Goal: Information Seeking & Learning: Learn about a topic

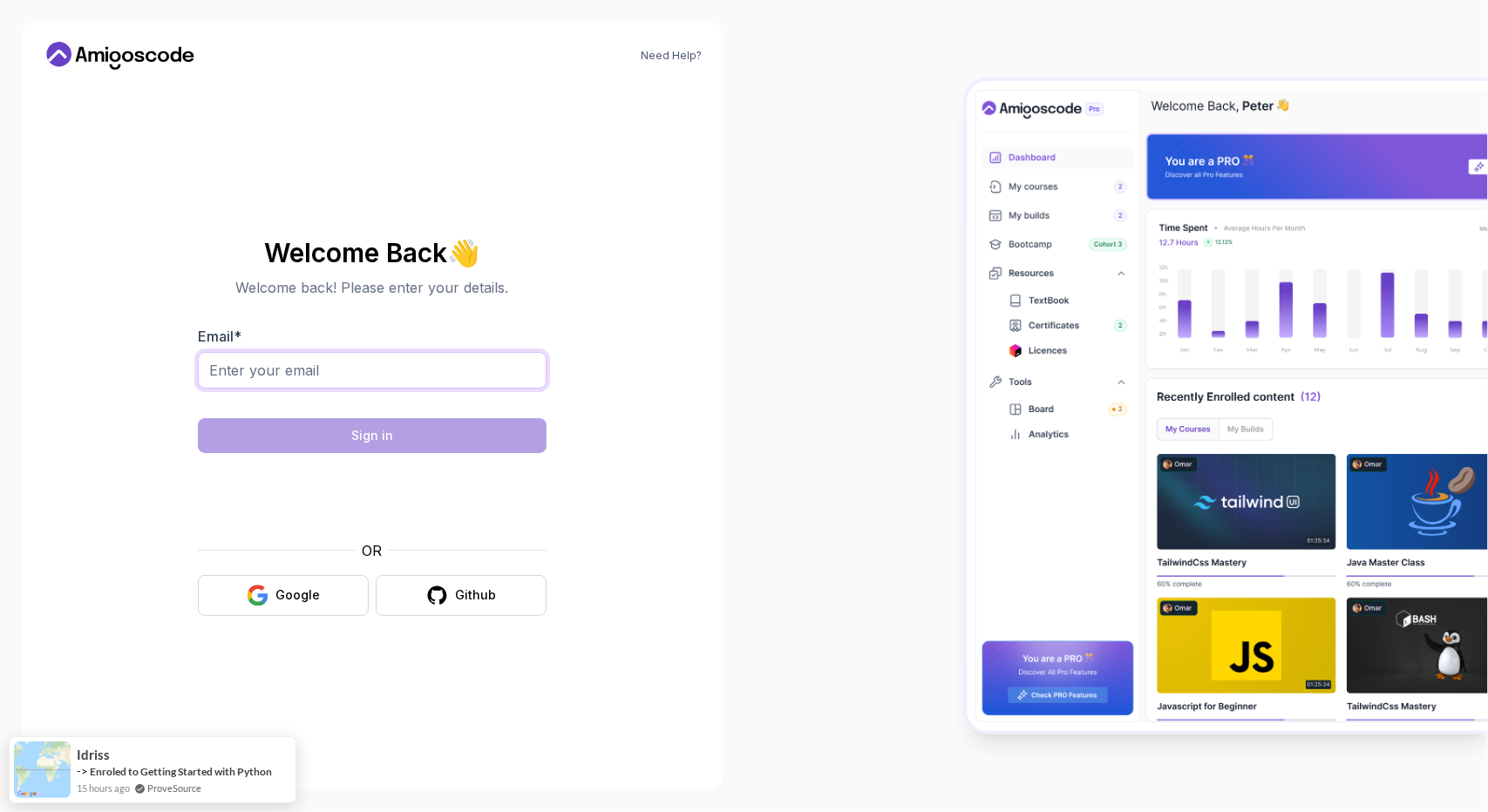
click at [272, 361] on input "Email *" at bounding box center [372, 370] width 348 height 36
type input "[EMAIL_ADDRESS][DOMAIN_NAME]"
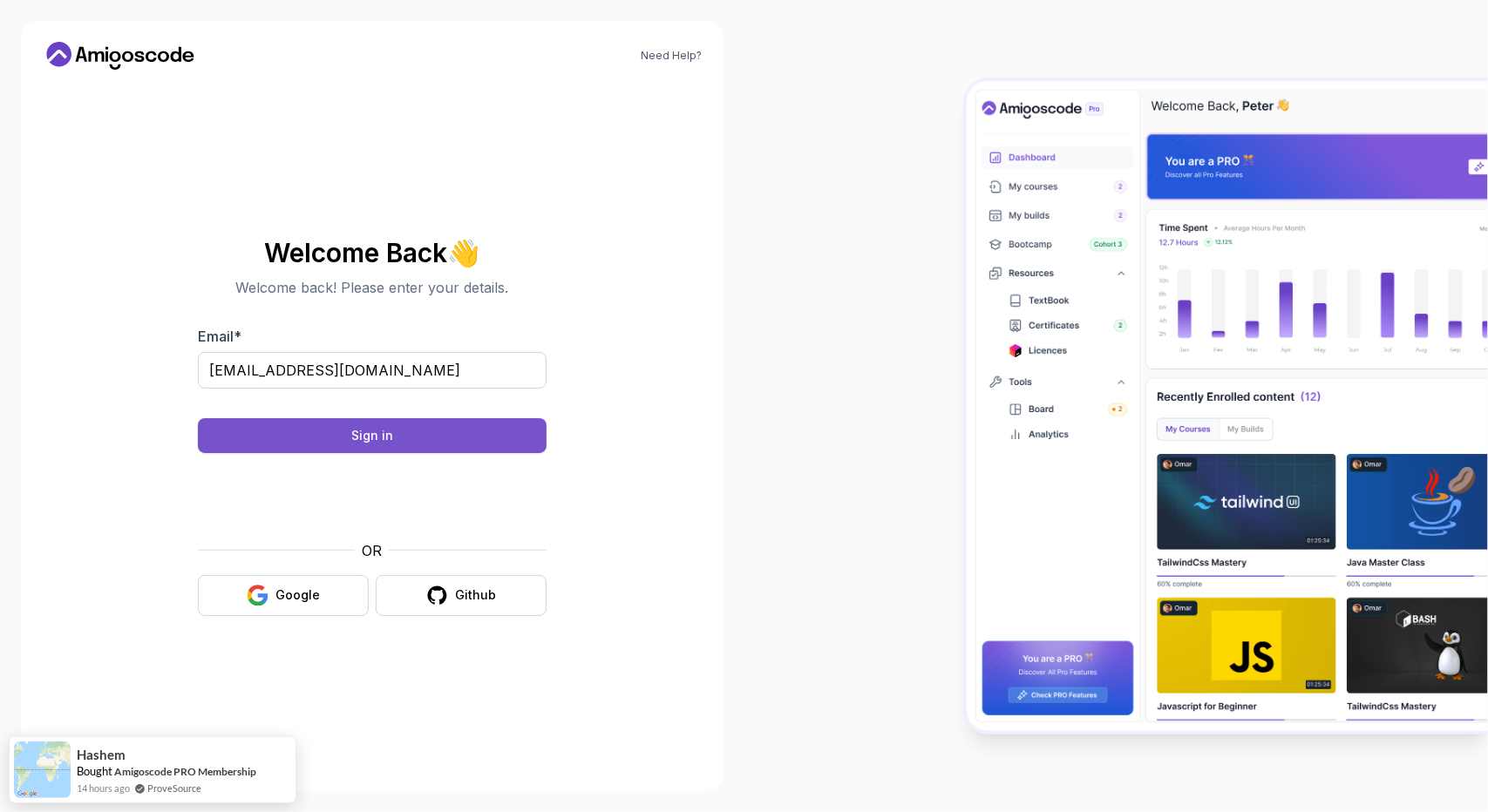
click at [365, 443] on div "Sign in" at bounding box center [372, 436] width 42 height 17
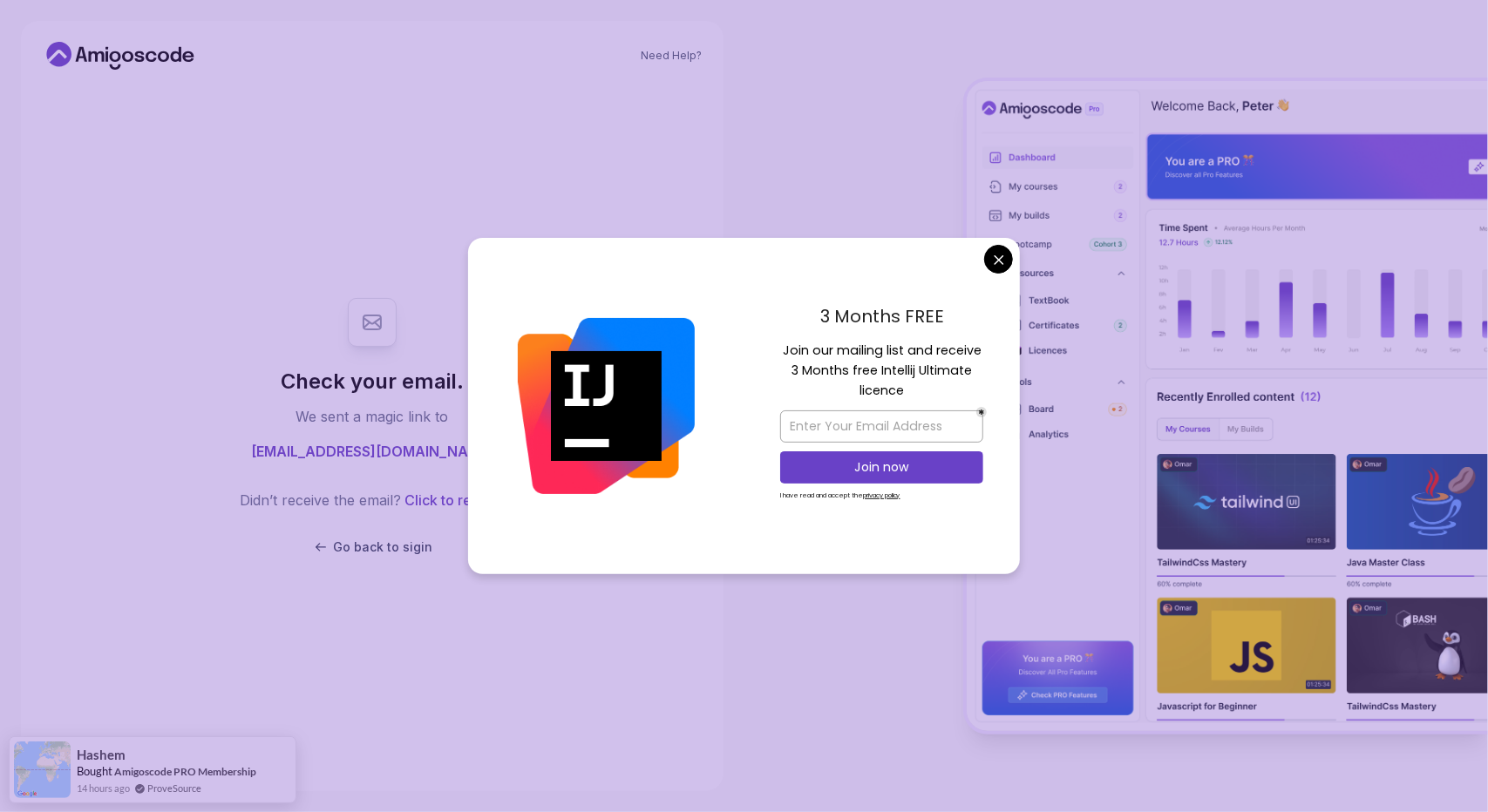
click at [994, 261] on body "Need Help? Check your email. We sent a magic link to [EMAIL_ADDRESS][DOMAIN_NAM…" at bounding box center [744, 406] width 1488 height 812
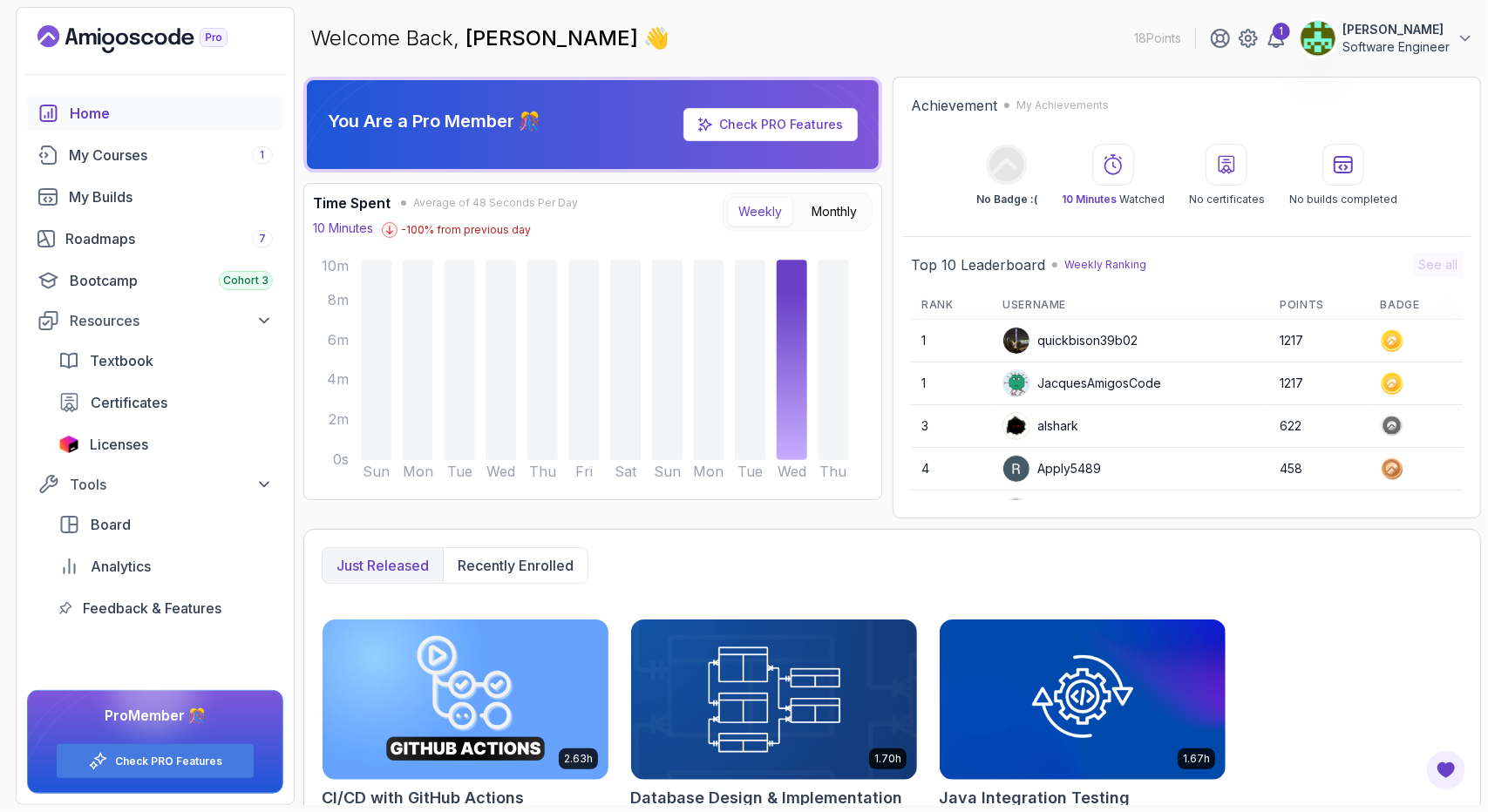
click at [1311, 43] on img at bounding box center [1318, 38] width 35 height 35
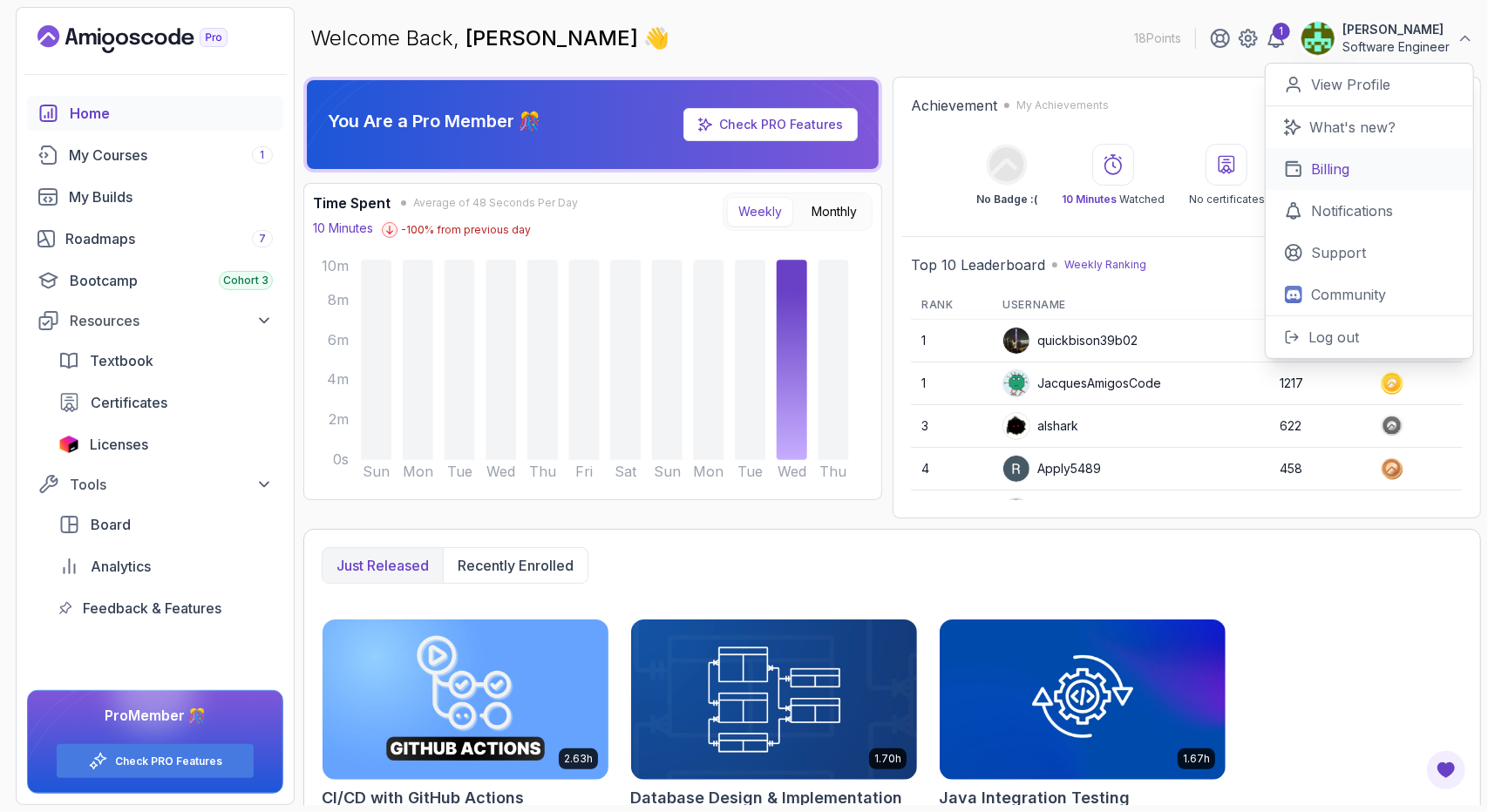
click at [1367, 162] on link "Billing" at bounding box center [1370, 169] width 207 height 42
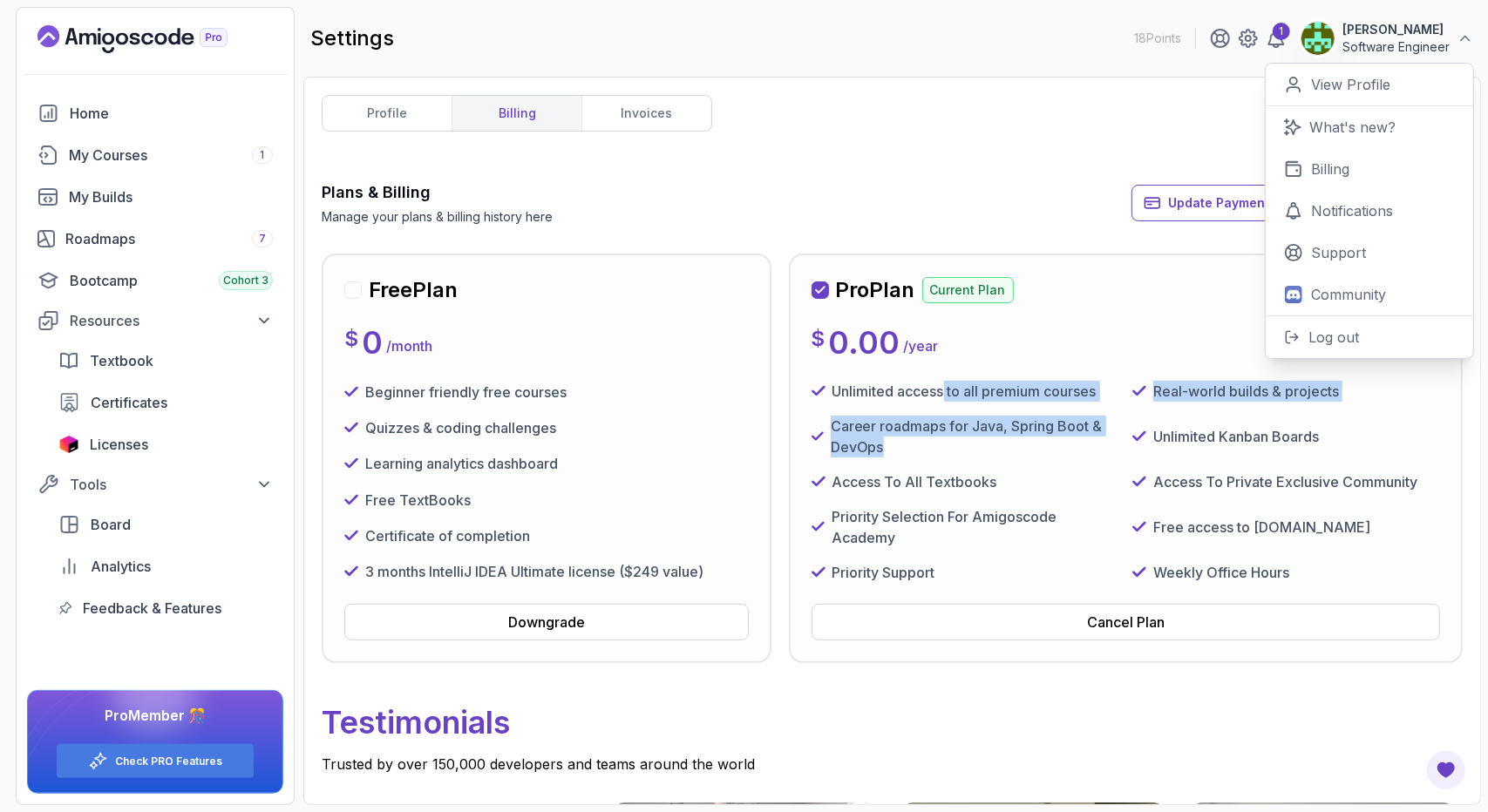
drag, startPoint x: 948, startPoint y: 390, endPoint x: 946, endPoint y: 461, distance: 71.0
click at [946, 461] on div "Unlimited access to all premium courses Real-world builds & projects Career roa…" at bounding box center [1126, 482] width 629 height 203
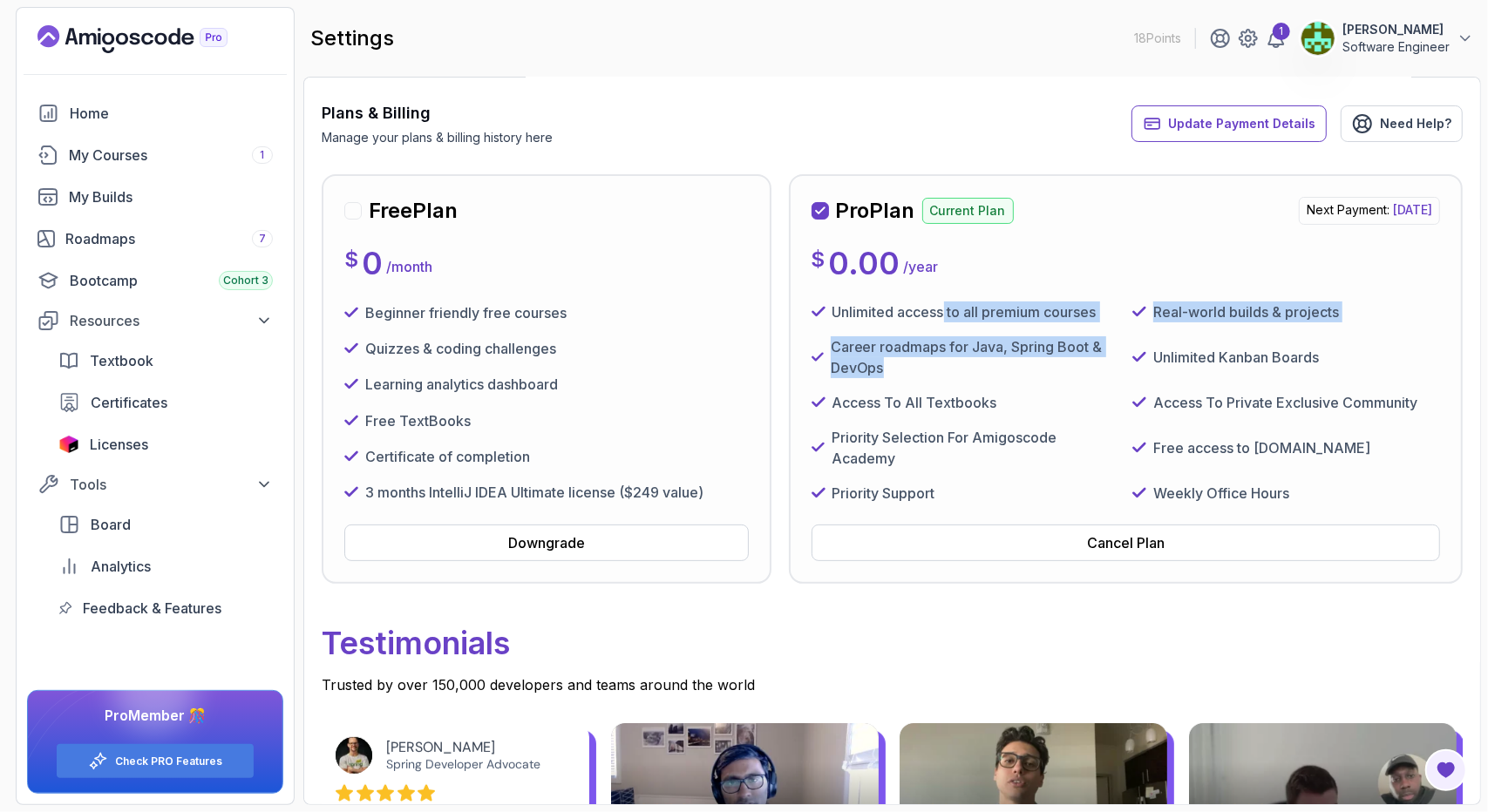
scroll to position [87, 0]
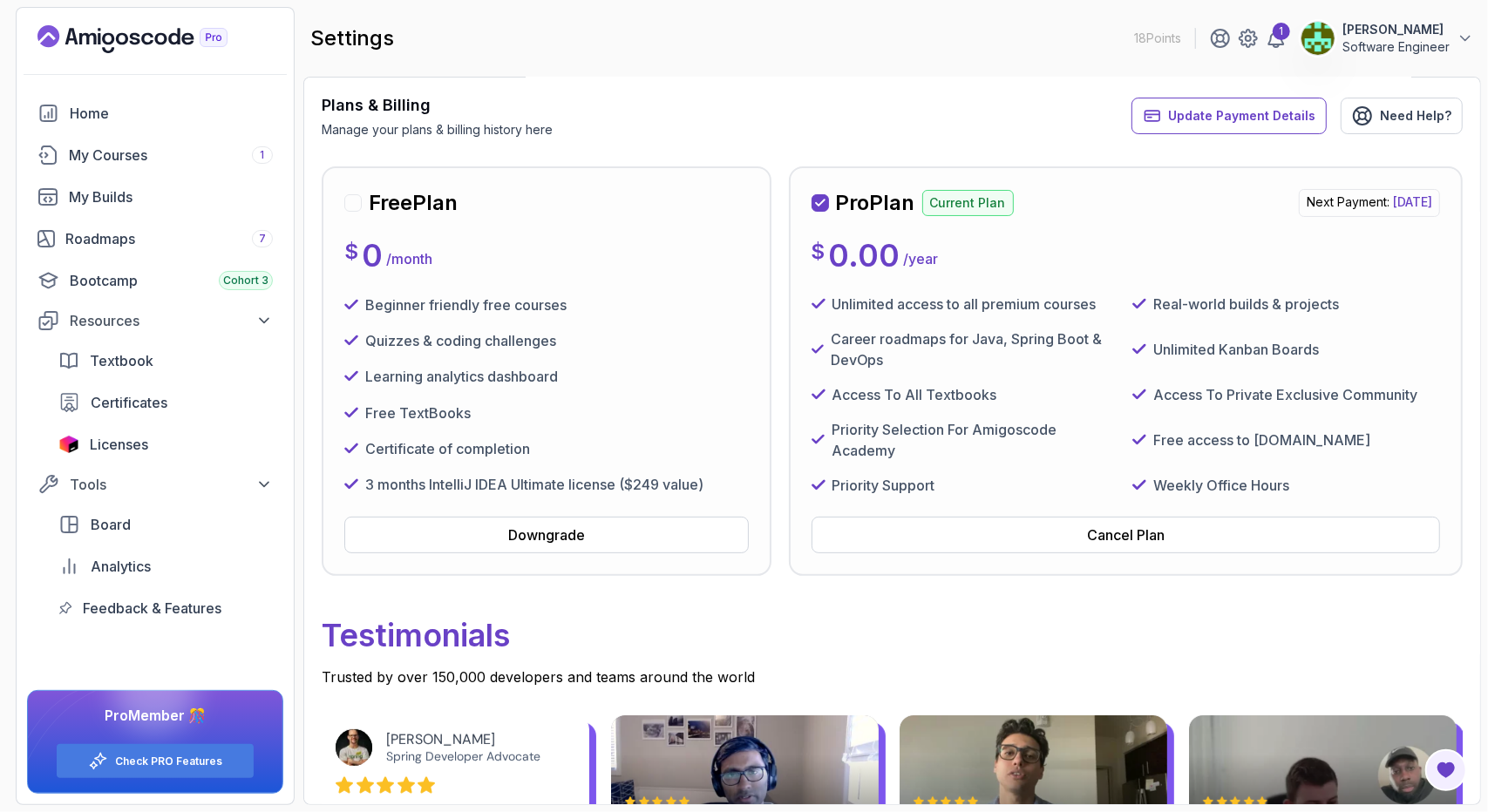
click at [1299, 200] on p "Next Payment: Monday, 15 September 2025" at bounding box center [1369, 203] width 141 height 28
click at [1299, 203] on p "Next Payment: Monday, 15 September 2025" at bounding box center [1369, 203] width 141 height 28
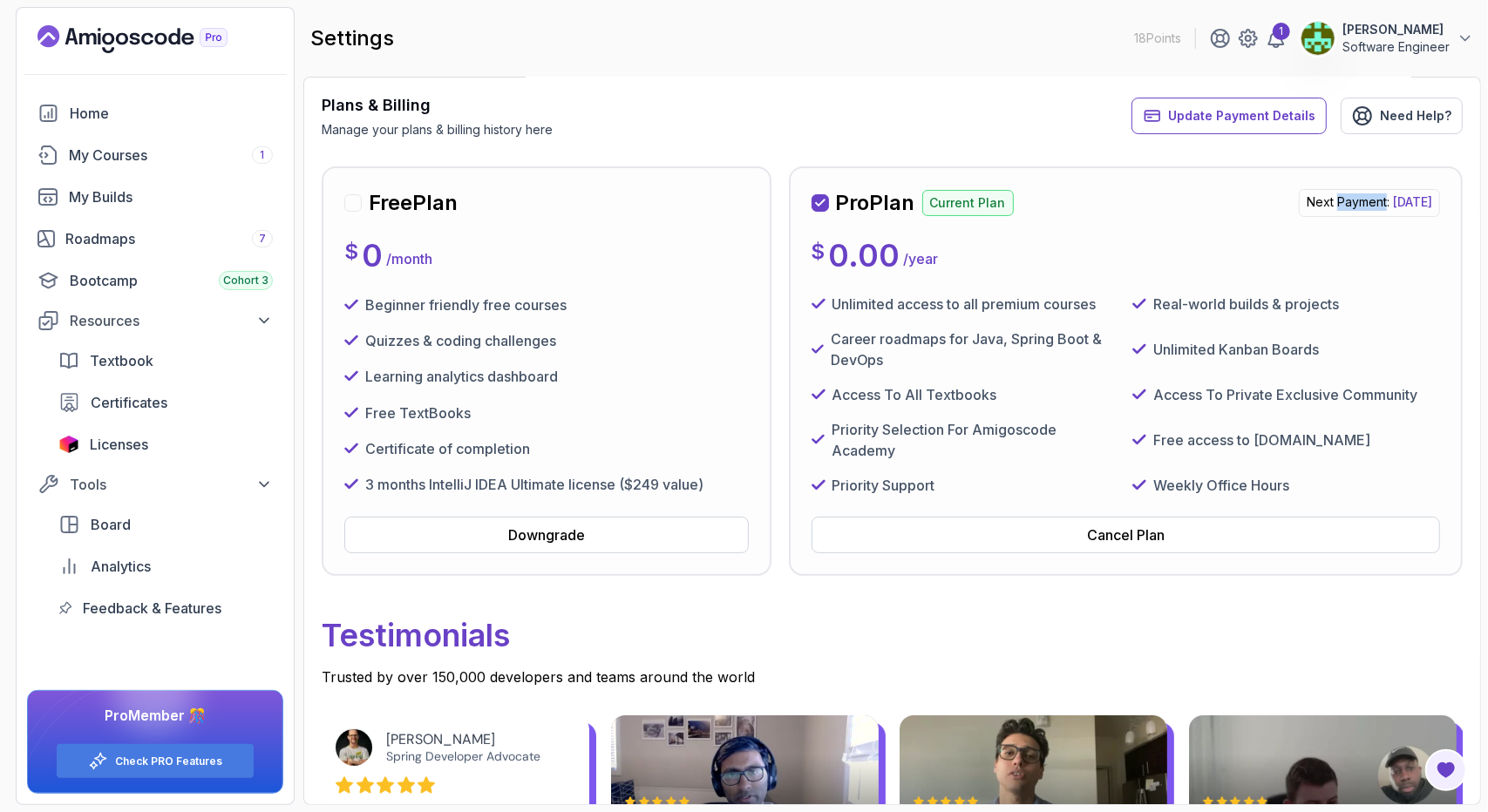
click at [1299, 203] on p "Next Payment: Monday, 15 September 2025" at bounding box center [1369, 203] width 141 height 28
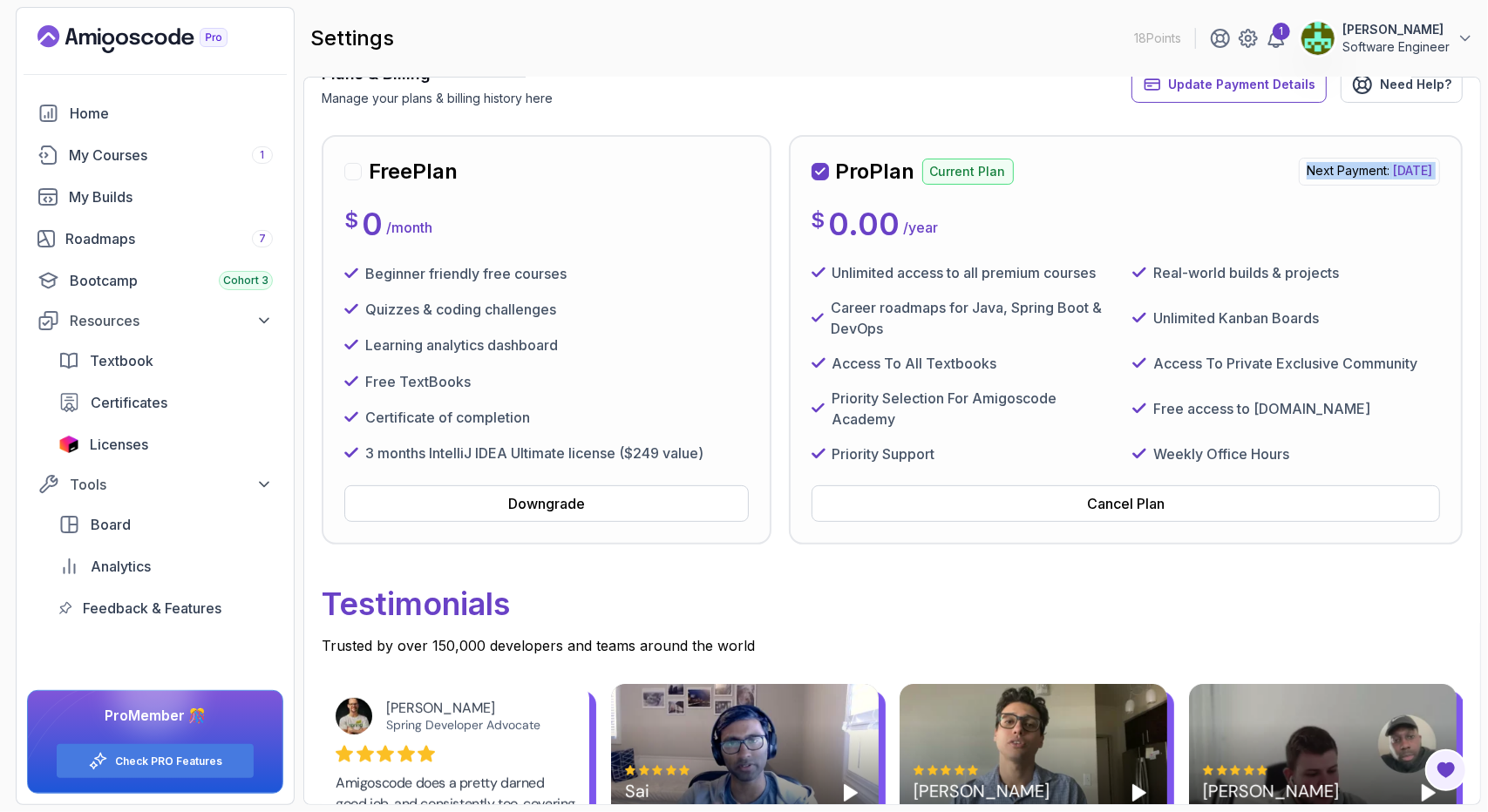
scroll to position [175, 0]
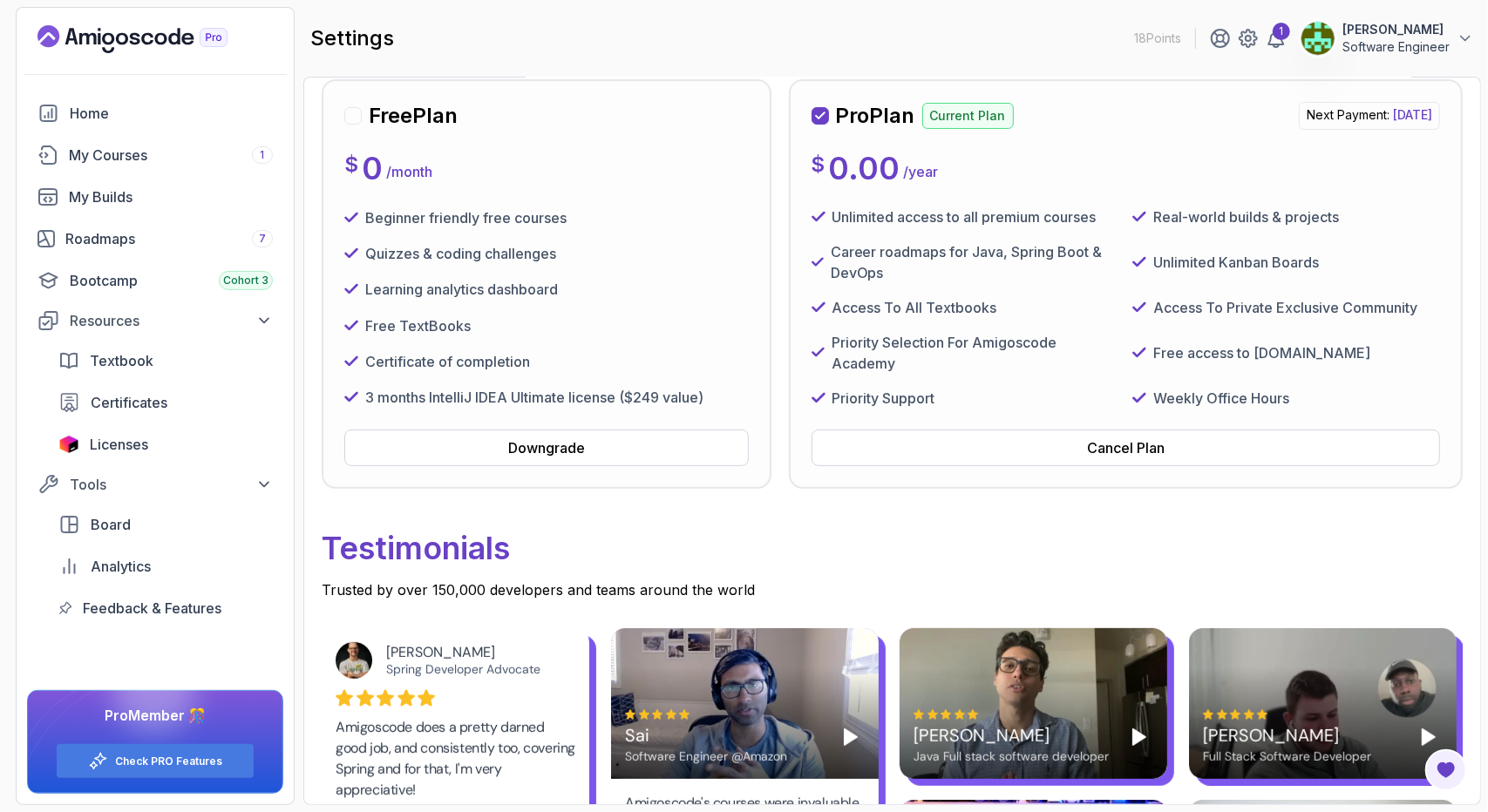
click at [1220, 303] on p "Access To Private Exclusive Community" at bounding box center [1285, 308] width 264 height 21
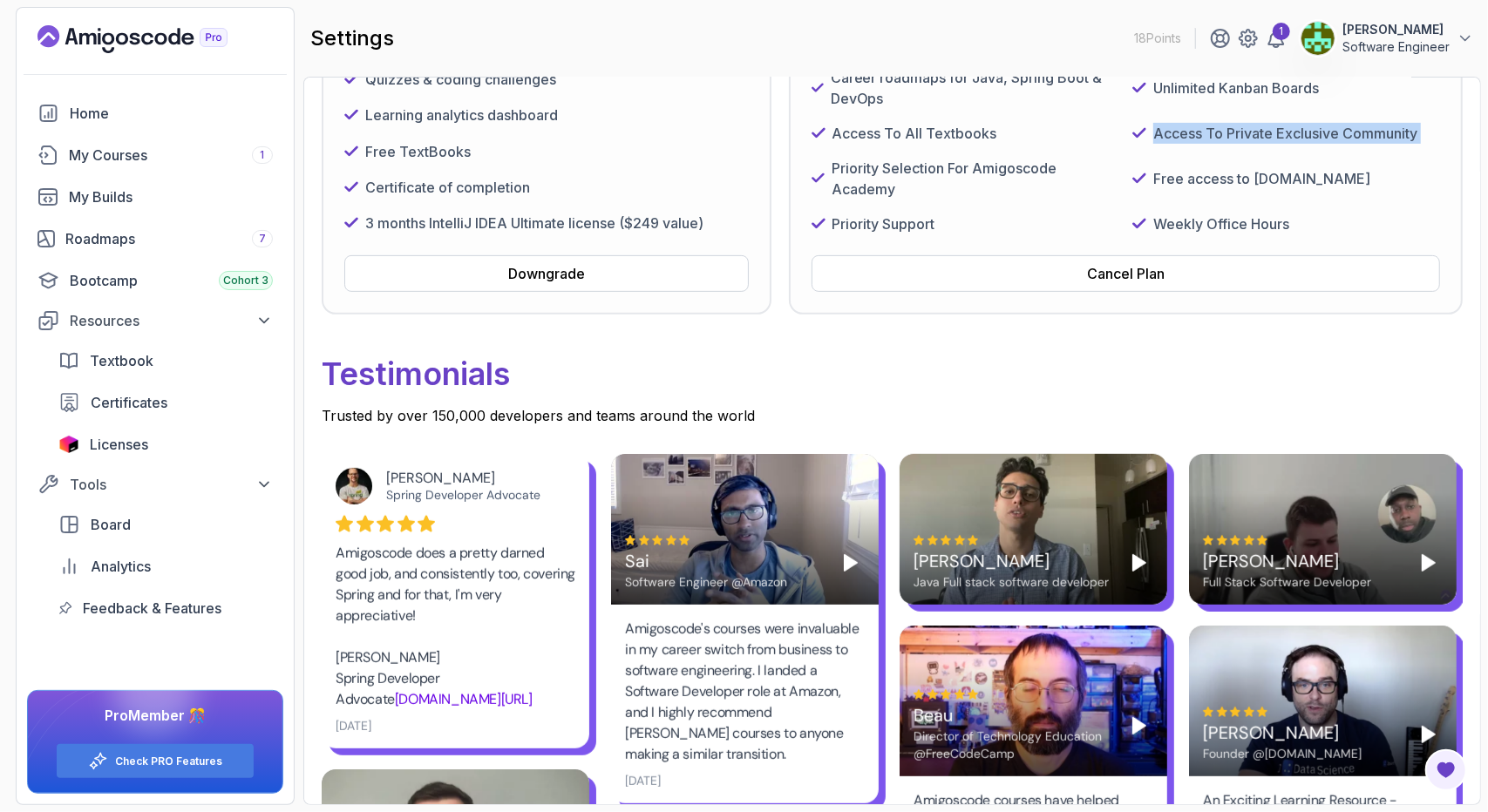
scroll to position [610, 0]
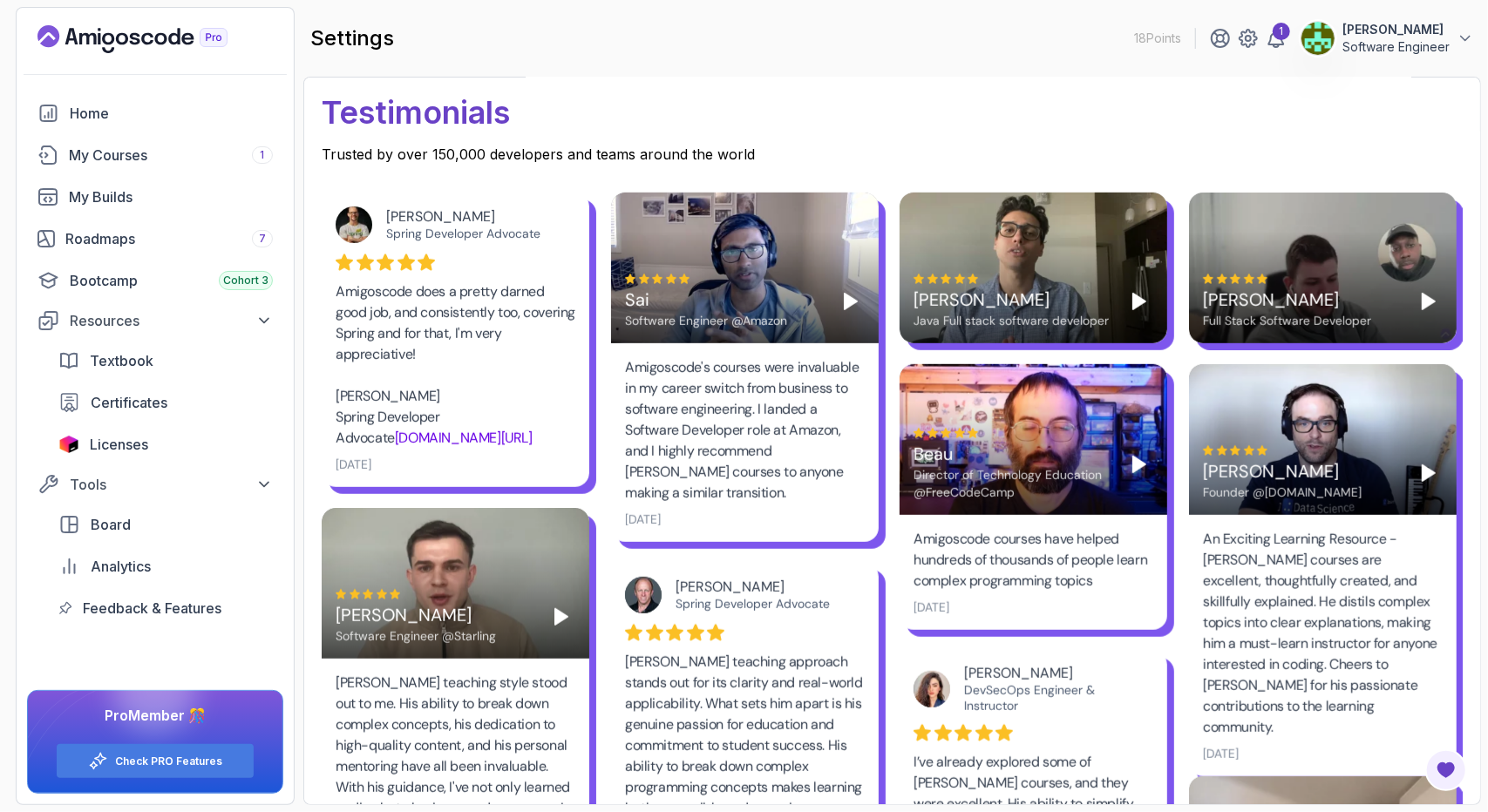
click at [470, 144] on p "Trusted by over 150,000 developers and teams around the world" at bounding box center [892, 155] width 1141 height 21
click at [521, 155] on p "Trusted by over 150,000 developers and teams around the world" at bounding box center [892, 155] width 1141 height 21
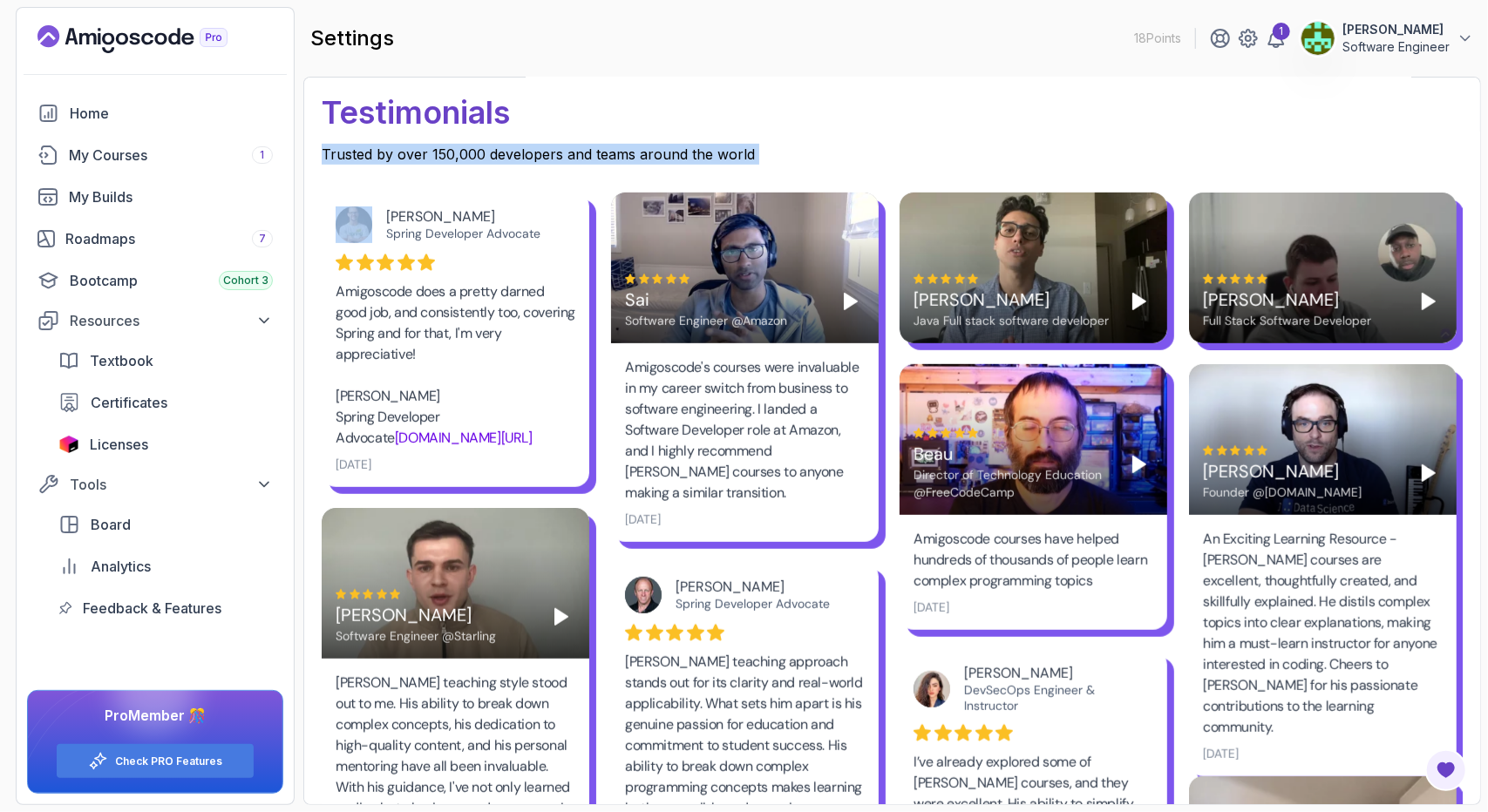
click at [521, 155] on p "Trusted by over 150,000 developers and teams around the world" at bounding box center [892, 155] width 1141 height 21
click at [579, 155] on p "Trusted by over 150,000 developers and teams around the world" at bounding box center [892, 155] width 1141 height 21
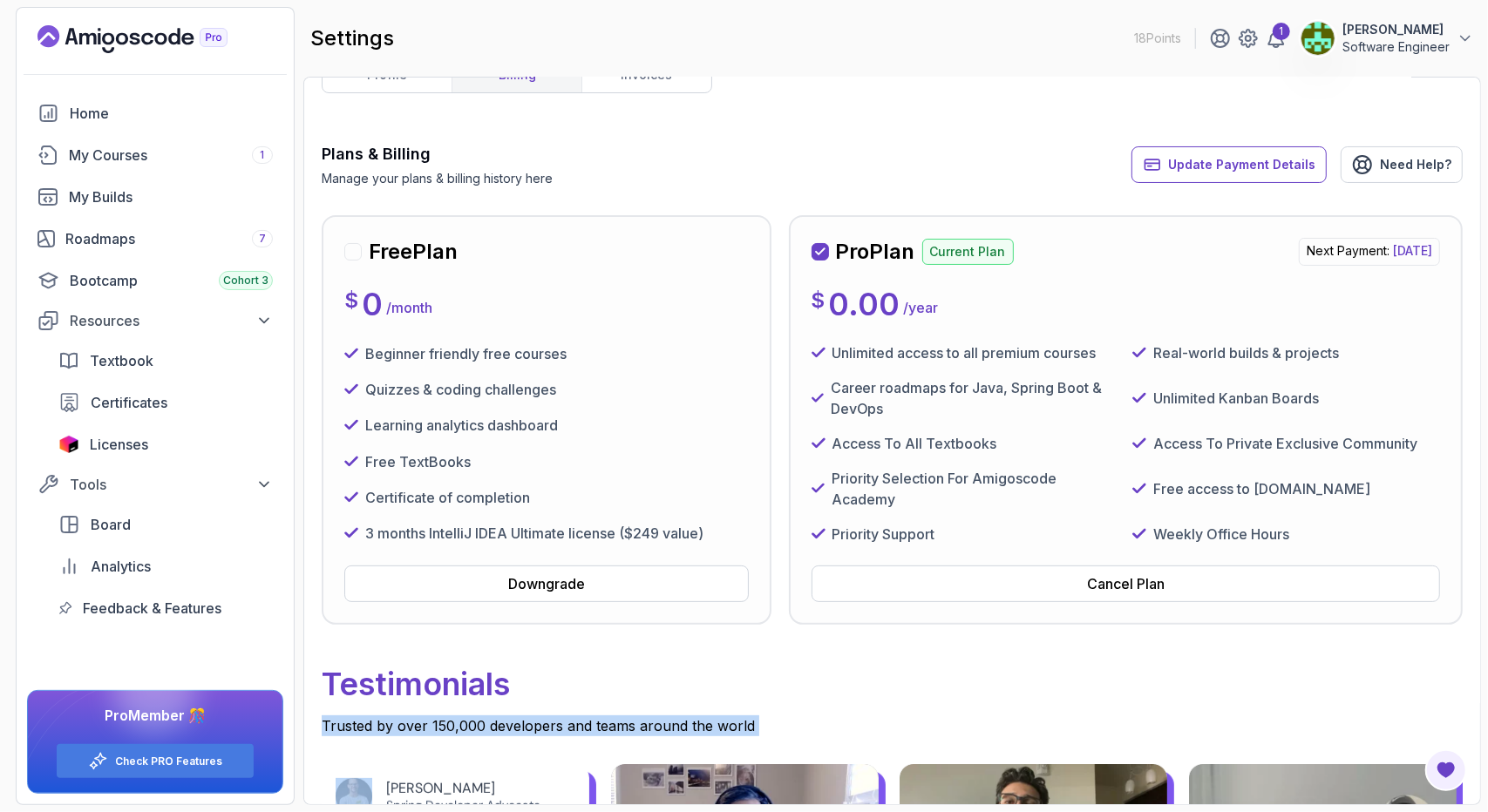
scroll to position [0, 0]
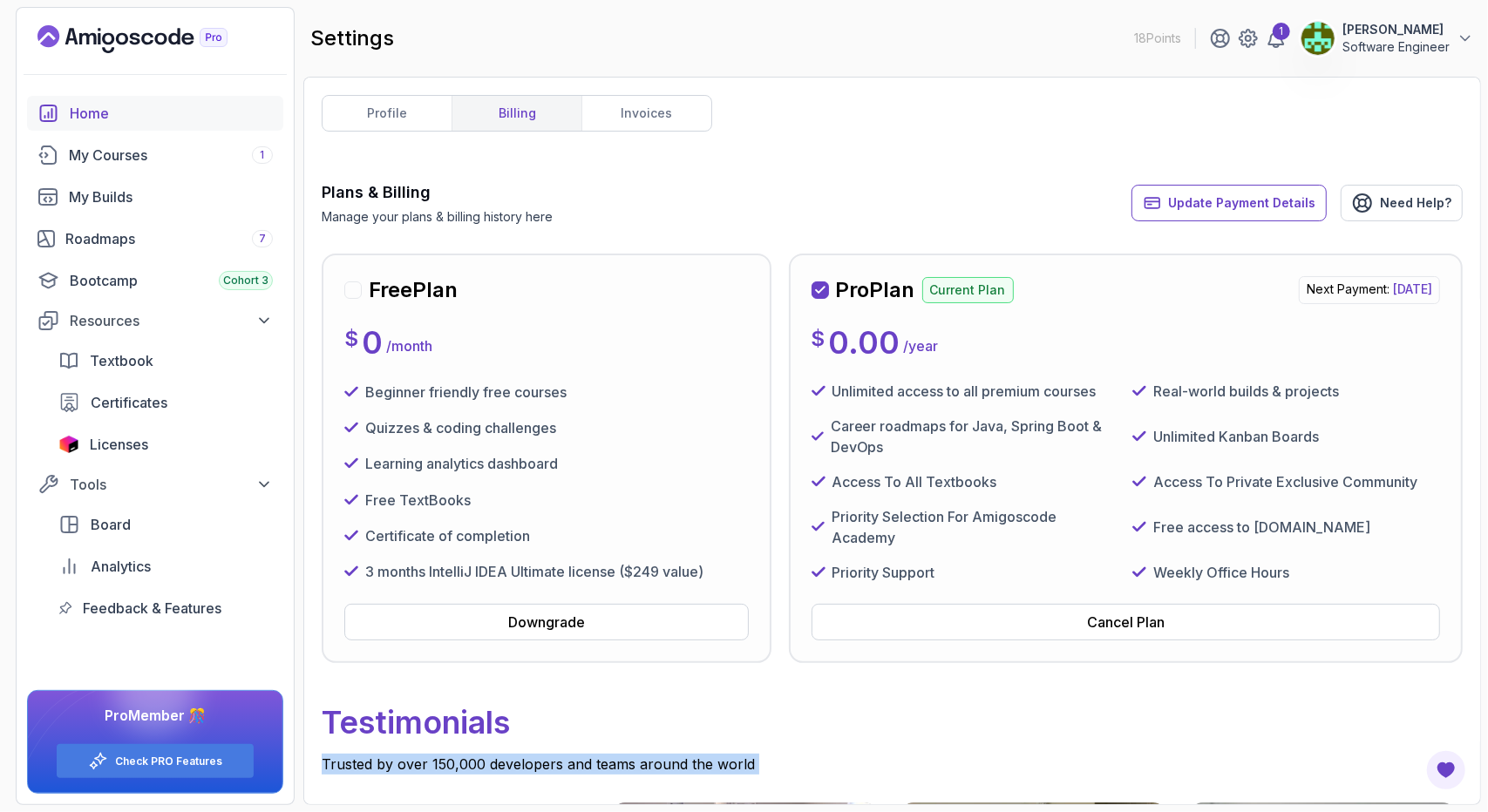
click at [165, 113] on div "Home" at bounding box center [172, 113] width 204 height 21
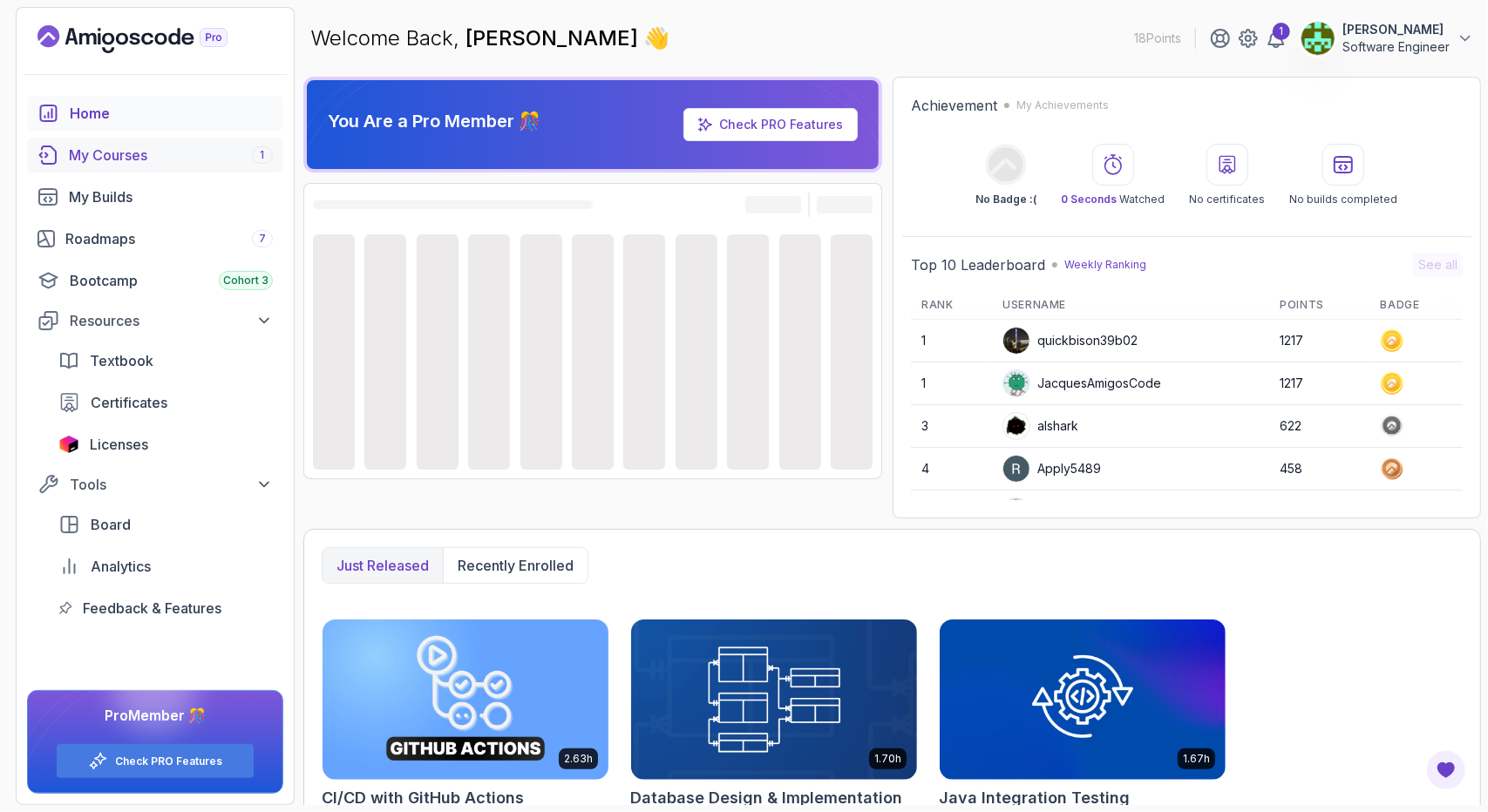
click at [136, 167] on link "My Courses 1" at bounding box center [155, 155] width 256 height 35
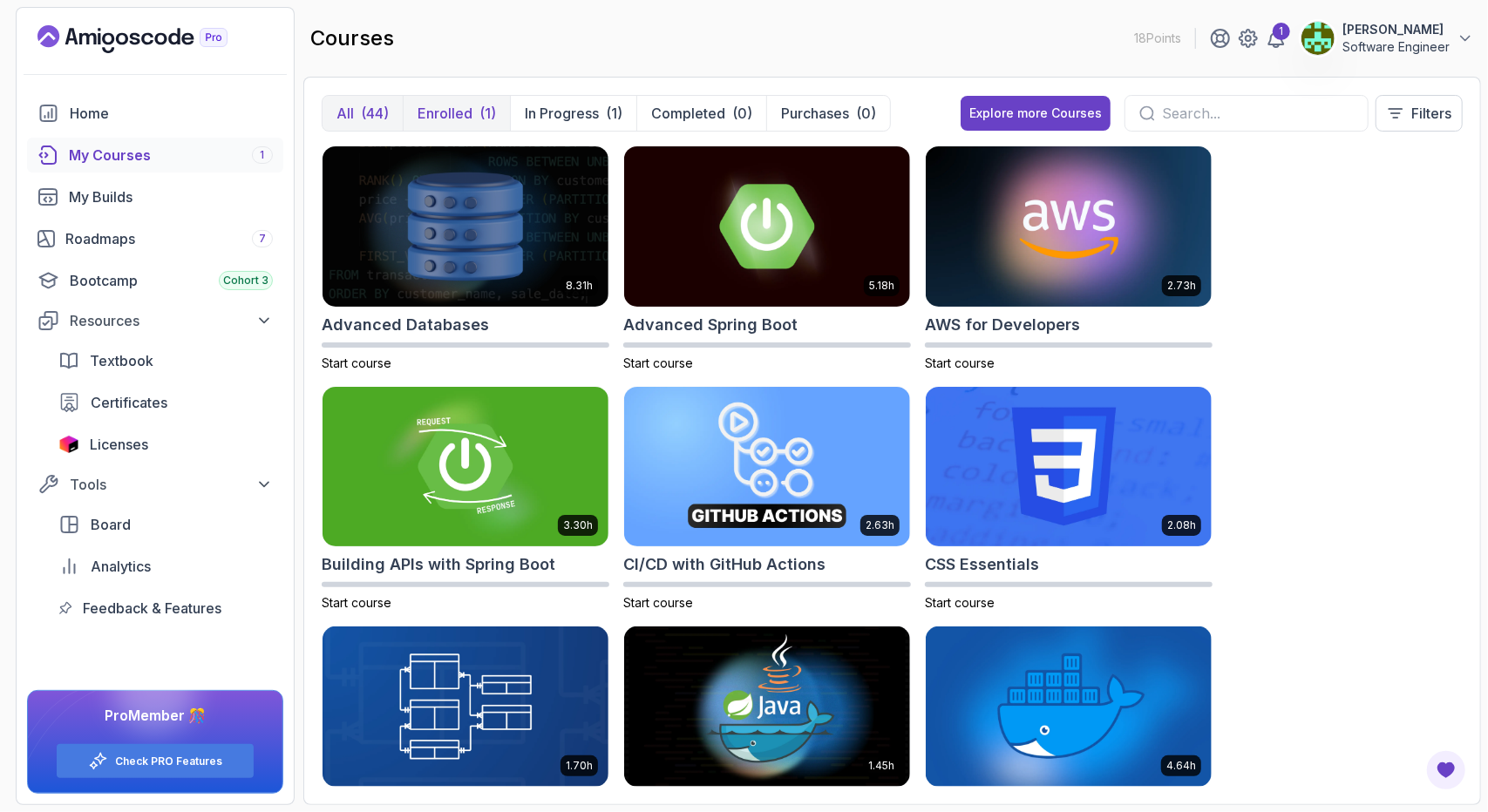
click at [438, 113] on p "Enrolled" at bounding box center [444, 113] width 55 height 21
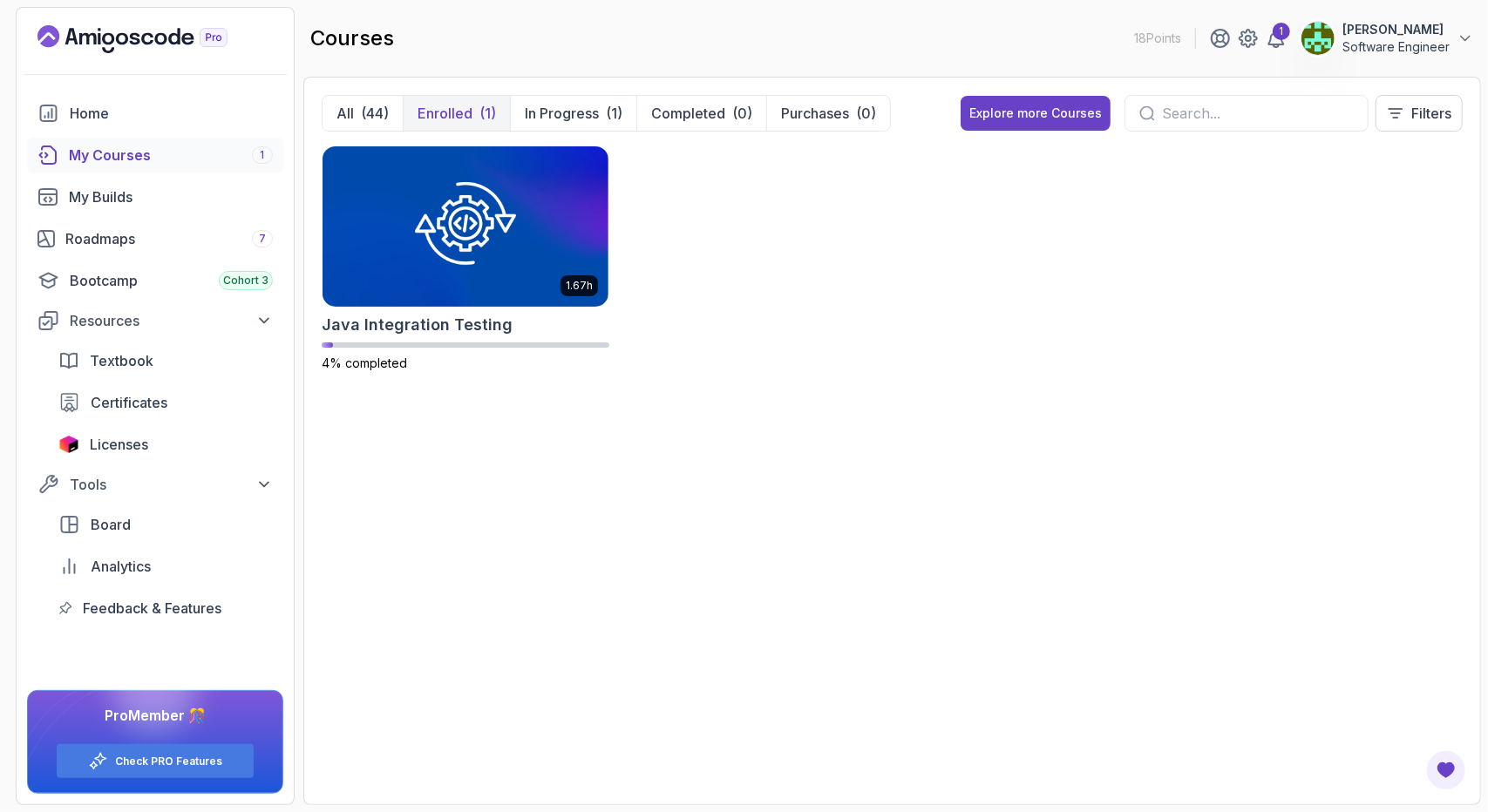
click at [306, 119] on div "All (44) Enrolled (1) In Progress (1) Completed (0) Purchases (0) Explore more …" at bounding box center [892, 441] width 1178 height 728
click at [322, 119] on div "All (44) Enrolled (1) In Progress (1) Completed (0) Purchases (0)" at bounding box center [606, 113] width 569 height 36
click at [406, 106] on button "Enrolled (1)" at bounding box center [457, 113] width 108 height 35
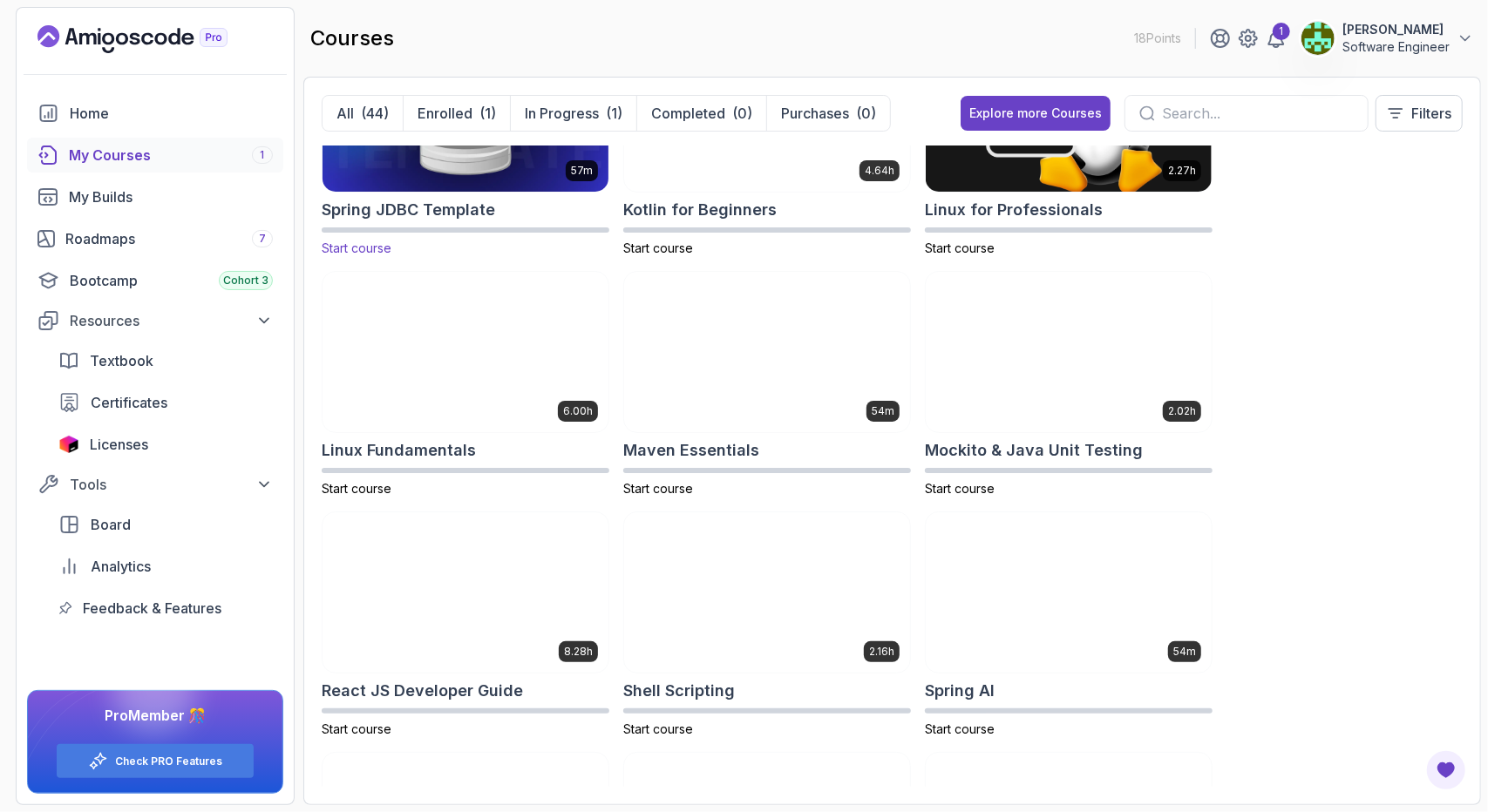
scroll to position [2271, 0]
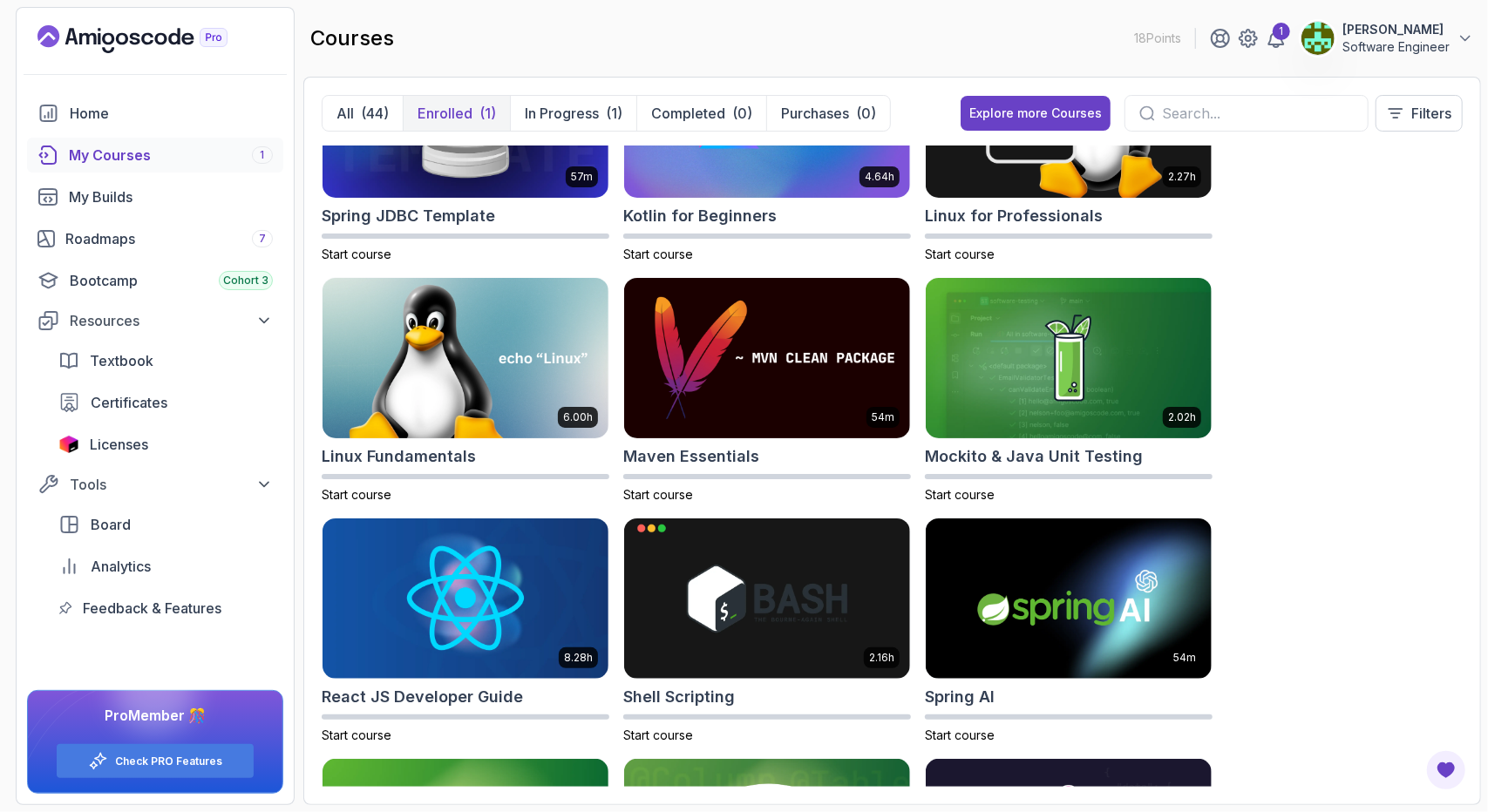
click at [465, 123] on p "Enrolled" at bounding box center [444, 113] width 55 height 21
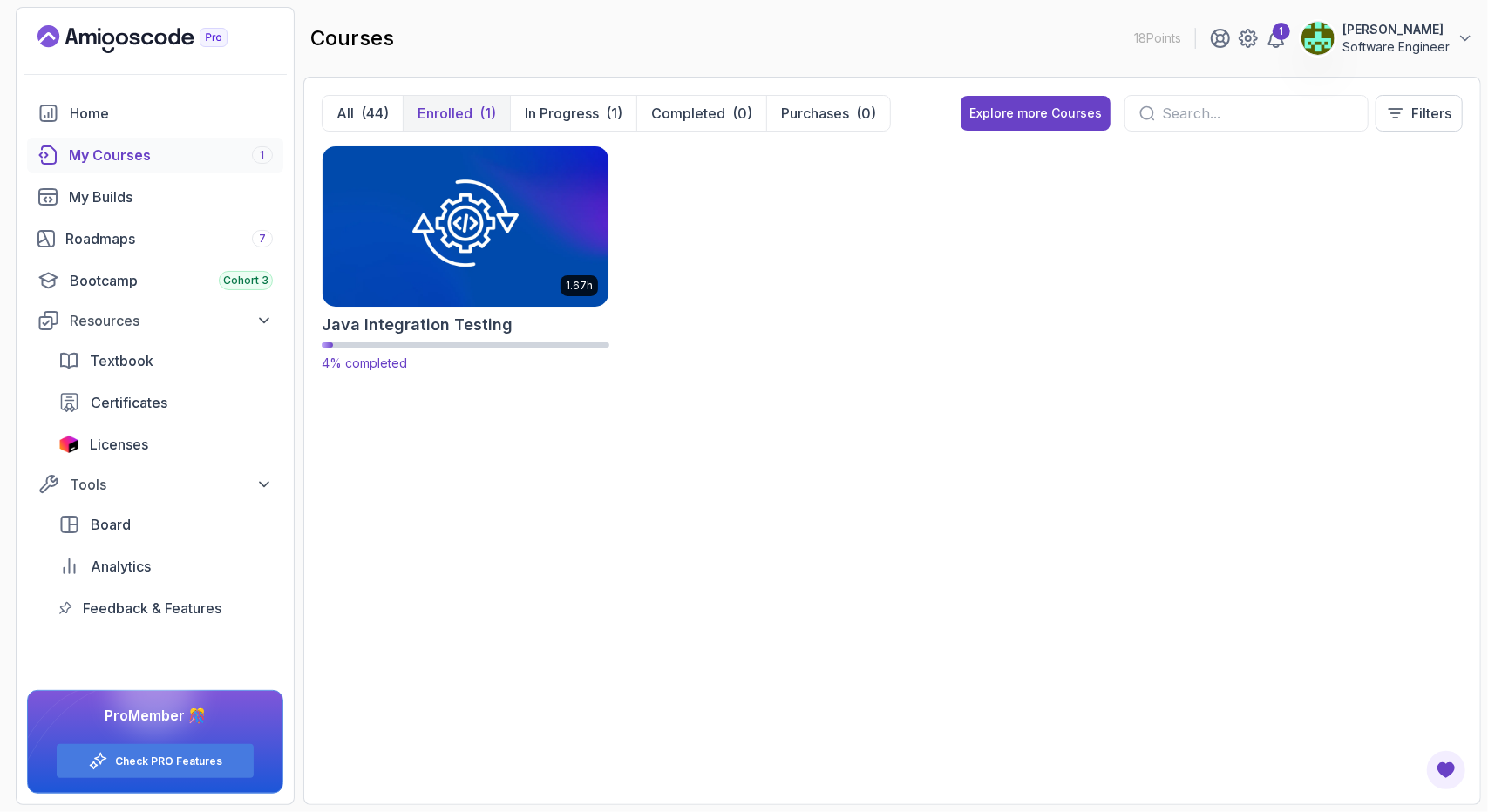
click at [508, 199] on img at bounding box center [466, 226] width 300 height 168
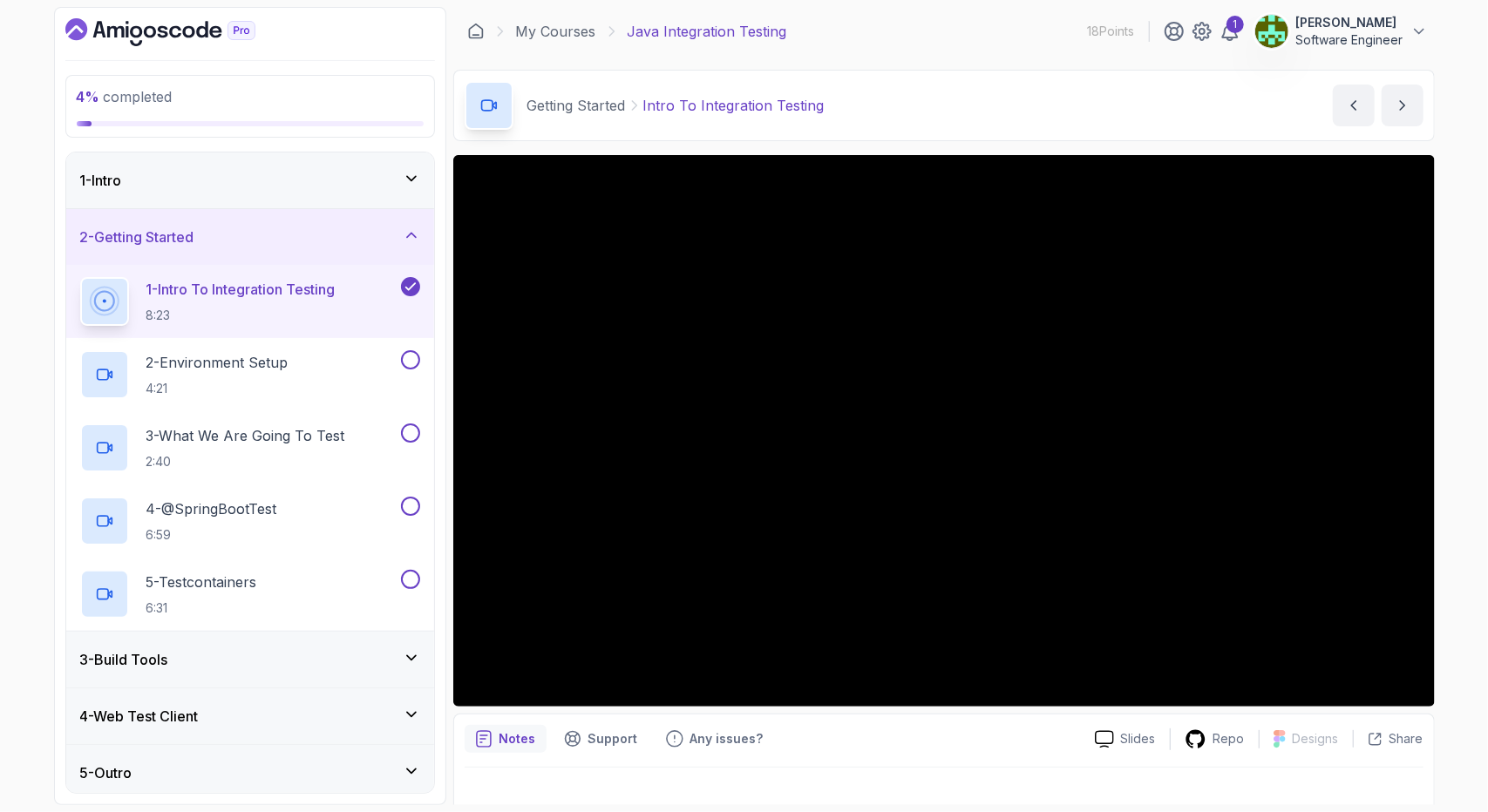
click at [398, 177] on div "1 - Intro" at bounding box center [251, 180] width 340 height 21
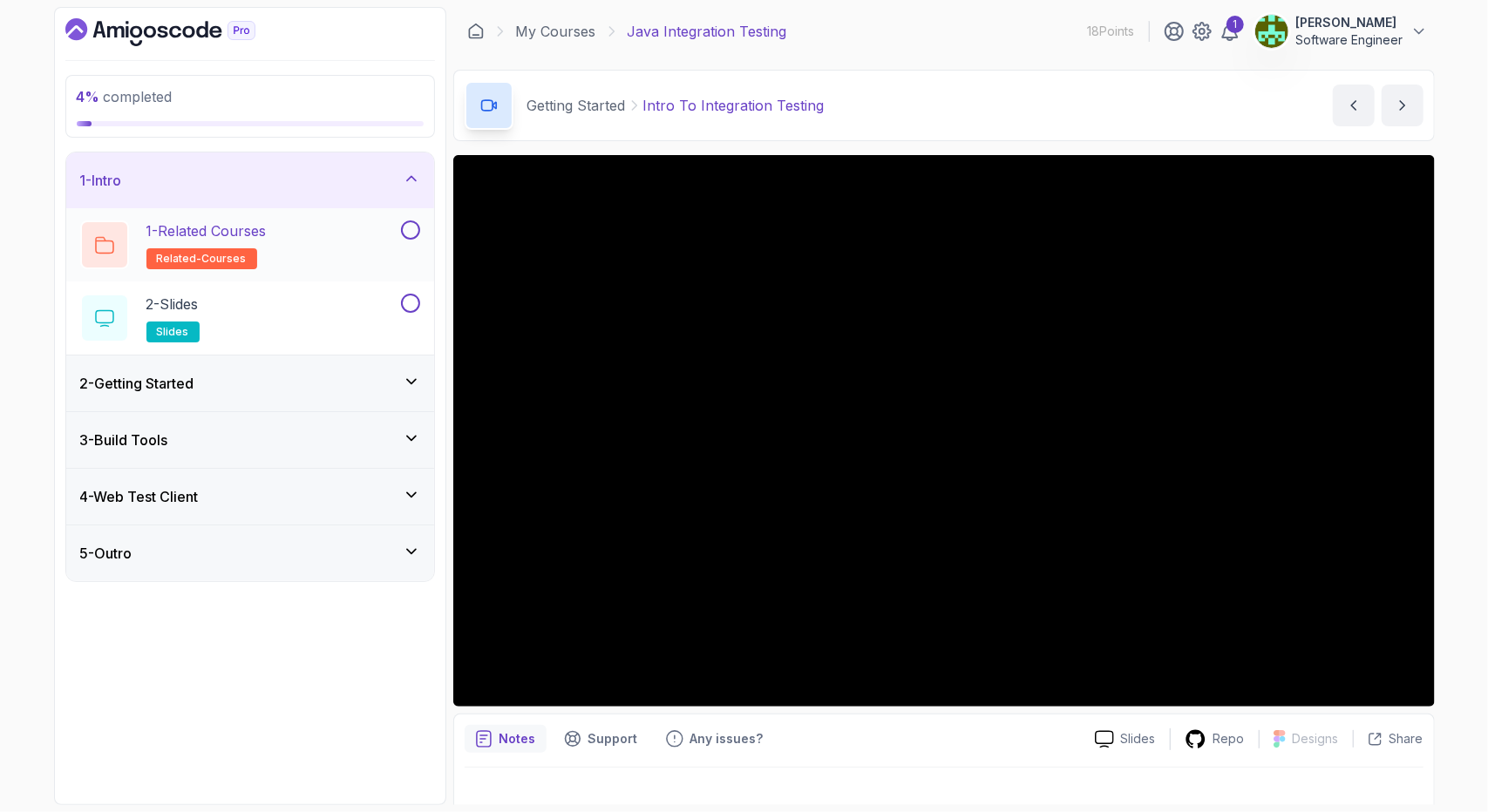
click at [414, 233] on button at bounding box center [411, 230] width 19 height 19
click at [415, 294] on button at bounding box center [411, 303] width 19 height 19
click at [412, 170] on icon at bounding box center [412, 179] width 17 height 17
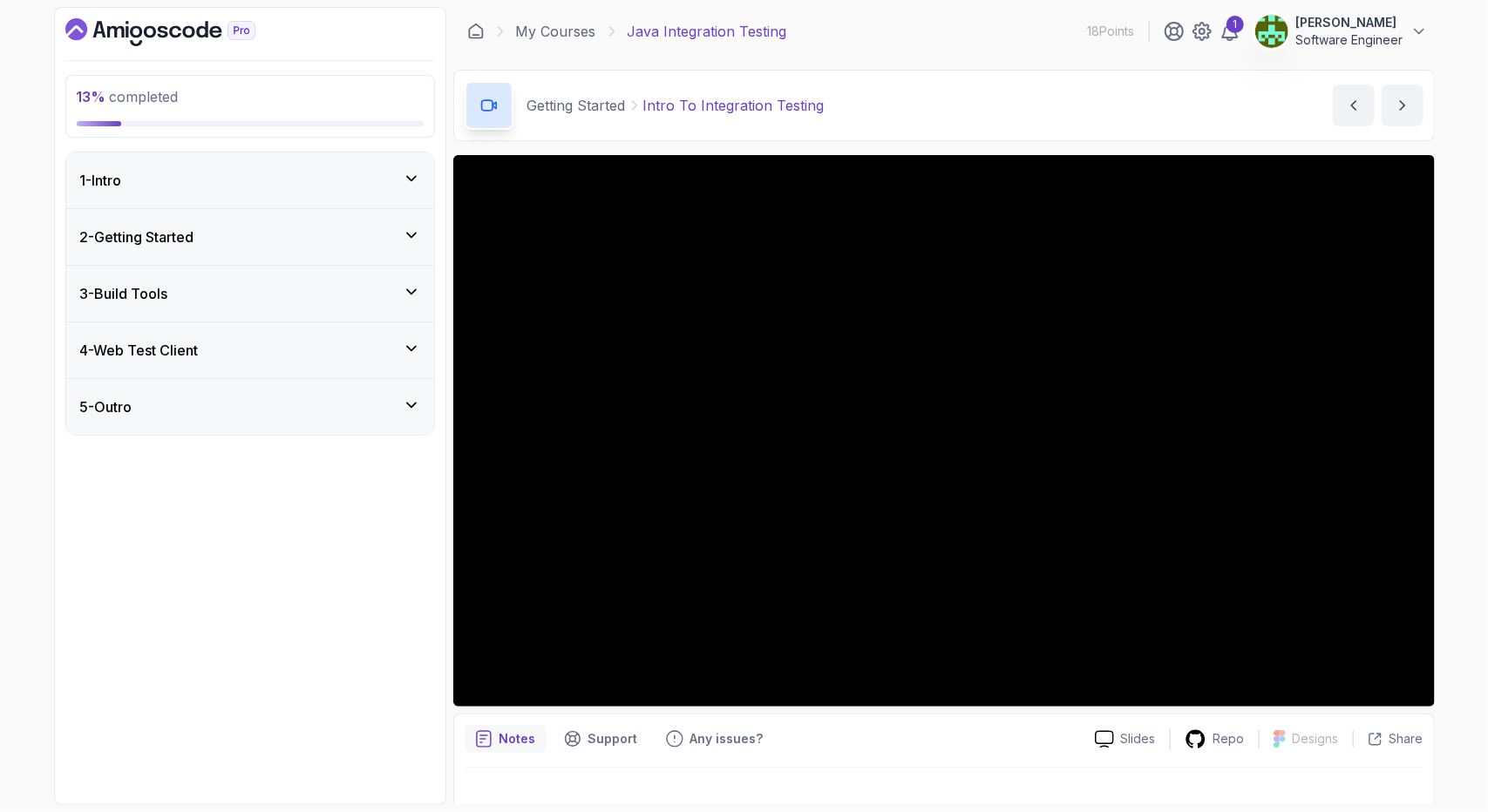
click at [404, 233] on icon at bounding box center [412, 235] width 17 height 17
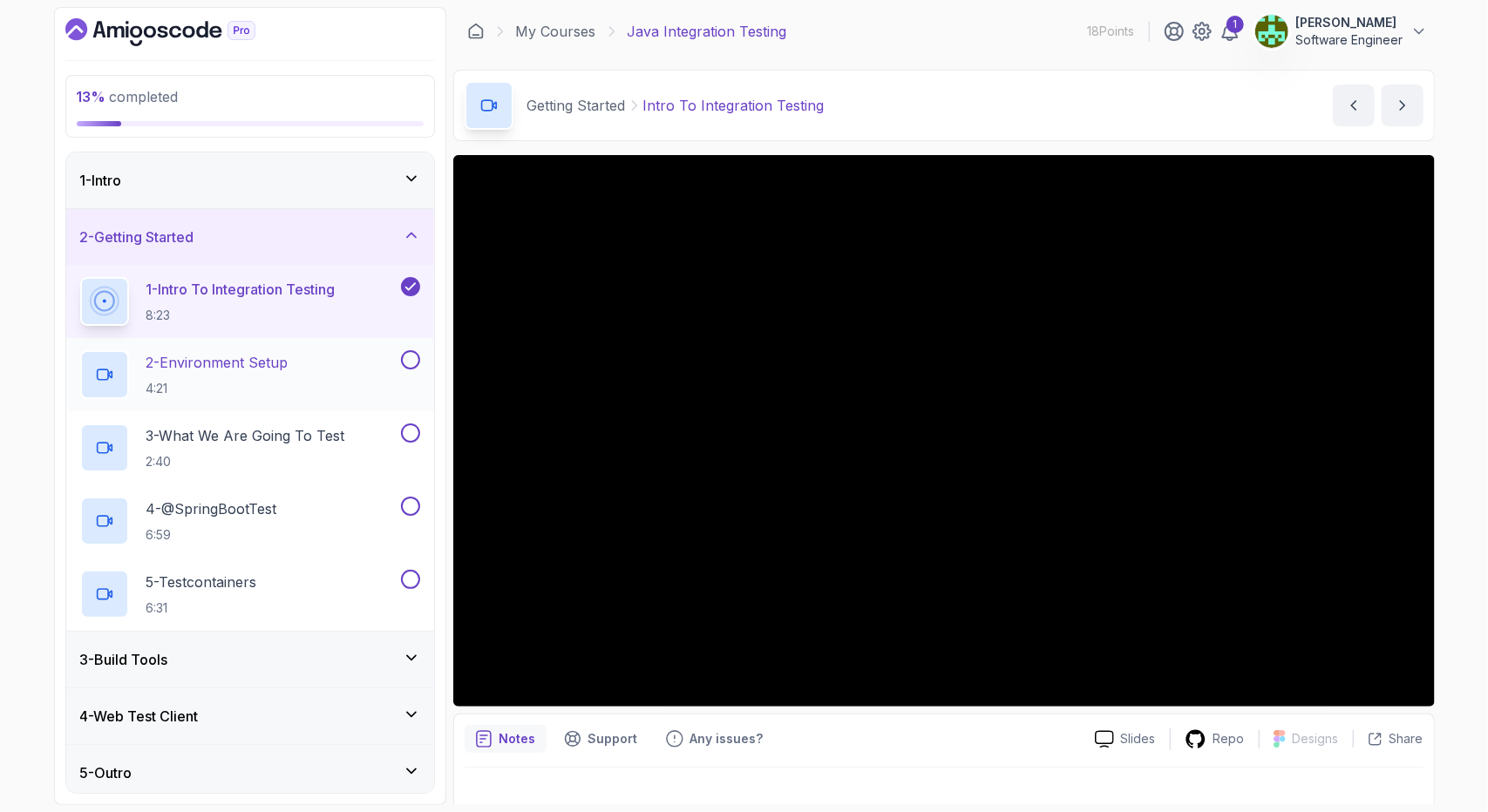
click at [297, 372] on div "2 - Environment Setup 4:21" at bounding box center [239, 374] width 318 height 49
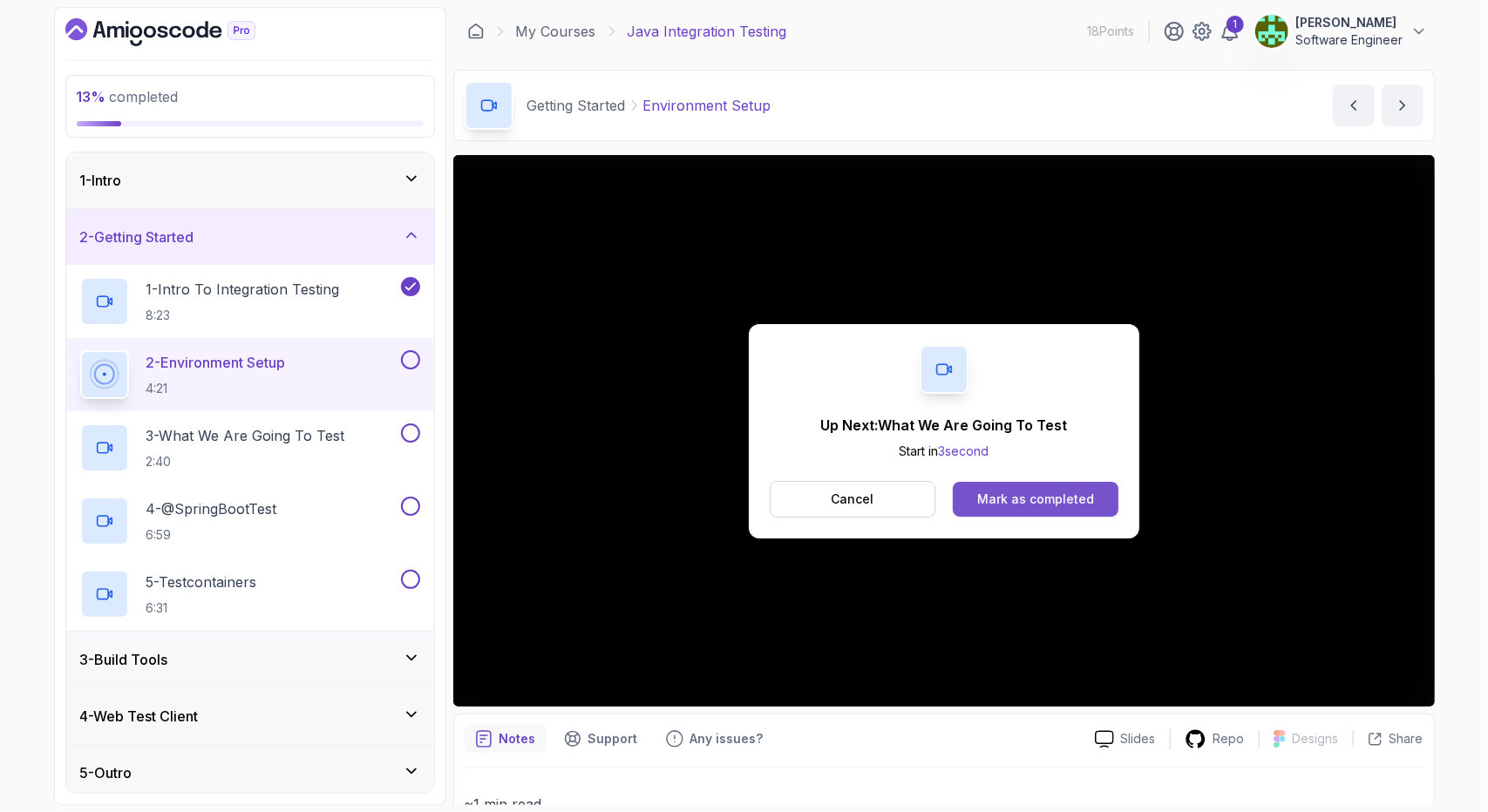
click at [1025, 507] on div "Mark as completed" at bounding box center [1036, 499] width 117 height 17
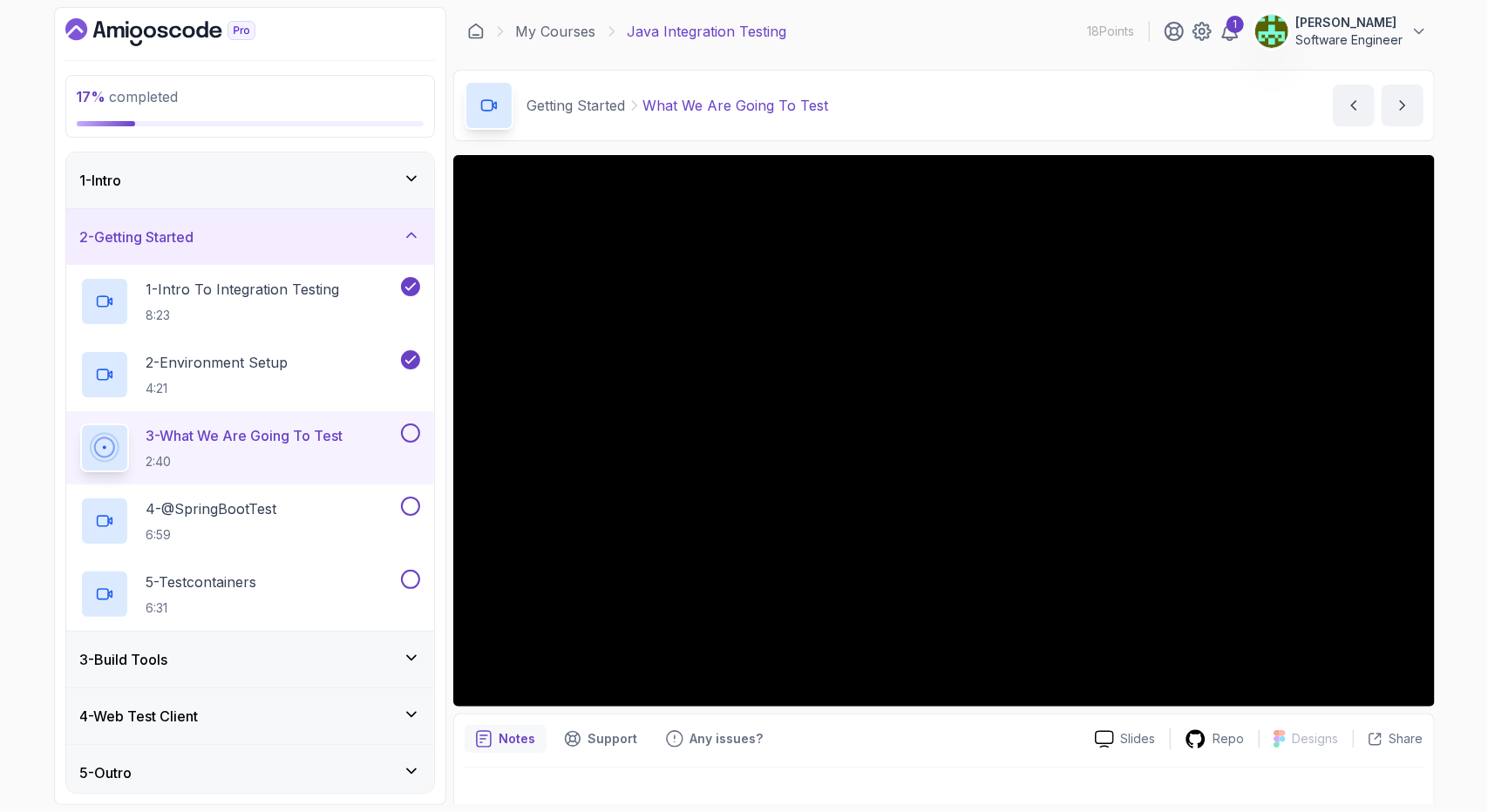
click at [527, 773] on div at bounding box center [944, 792] width 959 height 49
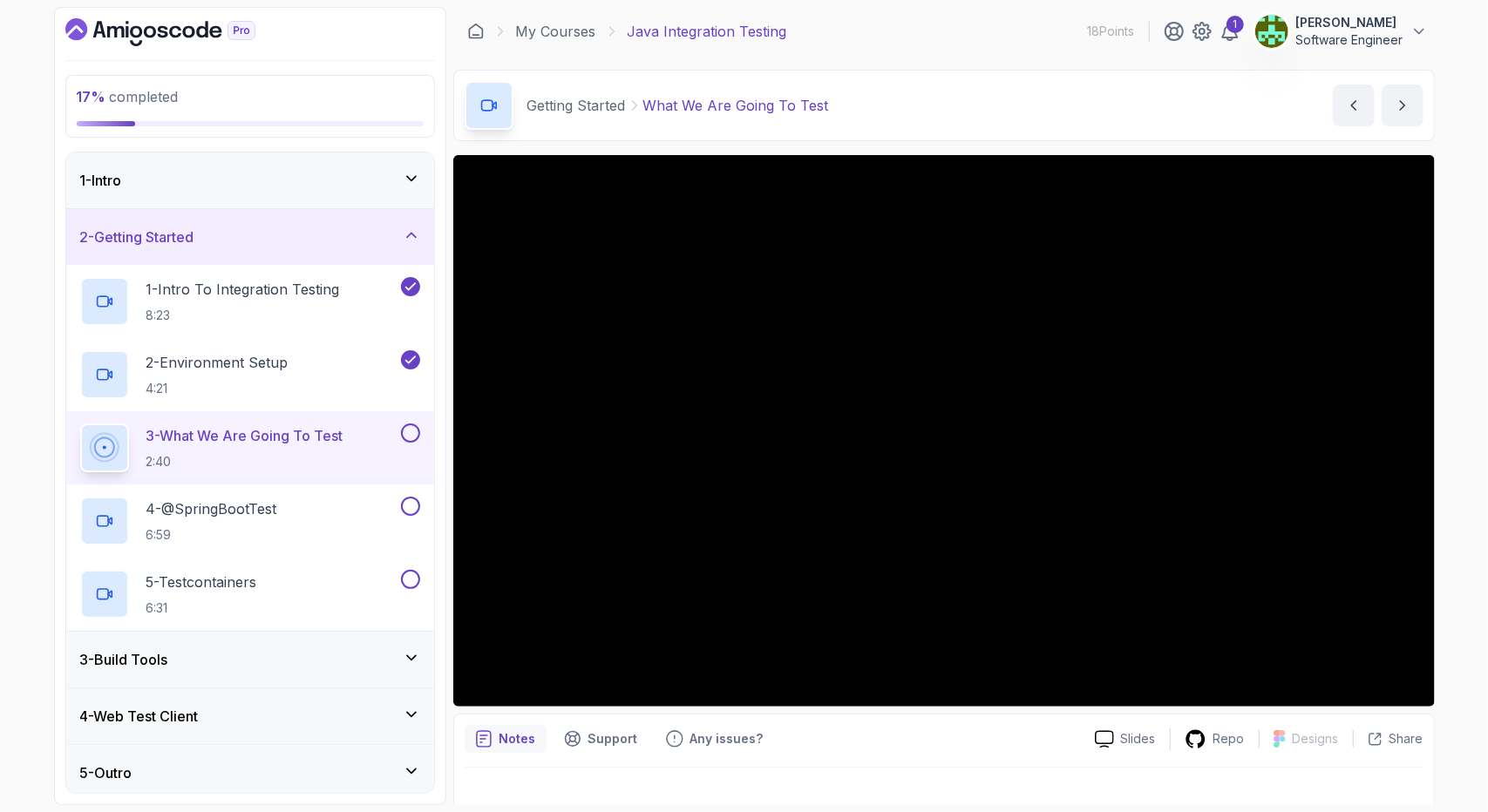
click at [527, 773] on div at bounding box center [944, 792] width 959 height 49
click at [579, 757] on div "Notes Support Any issues? Slides Repo Designs Design not available Share" at bounding box center [944, 771] width 982 height 114
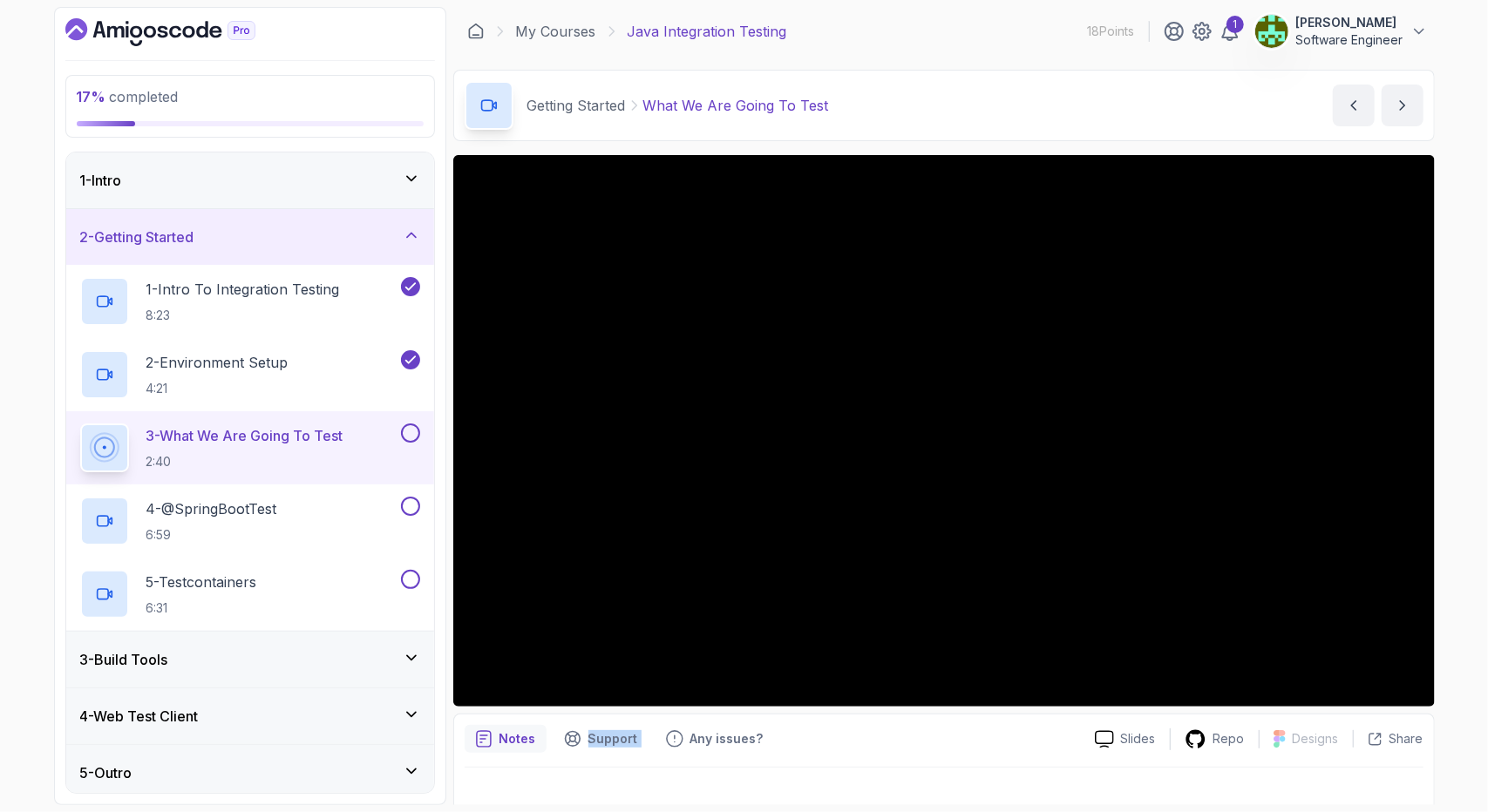
click at [579, 757] on div "Notes Support Any issues? Slides Repo Designs Design not available Share" at bounding box center [944, 771] width 982 height 114
click at [682, 755] on div "Notes Support Any issues? Slides Repo Designs Design not available Share" at bounding box center [944, 771] width 982 height 114
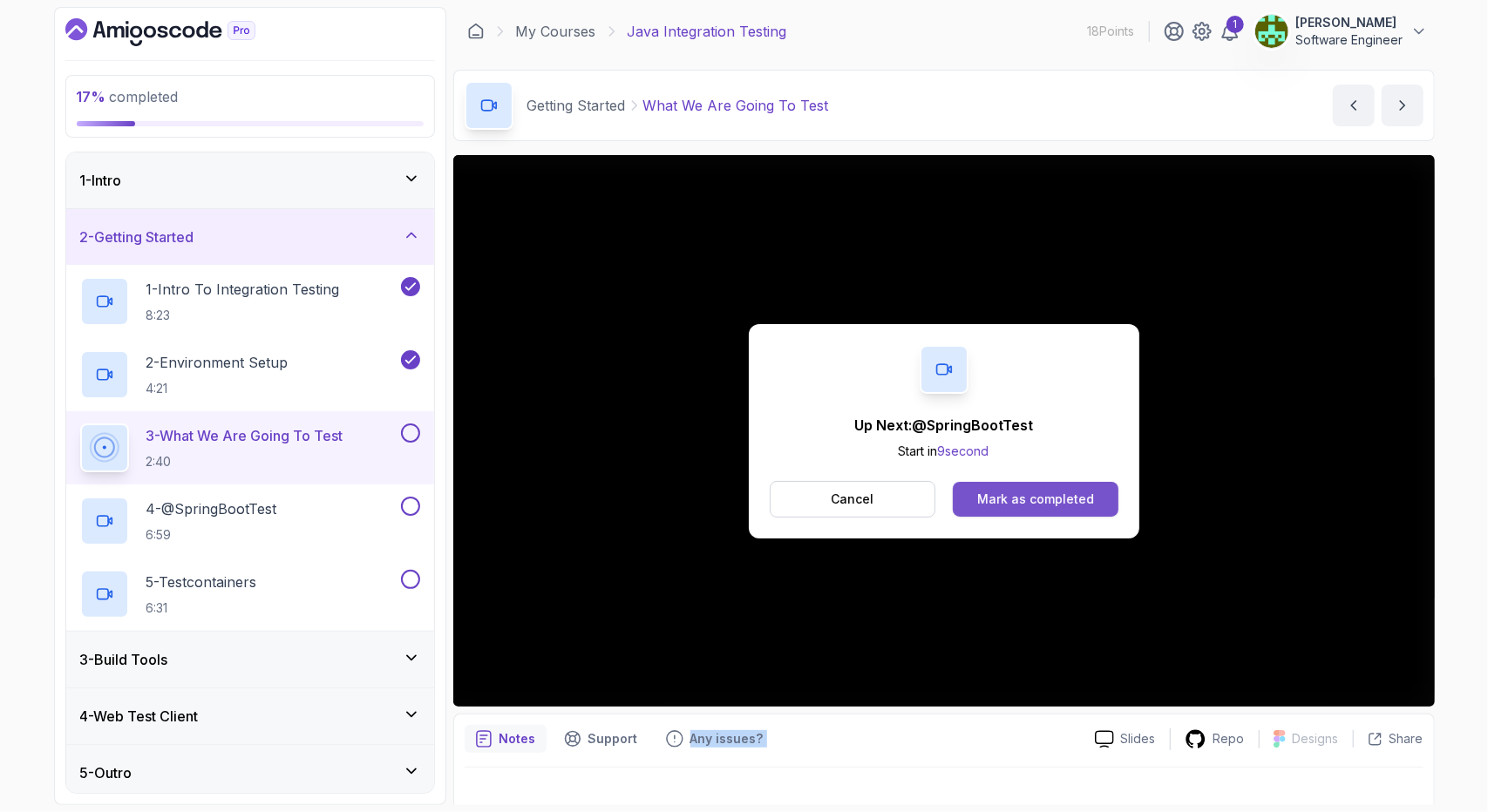
click at [1031, 491] on div "Mark as completed" at bounding box center [1036, 499] width 117 height 17
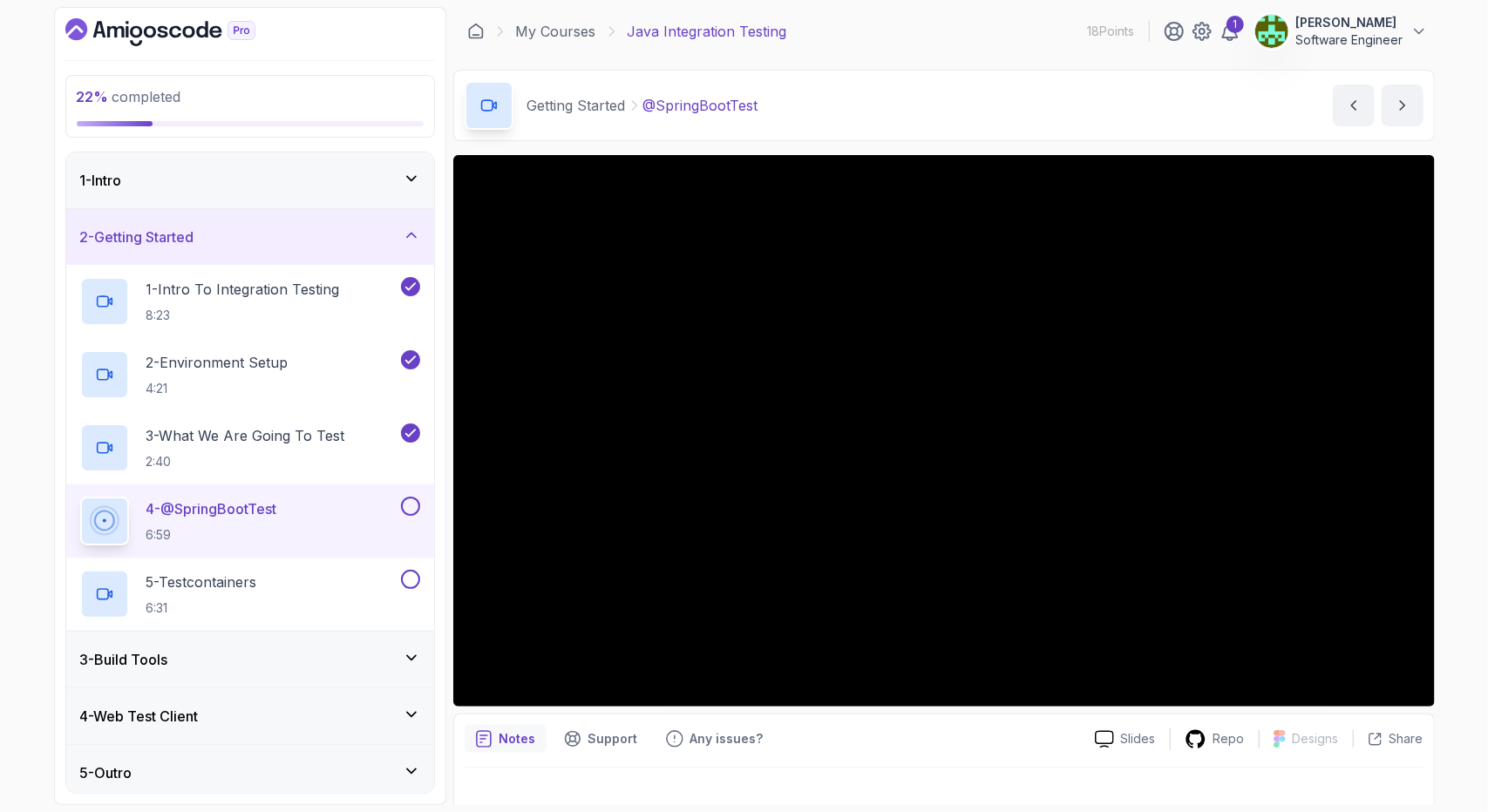
click at [622, 764] on div "Notes Support Any issues? Slides Repo Designs Design not available Share" at bounding box center [944, 771] width 982 height 114
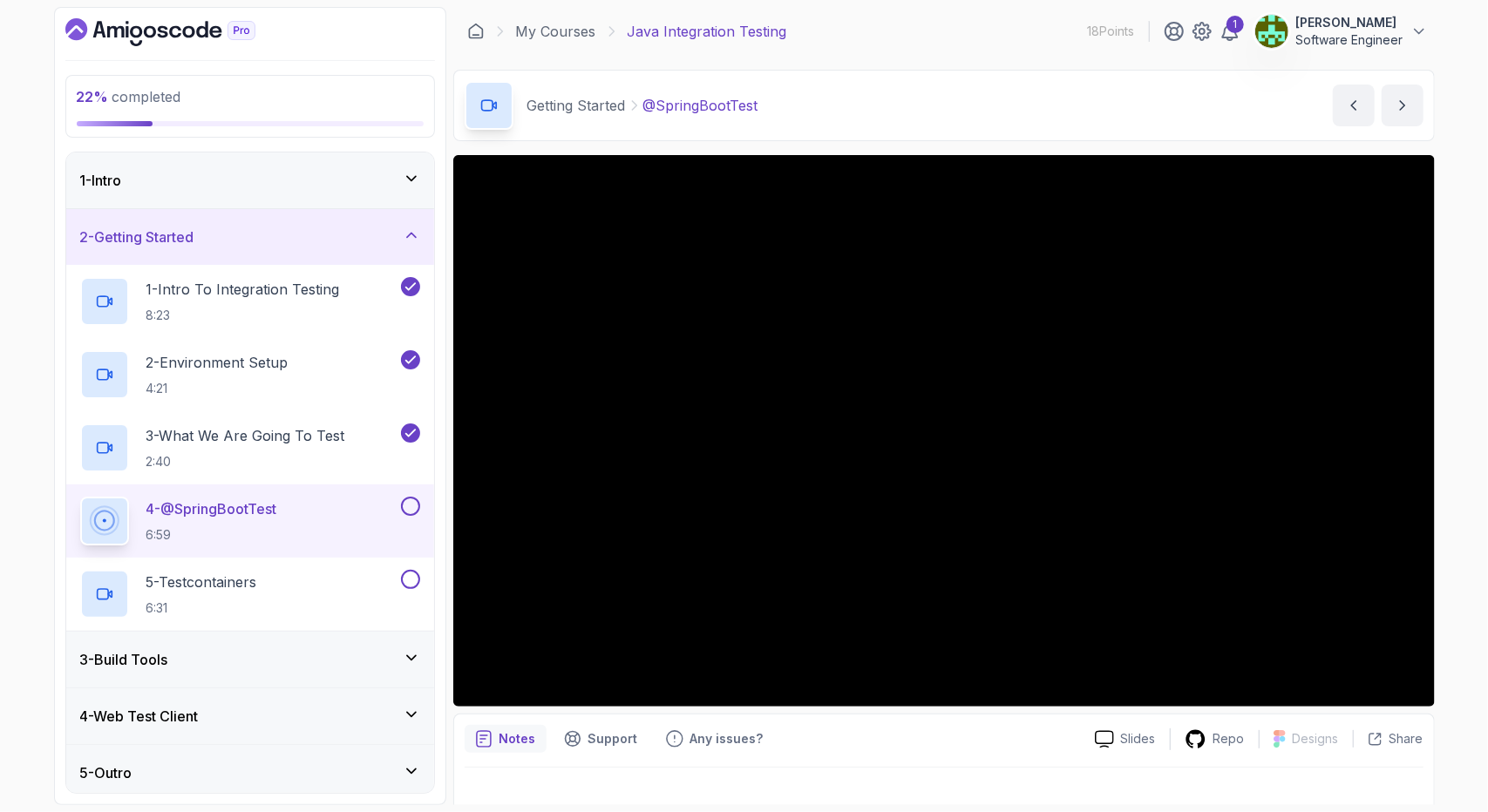
click at [622, 764] on div "Notes Support Any issues? Slides Repo Designs Design not available Share" at bounding box center [944, 771] width 982 height 114
click at [598, 755] on div "Notes Support Any issues? Slides Repo Designs Design not available Share" at bounding box center [944, 771] width 982 height 114
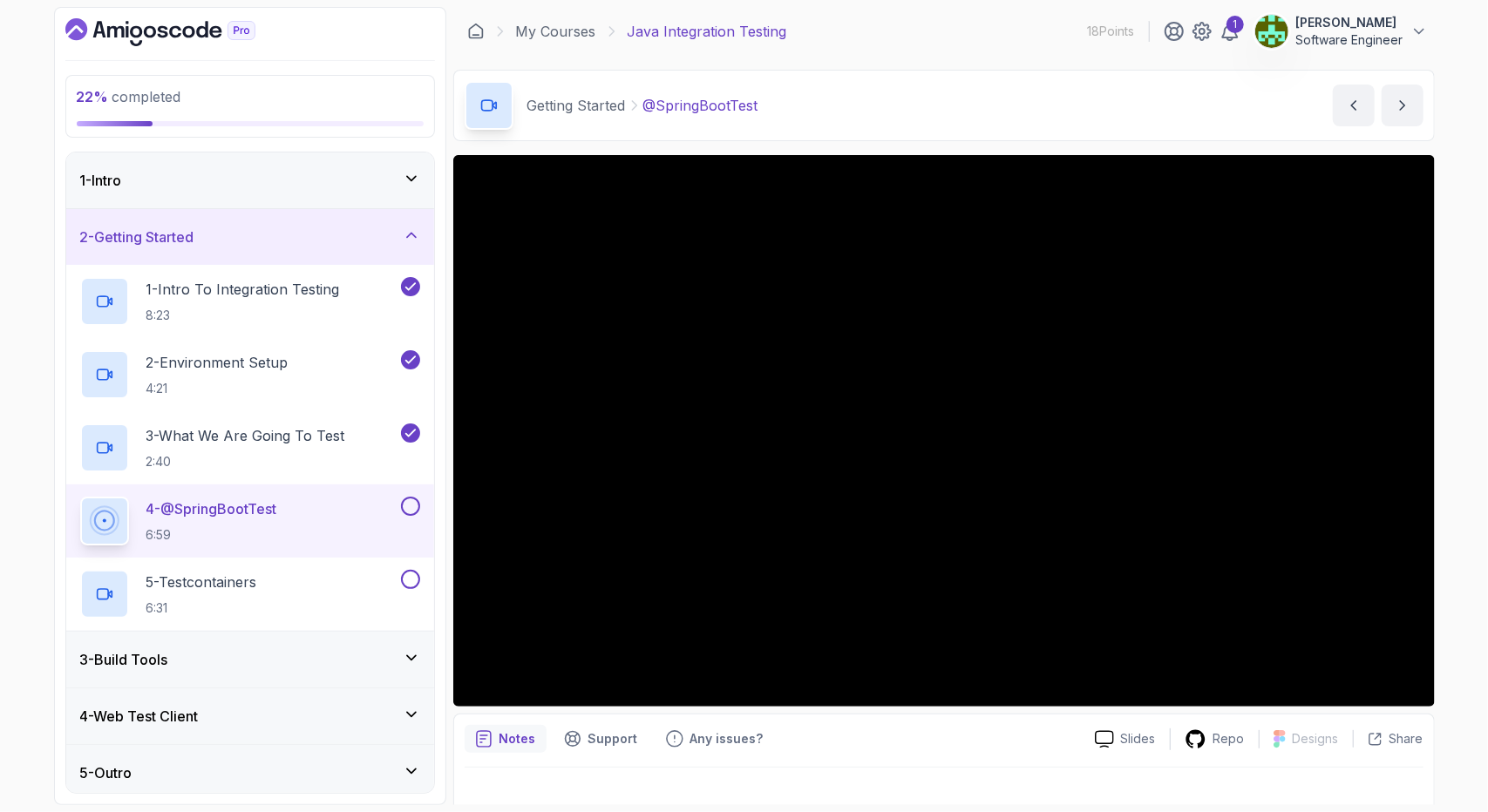
click at [504, 755] on div "Notes Support Any issues? Slides Repo Designs Design not available Share" at bounding box center [944, 771] width 982 height 114
click at [1416, 25] on icon at bounding box center [1420, 32] width 17 height 17
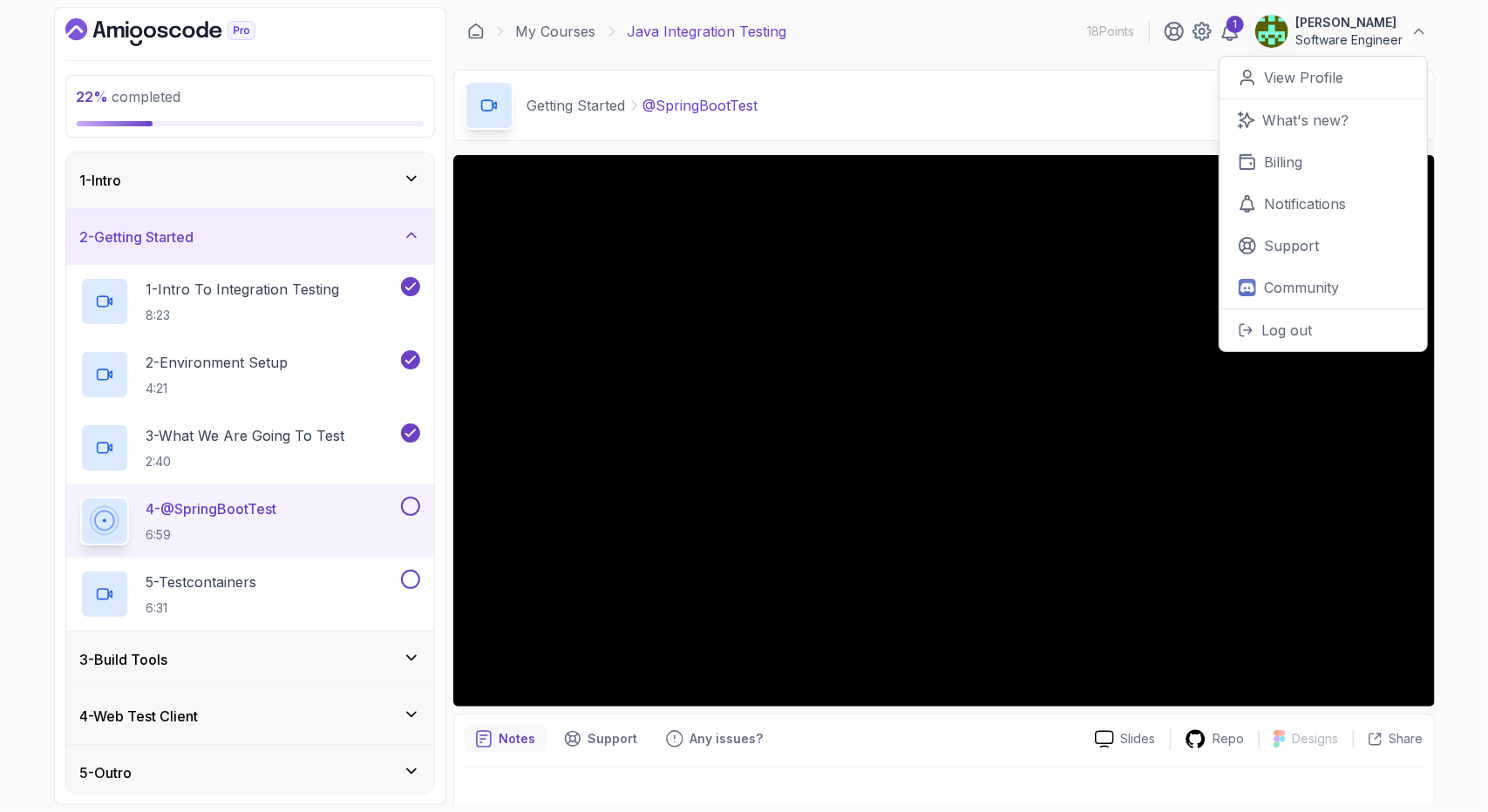
click at [1091, 113] on div "Getting Started @SpringBootTest @SpringBootTest by nelson" at bounding box center [944, 106] width 982 height 71
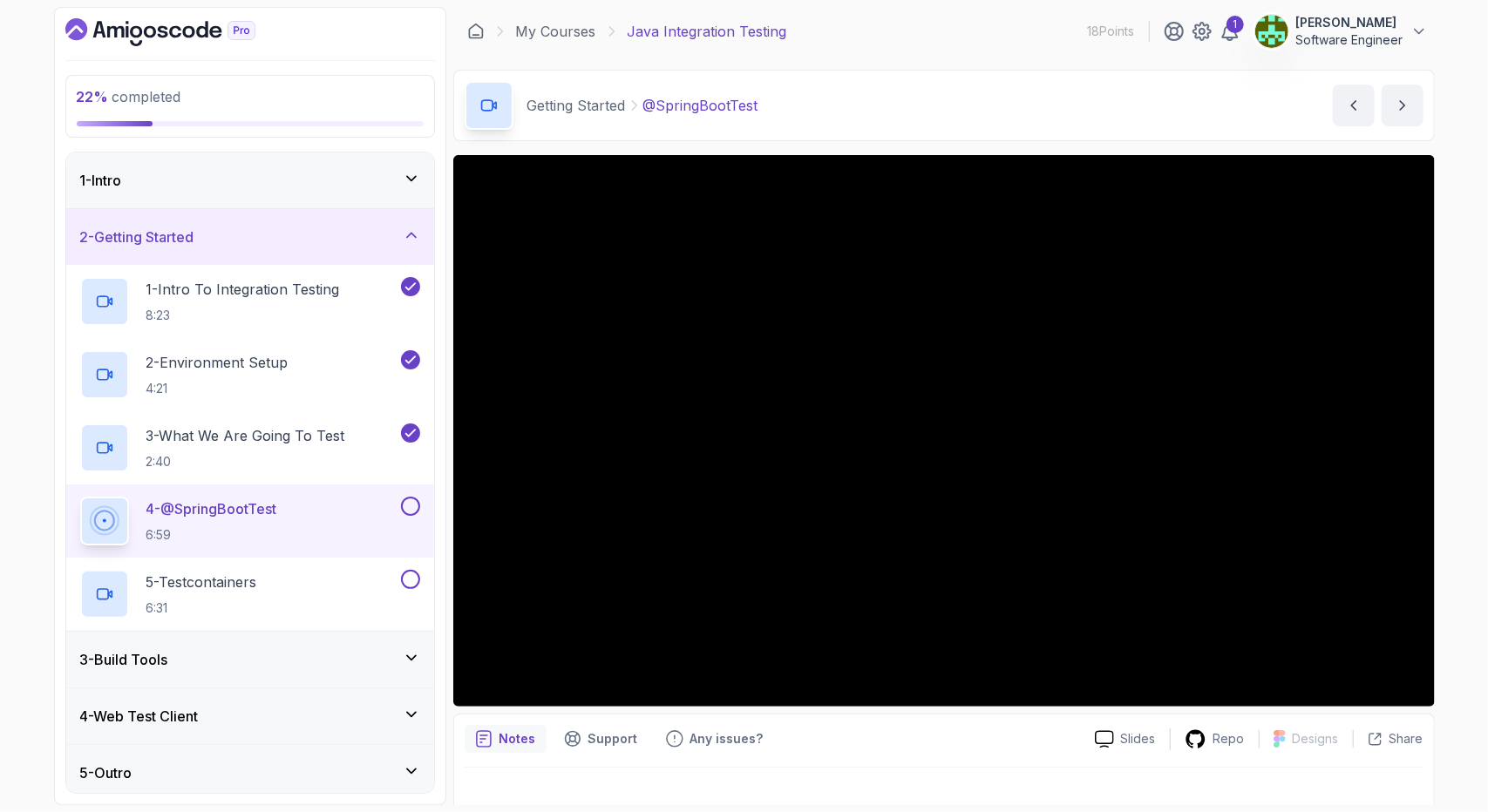
scroll to position [22, 0]
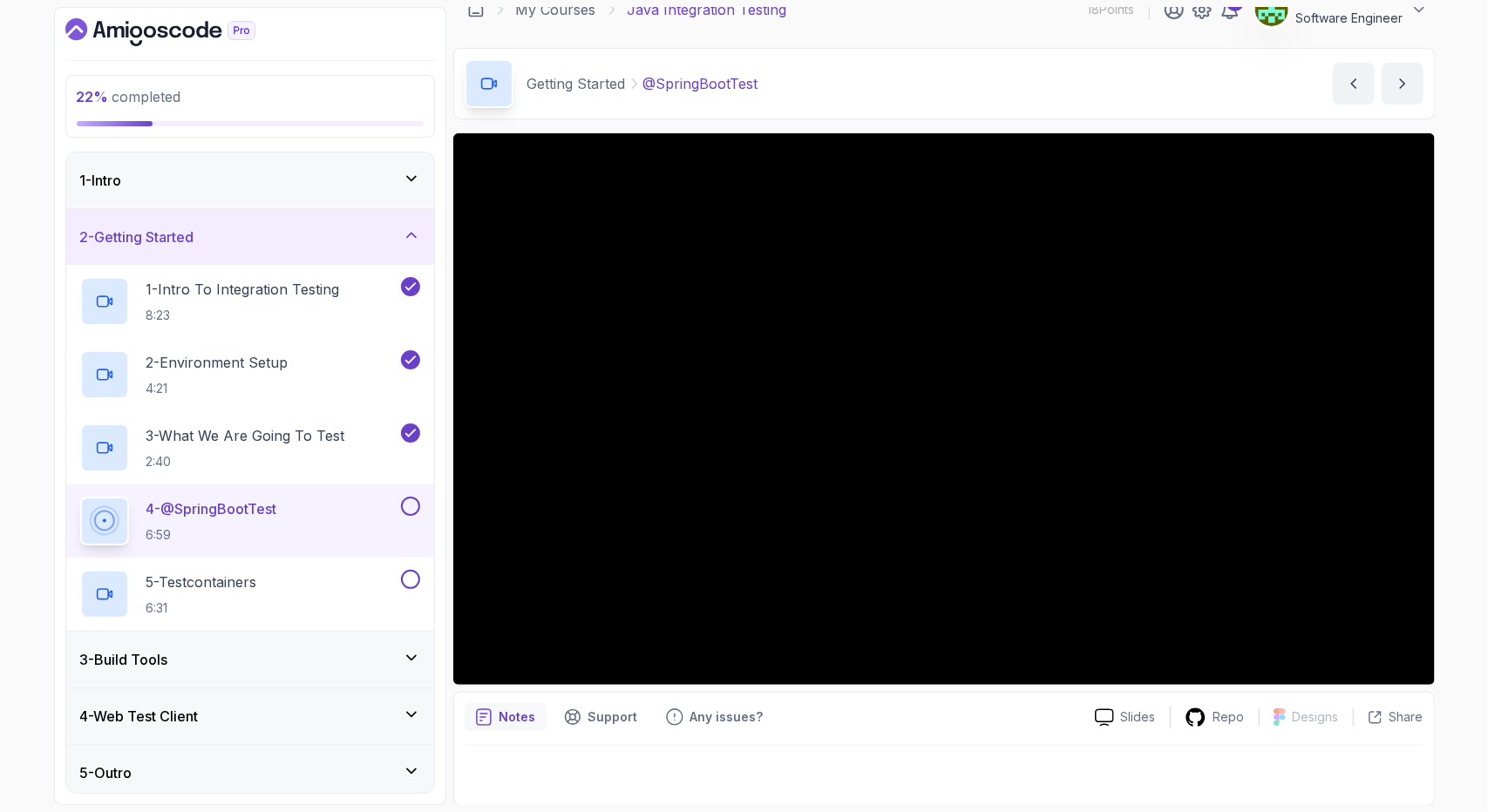
click at [556, 762] on div at bounding box center [944, 770] width 959 height 49
click at [822, 742] on div "Notes Support Any issues? Slides Repo Designs Design not available Share" at bounding box center [944, 749] width 982 height 114
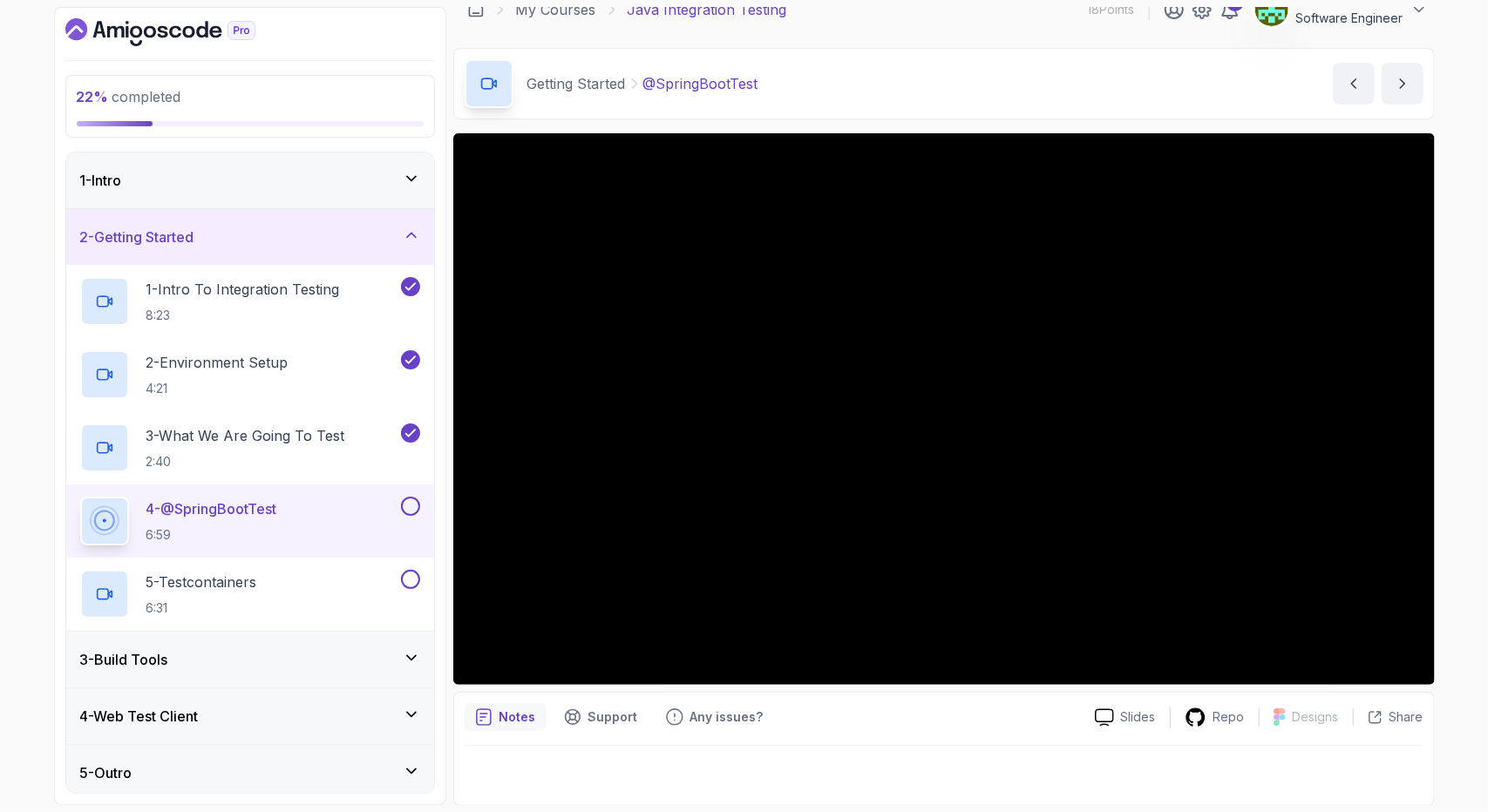
click at [822, 742] on div "Notes Support Any issues? Slides Repo Designs Design not available Share" at bounding box center [944, 749] width 982 height 114
click at [857, 761] on div at bounding box center [944, 770] width 959 height 49
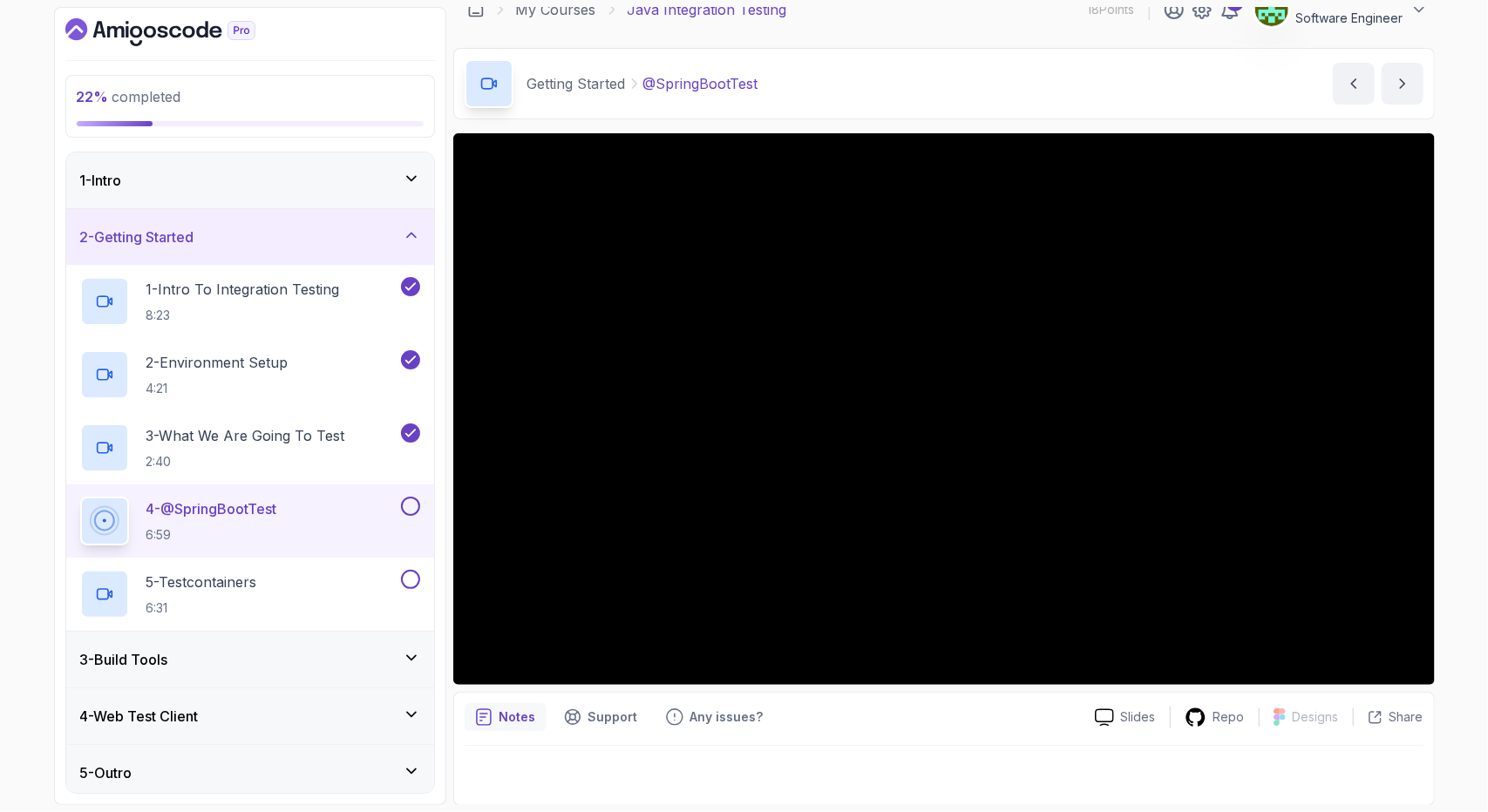
click at [686, 742] on div "Notes Support Any issues? Slides Repo Designs Design not available Share" at bounding box center [944, 749] width 982 height 114
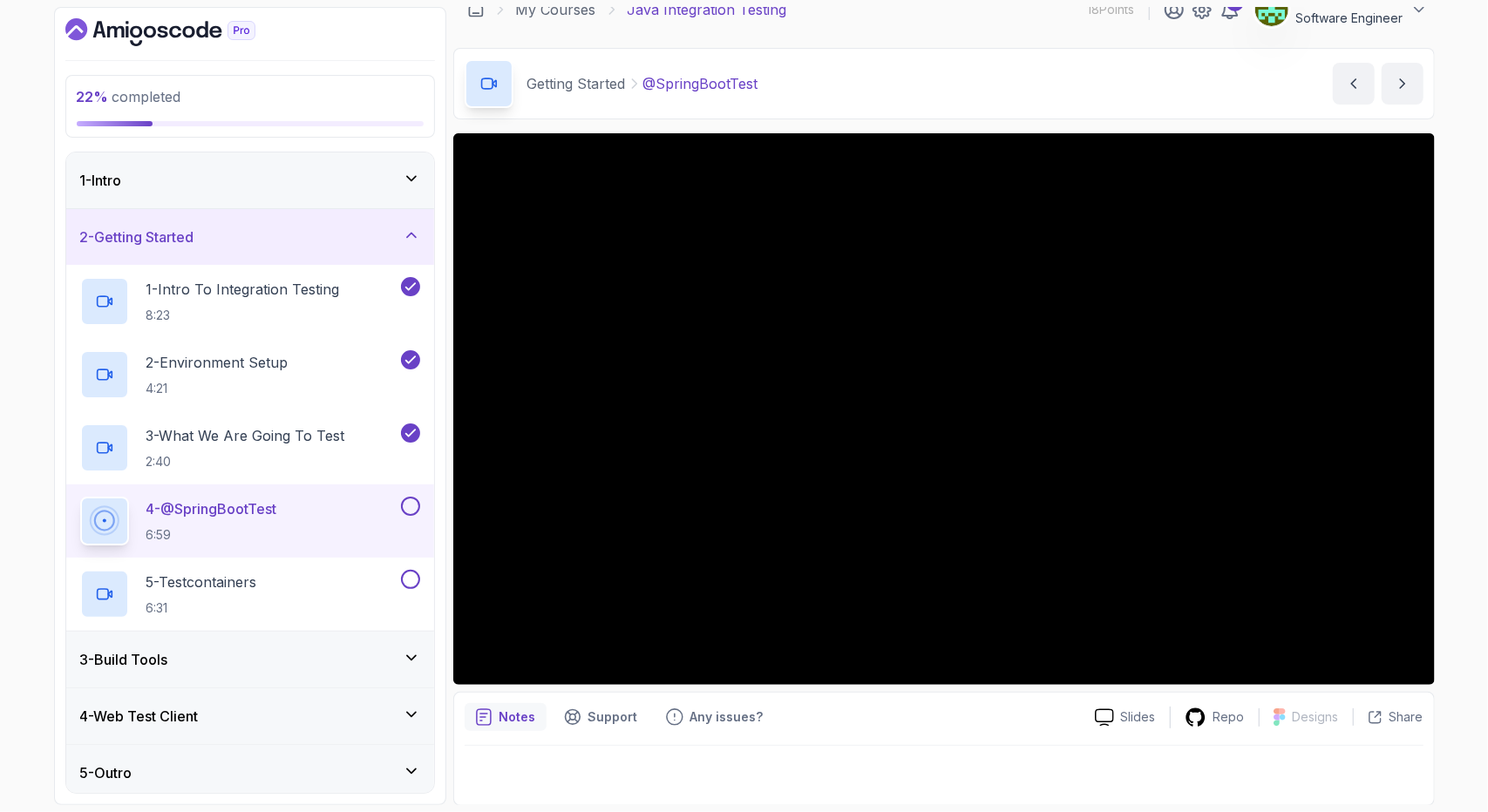
click at [686, 742] on div "Notes Support Any issues? Slides Repo Designs Design not available Share" at bounding box center [944, 749] width 982 height 114
click at [803, 749] on div at bounding box center [944, 770] width 959 height 49
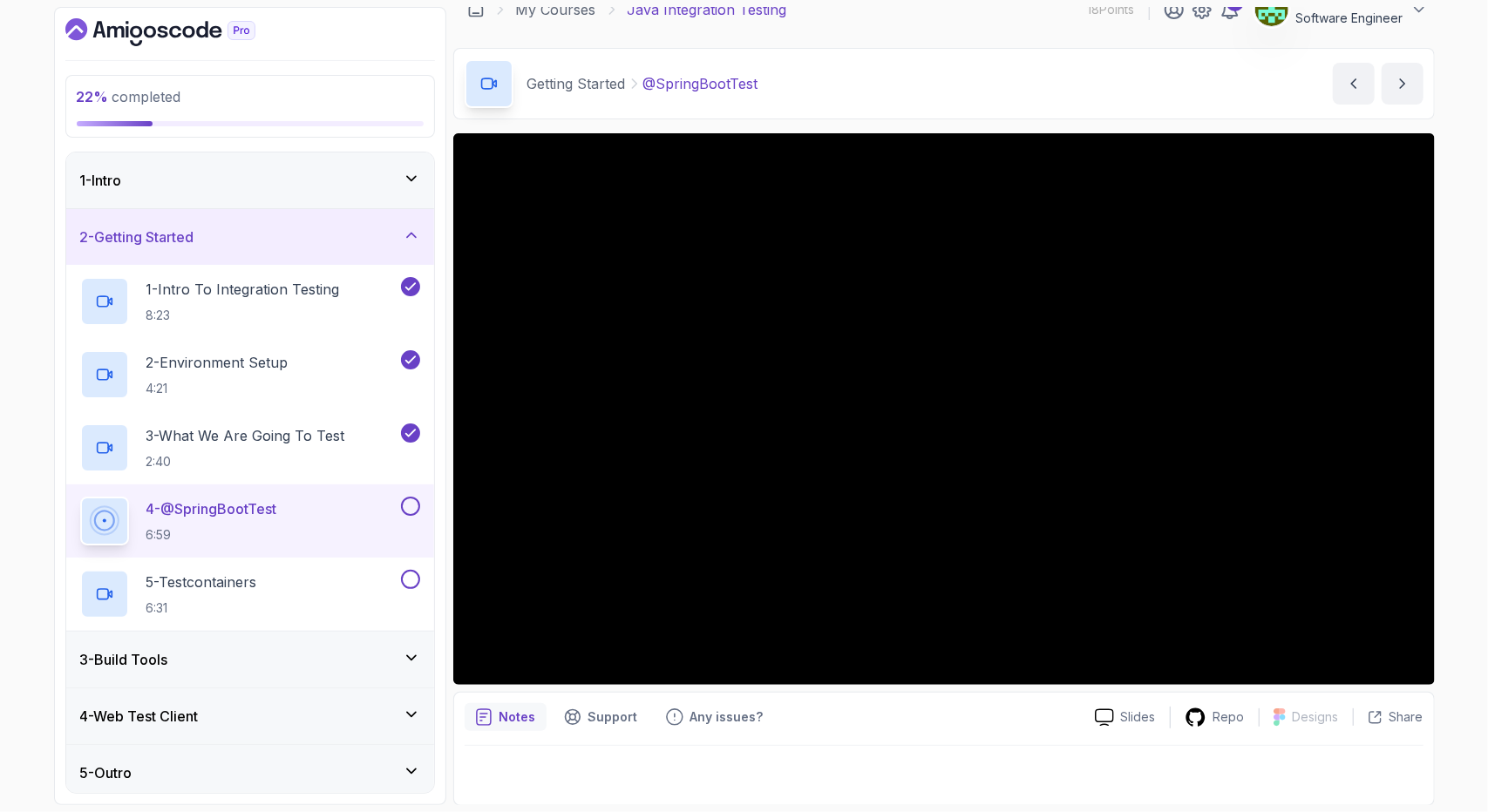
click at [803, 749] on div at bounding box center [944, 770] width 959 height 49
click at [912, 746] on div at bounding box center [944, 770] width 959 height 49
click at [912, 747] on div at bounding box center [944, 770] width 959 height 49
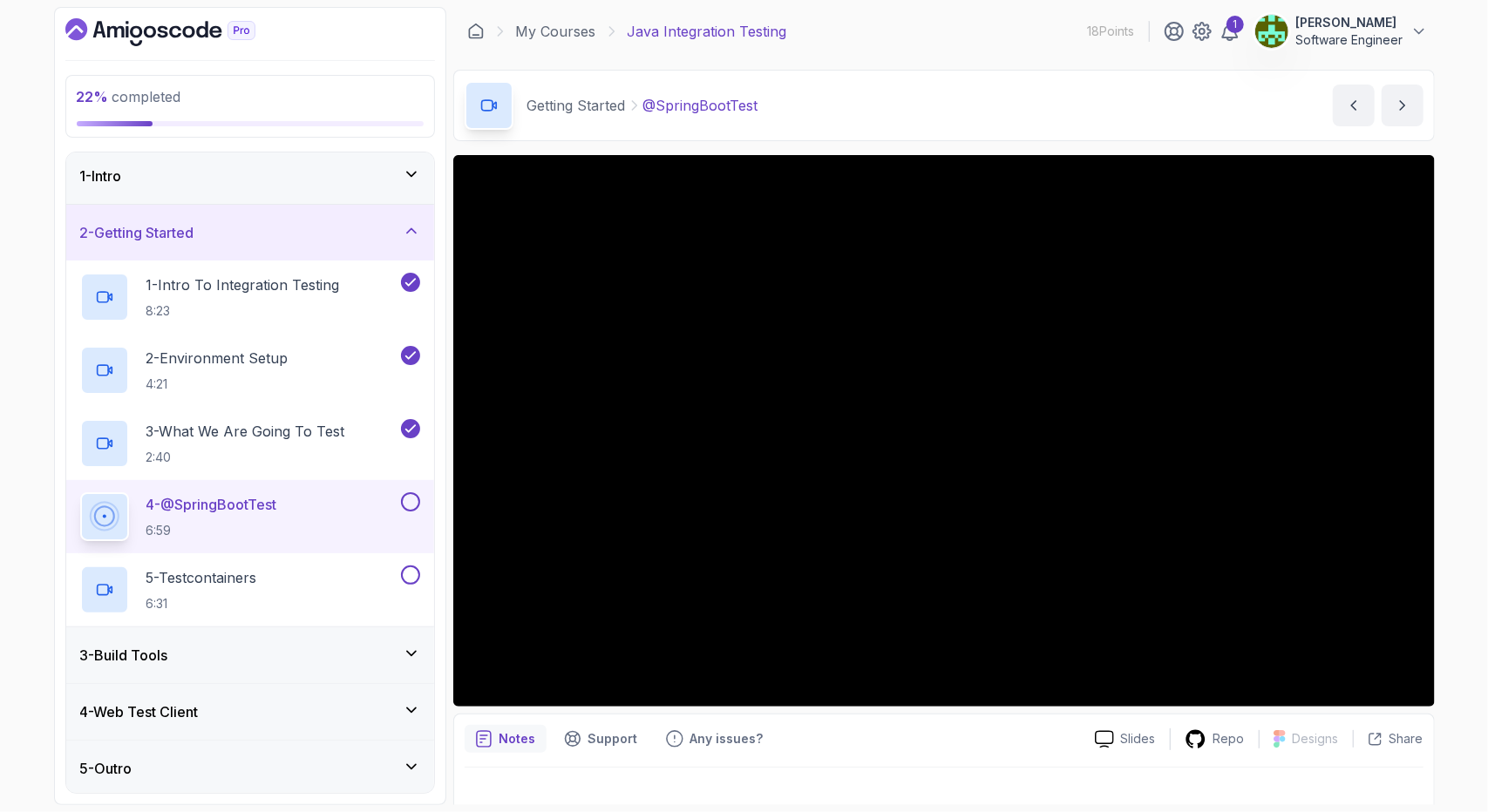
scroll to position [0, 0]
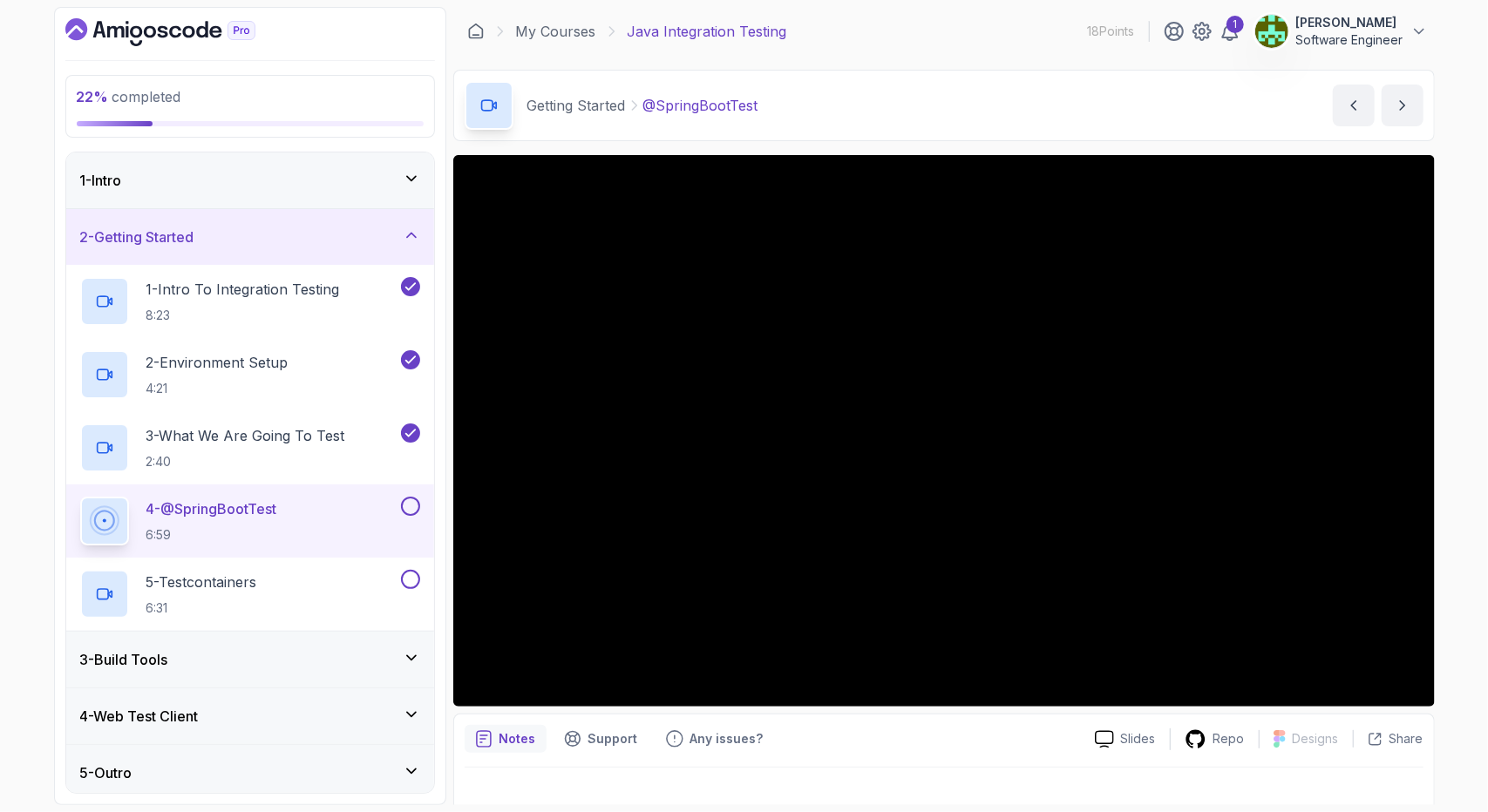
click at [865, 748] on div "Notes Support Any issues?" at bounding box center [773, 739] width 616 height 28
click at [1104, 30] on p "18 Points" at bounding box center [1112, 32] width 47 height 17
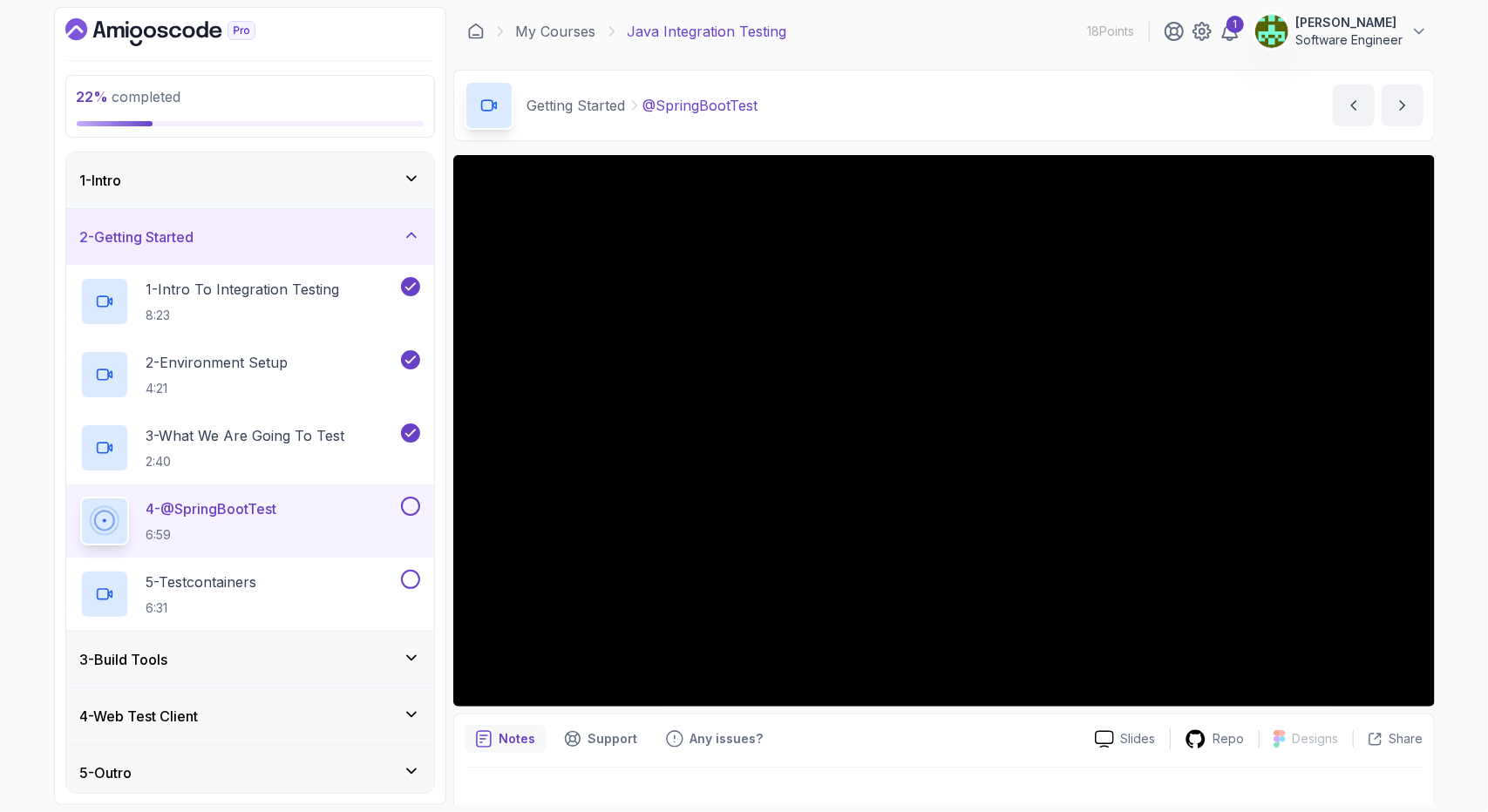
click at [1104, 30] on p "18 Points" at bounding box center [1112, 32] width 47 height 17
click at [936, 37] on div "My Courses Java Integration Testing 18 Points 1 Osama Nagi Software Engineer" at bounding box center [944, 31] width 982 height 49
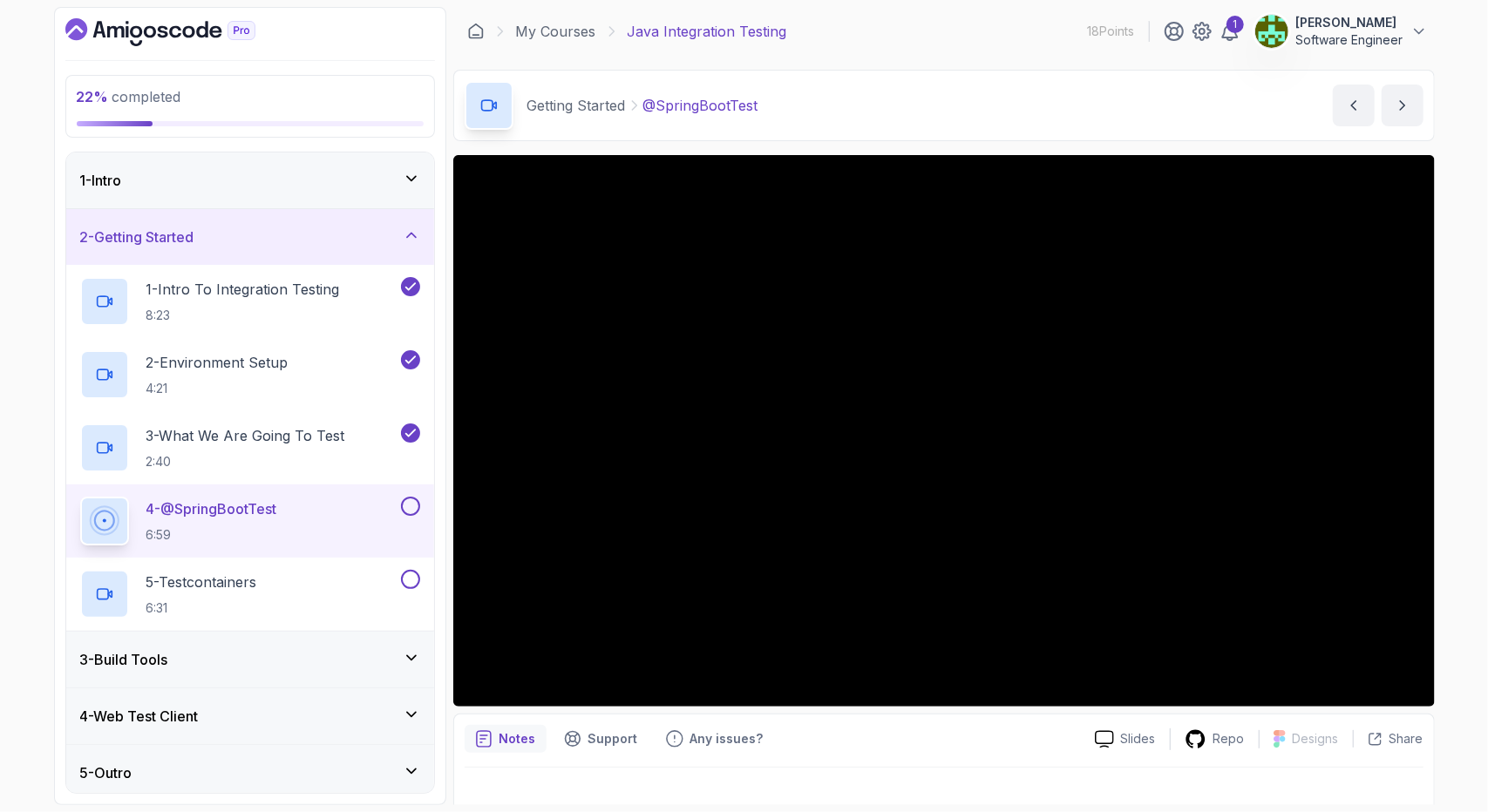
click at [936, 37] on div "My Courses Java Integration Testing 18 Points 1 Osama Nagi Software Engineer" at bounding box center [944, 31] width 982 height 49
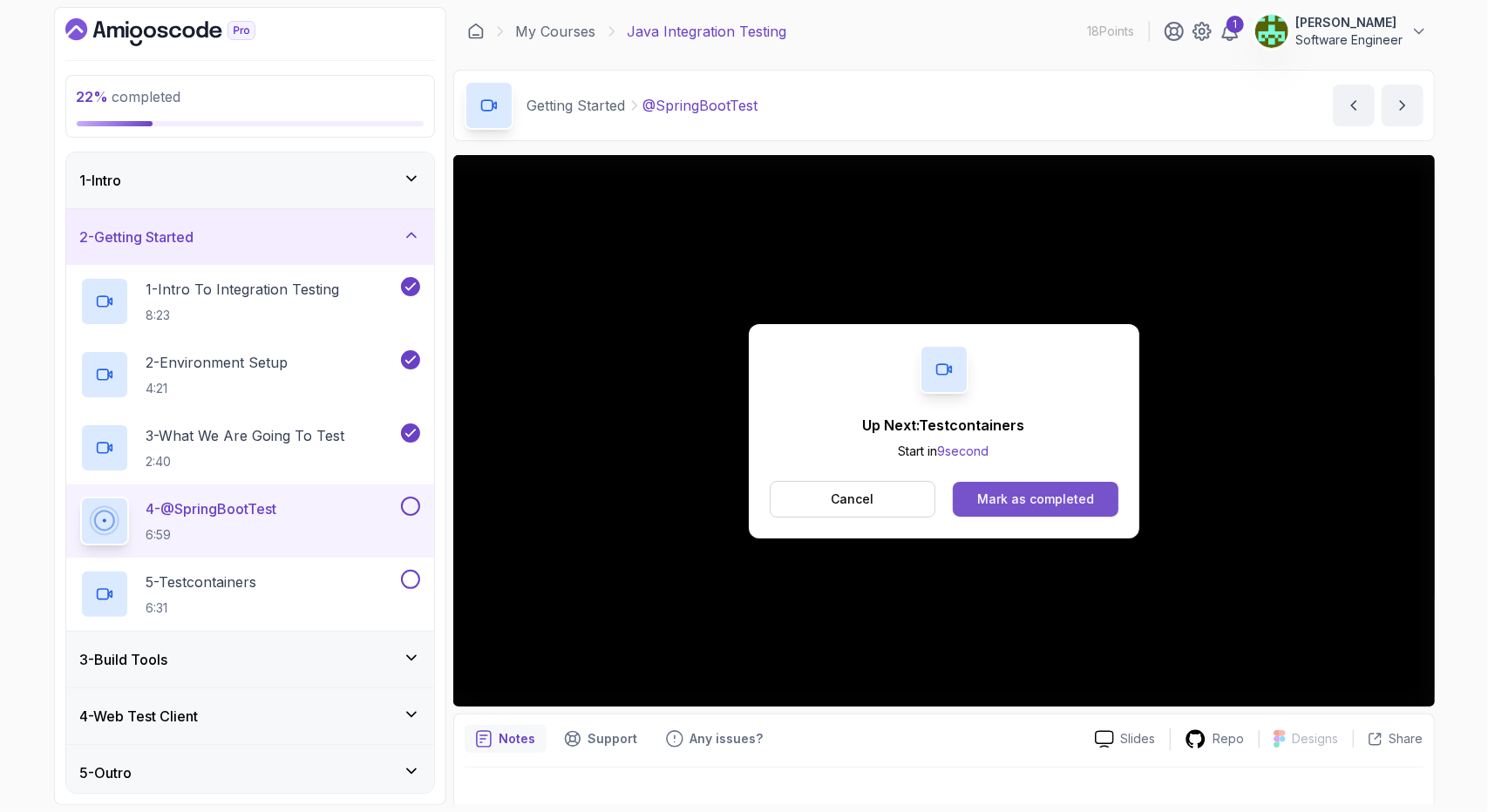
click at [1038, 488] on button "Mark as completed" at bounding box center [1036, 499] width 165 height 35
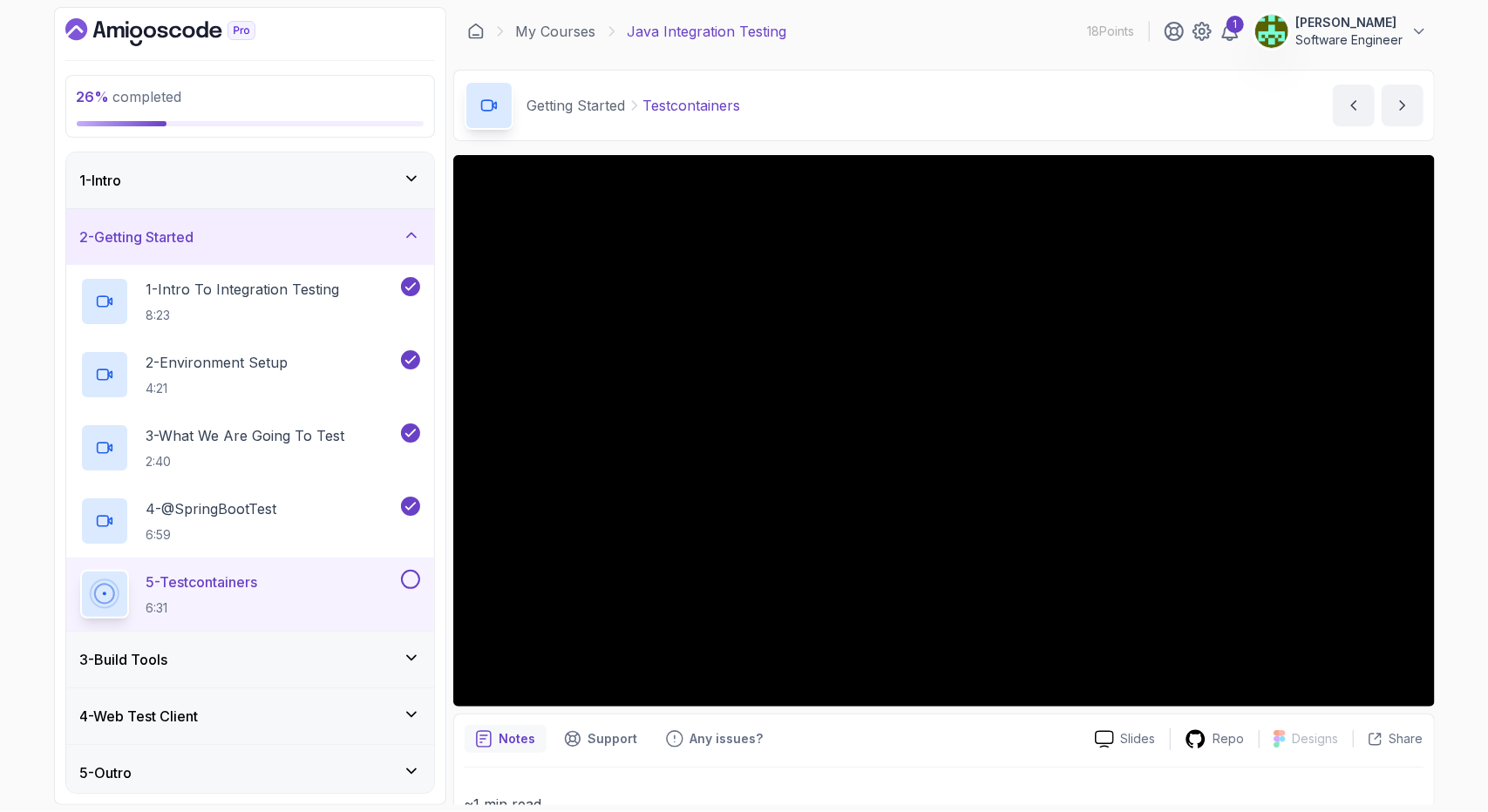
click at [413, 660] on icon at bounding box center [412, 658] width 17 height 17
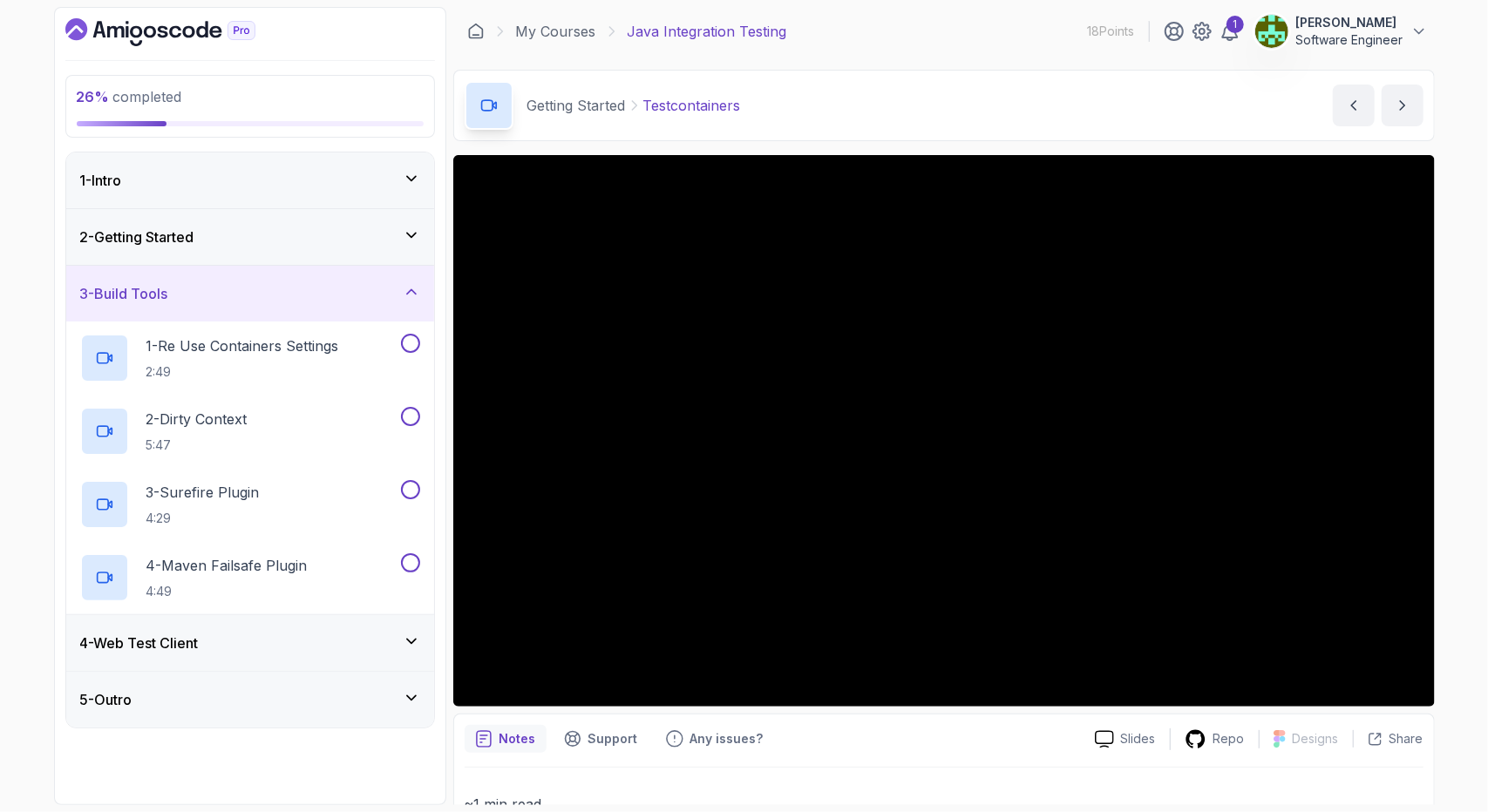
click at [416, 642] on icon at bounding box center [412, 641] width 17 height 17
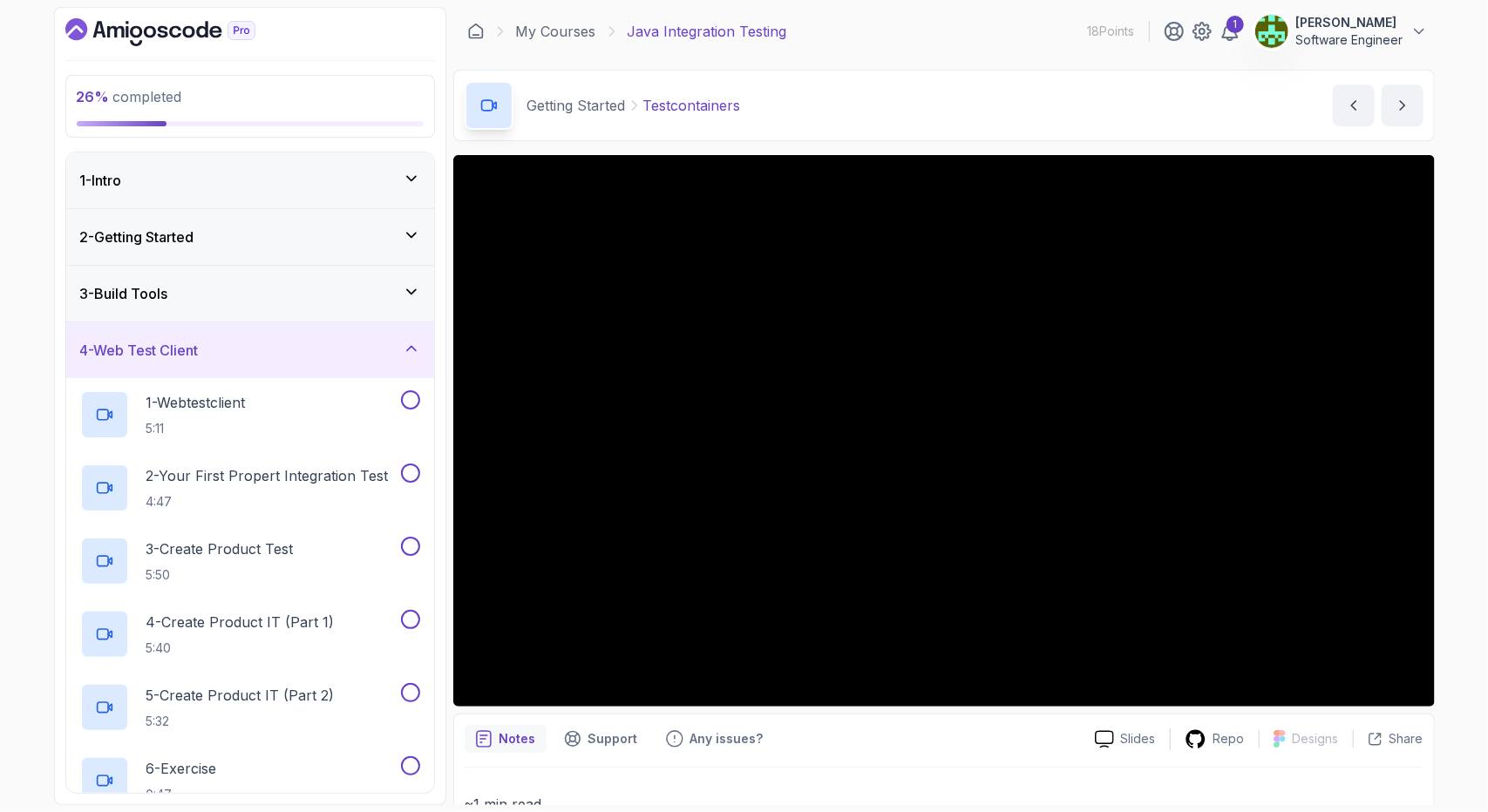
click at [420, 343] on icon at bounding box center [412, 348] width 17 height 17
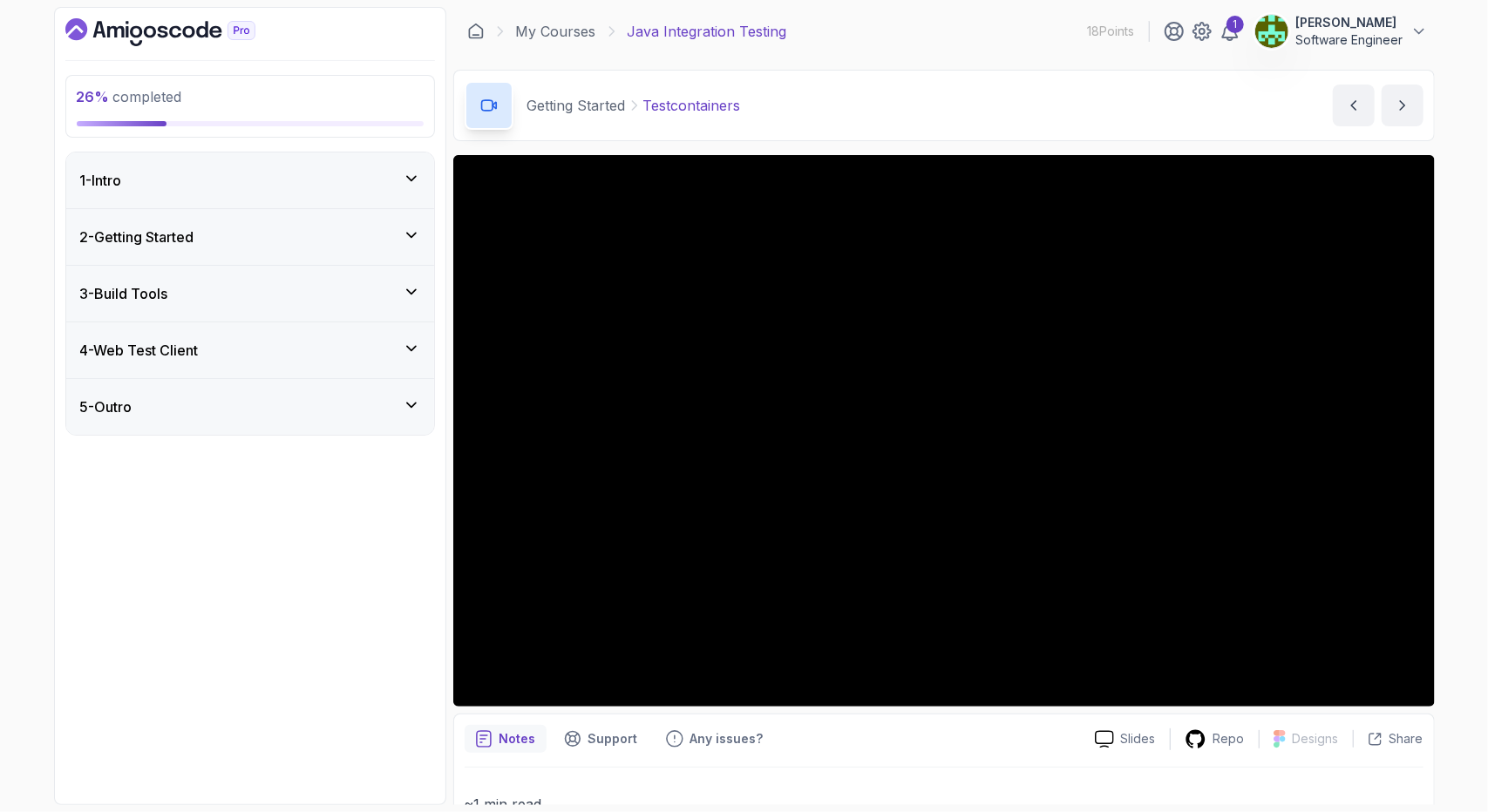
click at [310, 484] on div "26 % completed 1 - Intro 2 - Getting Started 3 - Build Tools 4 - Web Test Clien…" at bounding box center [250, 406] width 393 height 799
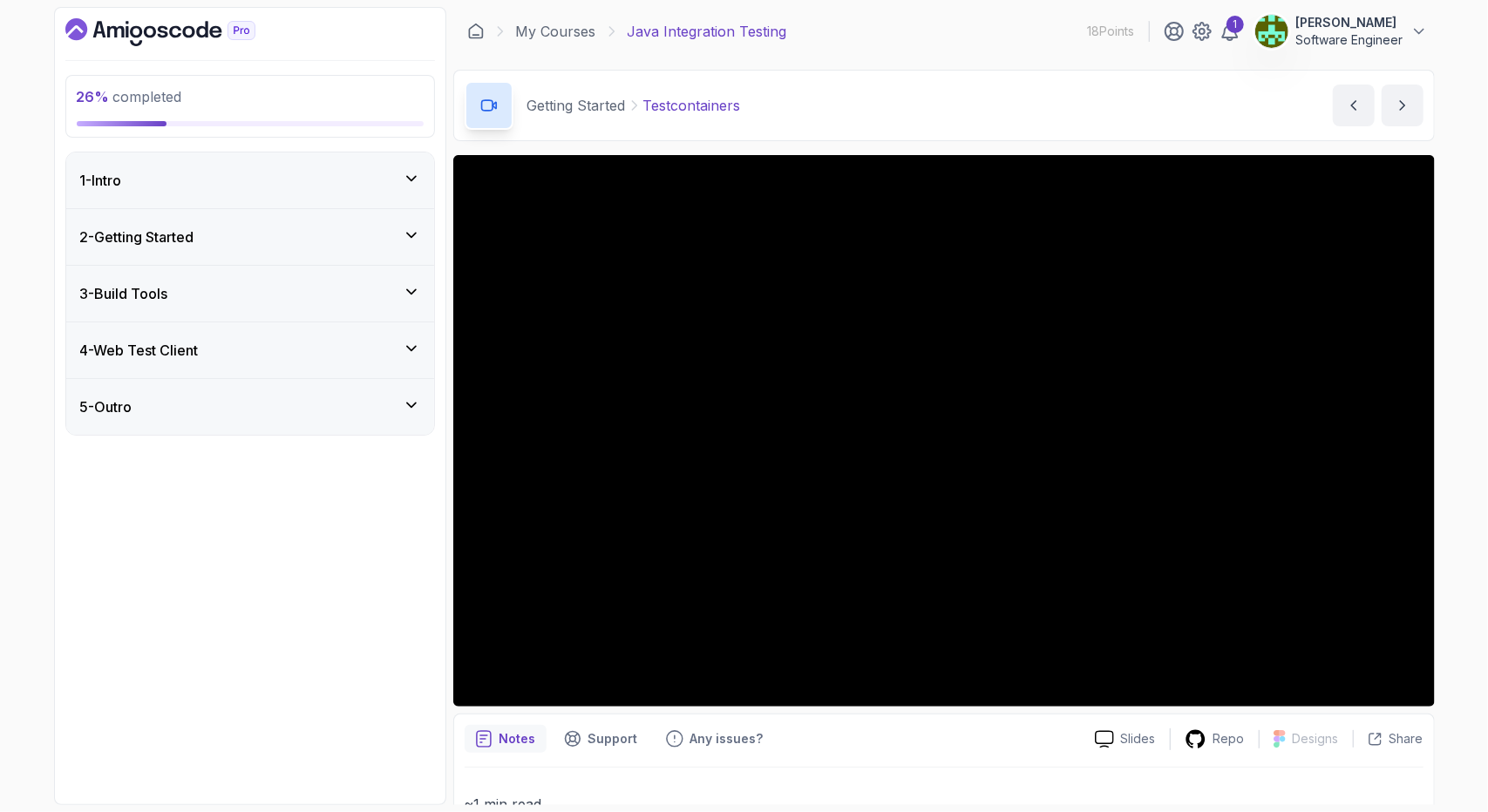
click at [310, 484] on div "26 % completed 1 - Intro 2 - Getting Started 3 - Build Tools 4 - Web Test Clien…" at bounding box center [250, 406] width 393 height 799
drag, startPoint x: 132, startPoint y: 475, endPoint x: 309, endPoint y: 141, distance: 378.0
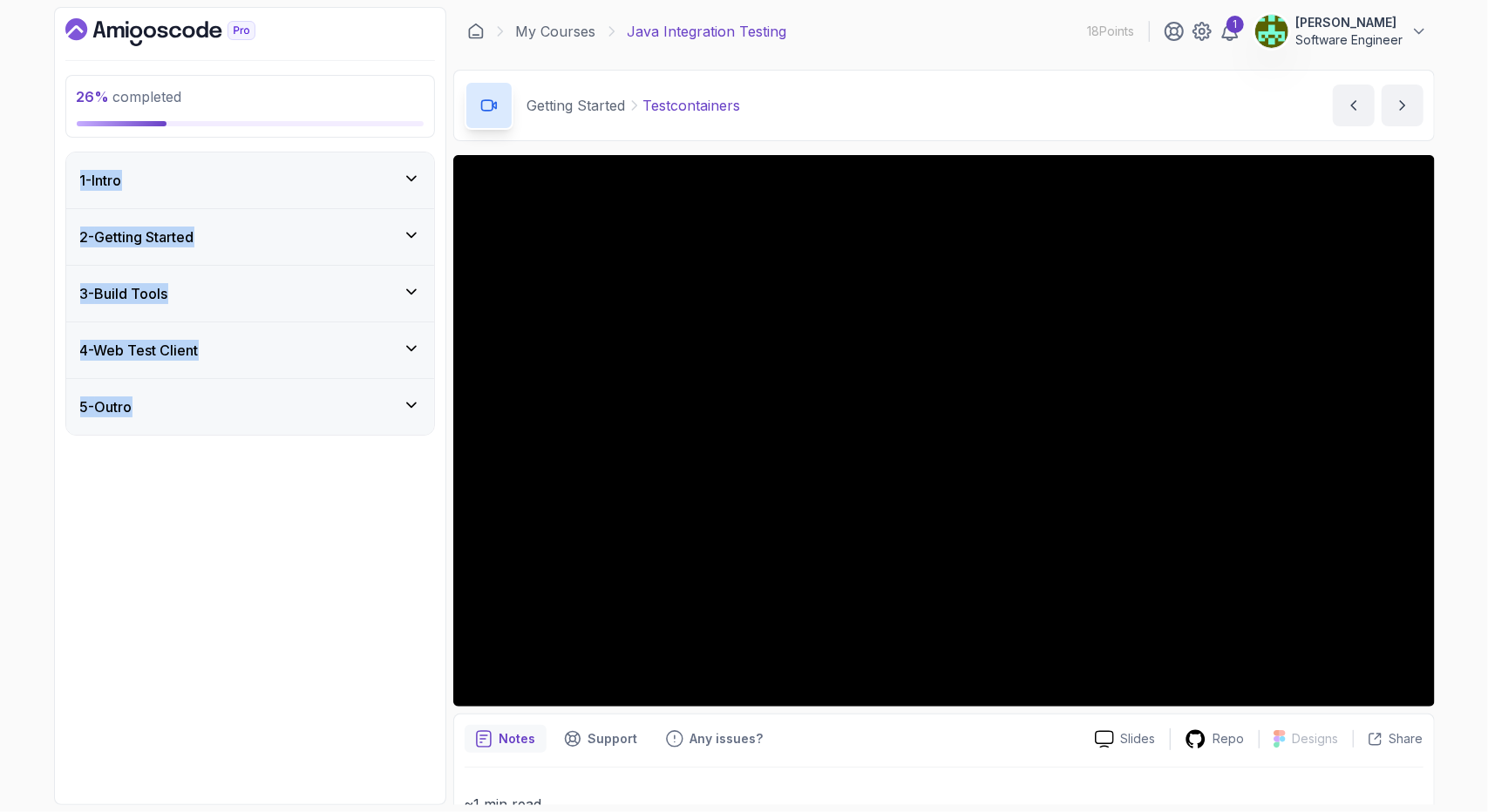
click at [309, 141] on div "26 % completed 1 - Intro 2 - Getting Started 3 - Build Tools 4 - Web Test Clien…" at bounding box center [250, 406] width 393 height 799
drag, startPoint x: 58, startPoint y: 129, endPoint x: 213, endPoint y: 500, distance: 402.1
click at [213, 500] on div "26 % completed 1 - Intro 2 - Getting Started 3 - Build Tools 4 - Web Test Clien…" at bounding box center [250, 406] width 393 height 799
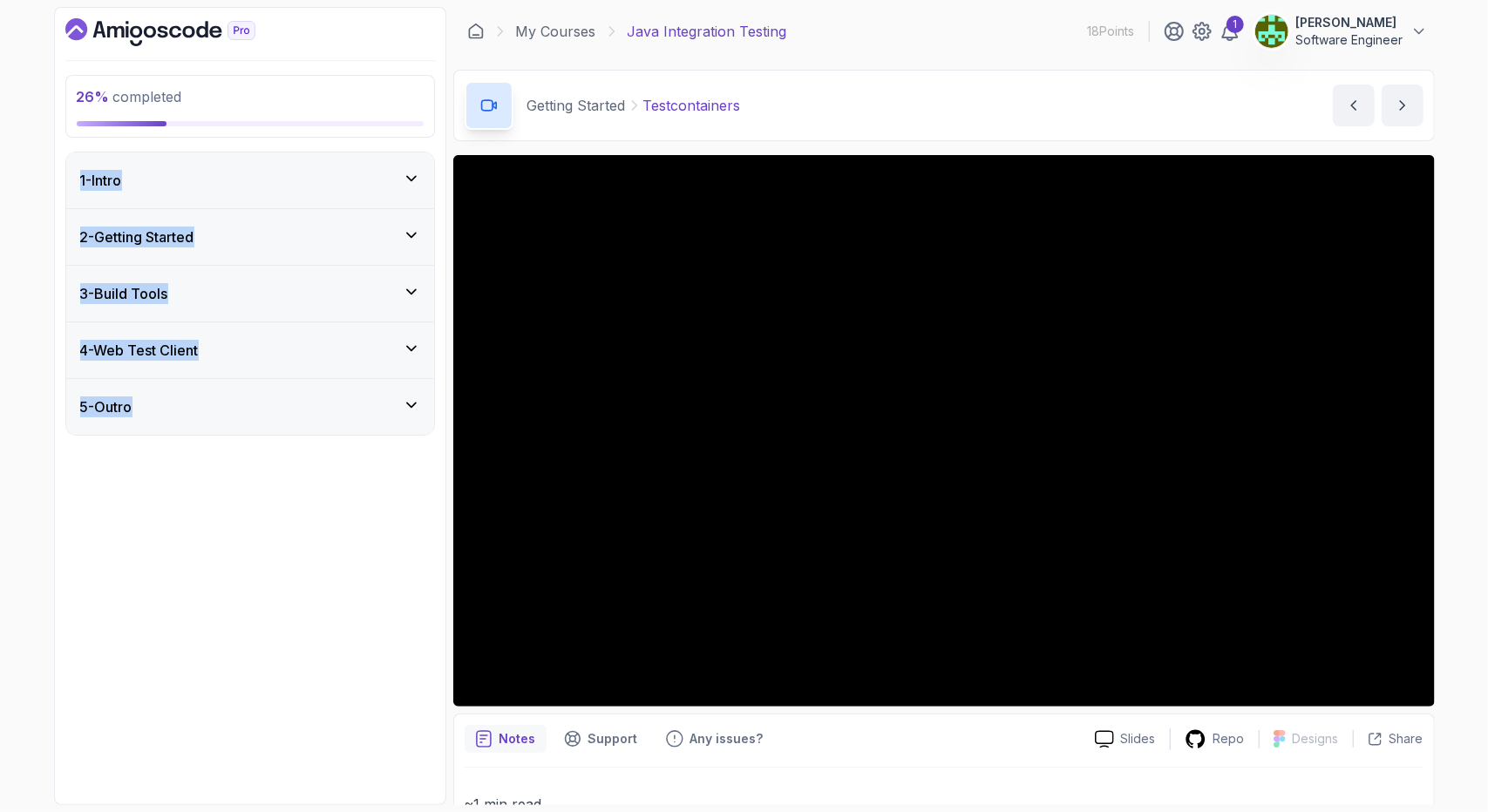
drag, startPoint x: 213, startPoint y: 500, endPoint x: 91, endPoint y: 142, distance: 378.2
click at [91, 142] on div "26 % completed 1 - Intro 2 - Getting Started 3 - Build Tools 4 - Web Test Clien…" at bounding box center [250, 406] width 393 height 799
drag, startPoint x: 87, startPoint y: 132, endPoint x: 300, endPoint y: 500, distance: 425.2
click at [300, 500] on div "26 % completed 1 - Intro 2 - Getting Started 3 - Build Tools 4 - Web Test Clien…" at bounding box center [250, 406] width 393 height 799
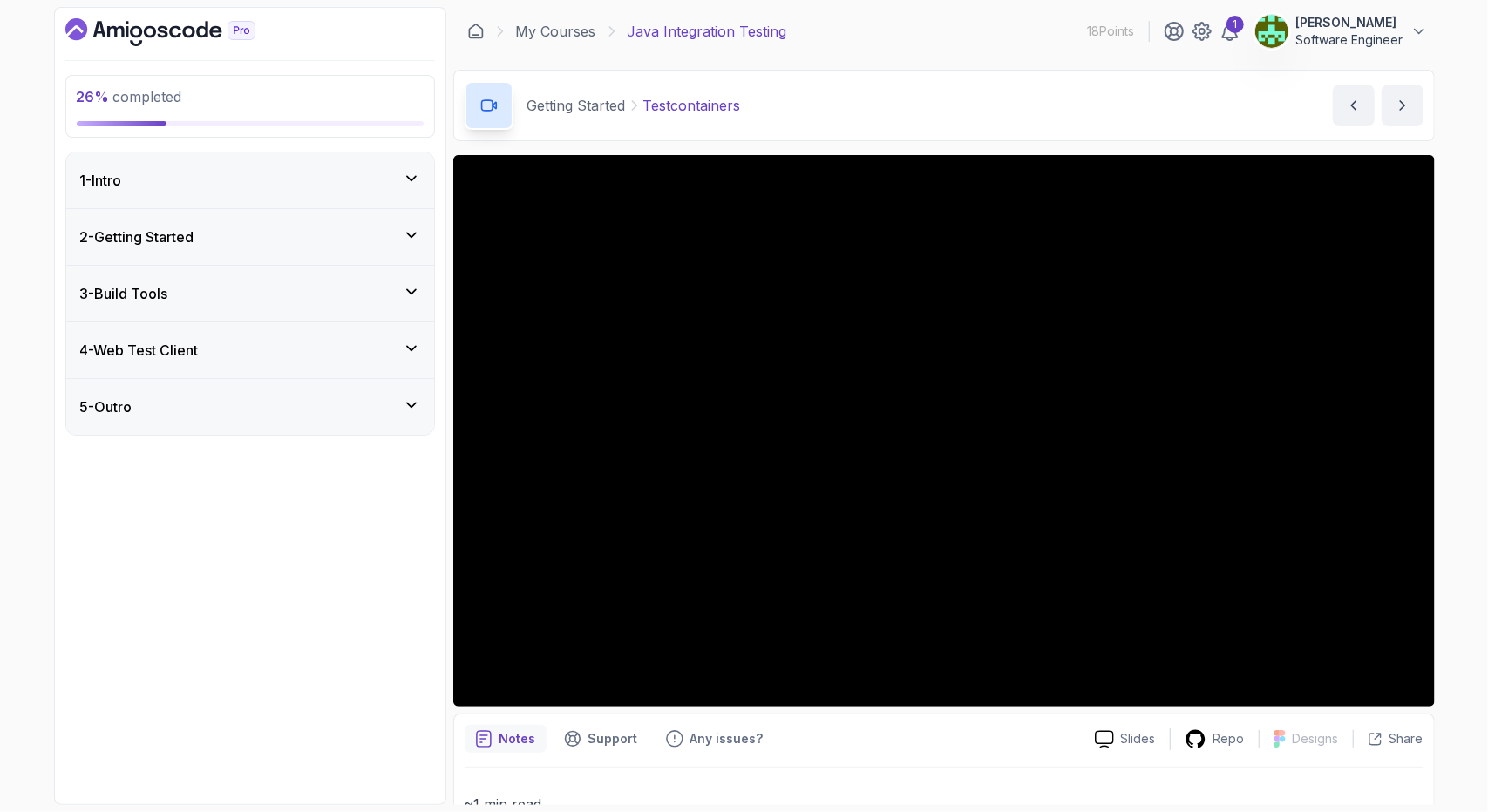
click at [300, 500] on div "26 % completed 1 - Intro 2 - Getting Started 3 - Build Tools 4 - Web Test Clien…" at bounding box center [250, 406] width 393 height 799
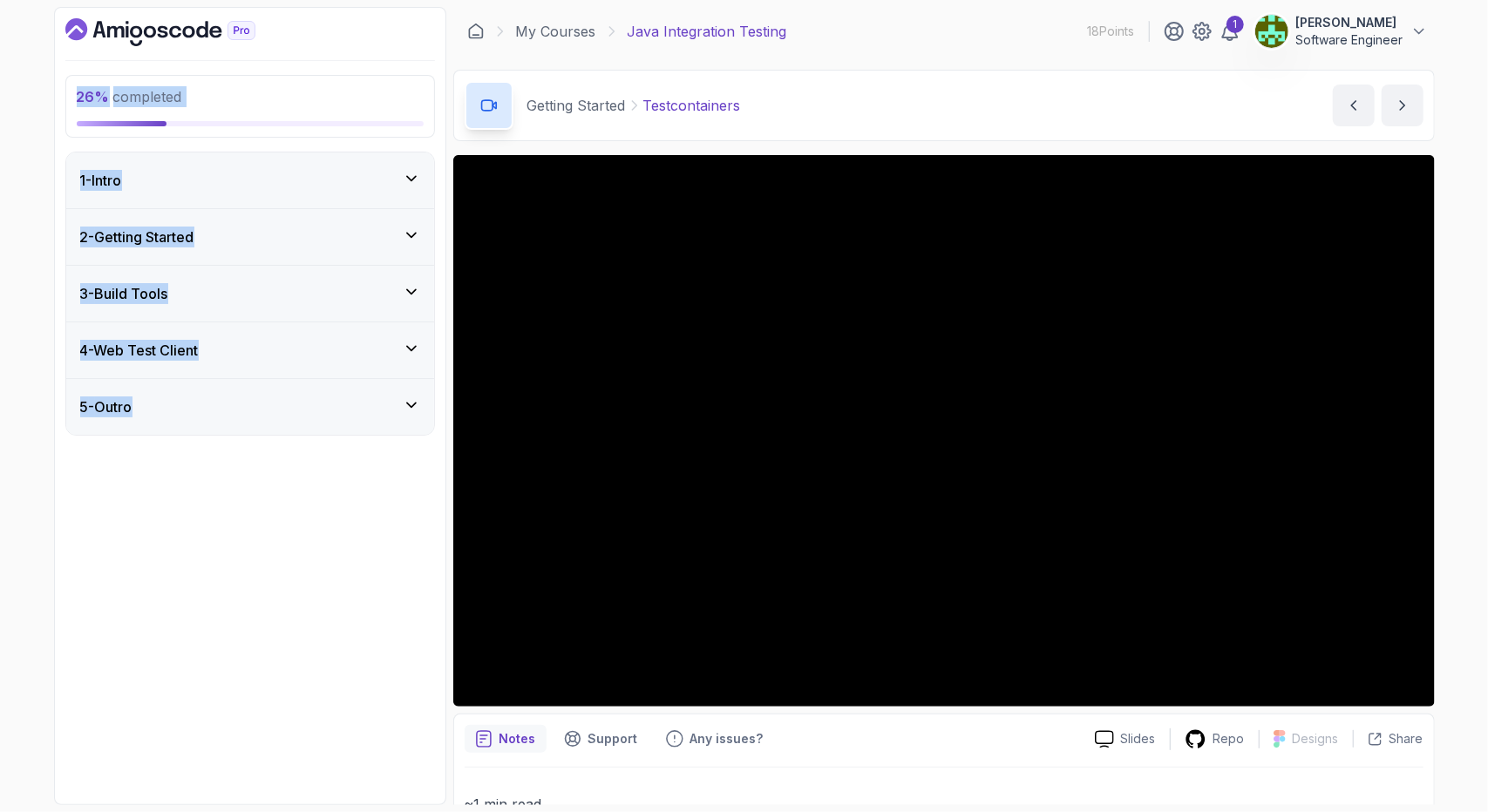
drag, startPoint x: 300, startPoint y: 500, endPoint x: 84, endPoint y: 81, distance: 471.4
click at [84, 81] on div "26 % completed 1 - Intro 2 - Getting Started 3 - Build Tools 4 - Web Test Clien…" at bounding box center [250, 406] width 393 height 799
click at [82, 71] on div "26 % completed 1 - Intro 2 - Getting Started 3 - Build Tools 4 - Web Test Clien…" at bounding box center [250, 406] width 393 height 799
drag, startPoint x: 76, startPoint y: 60, endPoint x: 188, endPoint y: 594, distance: 545.6
click at [188, 594] on div "26 % completed 1 - Intro 2 - Getting Started 3 - Build Tools 4 - Web Test Clien…" at bounding box center [250, 406] width 393 height 799
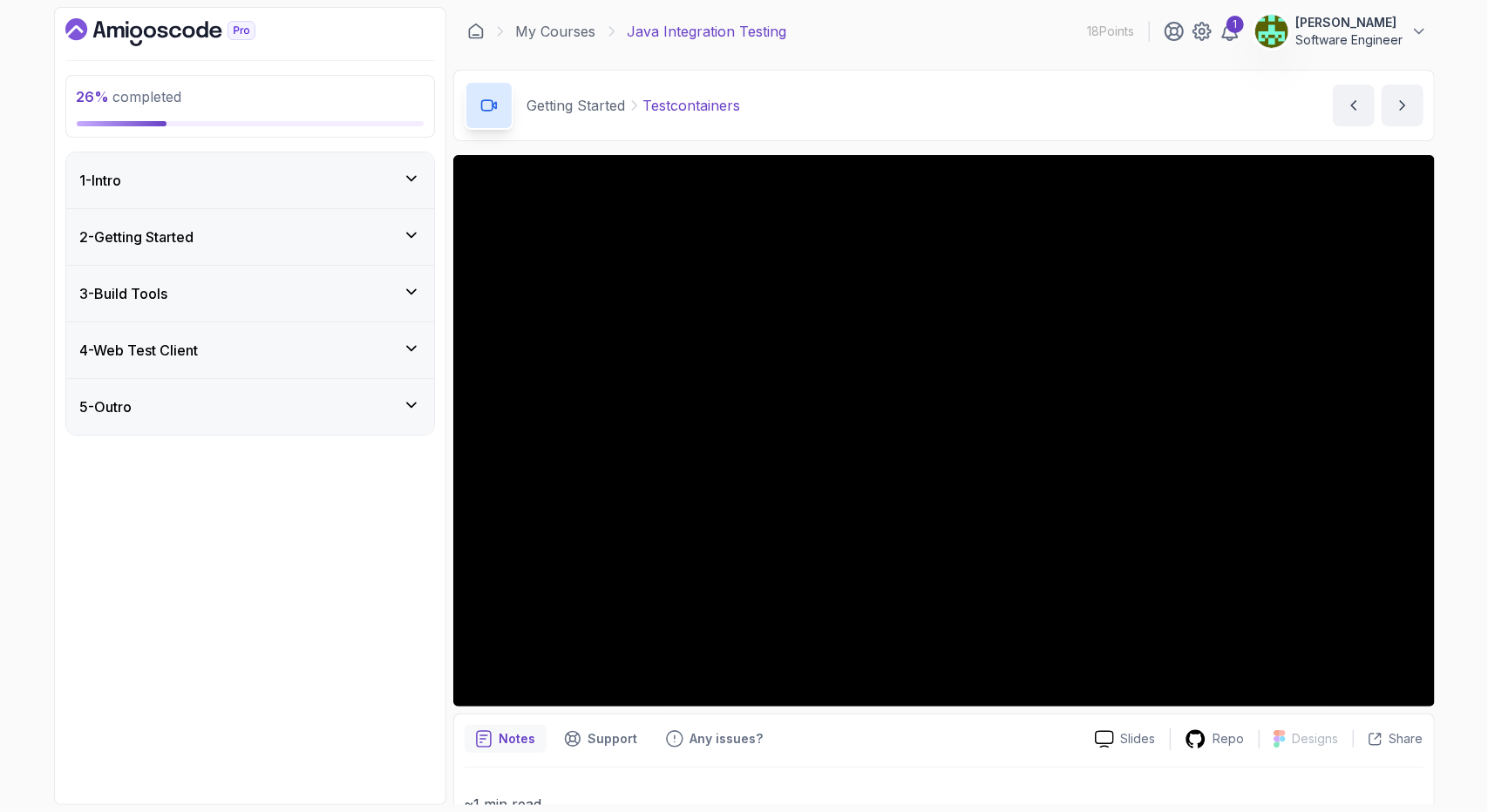
click at [188, 594] on div "26 % completed 1 - Intro 2 - Getting Started 3 - Build Tools 4 - Web Test Clien…" at bounding box center [250, 406] width 393 height 799
drag, startPoint x: 688, startPoint y: 775, endPoint x: 454, endPoint y: 738, distance: 236.9
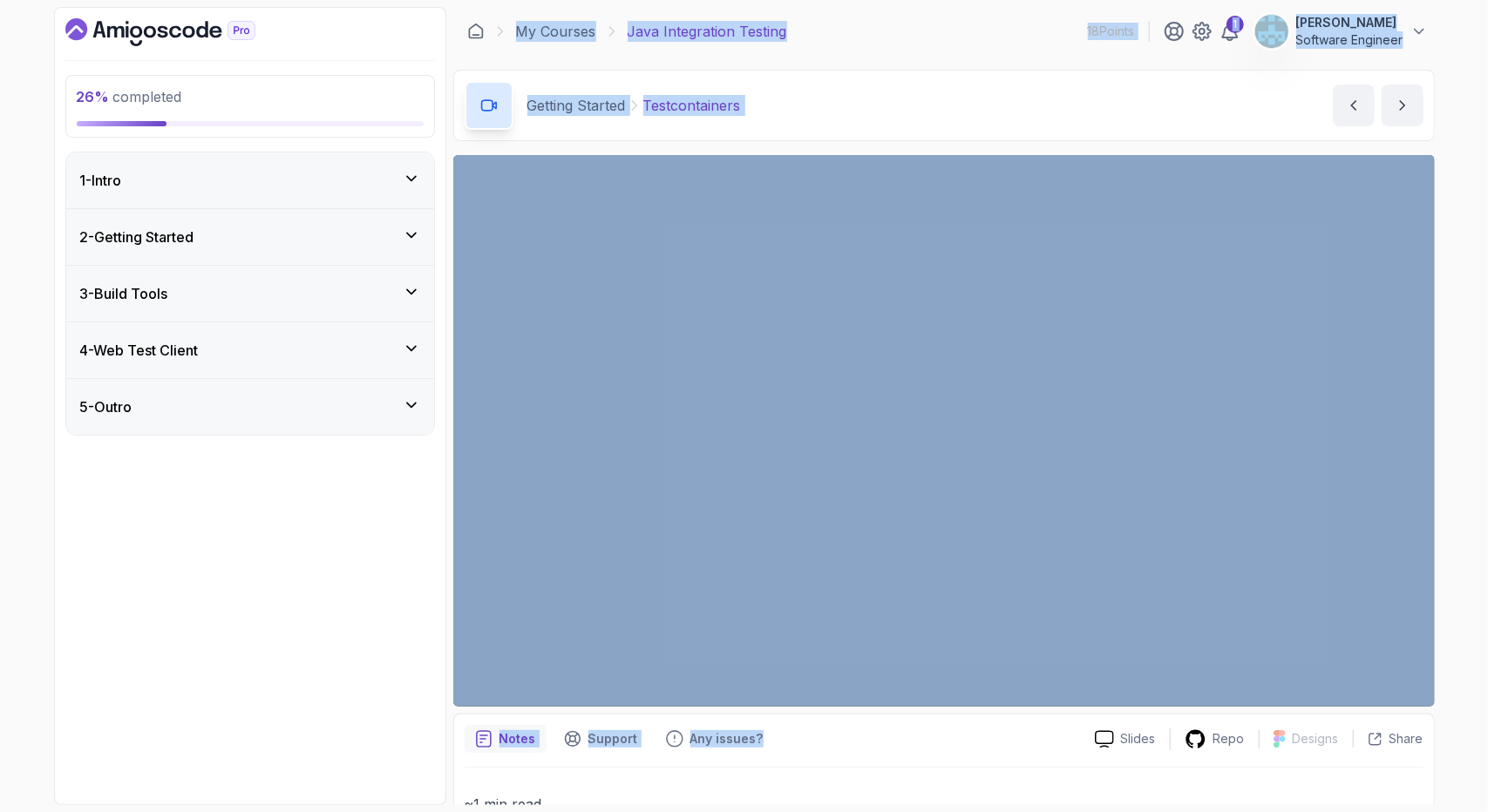
drag, startPoint x: 466, startPoint y: 717, endPoint x: 811, endPoint y: 744, distance: 346.1
click at [811, 744] on div "26 % completed 1 - Intro 2 - Getting Started 3 - Build Tools 4 - Web Test Clien…" at bounding box center [744, 406] width 1381 height 799
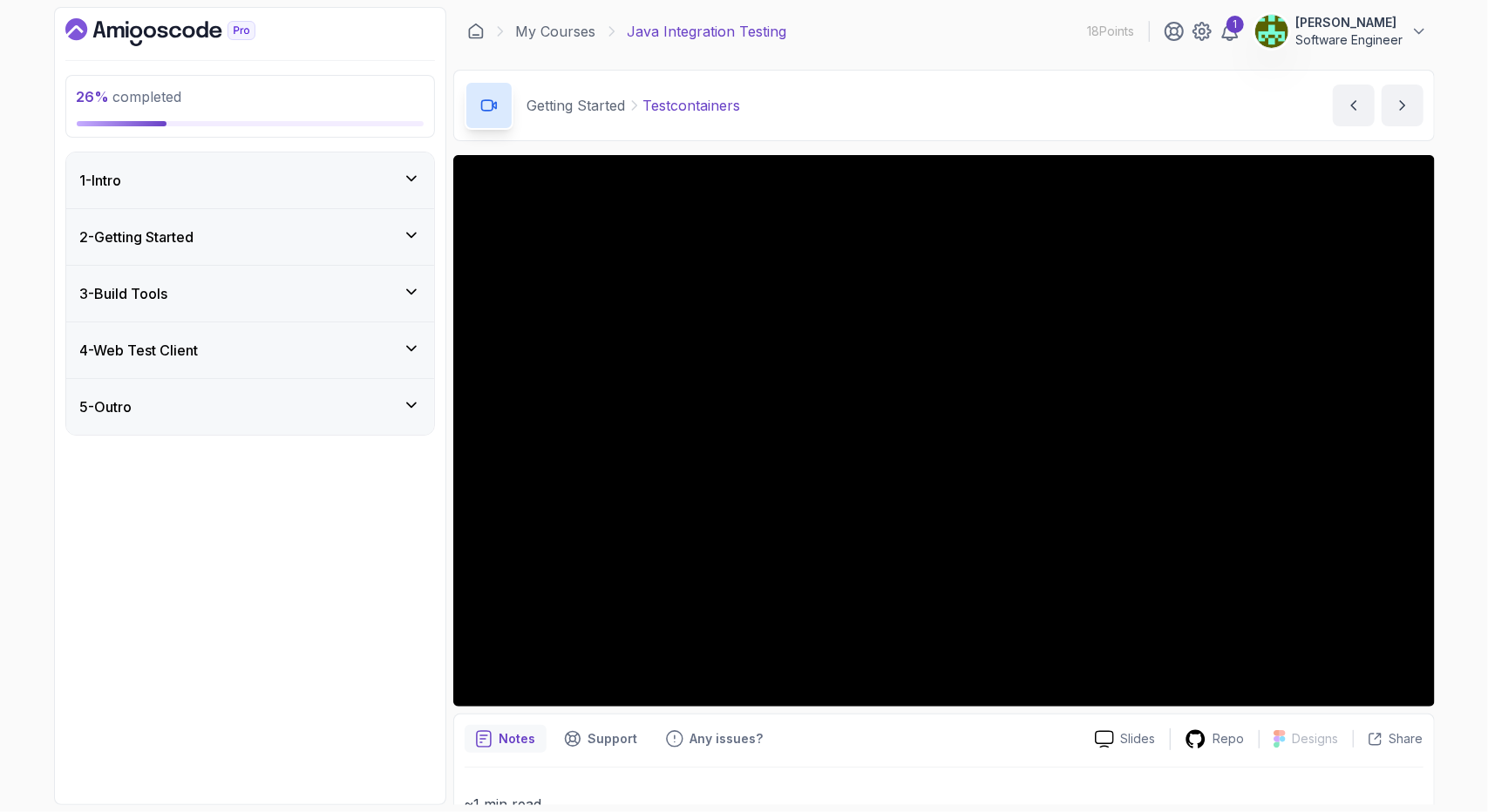
click at [226, 628] on div "26 % completed 1 - Intro 2 - Getting Started 3 - Build Tools 4 - Web Test Clien…" at bounding box center [250, 406] width 393 height 799
click at [419, 232] on icon at bounding box center [412, 235] width 17 height 17
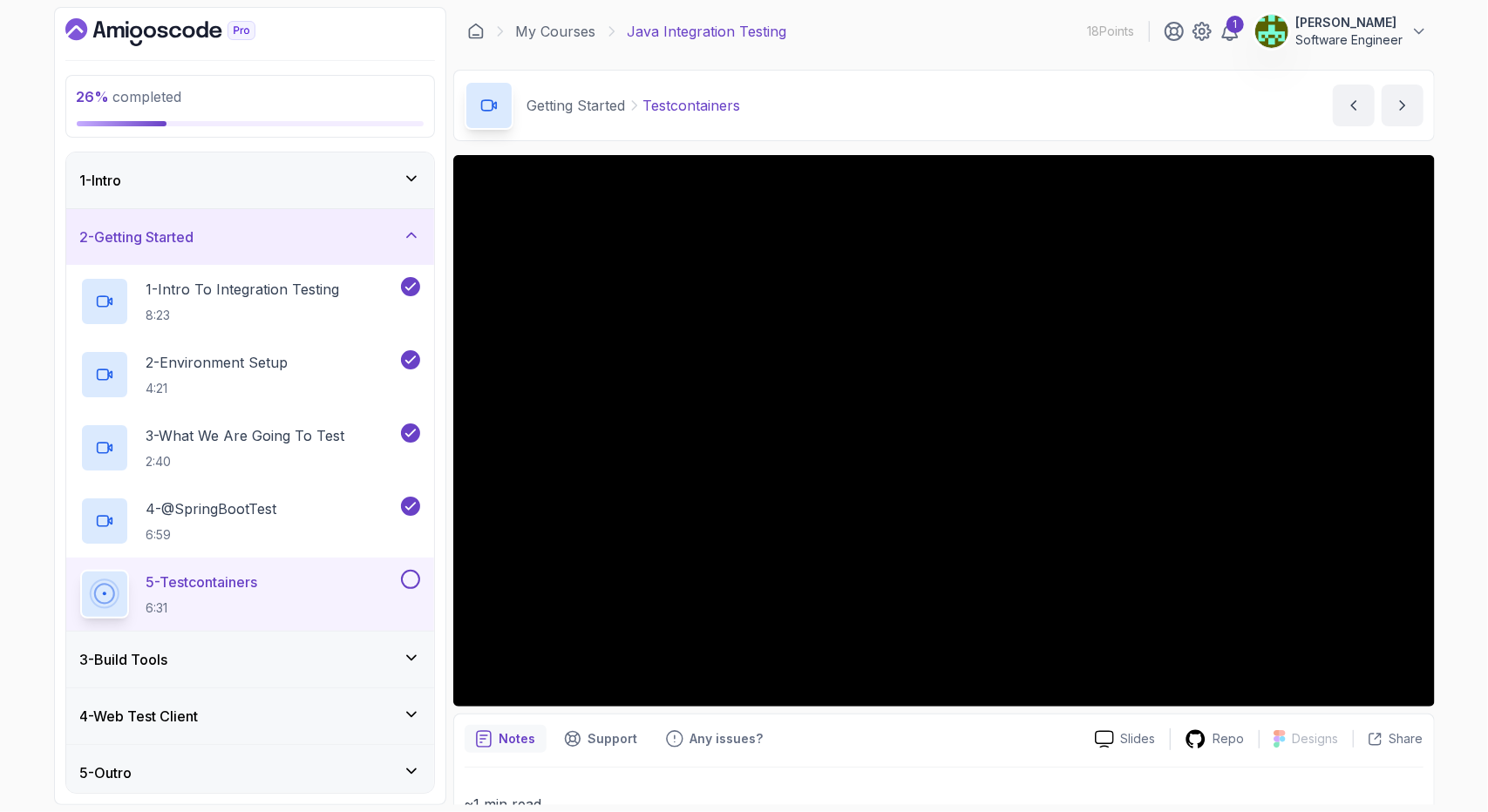
click at [911, 750] on div "Notes Support Any issues?" at bounding box center [773, 739] width 616 height 28
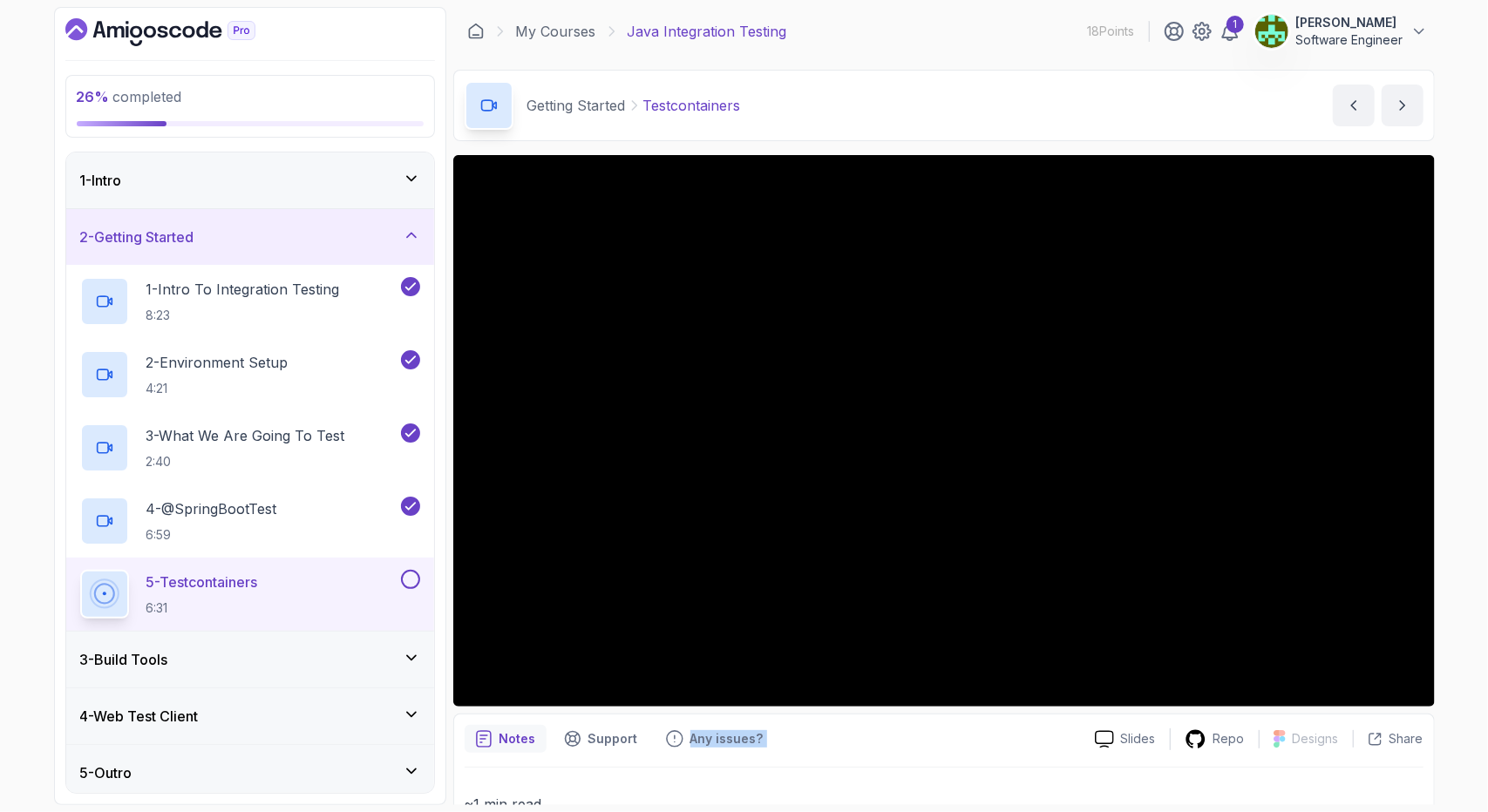
click at [911, 750] on div "Notes Support Any issues?" at bounding box center [773, 739] width 616 height 28
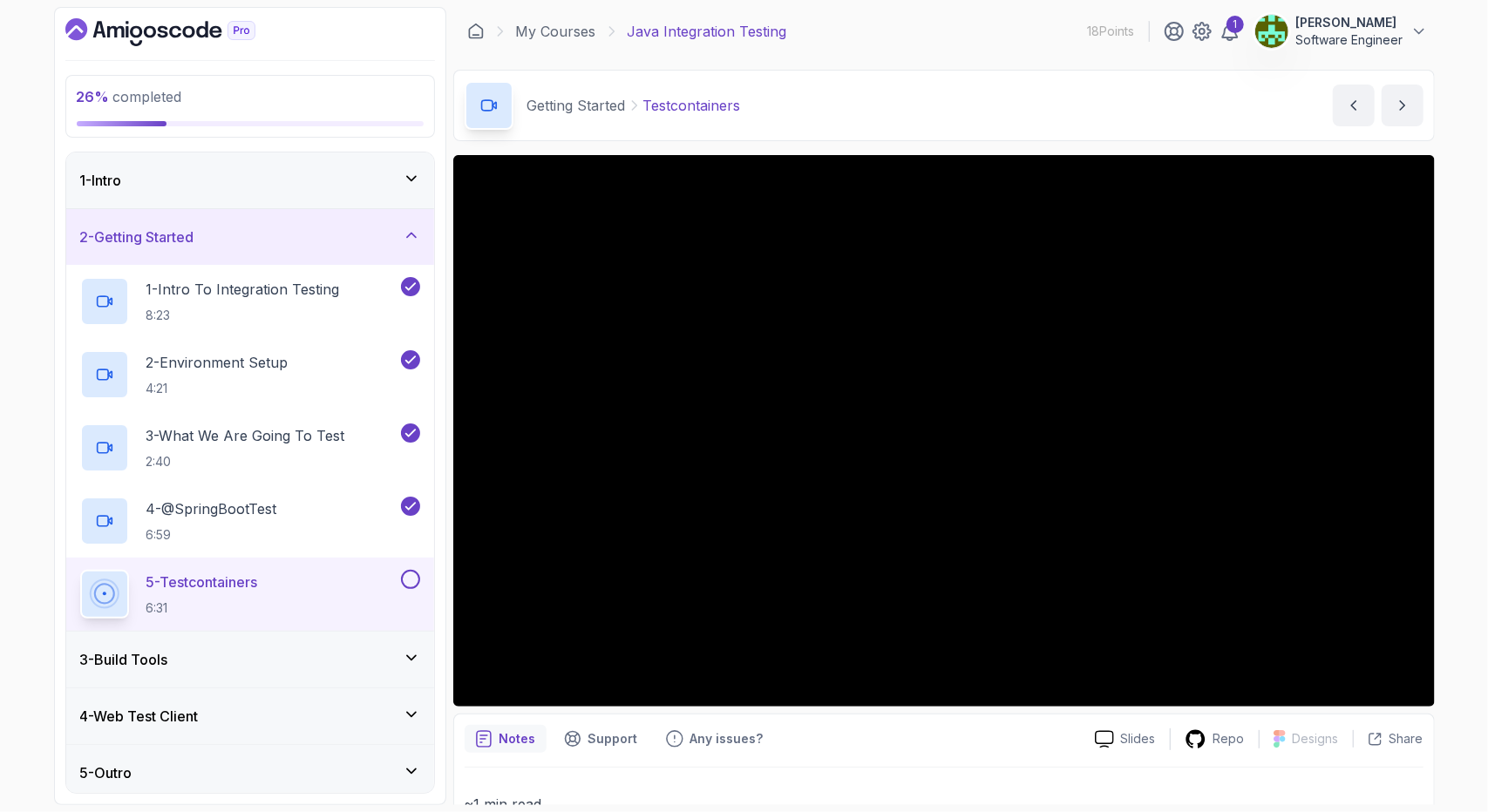
click at [669, 128] on div "Getting Started Testcontainers" at bounding box center [603, 105] width 276 height 49
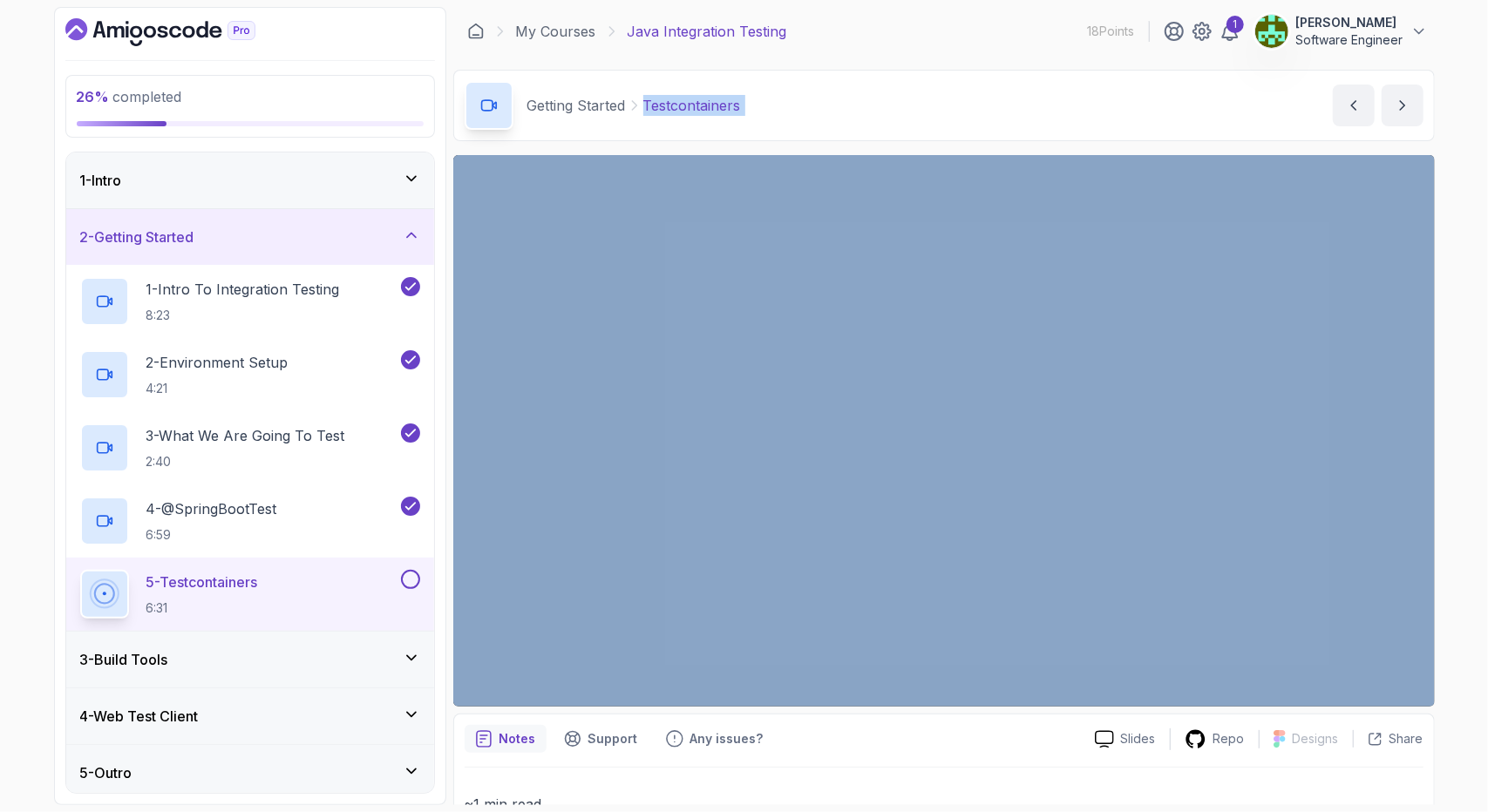
click at [669, 128] on div "Getting Started Testcontainers" at bounding box center [603, 105] width 276 height 49
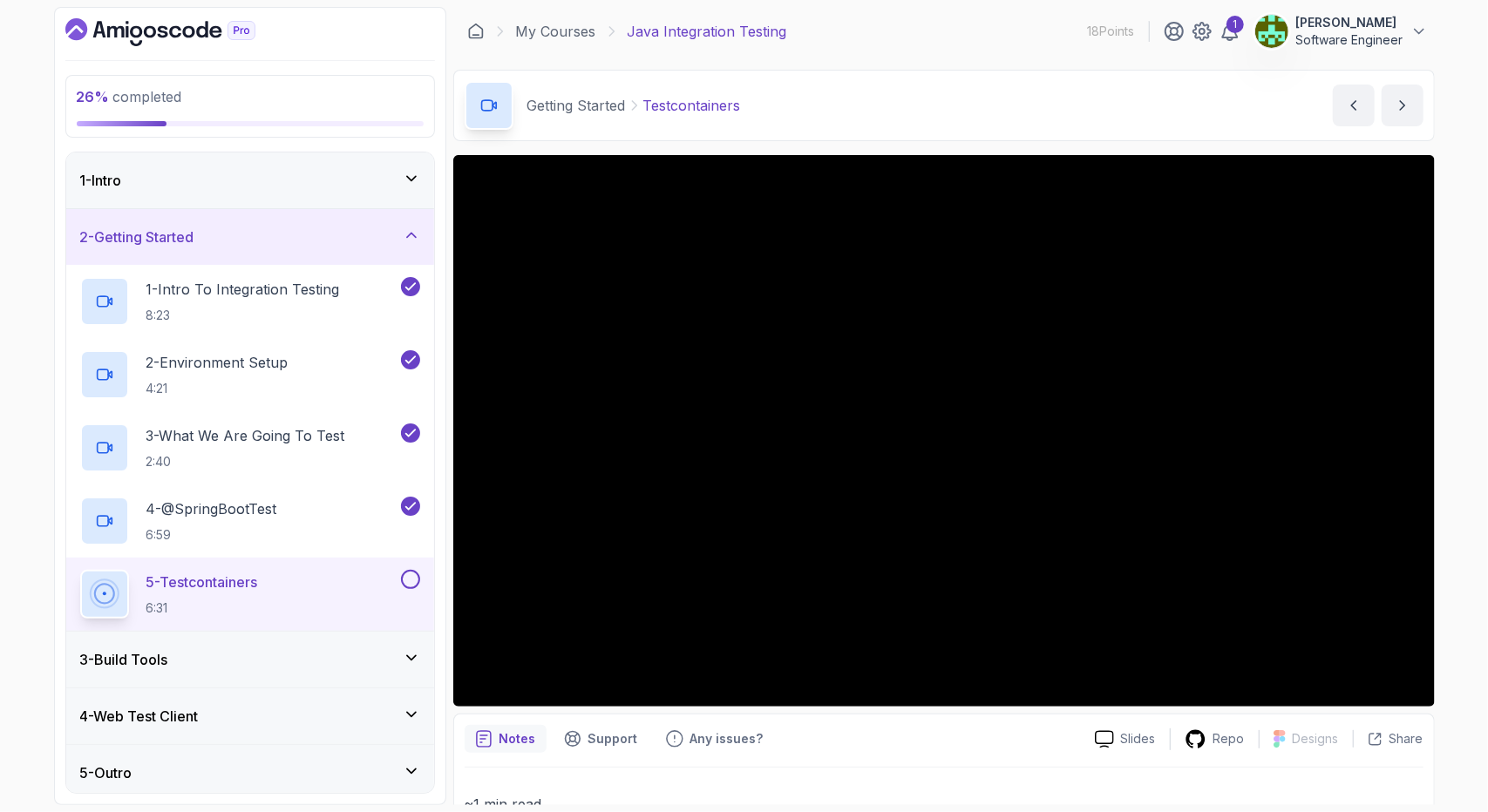
click at [573, 129] on div "Getting Started Testcontainers" at bounding box center [603, 105] width 276 height 49
click at [414, 579] on button at bounding box center [411, 580] width 19 height 19
click at [413, 660] on icon at bounding box center [412, 658] width 17 height 17
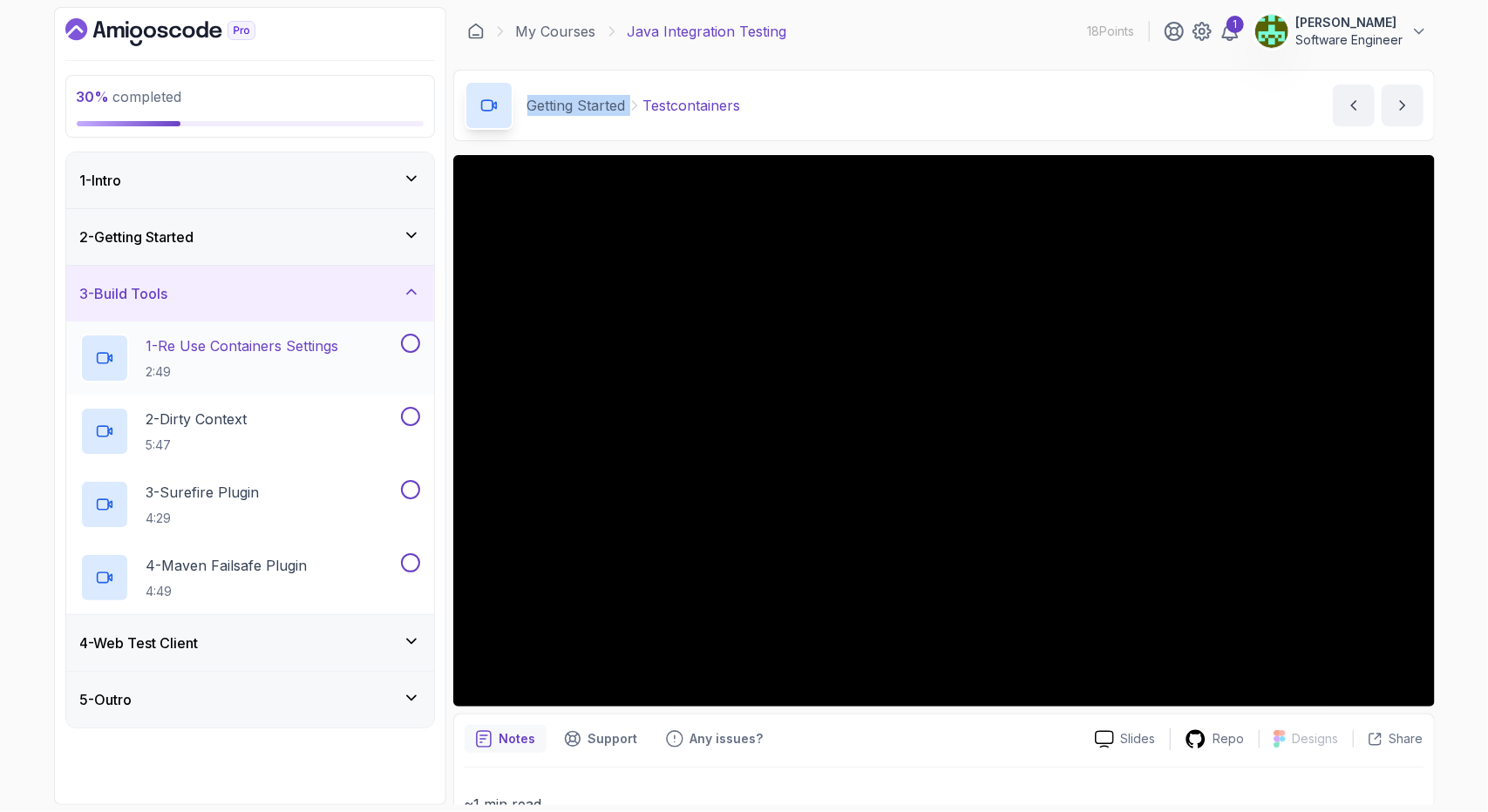
click at [327, 347] on p "1 - Re Use Containers Settings" at bounding box center [243, 346] width 193 height 21
click at [870, 109] on div "Build Tools Re Use Containers Settings Re Use Containers Settings by nelson" at bounding box center [944, 106] width 982 height 71
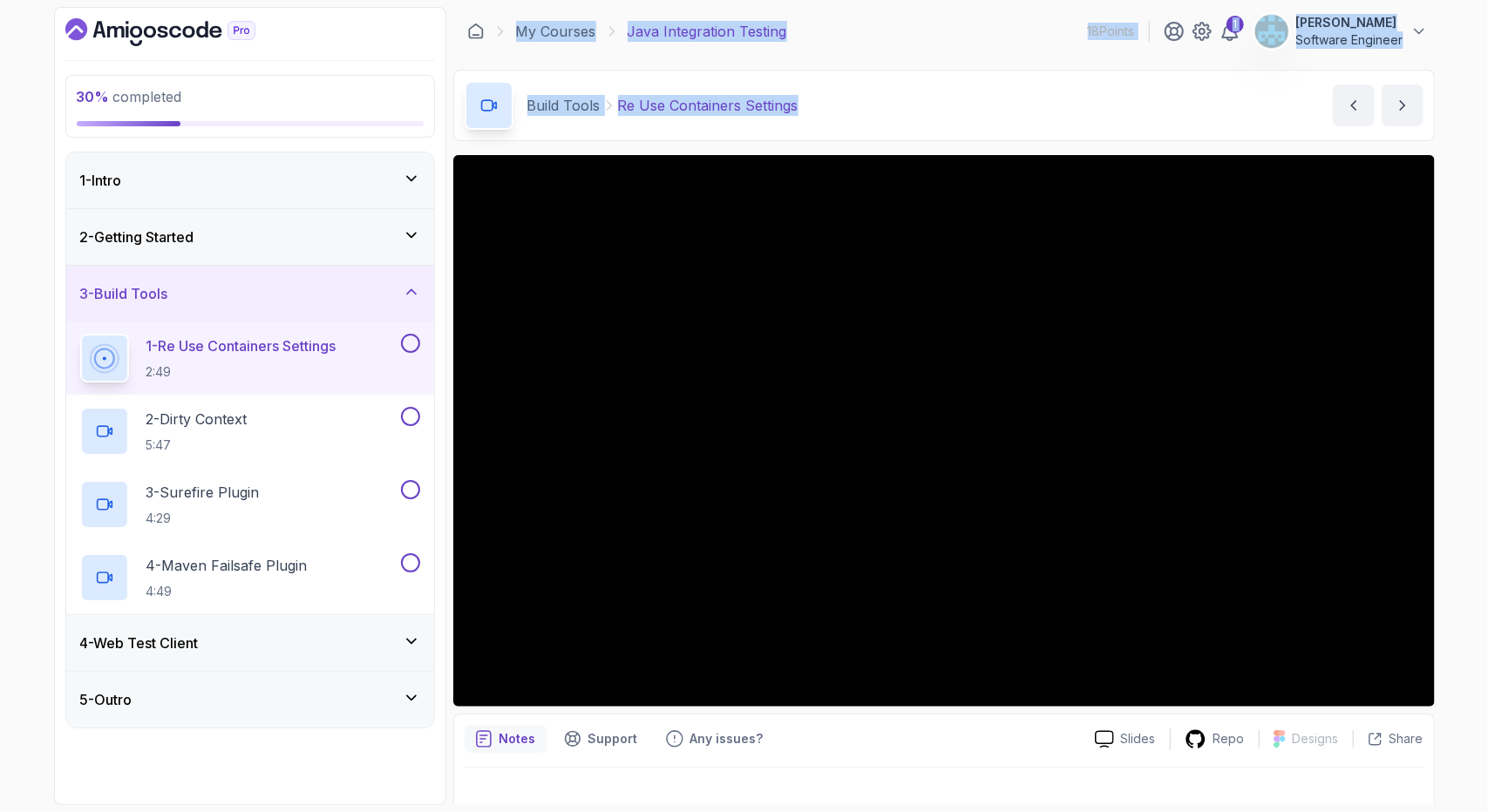
drag, startPoint x: 877, startPoint y: 106, endPoint x: 461, endPoint y: 14, distance: 426.1
click at [461, 14] on main "My Courses Java Integration Testing 18 Points 1 Osama Nagi Software Engineer 4 …" at bounding box center [944, 406] width 982 height 799
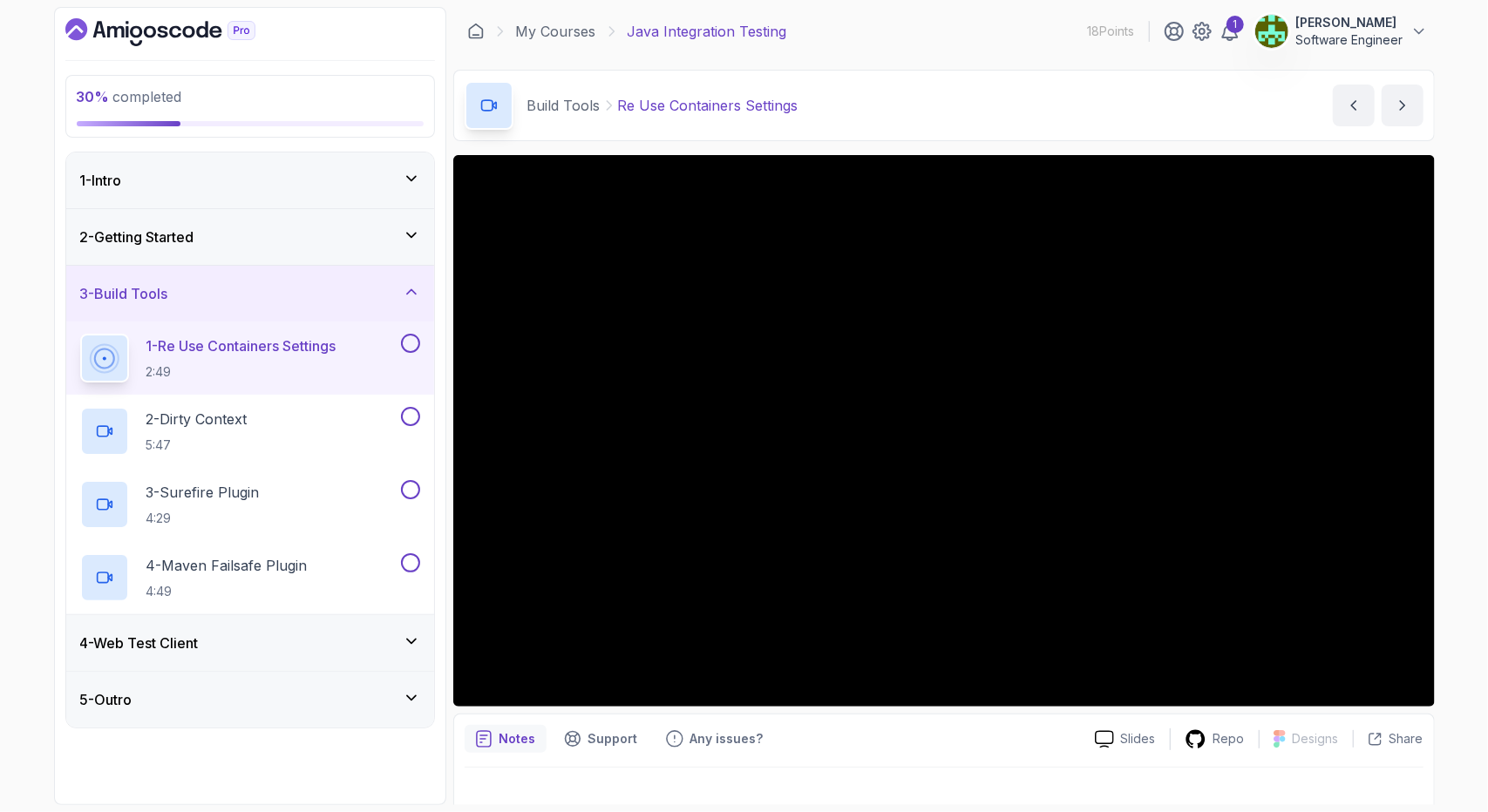
click at [461, 14] on div "My Courses Java Integration Testing 18 Points 1 Osama Nagi Software Engineer" at bounding box center [944, 31] width 982 height 49
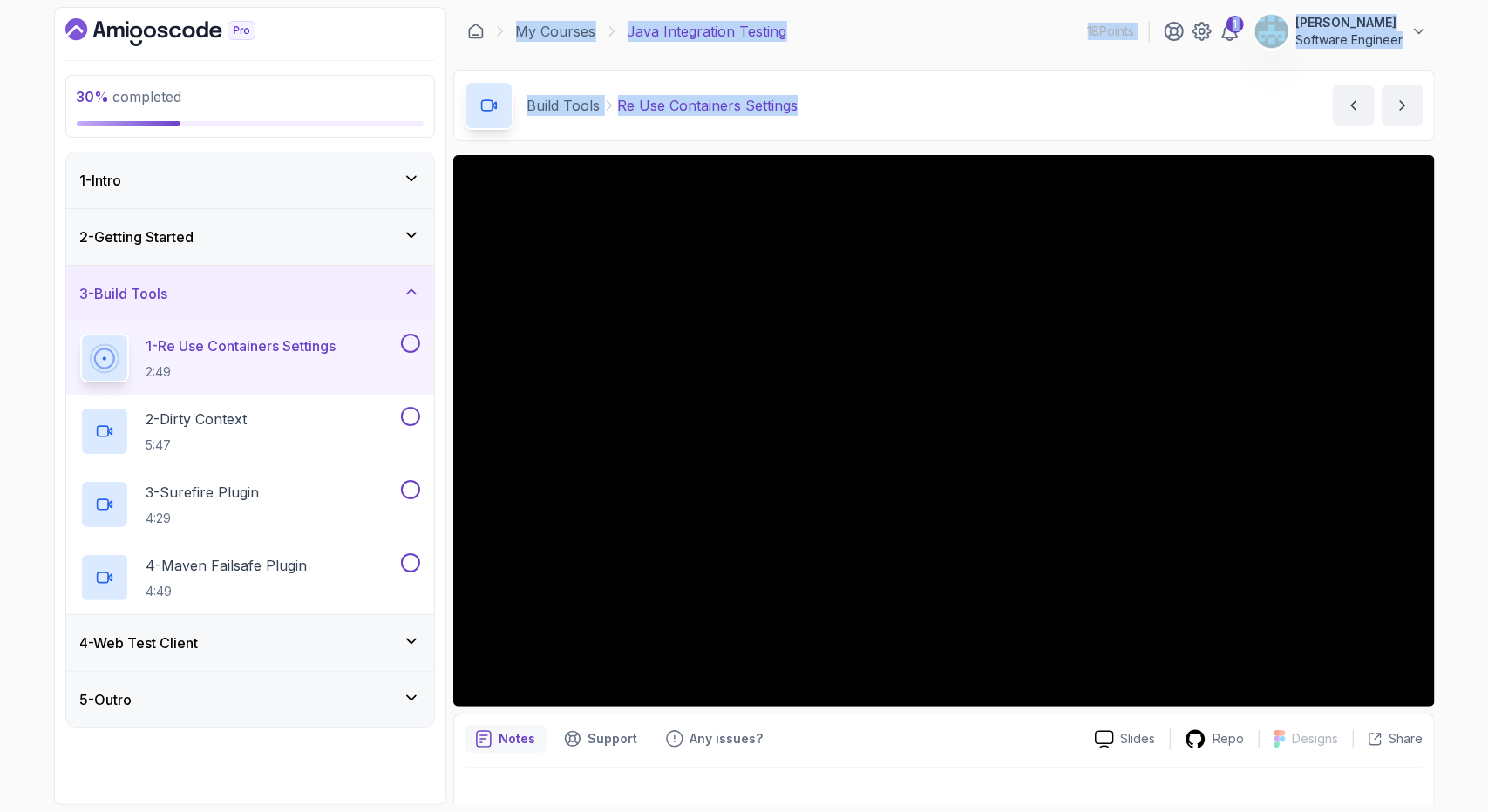
drag, startPoint x: 461, startPoint y: 14, endPoint x: 1017, endPoint y: 118, distance: 565.6
click at [1017, 118] on main "My Courses Java Integration Testing 18 Points 1 Osama Nagi Software Engineer 4 …" at bounding box center [944, 406] width 982 height 799
click at [897, 117] on div "Build Tools Re Use Containers Settings Re Use Containers Settings by nelson" at bounding box center [944, 106] width 982 height 71
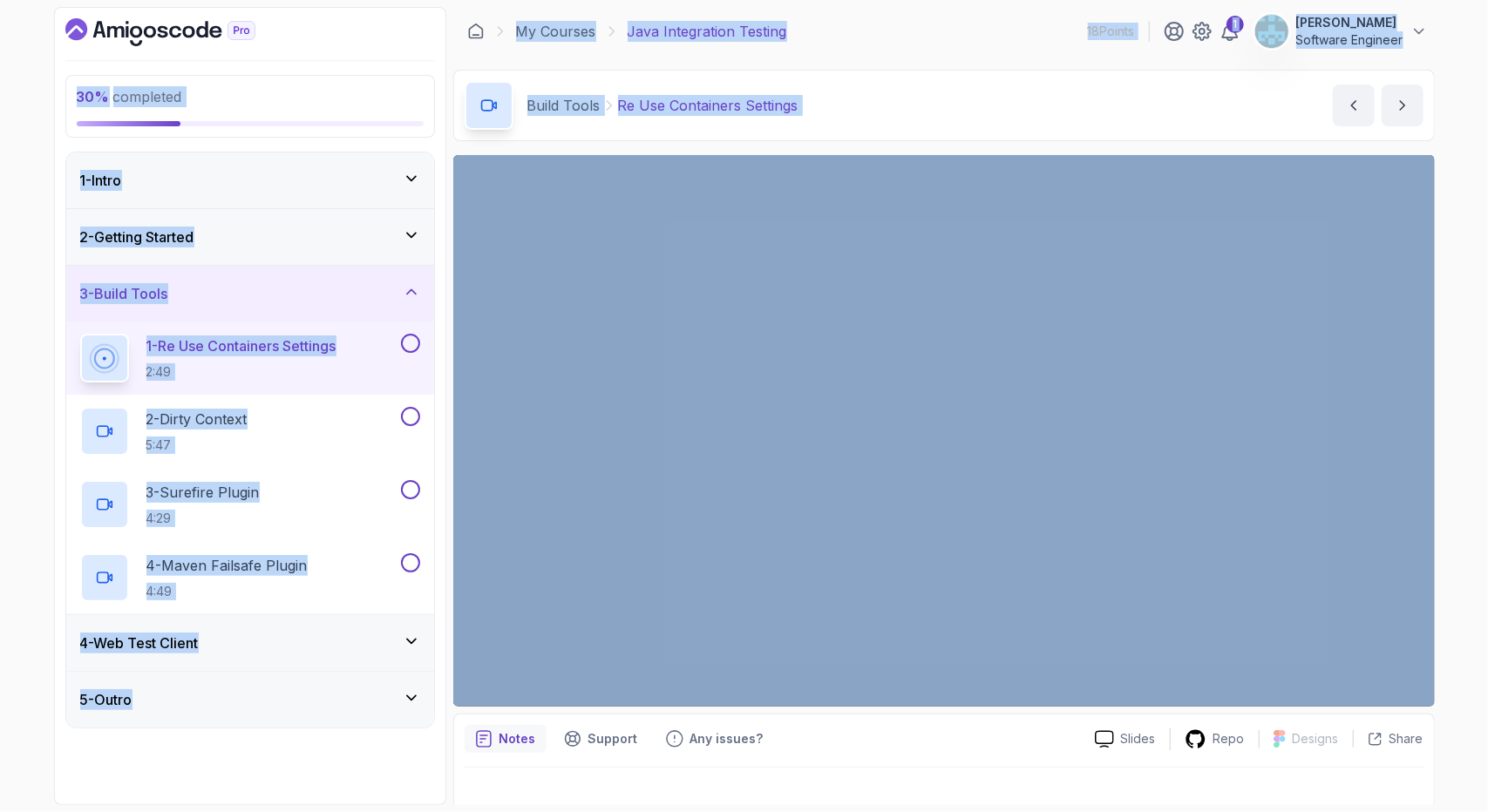
drag, startPoint x: 897, startPoint y: 117, endPoint x: 352, endPoint y: 48, distance: 549.4
click at [352, 48] on div "30 % completed 1 - Intro 2 - Getting Started 3 - Build Tools 1 - Re Use Contain…" at bounding box center [744, 406] width 1381 height 799
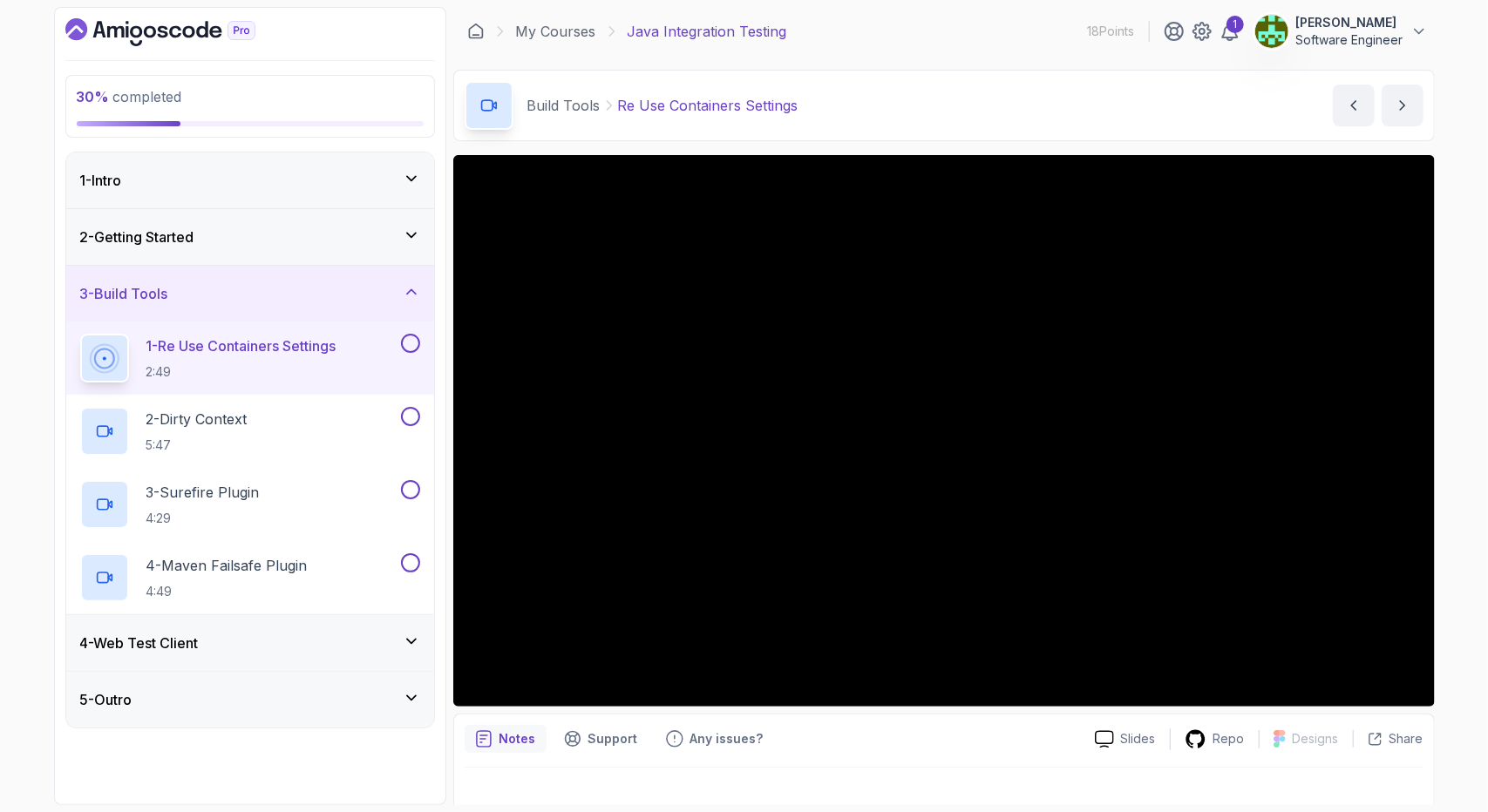
click at [352, 41] on div at bounding box center [250, 32] width 370 height 28
click at [354, 33] on div at bounding box center [250, 32] width 370 height 28
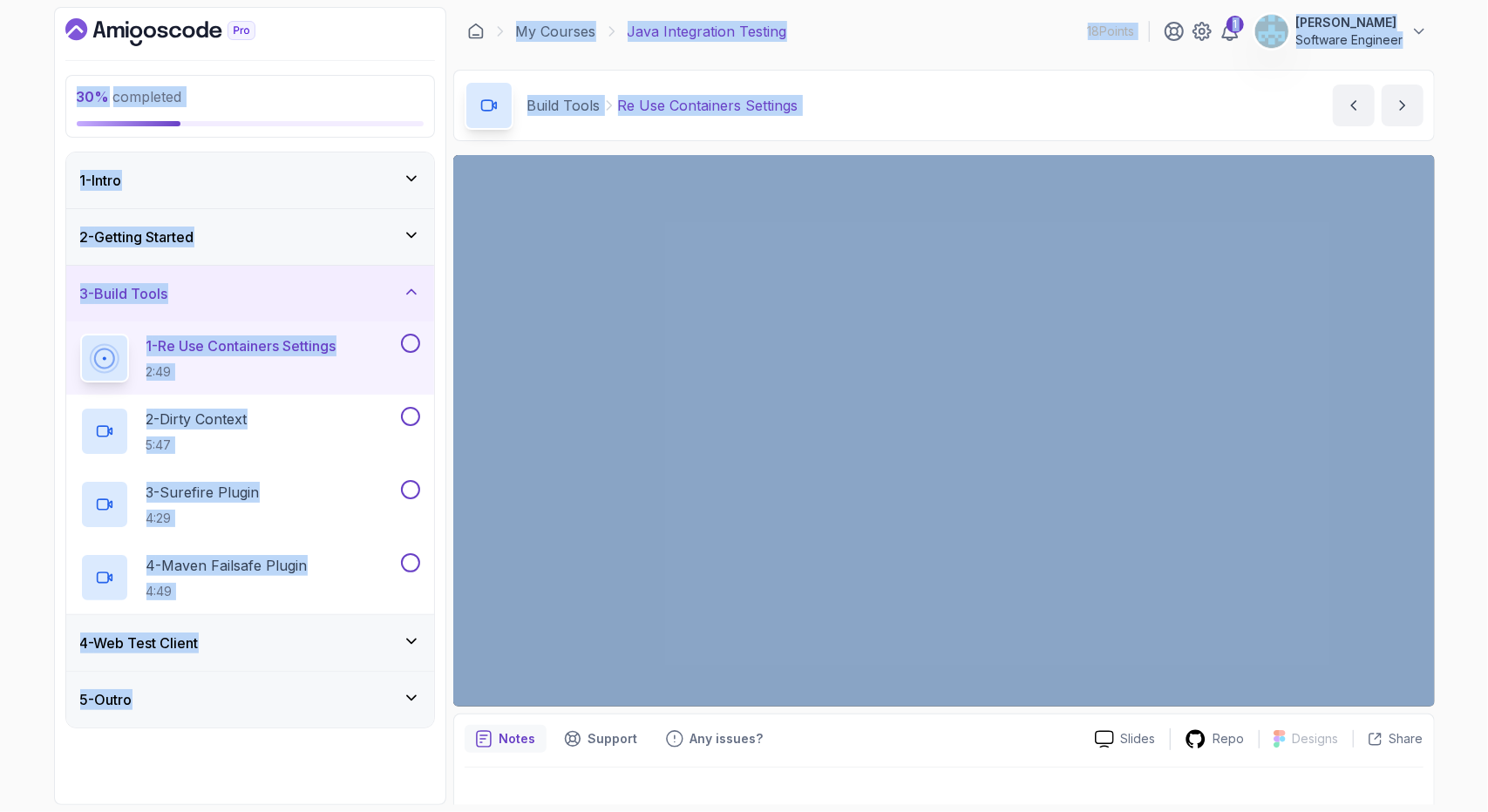
drag, startPoint x: 372, startPoint y: 27, endPoint x: 841, endPoint y: 155, distance: 486.2
click at [841, 155] on div "30 % completed 1 - Intro 2 - Getting Started 3 - Build Tools 1 - Re Use Contain…" at bounding box center [744, 406] width 1381 height 799
click at [868, 127] on div "Build Tools Re Use Containers Settings Re Use Containers Settings by nelson" at bounding box center [944, 106] width 982 height 71
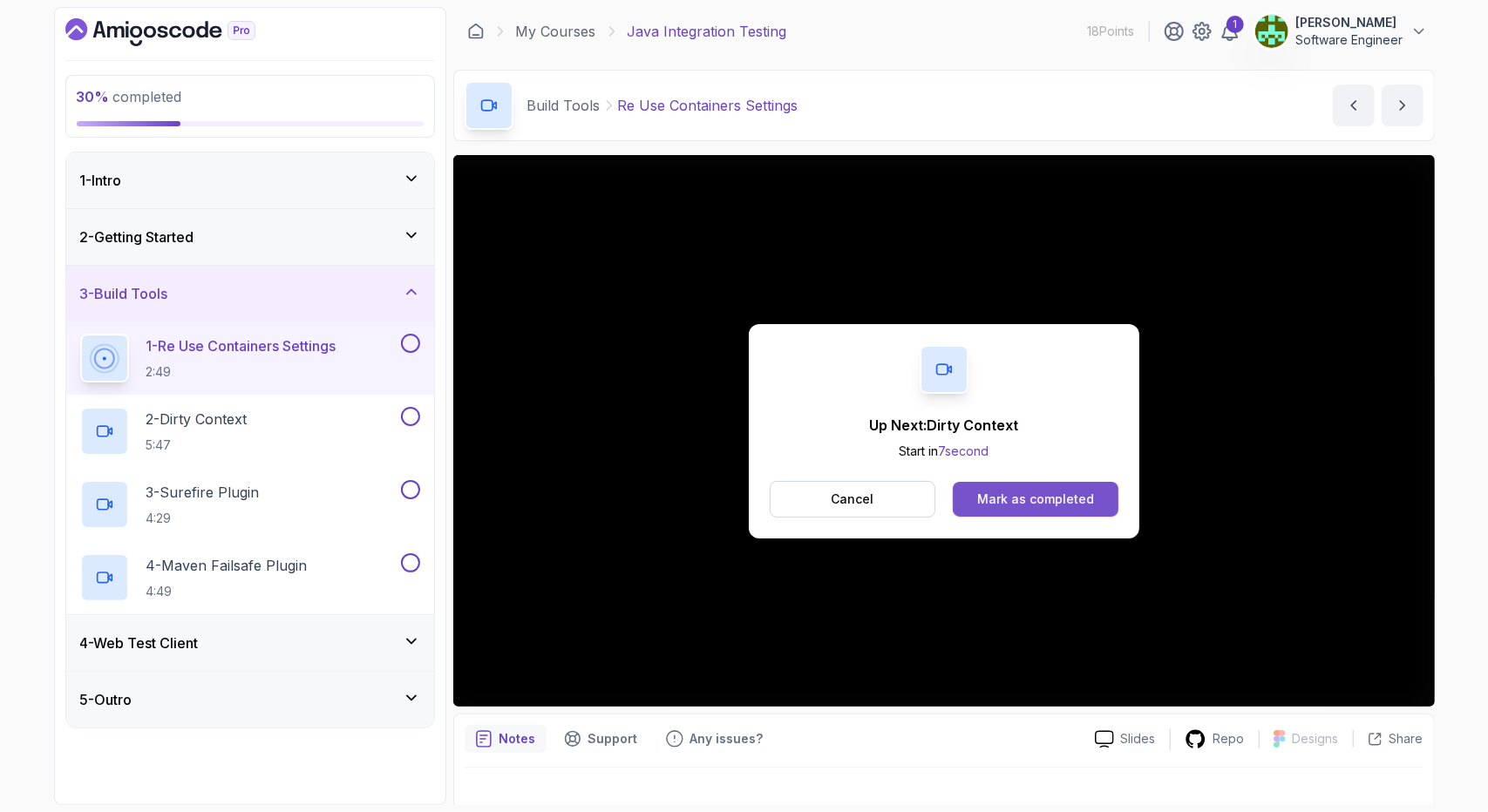
click at [1081, 499] on div "Mark as completed" at bounding box center [1036, 499] width 117 height 17
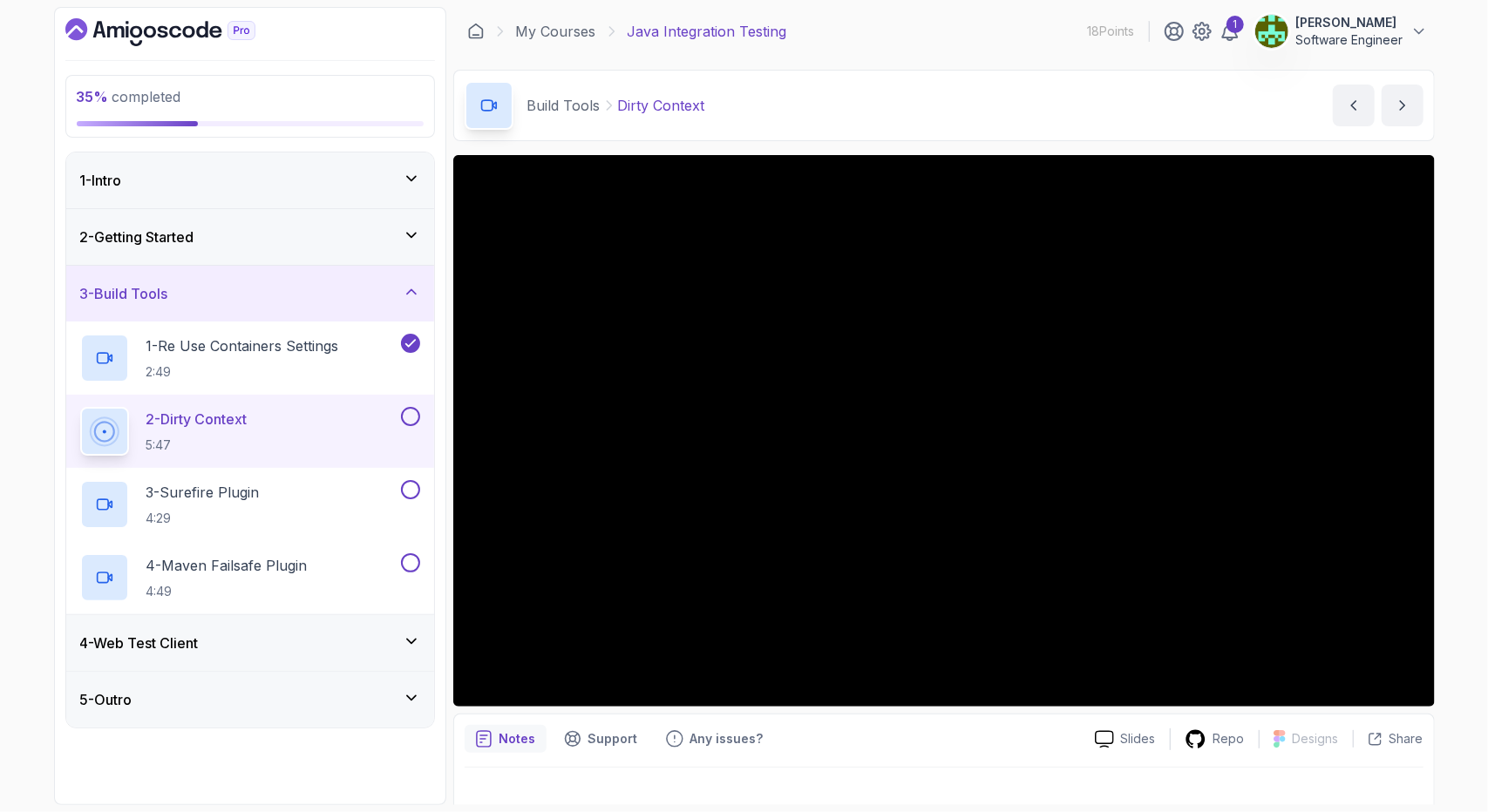
click at [1116, 717] on div "Notes Support Any issues? Slides Repo Designs Design not available Share" at bounding box center [944, 771] width 982 height 114
click at [1112, 740] on icon at bounding box center [1105, 739] width 19 height 18
click at [1217, 744] on p "Repo" at bounding box center [1229, 739] width 32 height 17
click at [1136, 746] on p "Slides" at bounding box center [1139, 739] width 35 height 17
click at [414, 170] on icon at bounding box center [412, 179] width 17 height 17
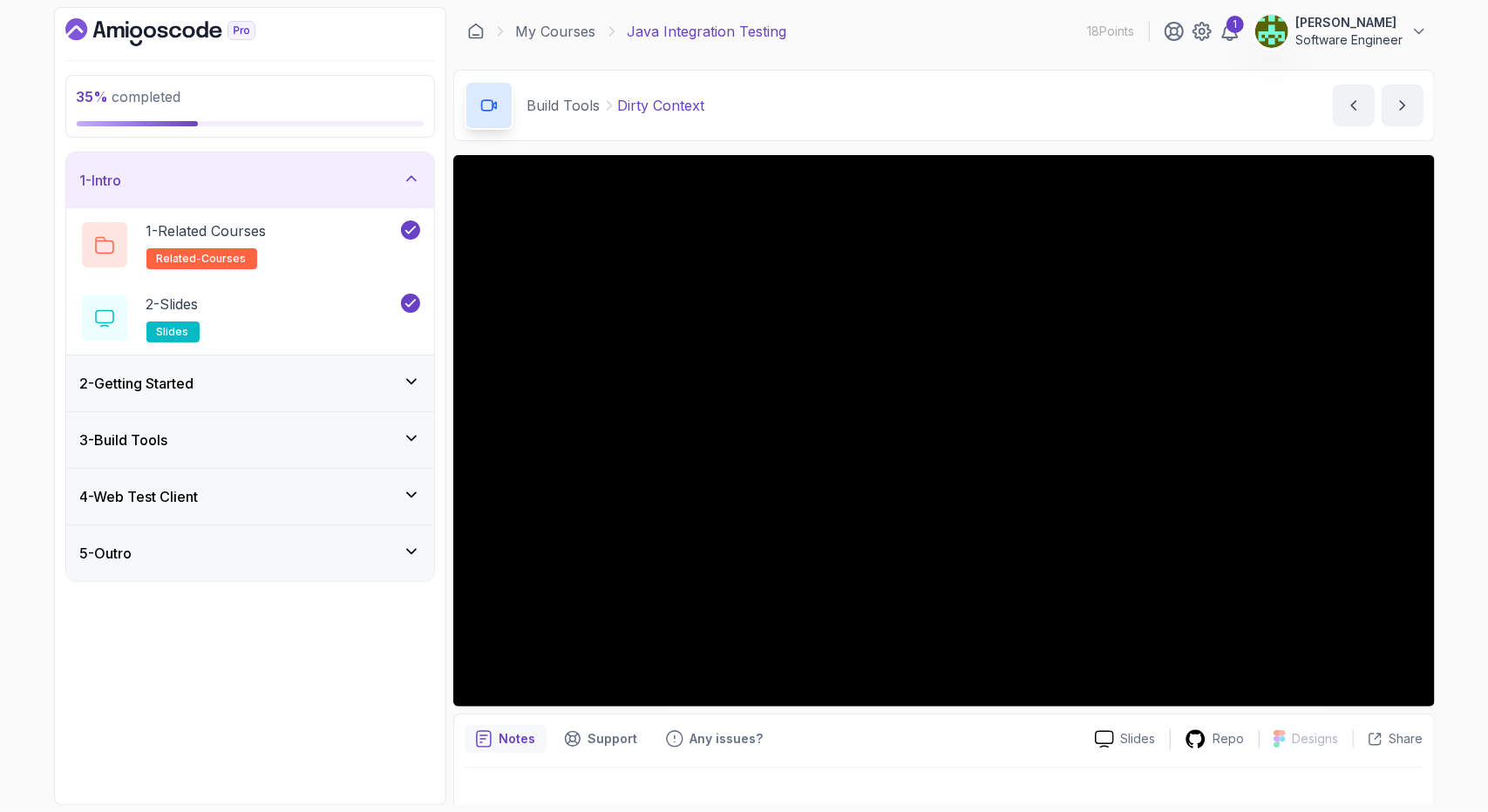
click at [412, 173] on icon at bounding box center [412, 179] width 17 height 17
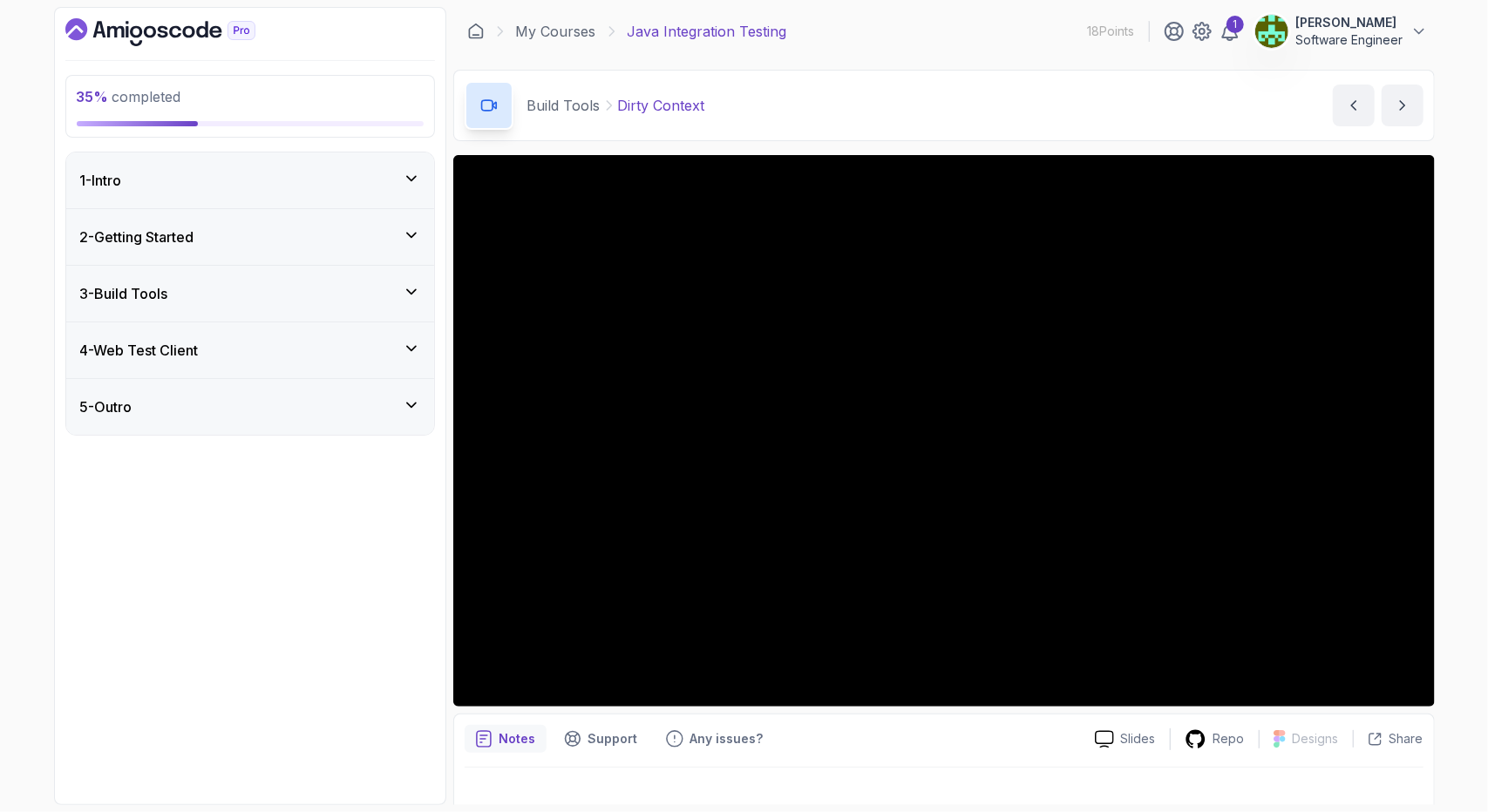
click at [406, 233] on icon at bounding box center [412, 235] width 17 height 17
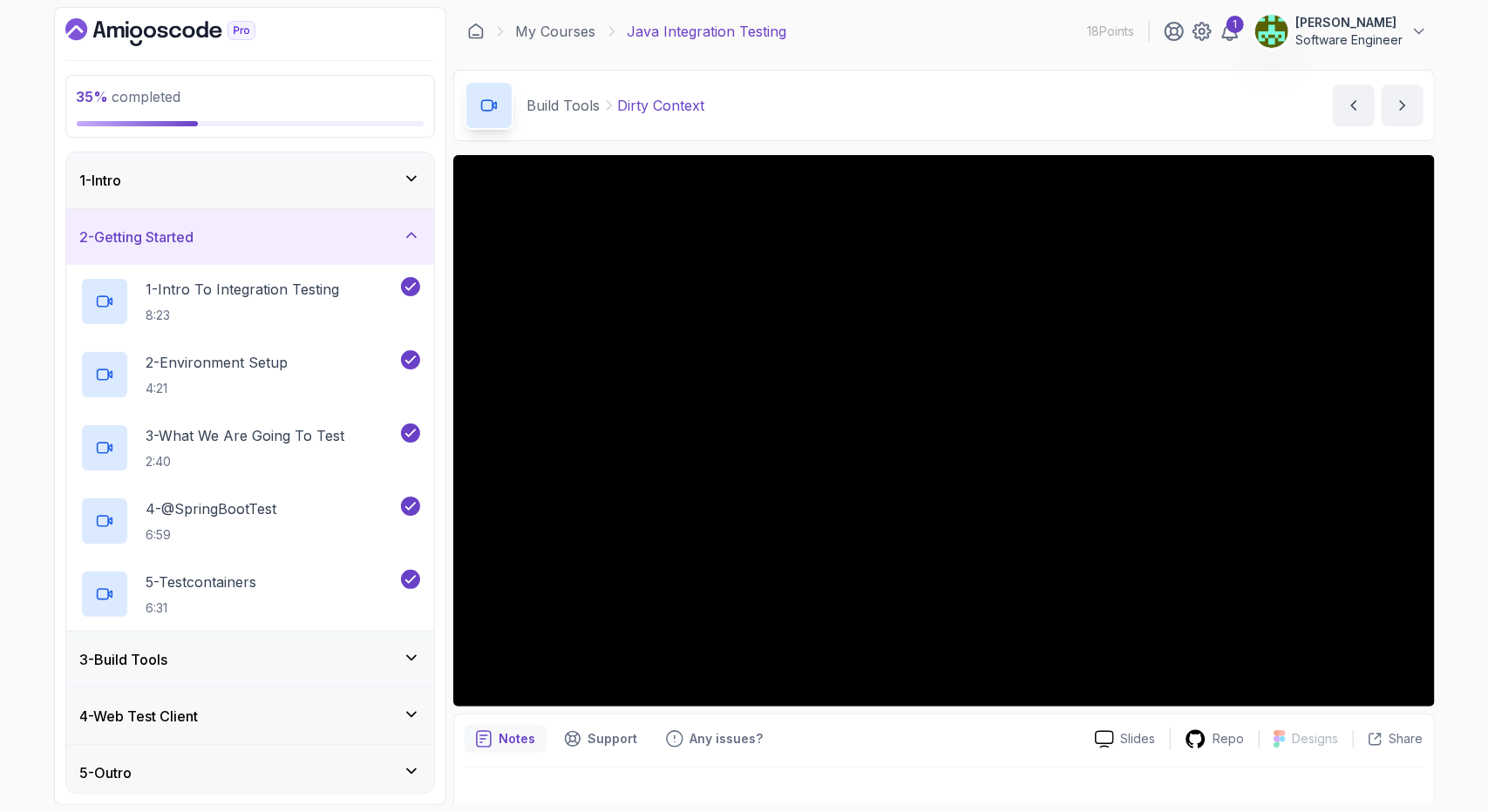
click at [406, 233] on icon at bounding box center [412, 235] width 17 height 17
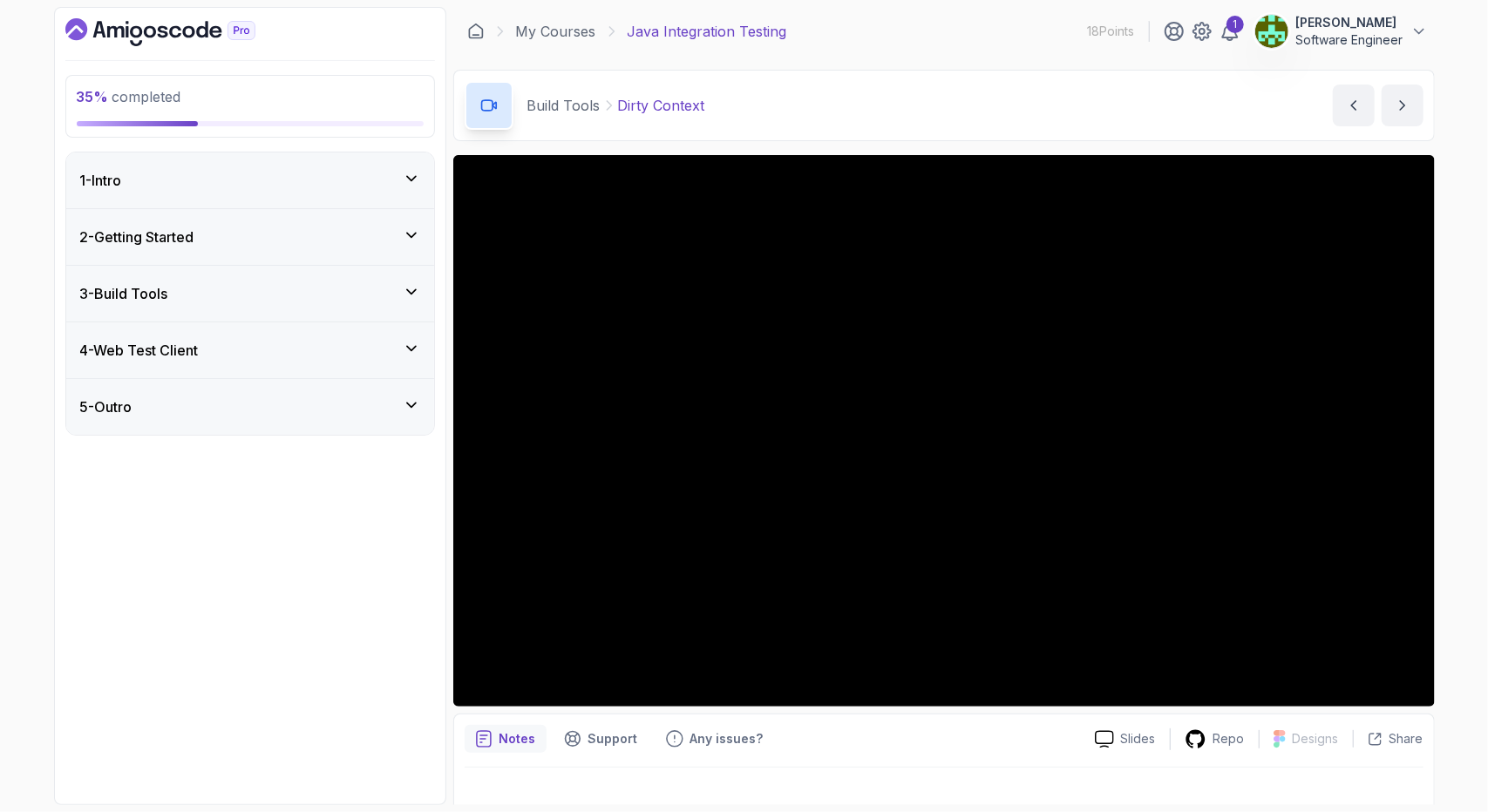
click at [407, 283] on icon at bounding box center [412, 292] width 17 height 17
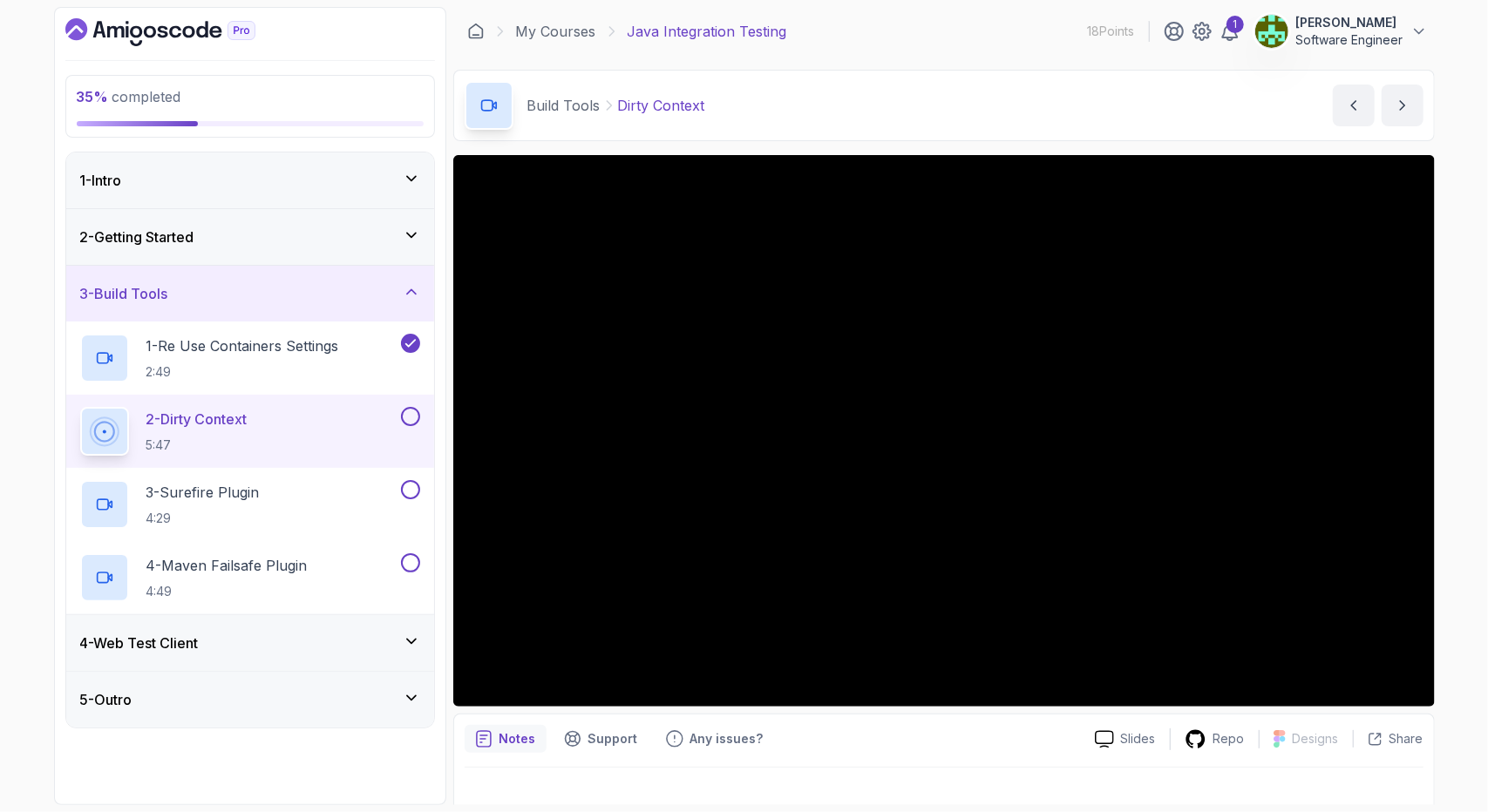
click at [1213, 33] on div "1" at bounding box center [1203, 32] width 77 height 21
click at [1220, 34] on div "1" at bounding box center [1203, 32] width 77 height 21
click at [1222, 34] on icon at bounding box center [1231, 32] width 21 height 21
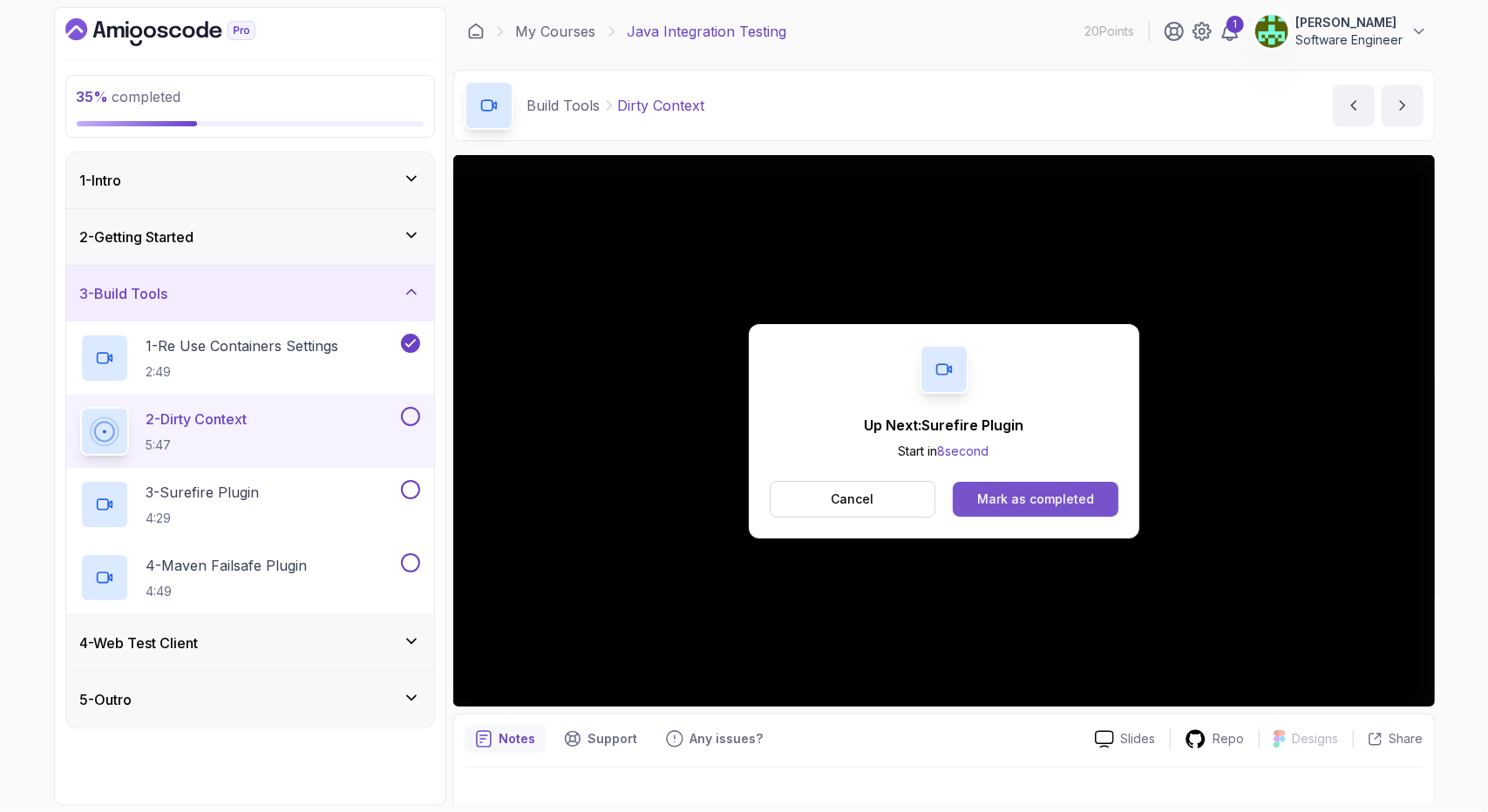
click at [1026, 486] on button "Mark as completed" at bounding box center [1036, 499] width 165 height 35
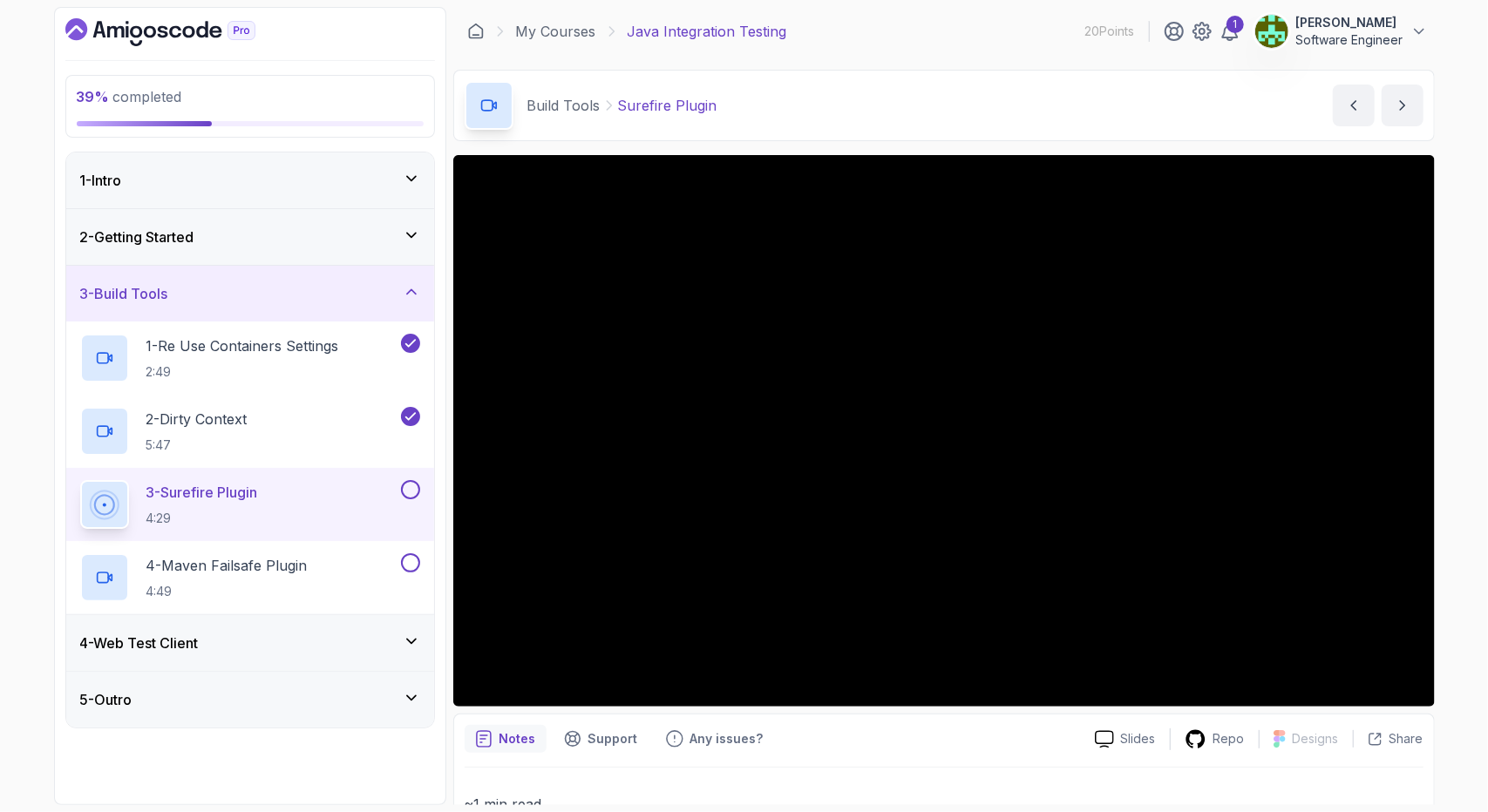
click at [847, 741] on div "Notes Support Any issues?" at bounding box center [773, 739] width 616 height 28
drag, startPoint x: 450, startPoint y: 719, endPoint x: 1327, endPoint y: 773, distance: 878.7
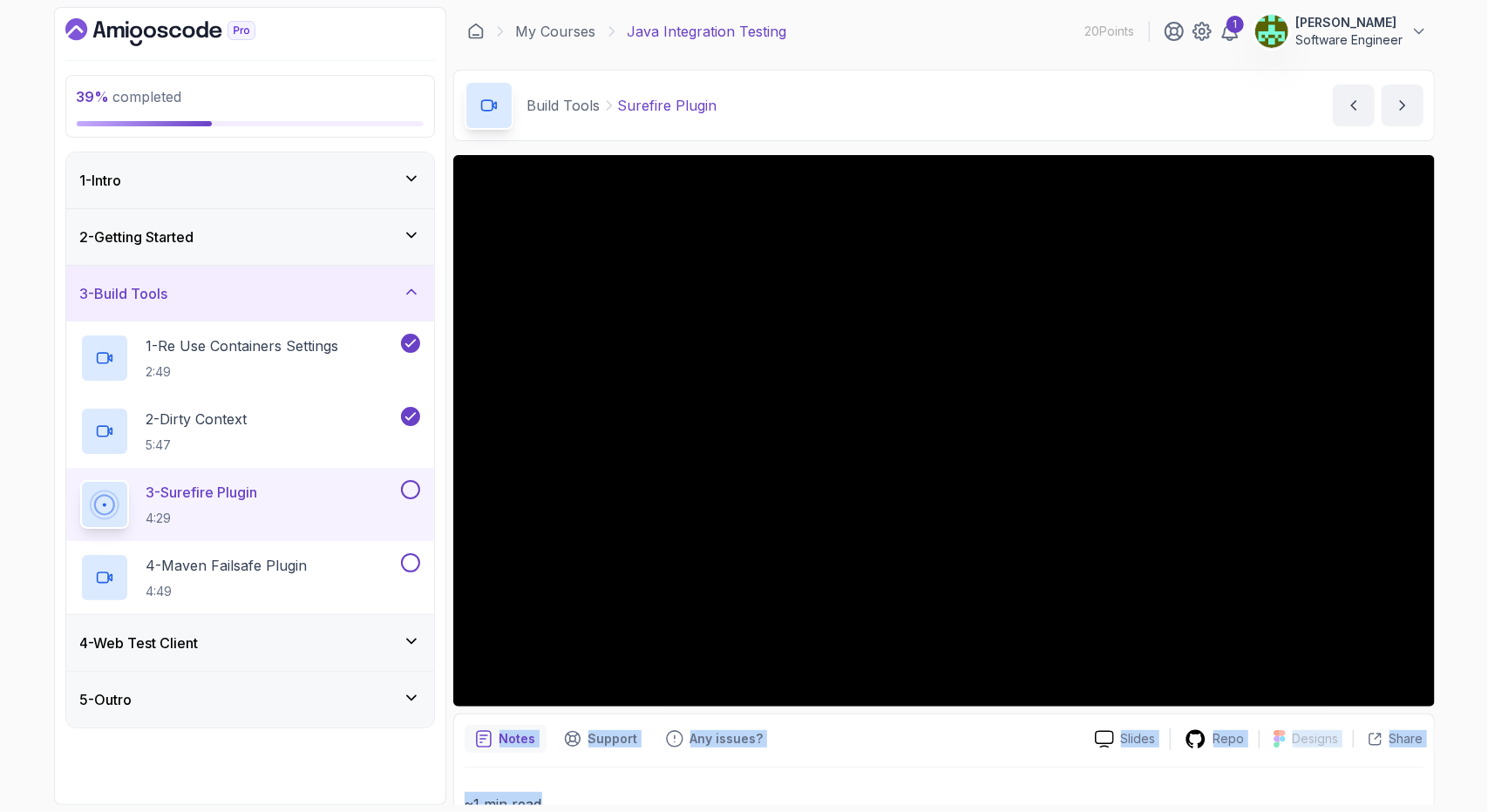
click at [1327, 773] on div "39 % completed 1 - Intro 2 - Getting Started 3 - Build Tools 1 - Re Use Contain…" at bounding box center [744, 406] width 1381 height 799
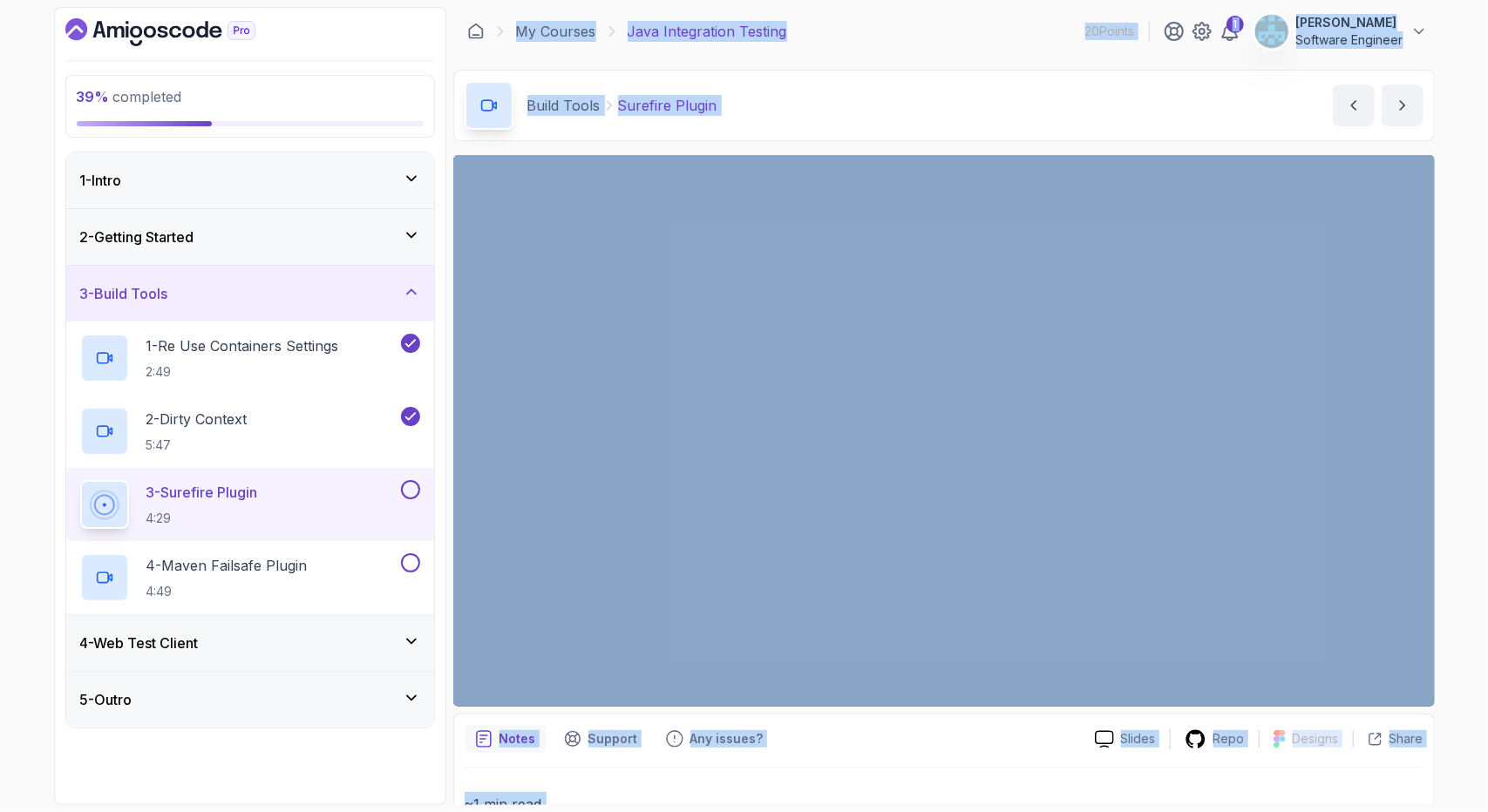
drag, startPoint x: 448, startPoint y: 719, endPoint x: 1026, endPoint y: 817, distance: 586.2
click at [1026, 812] on html "39 % completed 1 - Intro 2 - Getting Started 3 - Build Tools 1 - Re Use Contain…" at bounding box center [744, 406] width 1488 height 812
click at [961, 767] on div at bounding box center [944, 767] width 959 height 1
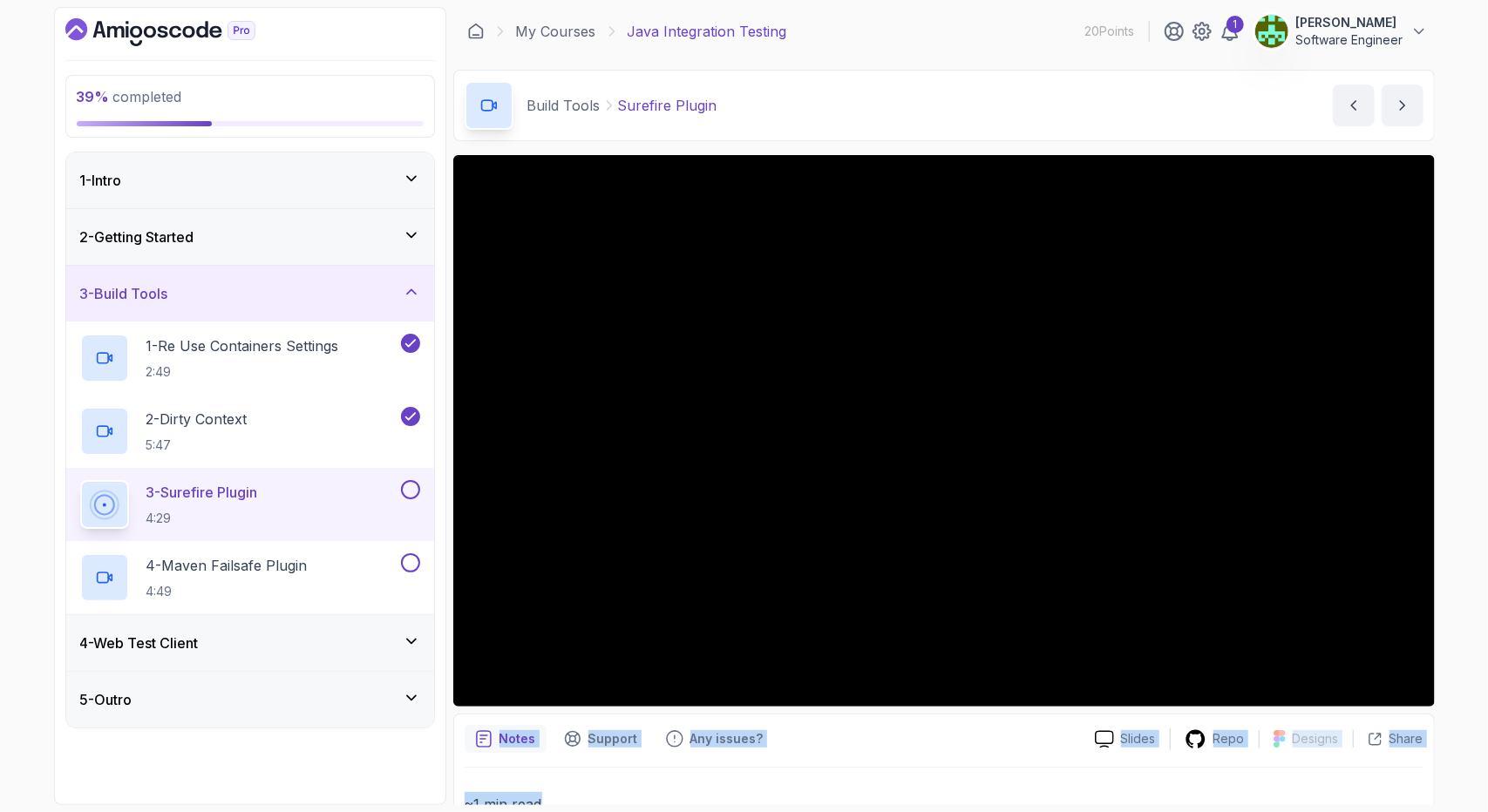
drag, startPoint x: 497, startPoint y: 719, endPoint x: 974, endPoint y: 788, distance: 482.0
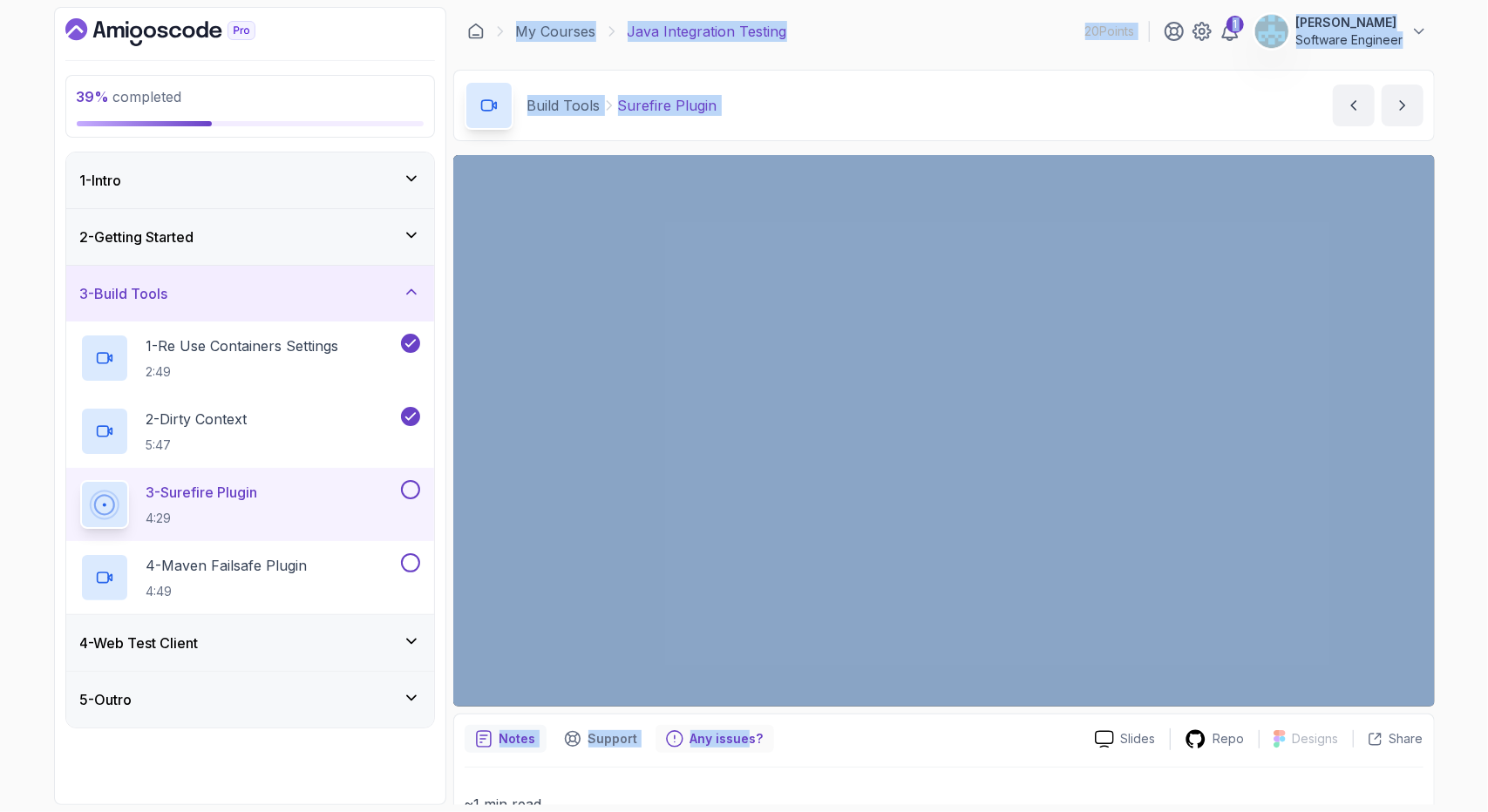
drag, startPoint x: 443, startPoint y: 722, endPoint x: 741, endPoint y: 740, distance: 298.5
click at [741, 740] on div "39 % completed 1 - Intro 2 - Getting Started 3 - Build Tools 1 - Re Use Contain…" at bounding box center [744, 406] width 1381 height 799
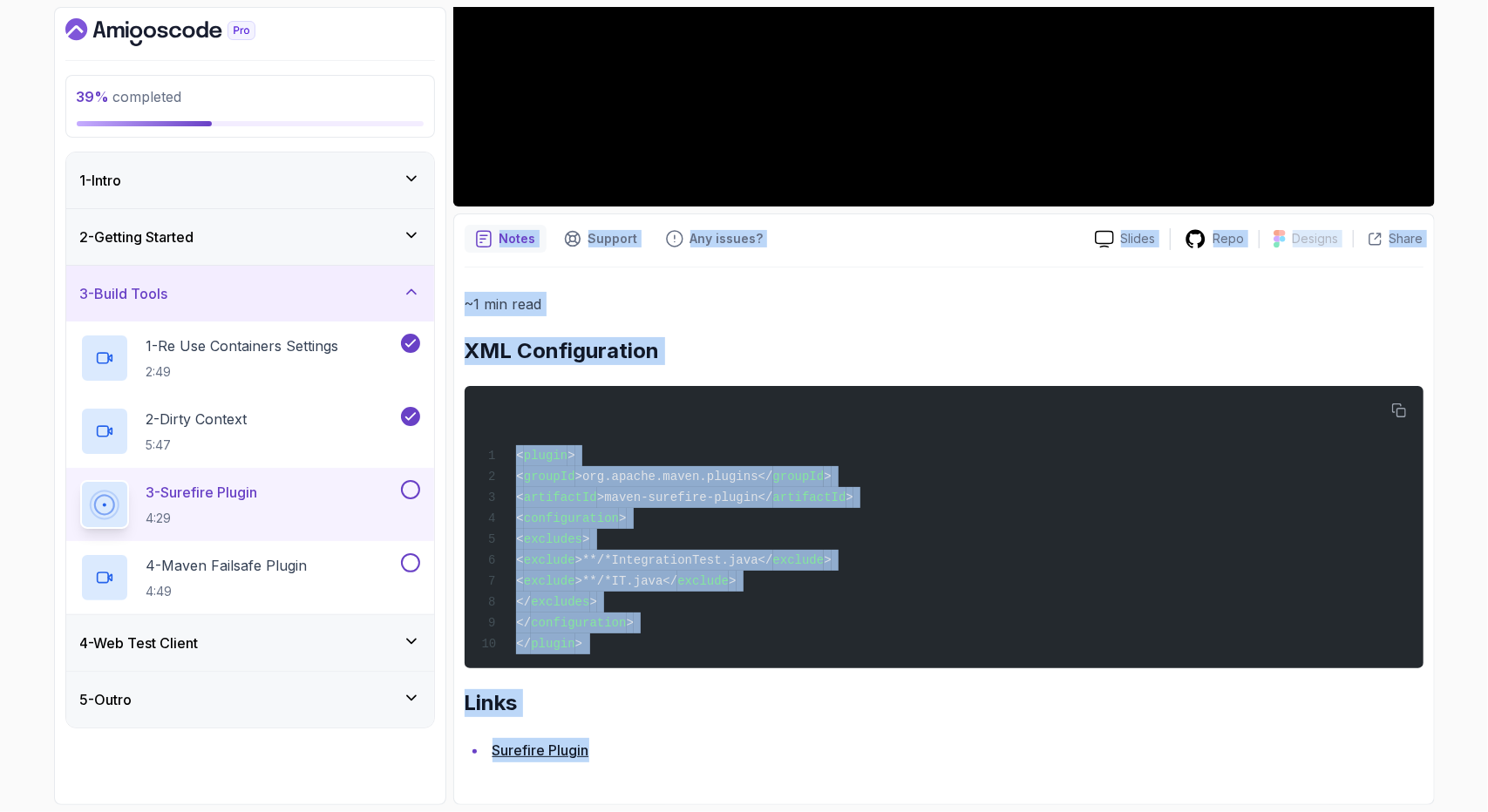
scroll to position [506, 0]
drag, startPoint x: 472, startPoint y: 719, endPoint x: 698, endPoint y: 796, distance: 238.8
click at [698, 796] on div "Notes Support Any issues? Slides Repo Designs Design not available Share ~1 min…" at bounding box center [944, 510] width 982 height 592
click at [659, 690] on h2 "Links" at bounding box center [944, 703] width 959 height 28
click at [719, 555] on span ">**/*IntegrationTest.java</" at bounding box center [674, 561] width 198 height 14
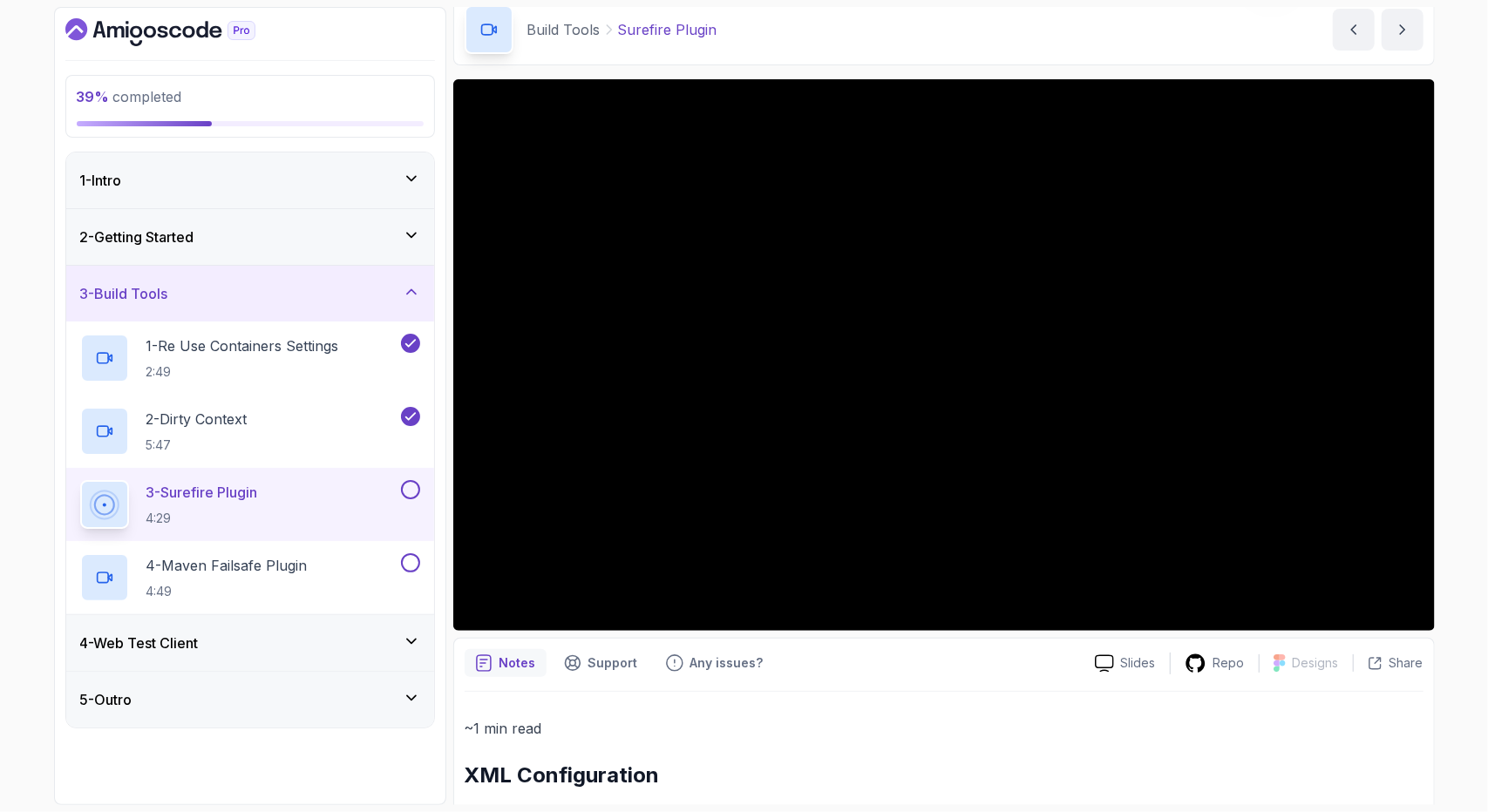
scroll to position [70, 0]
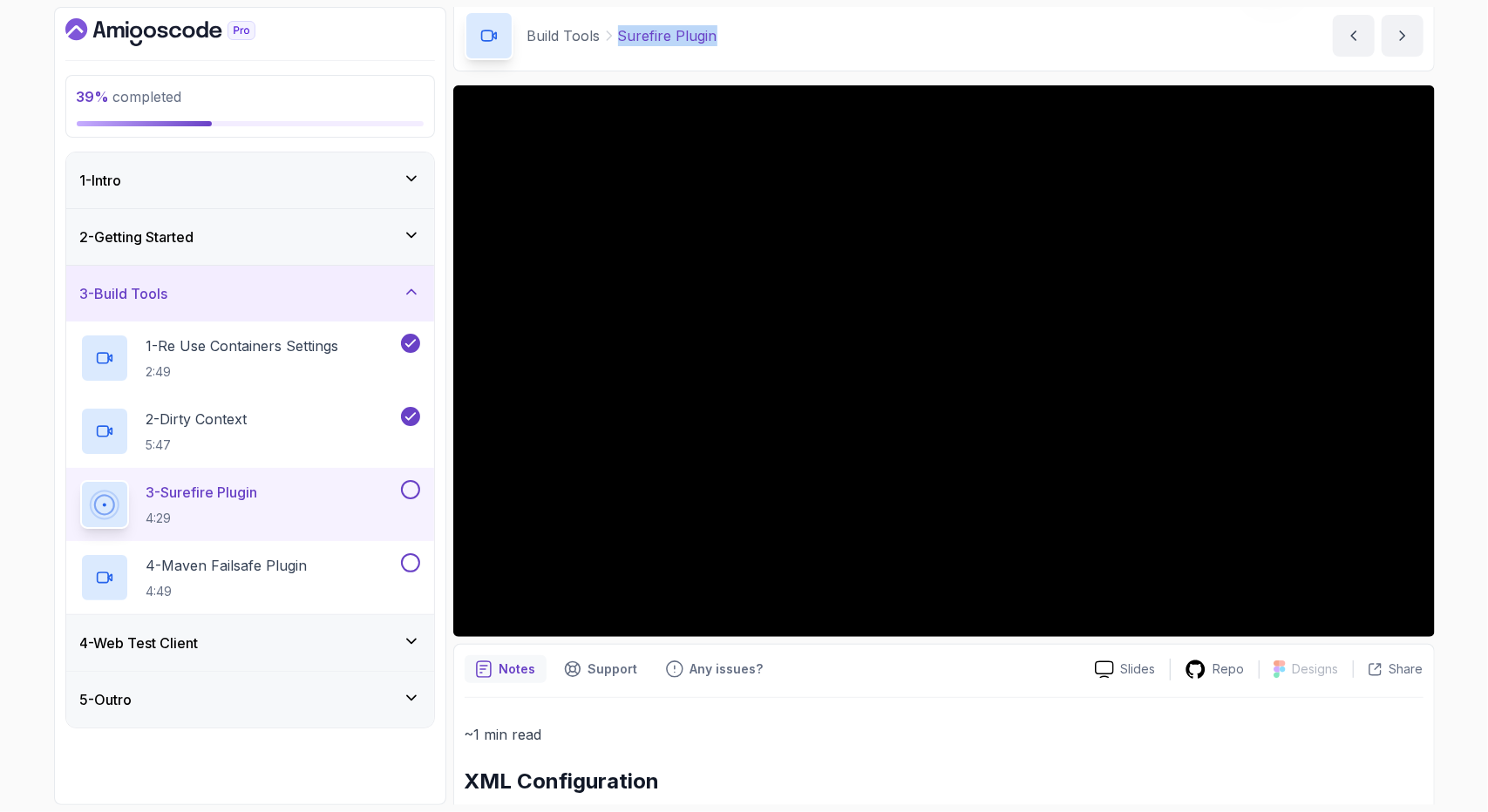
drag, startPoint x: 748, startPoint y: 41, endPoint x: 620, endPoint y: 37, distance: 128.1
click at [620, 37] on div "Build Tools Surefire Plugin Surefire Plugin by nelson" at bounding box center [944, 36] width 982 height 71
copy p "Surefire Plugin"
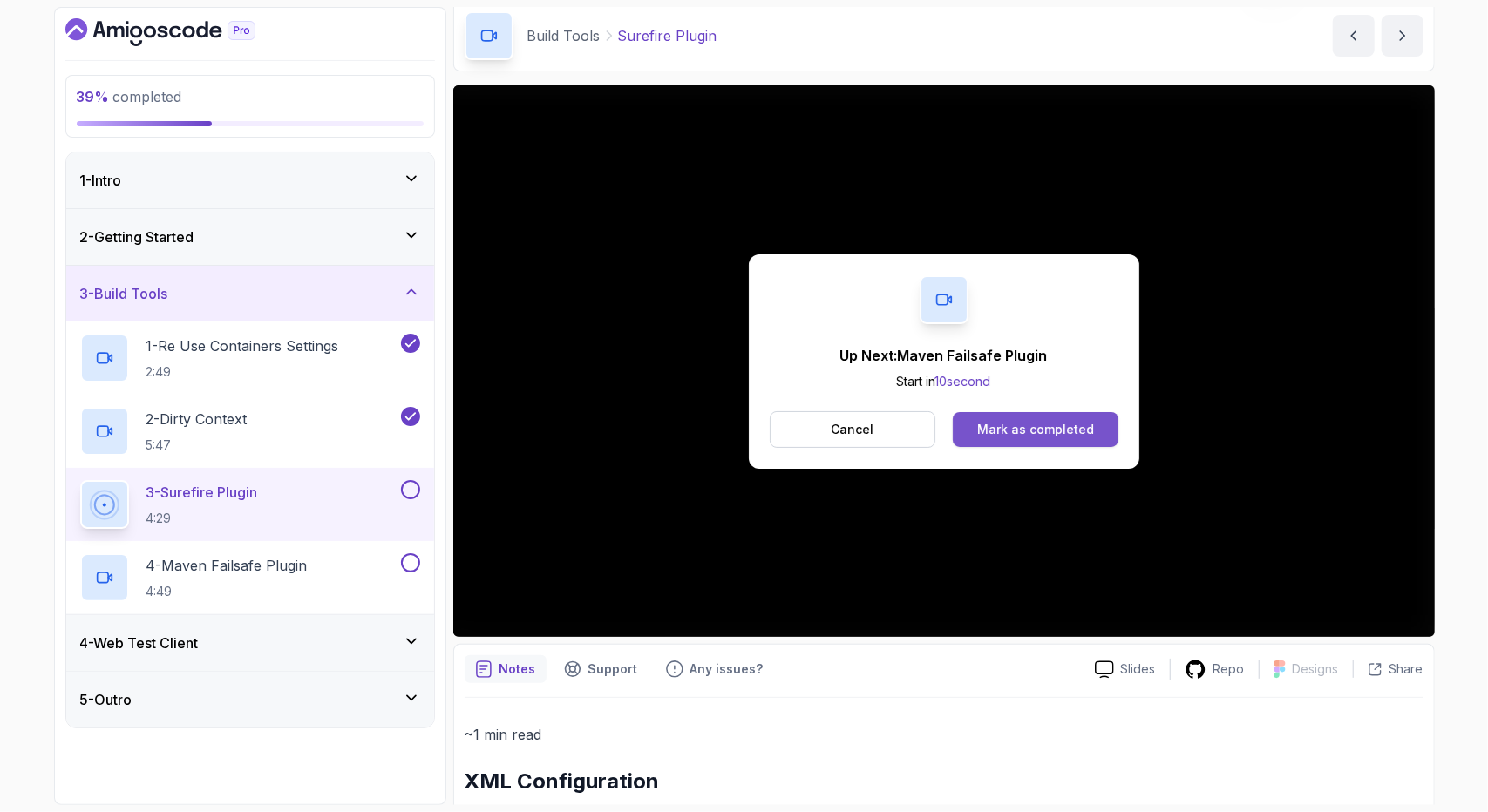
click at [1081, 421] on div "Mark as completed" at bounding box center [1036, 430] width 117 height 17
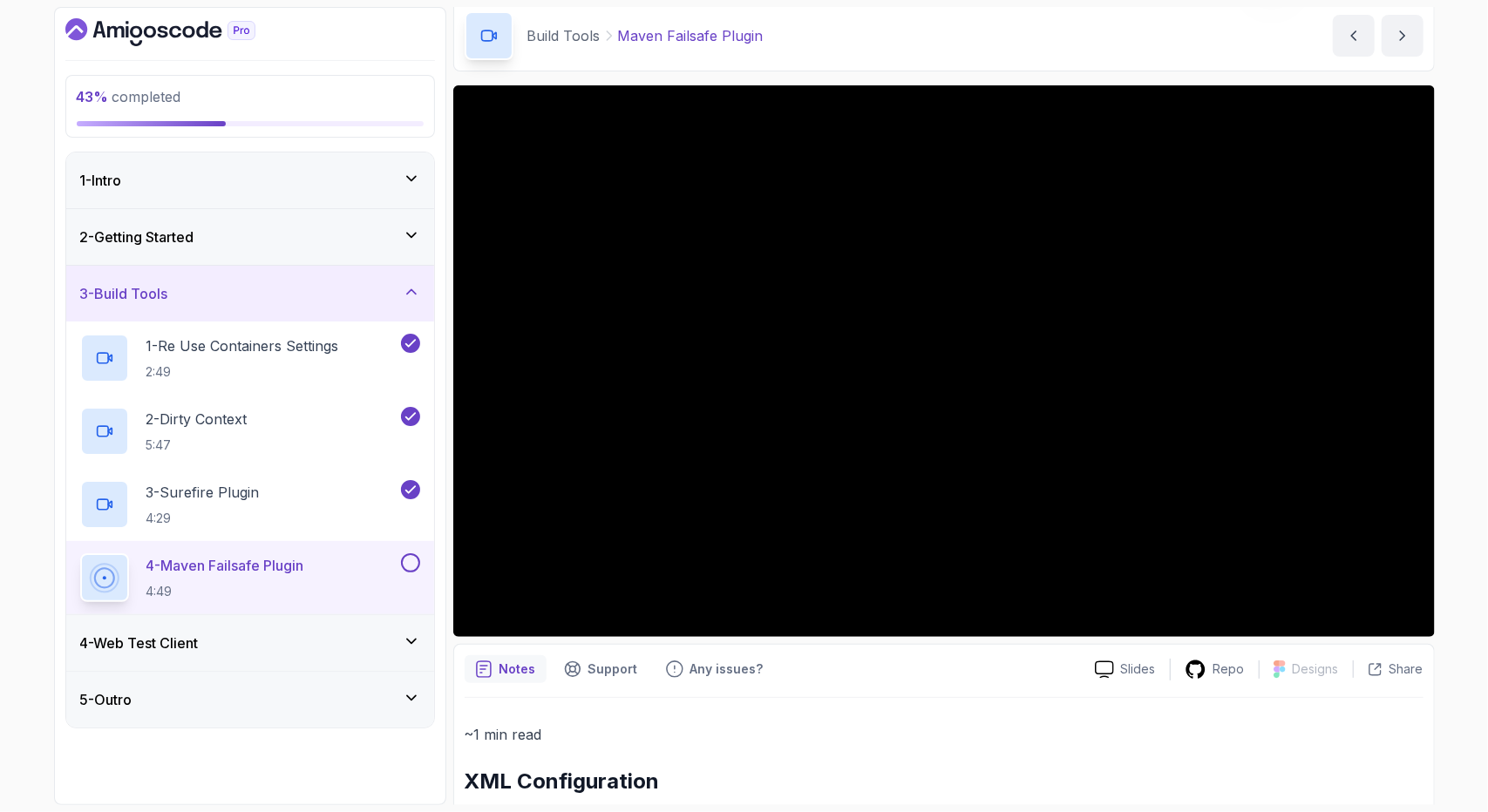
click at [409, 633] on icon at bounding box center [412, 641] width 17 height 17
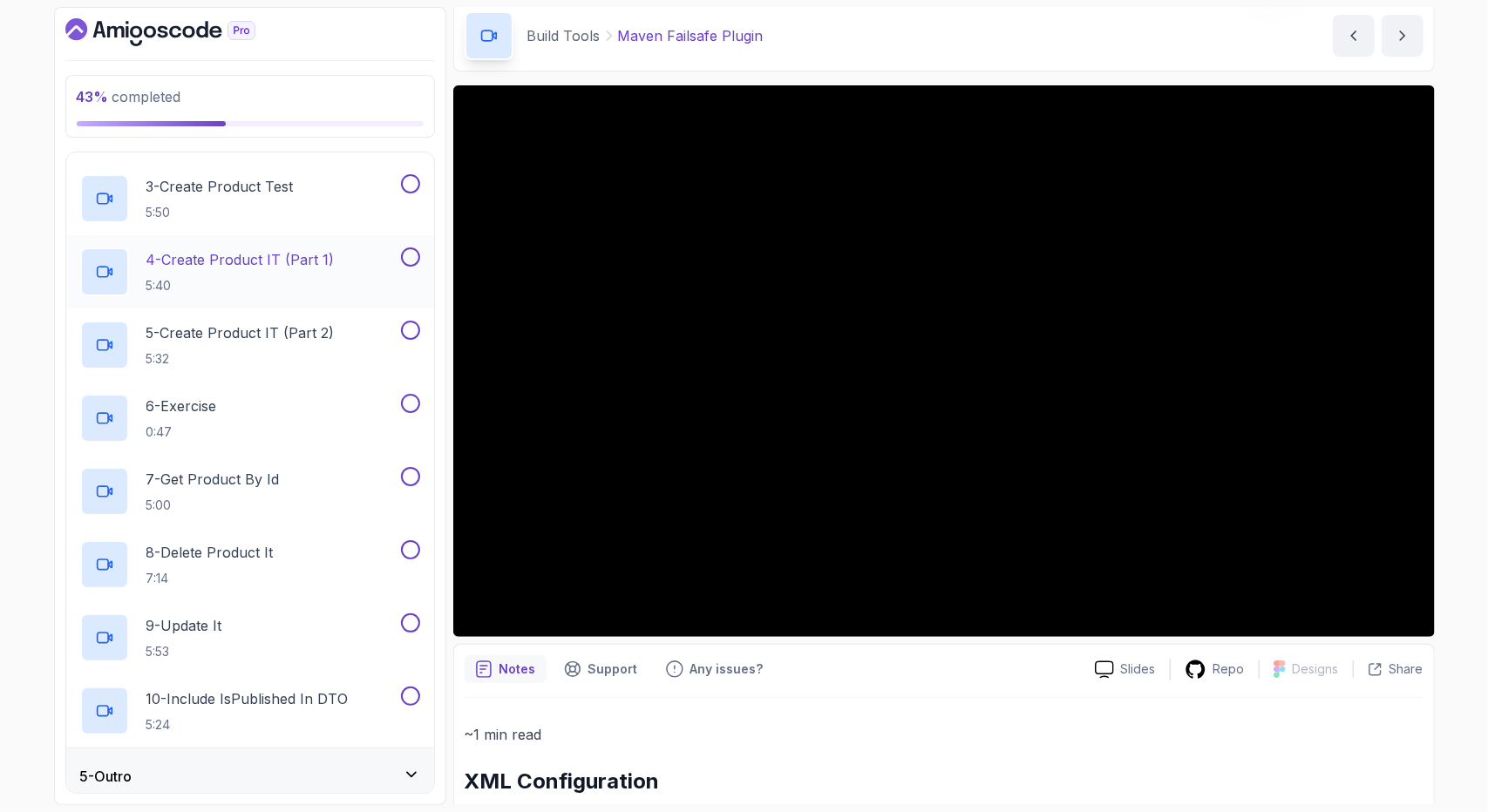
scroll to position [370, 0]
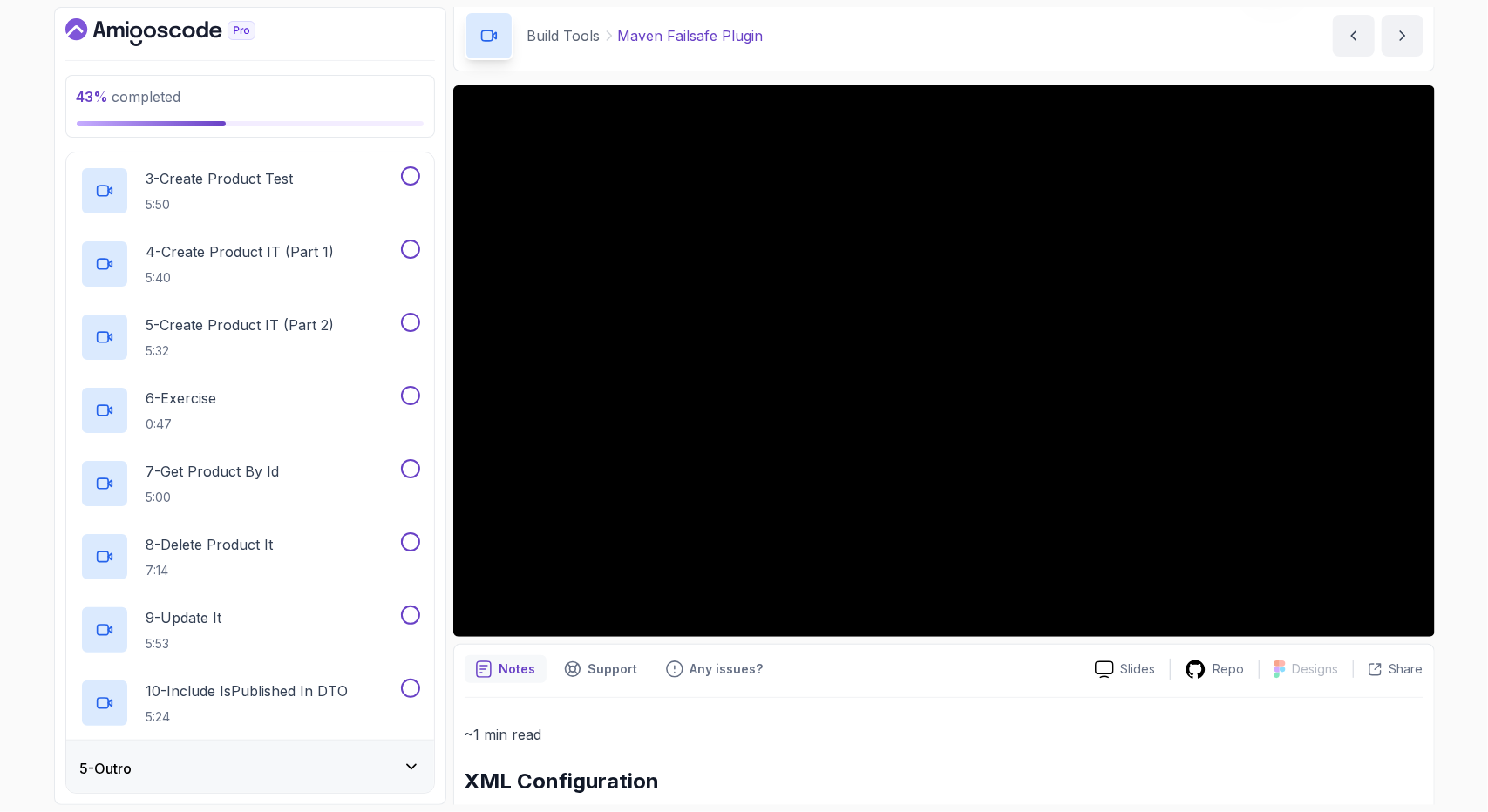
click at [139, 765] on div "5 - Outro" at bounding box center [251, 769] width 340 height 21
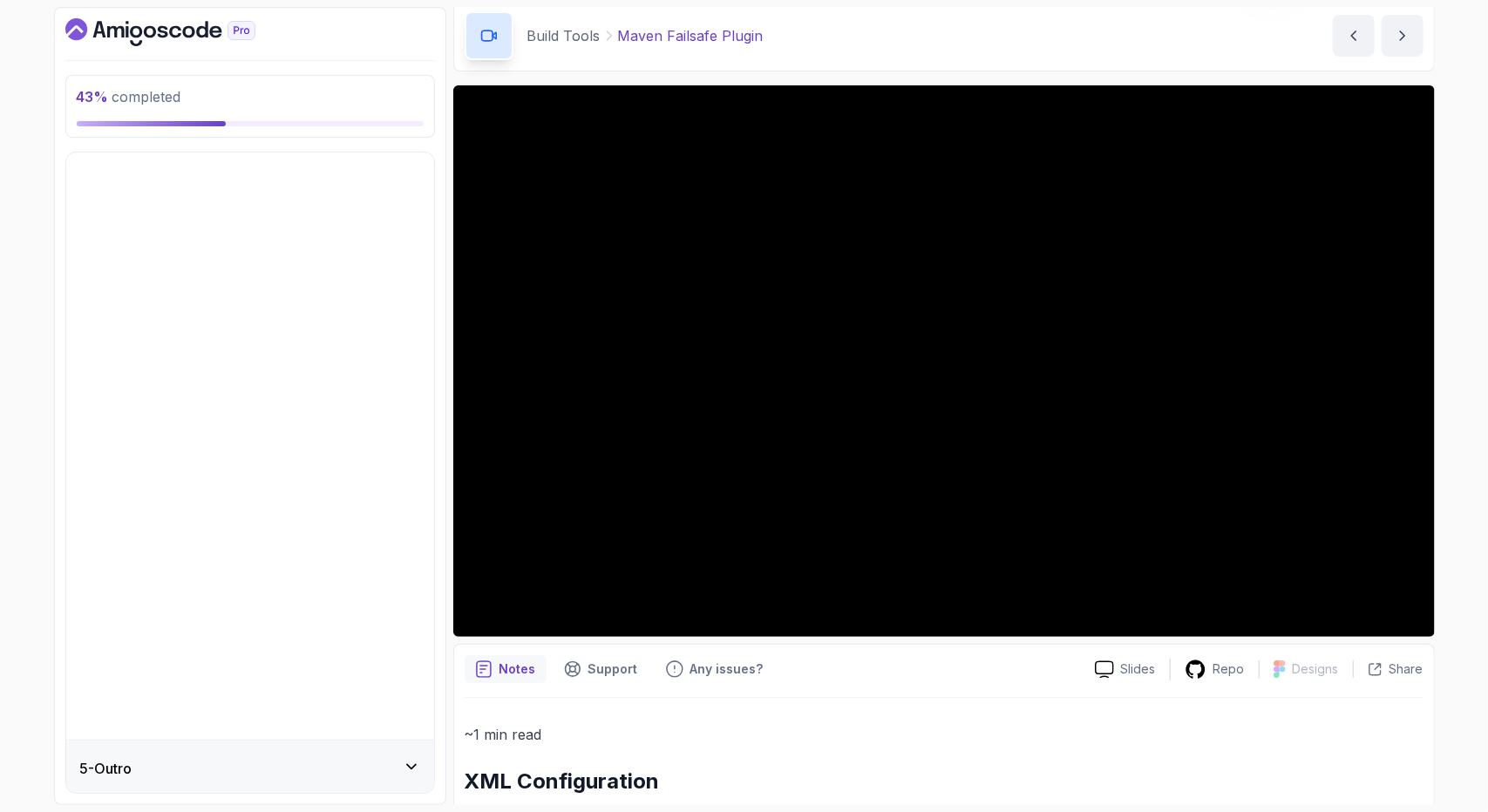
scroll to position [0, 0]
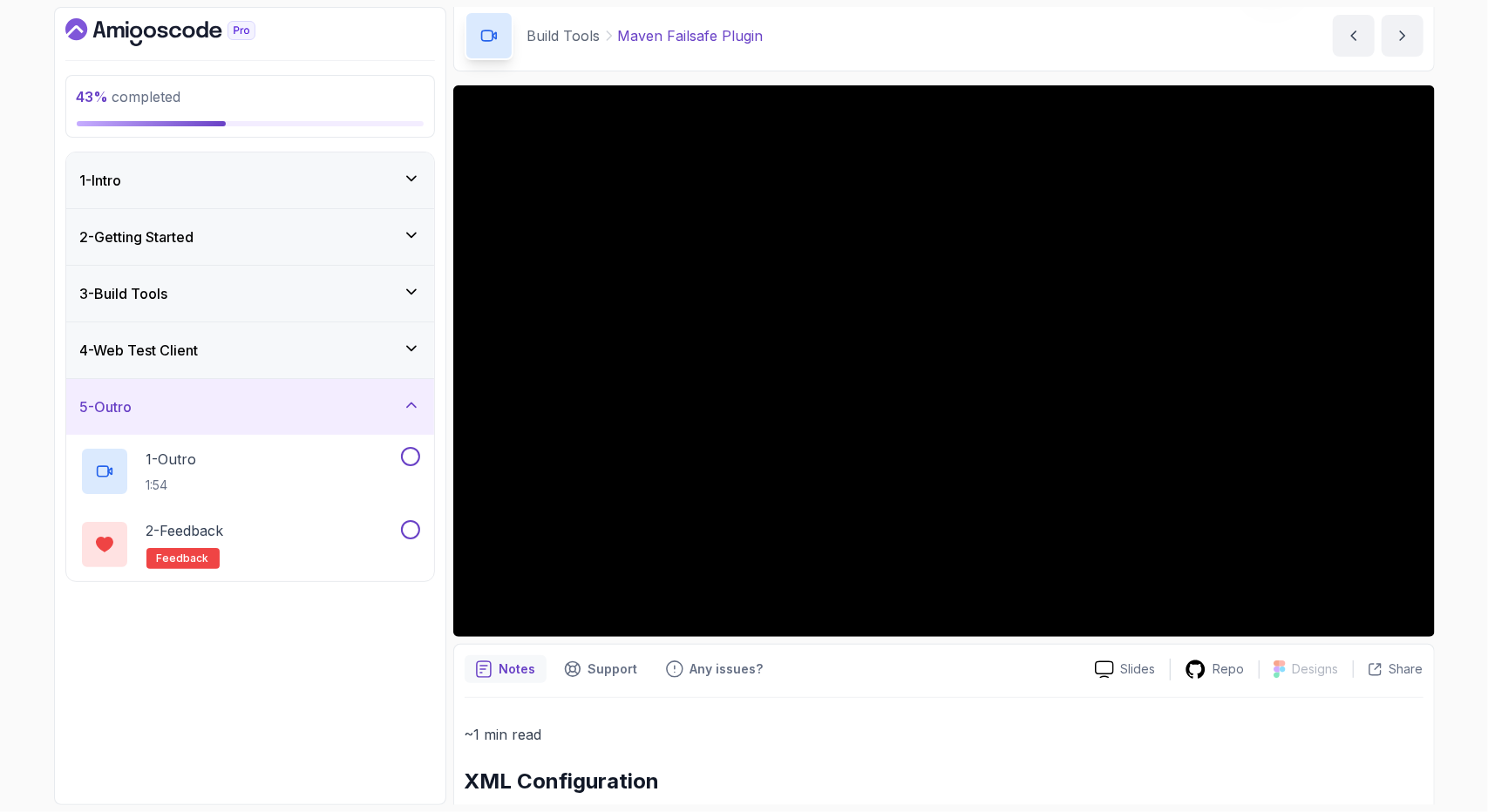
click at [131, 393] on div "5 - Outro" at bounding box center [250, 407] width 368 height 56
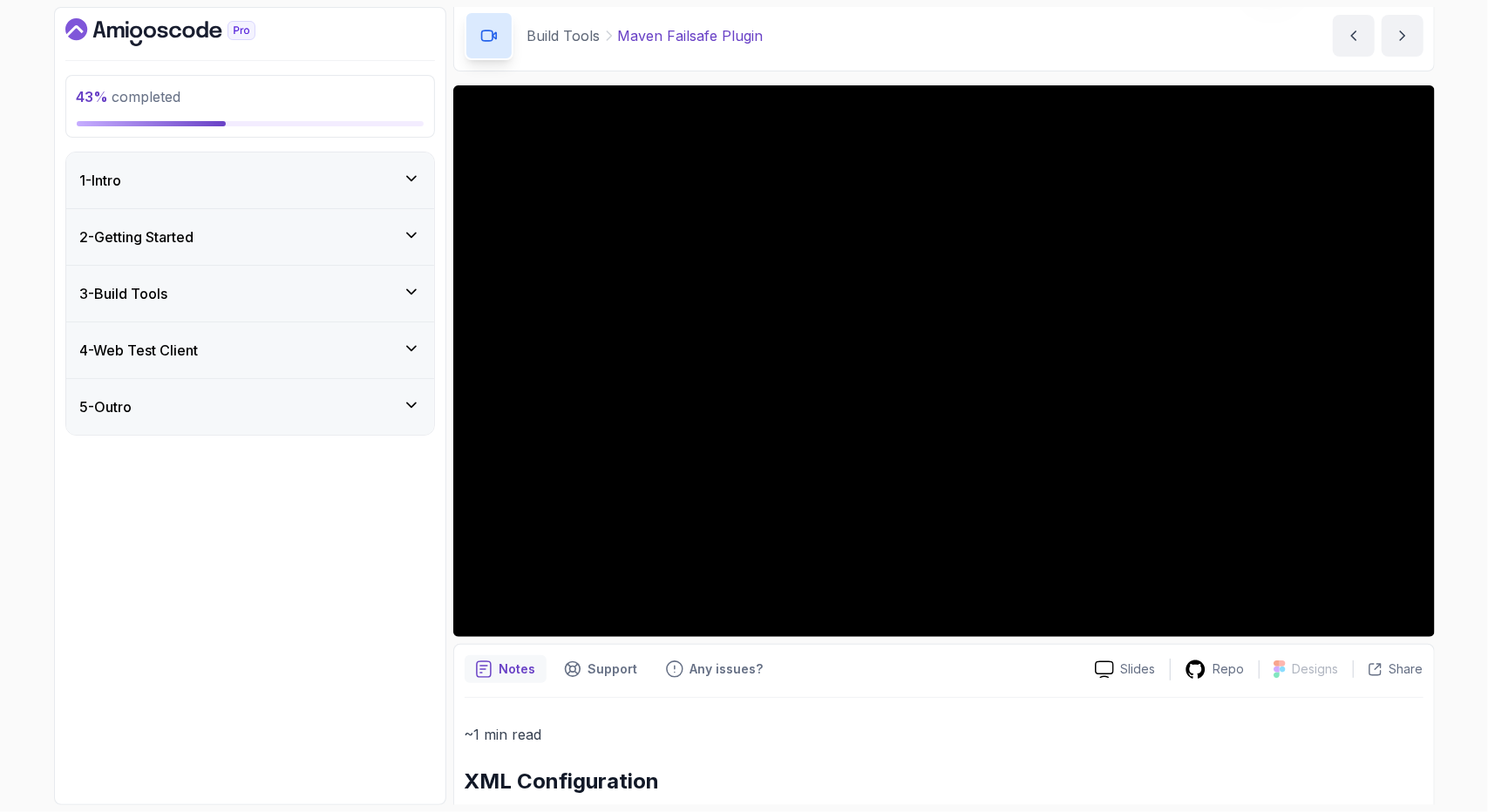
click at [420, 283] on icon at bounding box center [412, 292] width 17 height 17
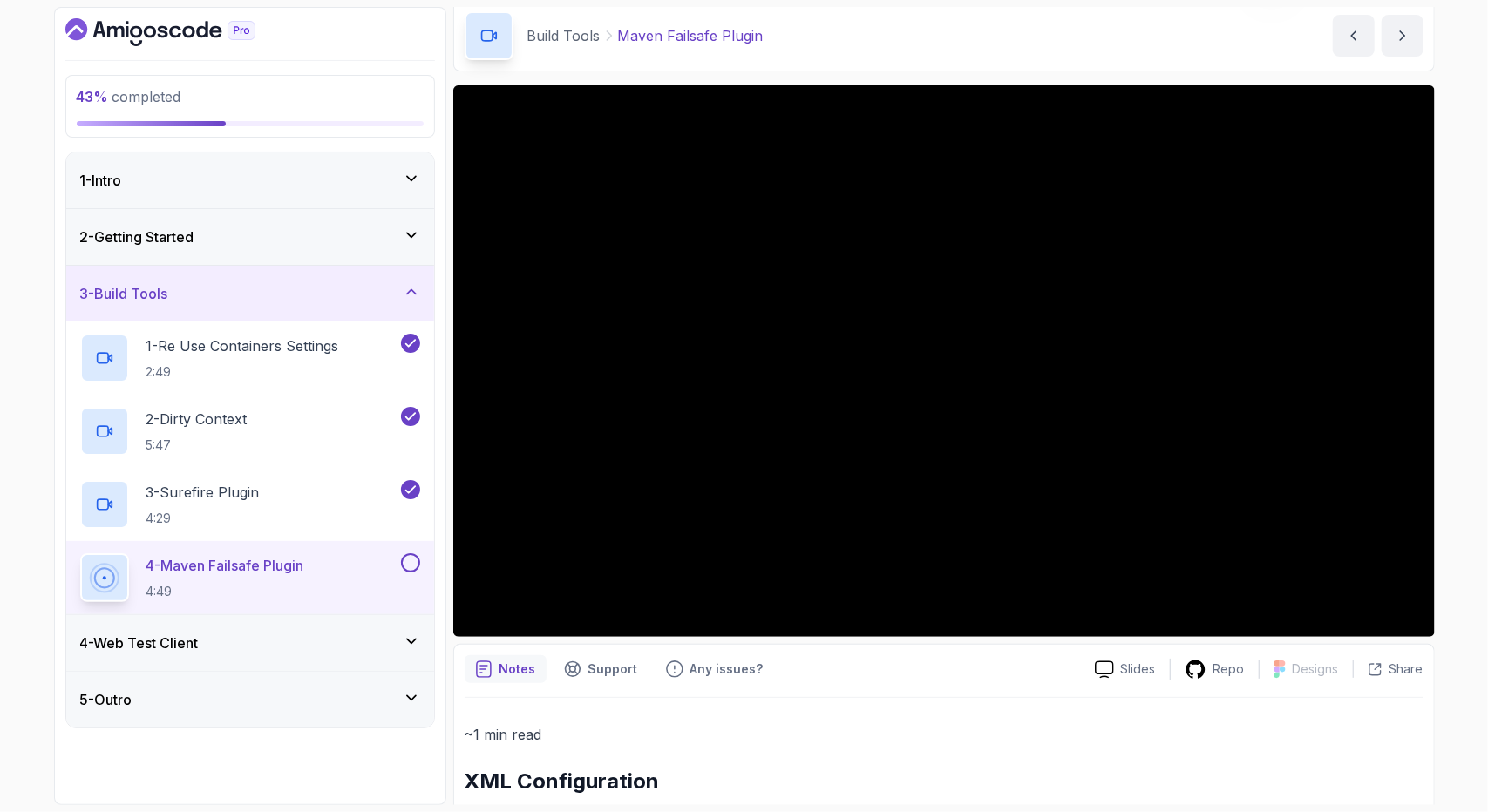
click at [741, 776] on h2 "XML Configuration" at bounding box center [944, 781] width 959 height 28
click at [622, 772] on h2 "XML Configuration" at bounding box center [944, 781] width 959 height 28
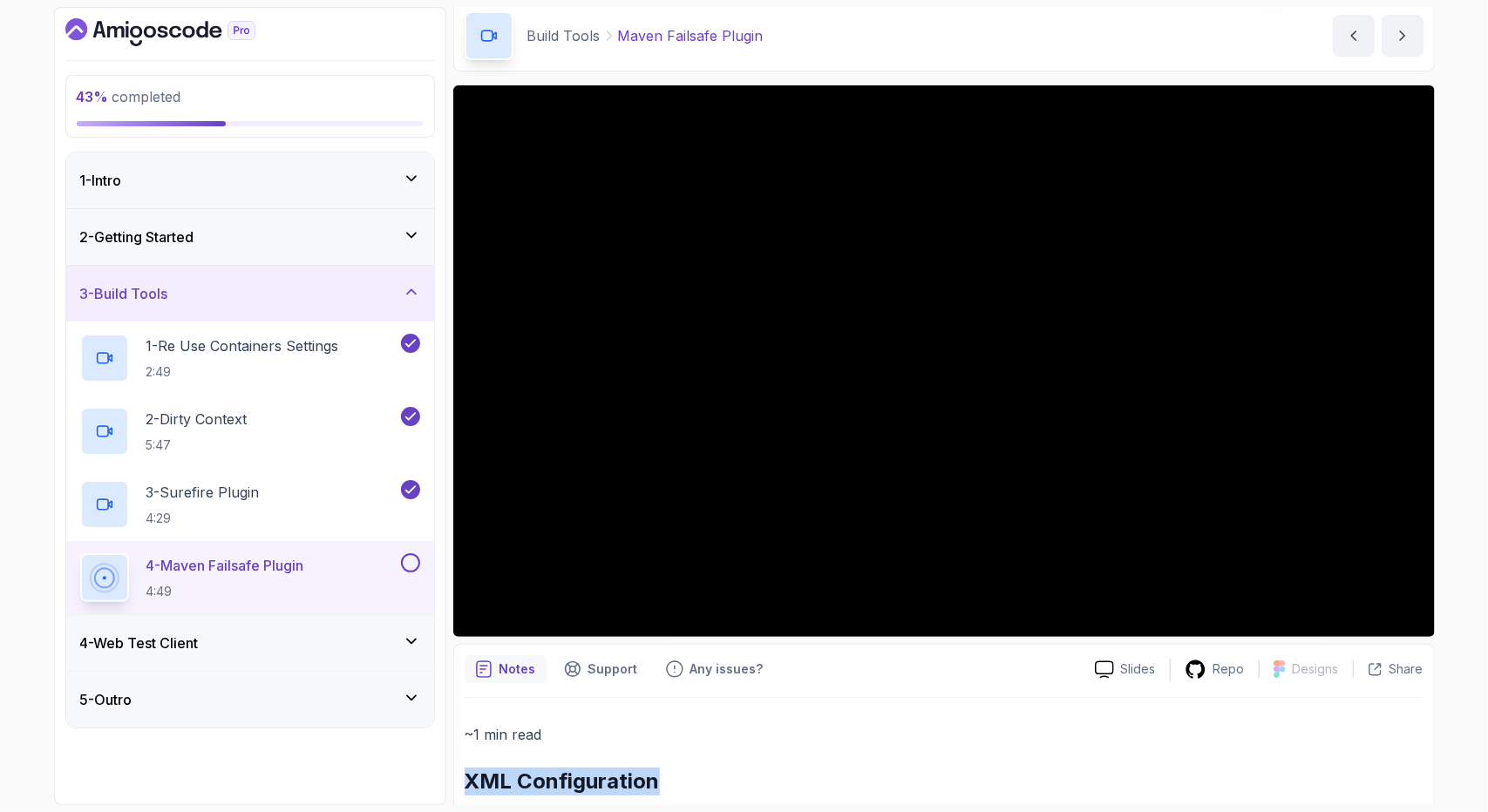
click at [622, 772] on h2 "XML Configuration" at bounding box center [944, 781] width 959 height 28
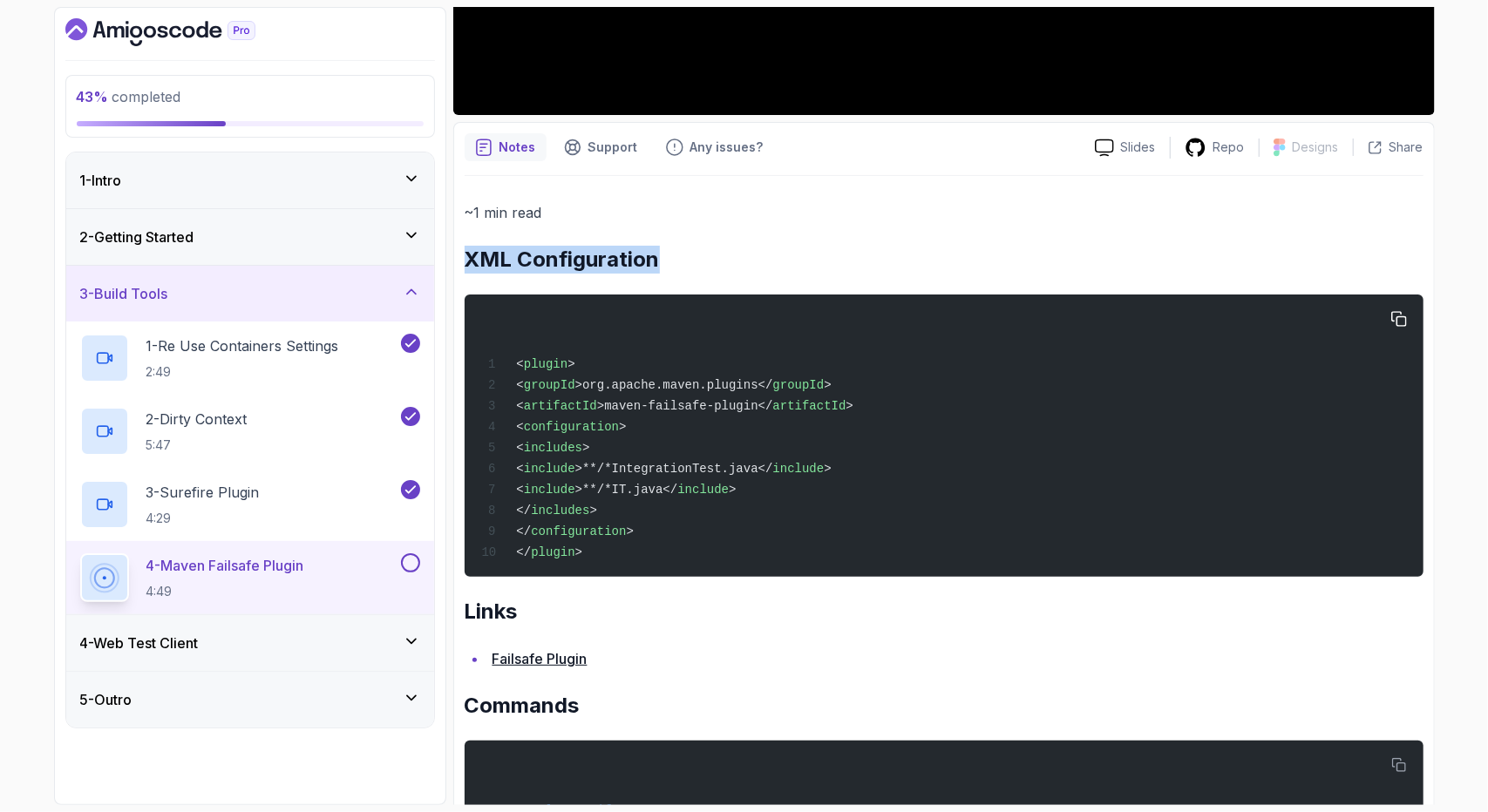
scroll to position [593, 0]
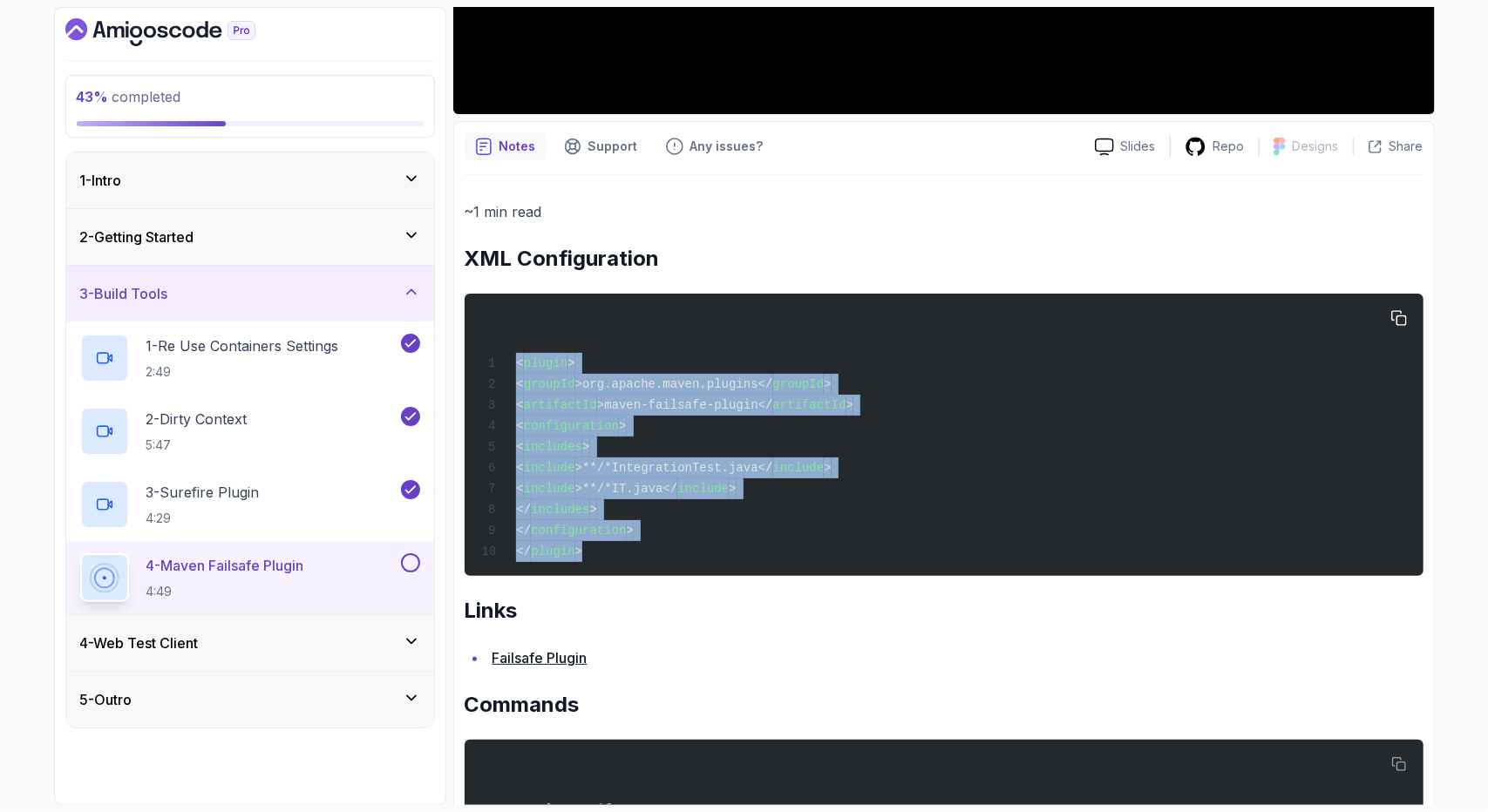
drag, startPoint x: 594, startPoint y: 542, endPoint x: 518, endPoint y: 368, distance: 189.9
click at [518, 368] on div "< plugin > < groupId >org.apache.maven.plugins</ groupId > < artifactId >maven-…" at bounding box center [944, 435] width 931 height 261
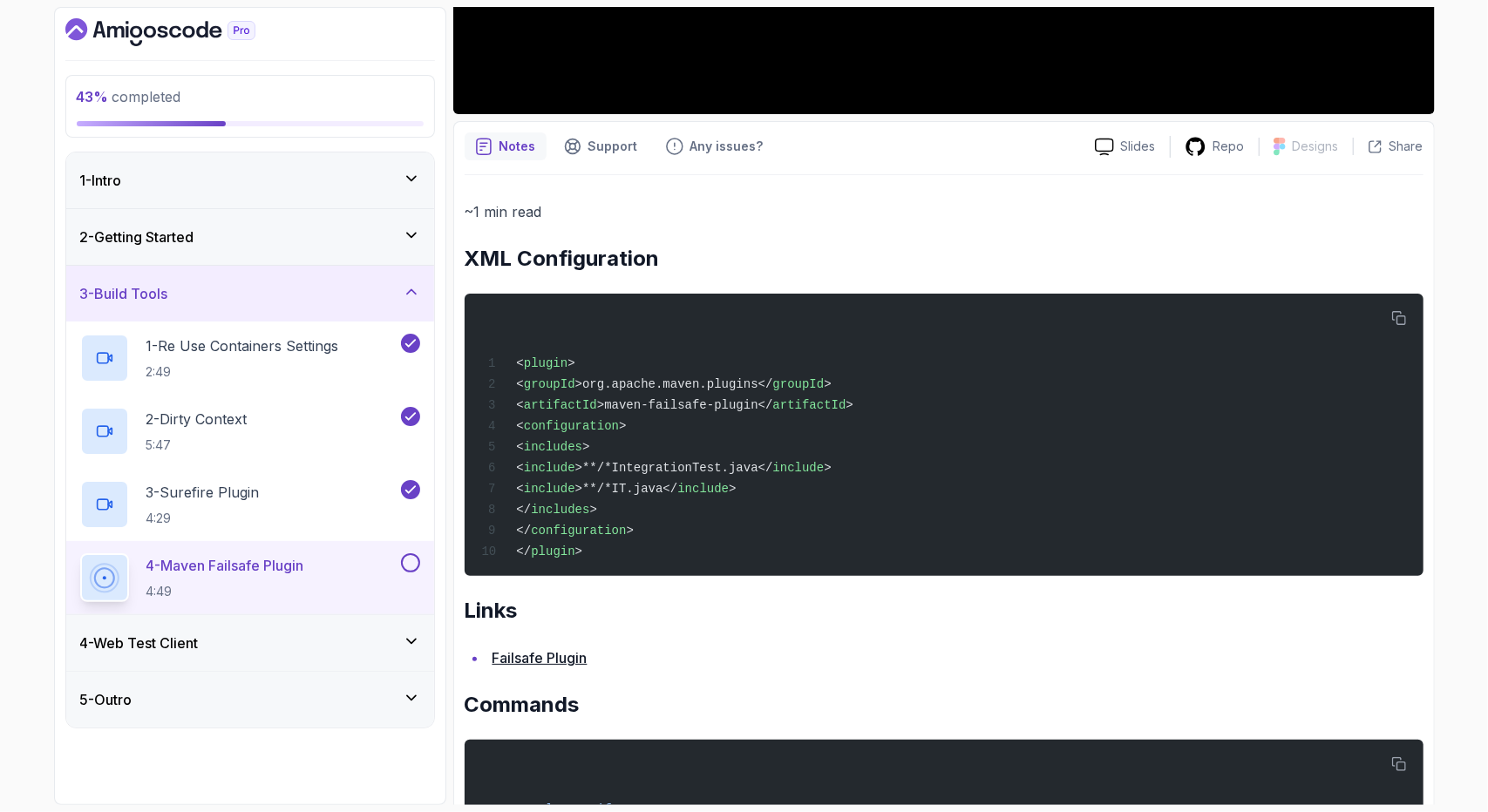
click at [576, 614] on h2 "Links" at bounding box center [944, 610] width 959 height 28
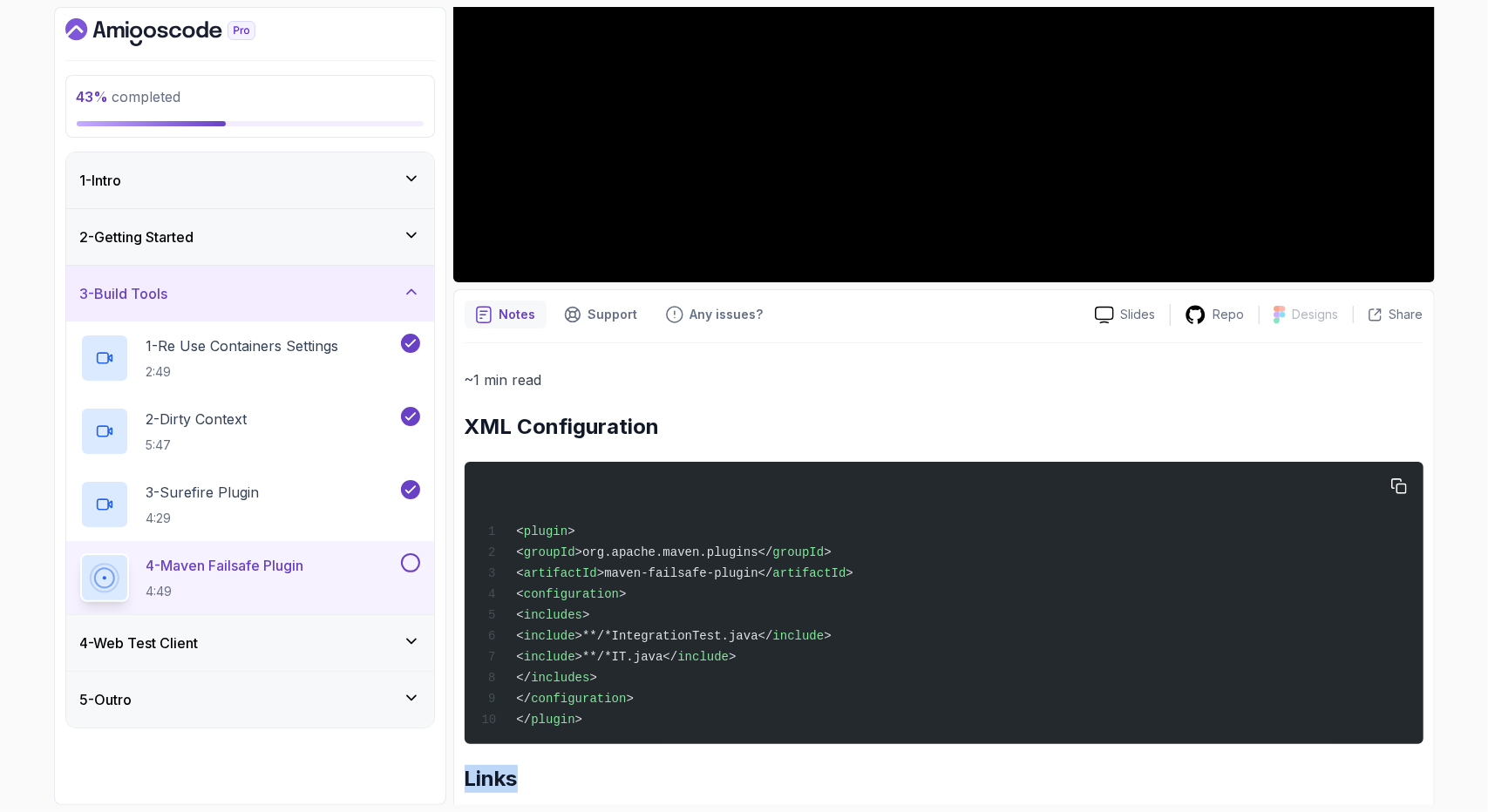
scroll to position [418, 0]
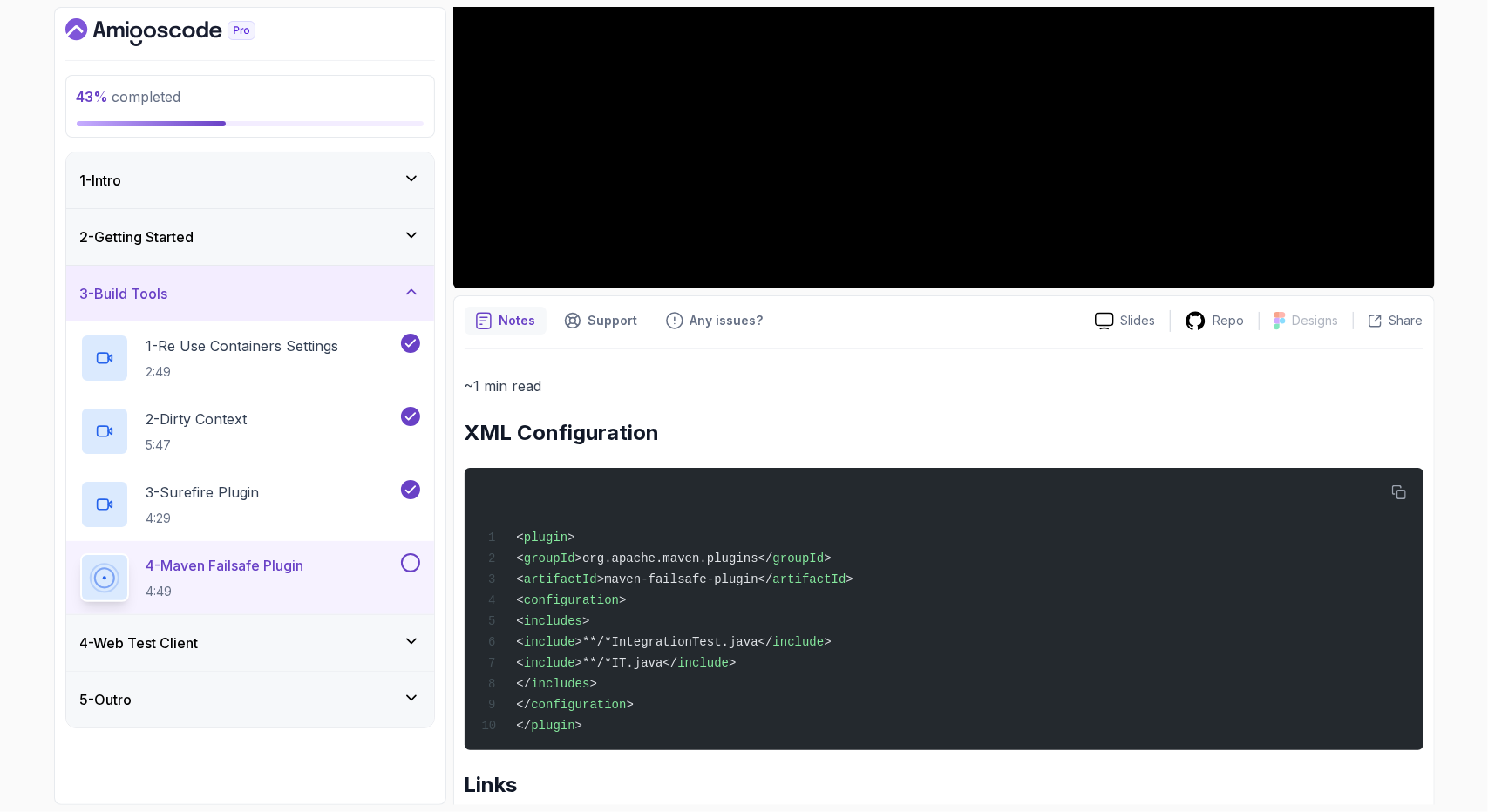
click at [736, 417] on div "~1 min read XML Configuration < plugin > < groupId >org.apache.maven.plugins</ …" at bounding box center [944, 712] width 959 height 677
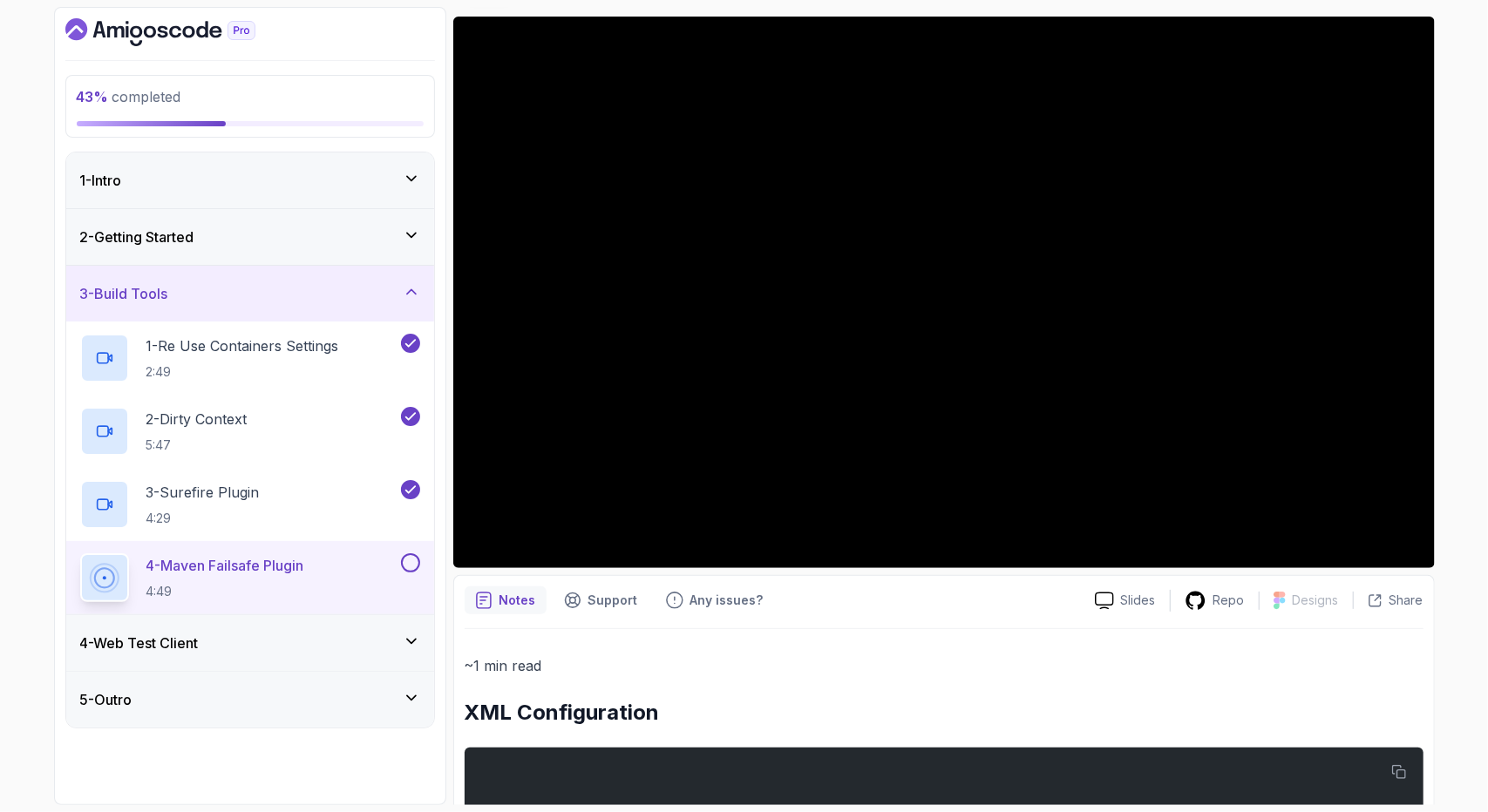
scroll to position [70, 0]
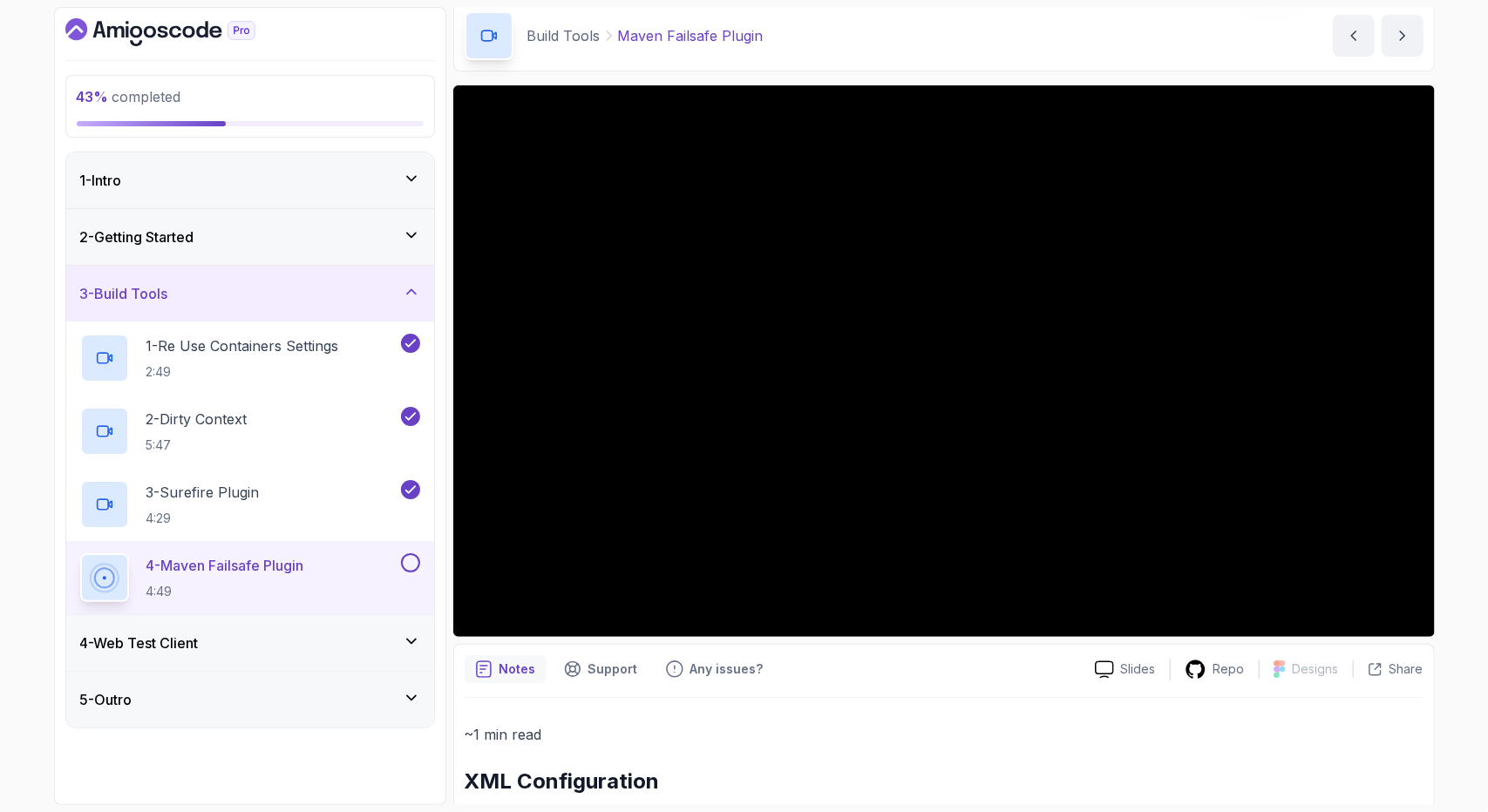
click at [839, 739] on p "~1 min read" at bounding box center [944, 734] width 959 height 24
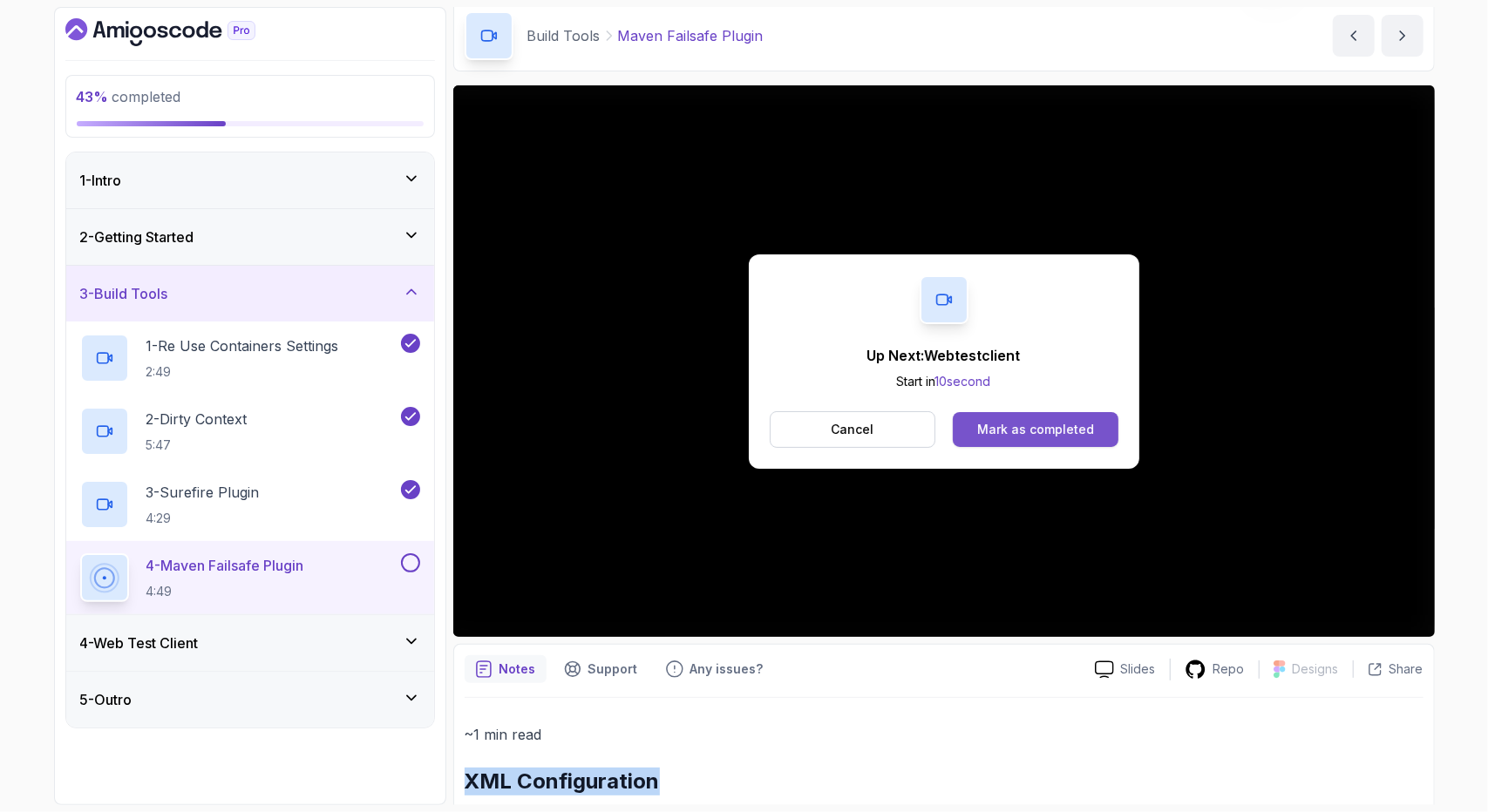
click at [999, 419] on button "Mark as completed" at bounding box center [1036, 430] width 165 height 35
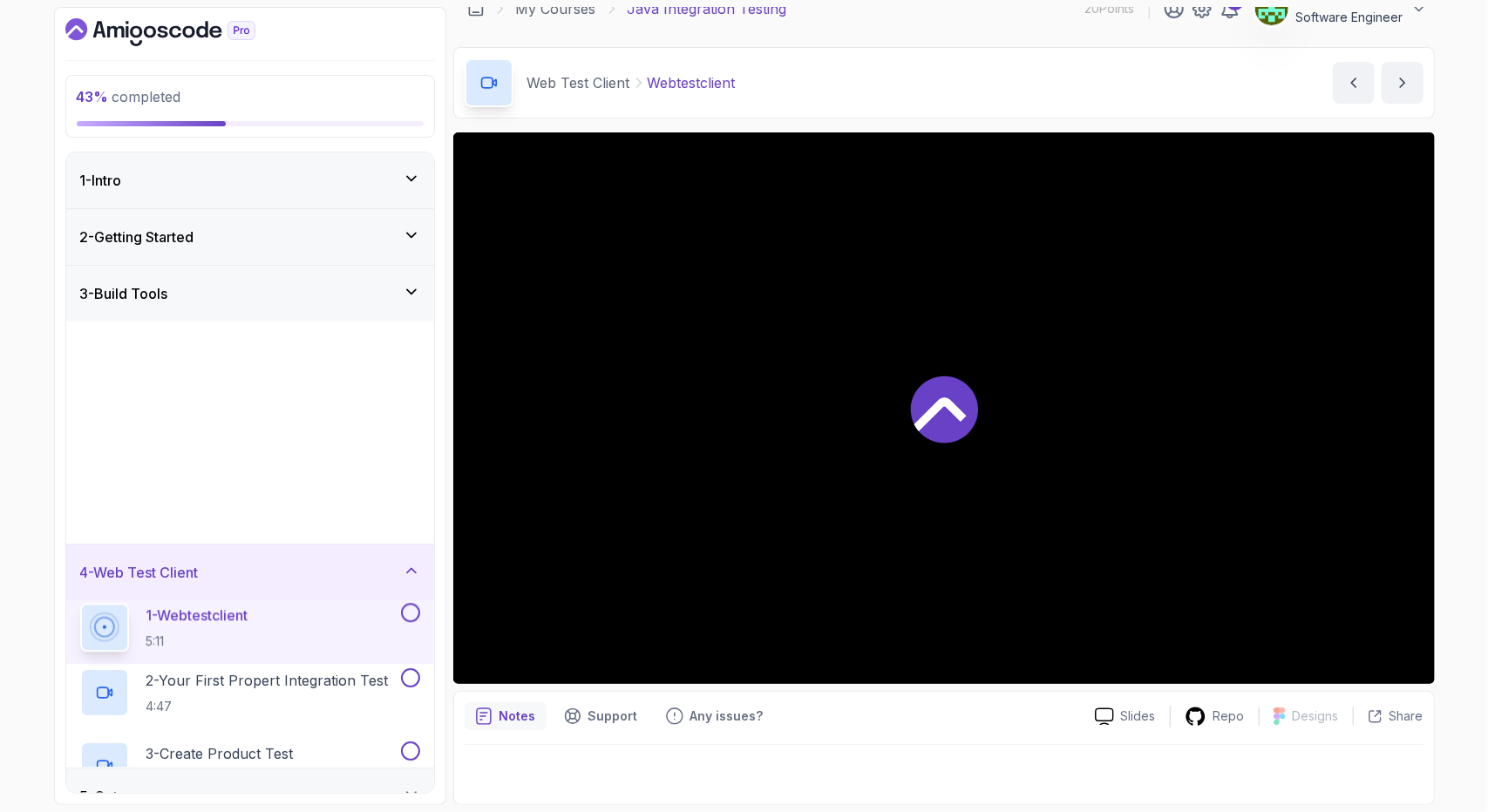
scroll to position [22, 0]
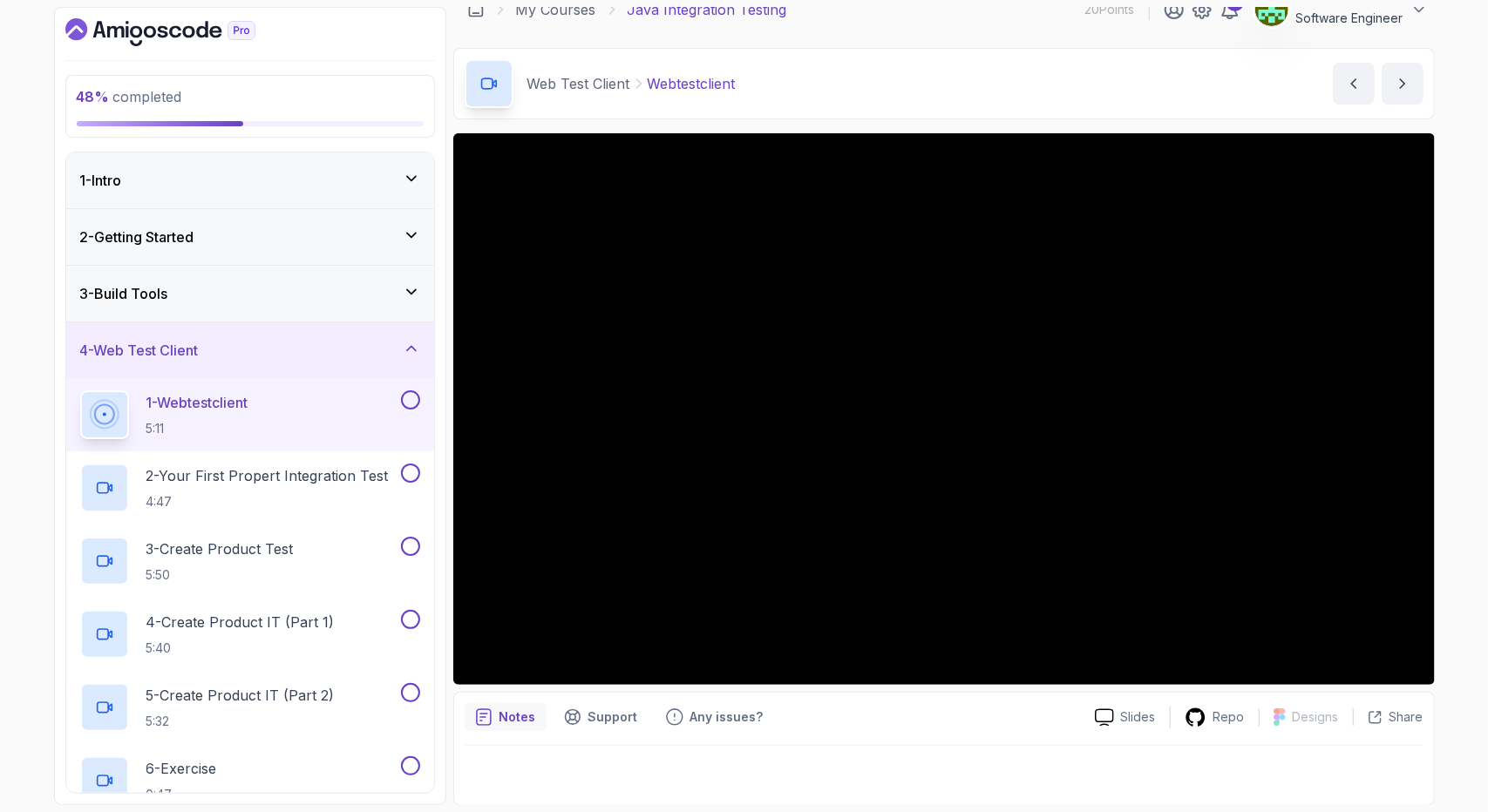
click at [1298, 86] on div "Web Test Client Webtestclient Webtestclient by nelson" at bounding box center [944, 84] width 982 height 71
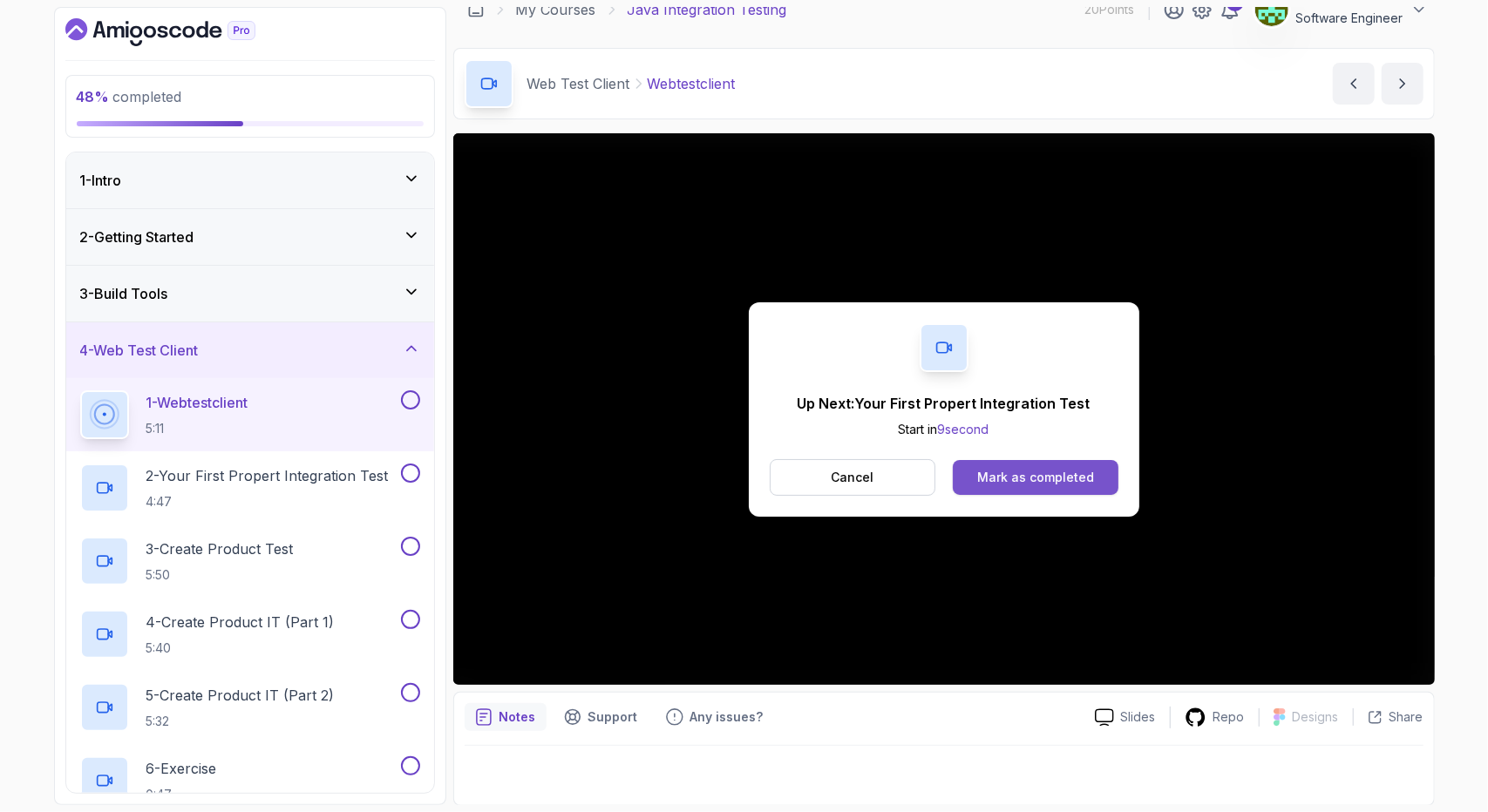
click at [1067, 476] on div "Mark as completed" at bounding box center [1036, 478] width 117 height 17
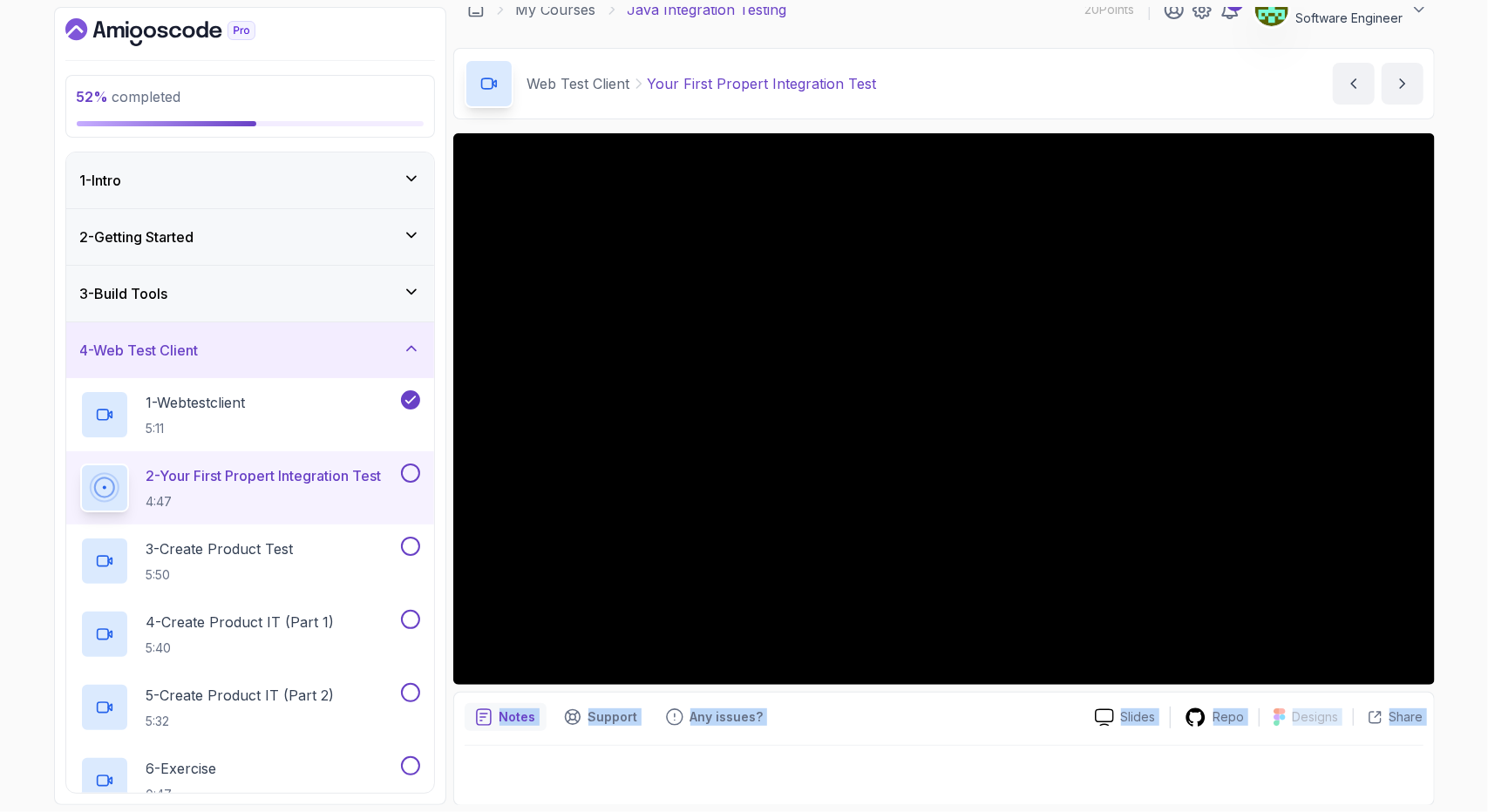
drag, startPoint x: 775, startPoint y: 752, endPoint x: 458, endPoint y: 696, distance: 321.9
click at [458, 696] on div "Notes Support Any issues? Slides Repo Designs Design not available Share" at bounding box center [944, 749] width 982 height 114
click at [459, 697] on div "Notes Support Any issues? Slides Repo Designs Design not available Share" at bounding box center [944, 749] width 982 height 114
drag, startPoint x: 466, startPoint y: 698, endPoint x: 783, endPoint y: 723, distance: 318.0
click at [783, 723] on div "Notes Support Any issues? Slides Repo Designs Design not available Share" at bounding box center [944, 749] width 982 height 114
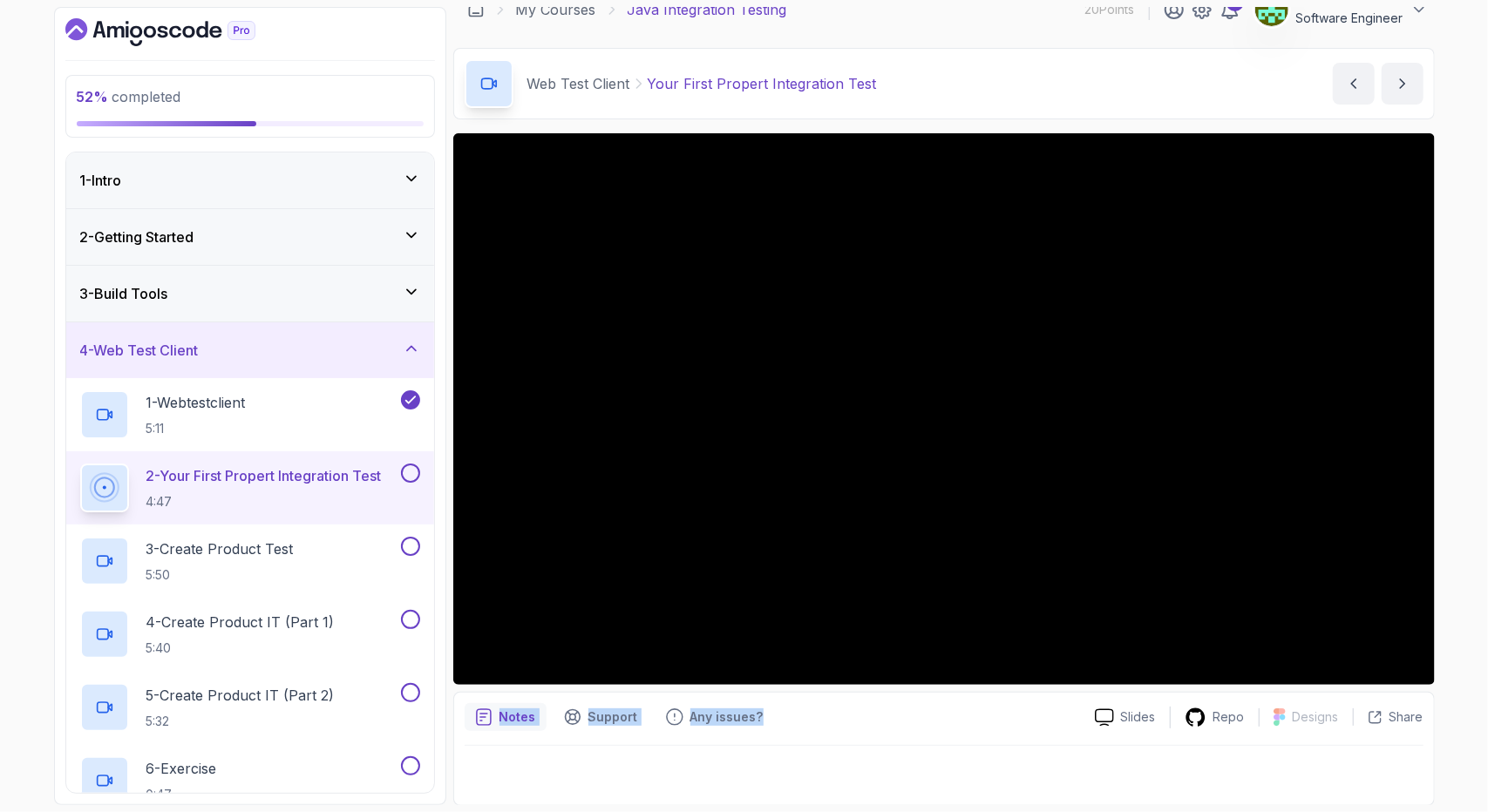
click at [783, 723] on div "Notes Support Any issues?" at bounding box center [773, 717] width 616 height 28
drag, startPoint x: 783, startPoint y: 723, endPoint x: 468, endPoint y: 688, distance: 316.9
click at [468, 688] on div "Slides Repo Designs Design not available Share Notes Support Any issues? Slides…" at bounding box center [944, 469] width 982 height 673
click at [492, 693] on div "Notes Support Any issues? Slides Repo Designs Design not available Share" at bounding box center [944, 749] width 982 height 114
click at [635, 753] on div at bounding box center [944, 770] width 959 height 49
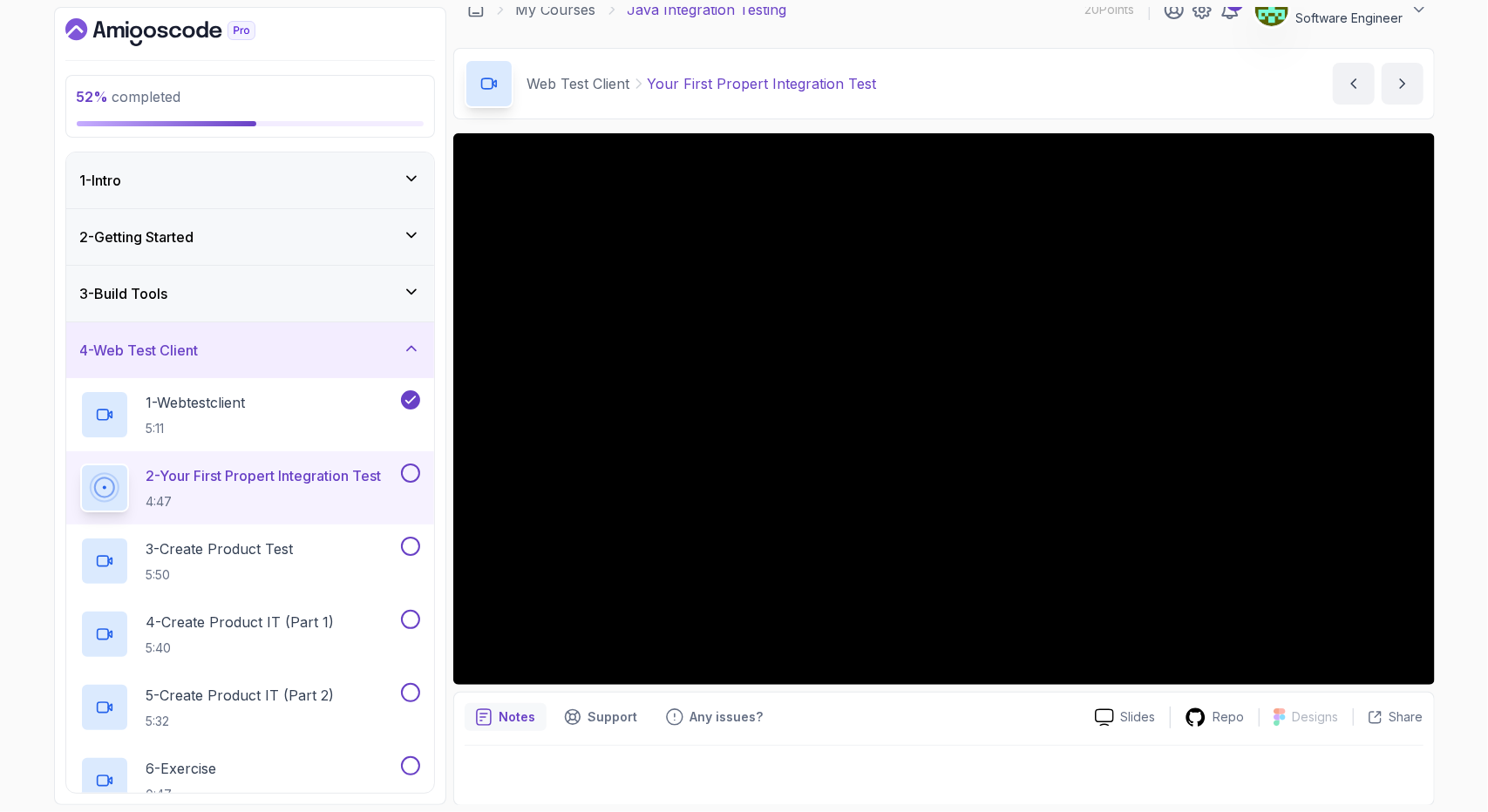
click at [795, 755] on div at bounding box center [944, 770] width 959 height 49
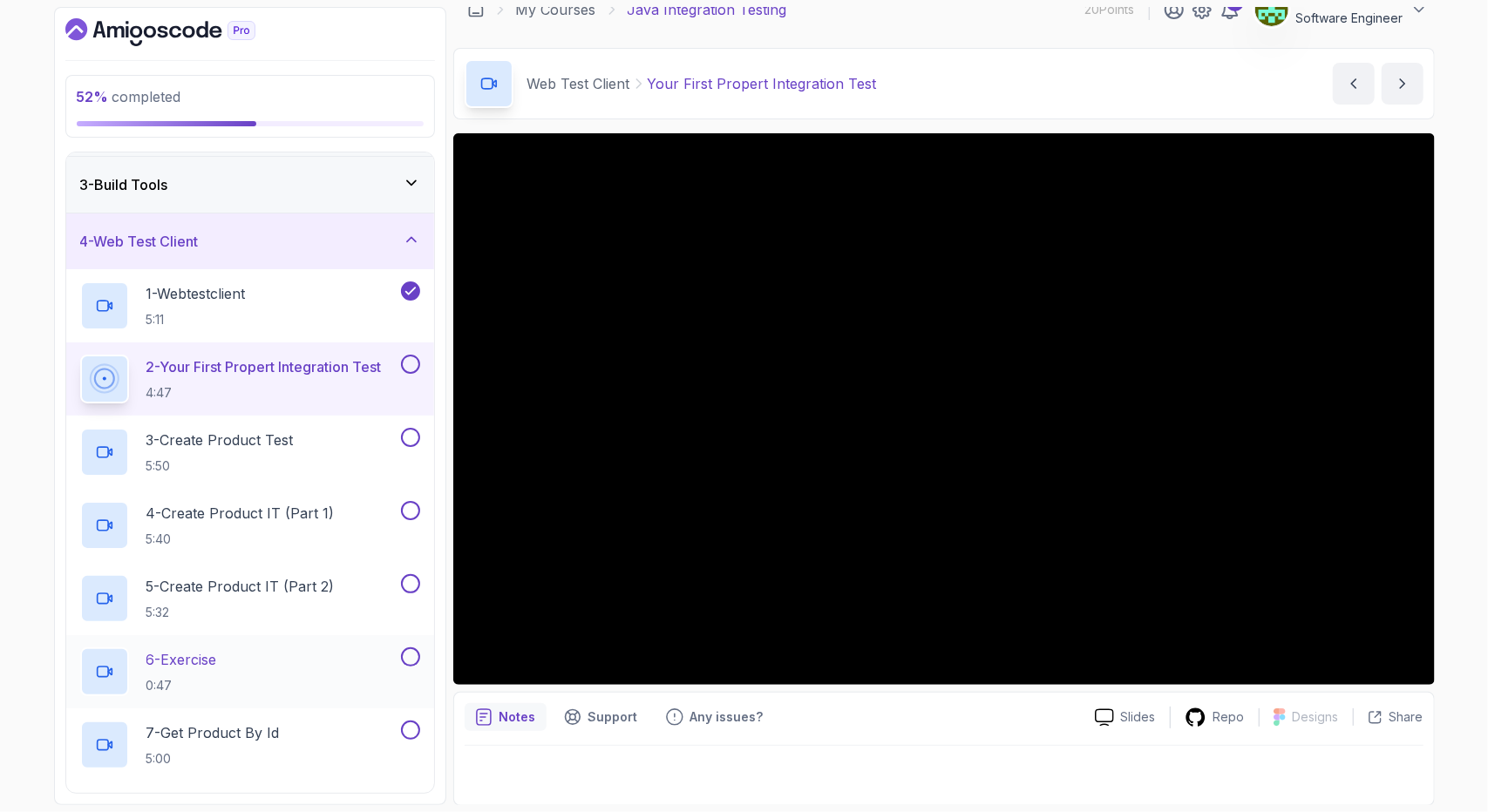
scroll to position [283, 0]
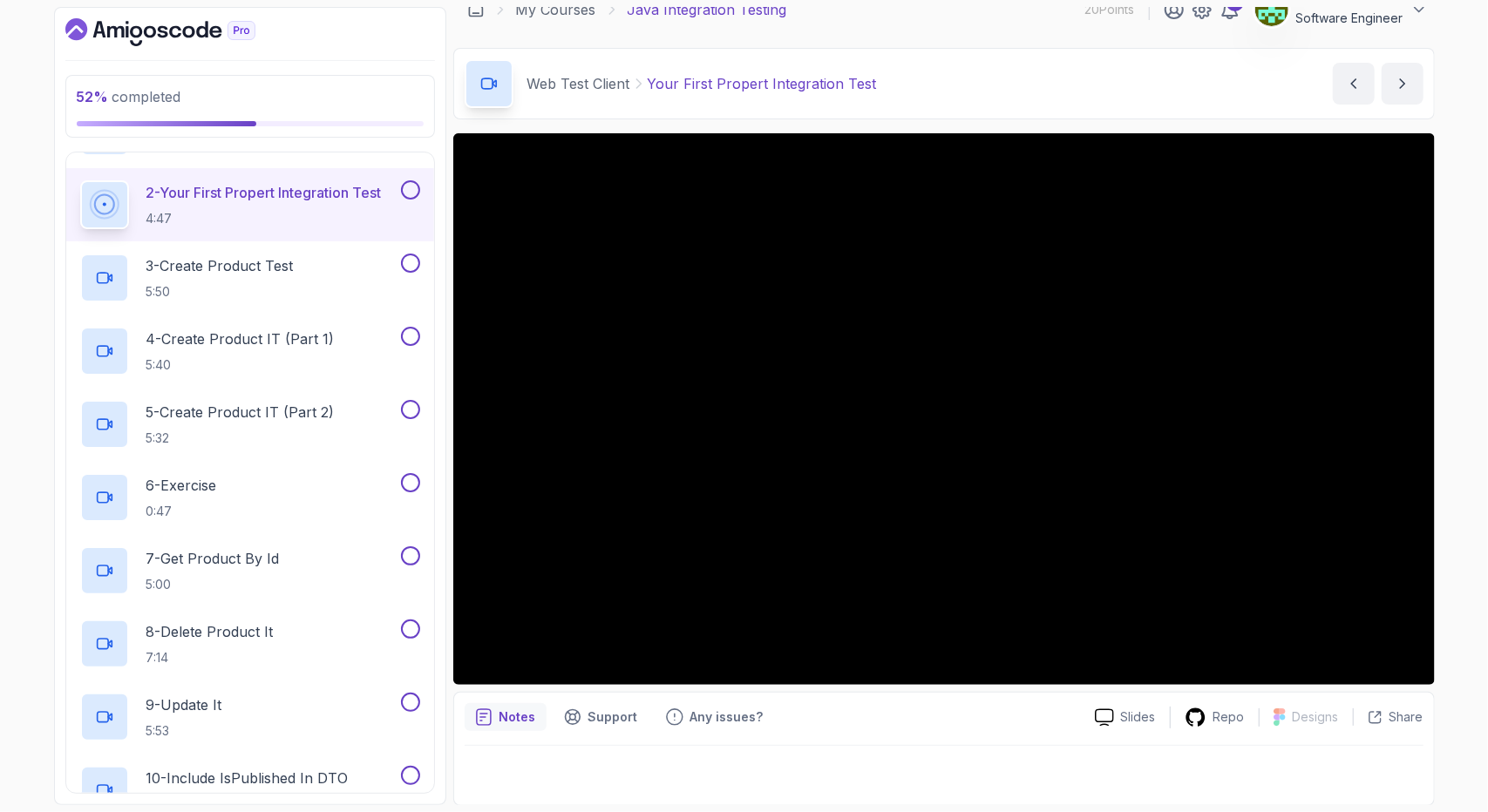
click at [899, 738] on div "Notes Support Any issues? Slides Repo Designs Design not available Share" at bounding box center [944, 749] width 982 height 114
drag, startPoint x: 798, startPoint y: 736, endPoint x: 462, endPoint y: 702, distance: 337.7
click at [462, 702] on div "Notes Support Any issues? Slides Repo Designs Design not available Share" at bounding box center [944, 749] width 982 height 114
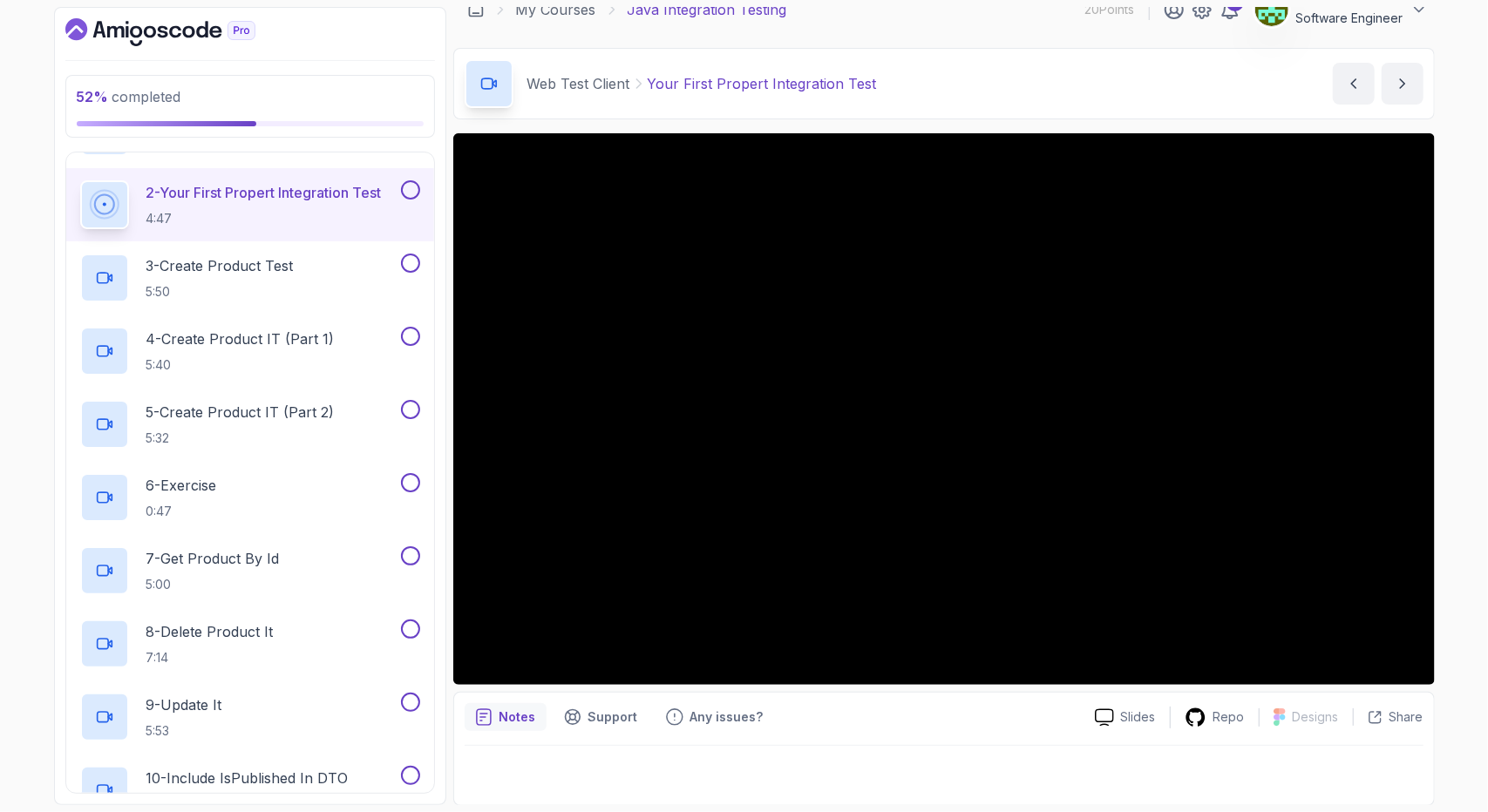
click at [462, 699] on div "Notes Support Any issues? Slides Repo Designs Design not available Share" at bounding box center [944, 749] width 982 height 114
drag, startPoint x: 462, startPoint y: 697, endPoint x: 836, endPoint y: 754, distance: 378.3
click at [836, 754] on div "Notes Support Any issues? Slides Repo Designs Design not available Share" at bounding box center [944, 749] width 982 height 114
click at [799, 740] on div "Notes Support Any issues? Slides Repo Designs Design not available Share" at bounding box center [944, 749] width 982 height 114
drag, startPoint x: 467, startPoint y: 693, endPoint x: 1075, endPoint y: 756, distance: 611.3
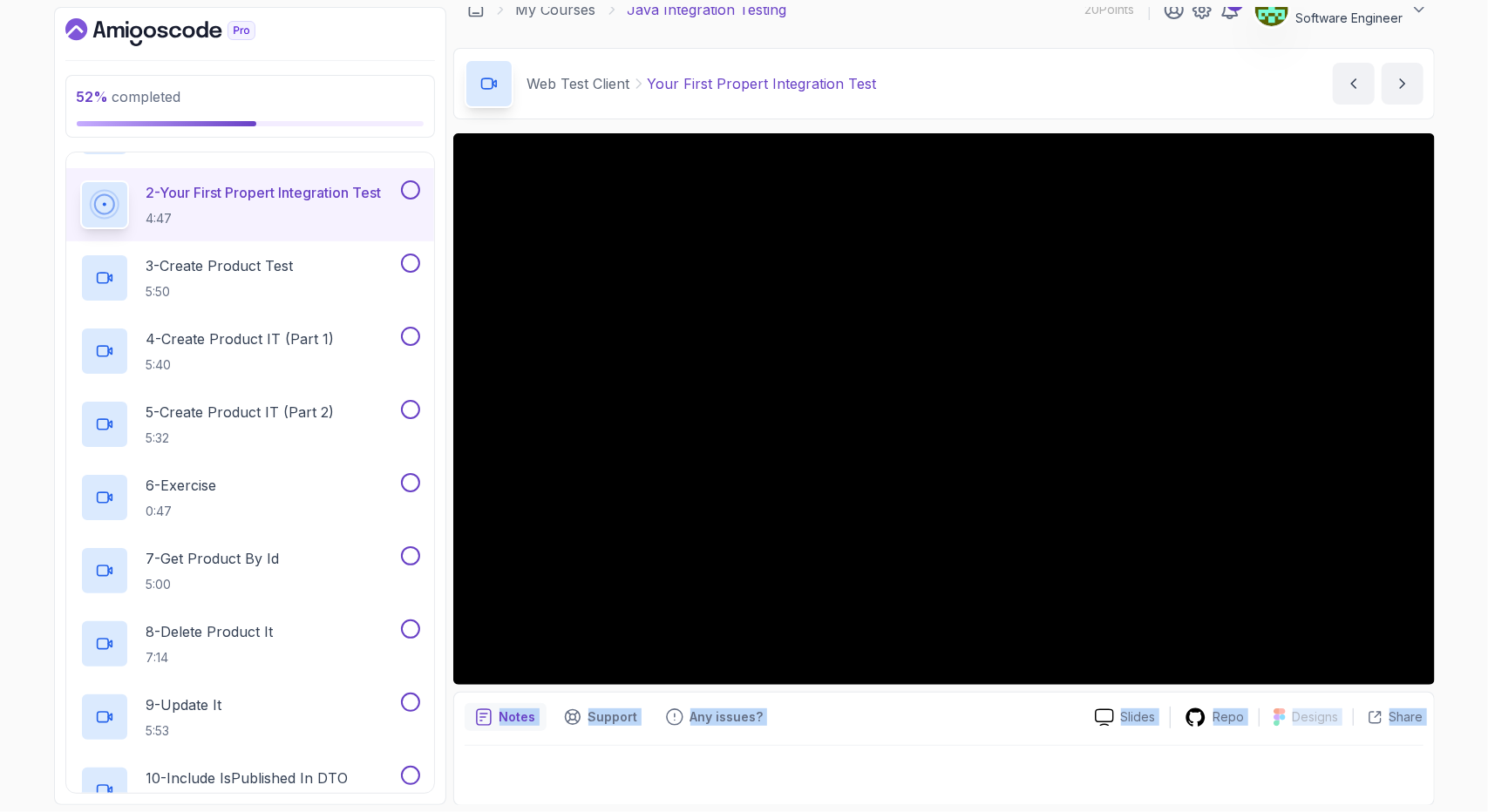
click at [1075, 756] on div "Notes Support Any issues? Slides Repo Designs Design not available Share" at bounding box center [944, 749] width 982 height 114
click at [1075, 756] on div at bounding box center [944, 770] width 959 height 49
drag, startPoint x: 468, startPoint y: 694, endPoint x: 1043, endPoint y: 777, distance: 581.0
click at [1043, 777] on div "Notes Support Any issues? Slides Repo Designs Design not available Share" at bounding box center [944, 749] width 982 height 114
click at [1021, 773] on div at bounding box center [944, 770] width 959 height 49
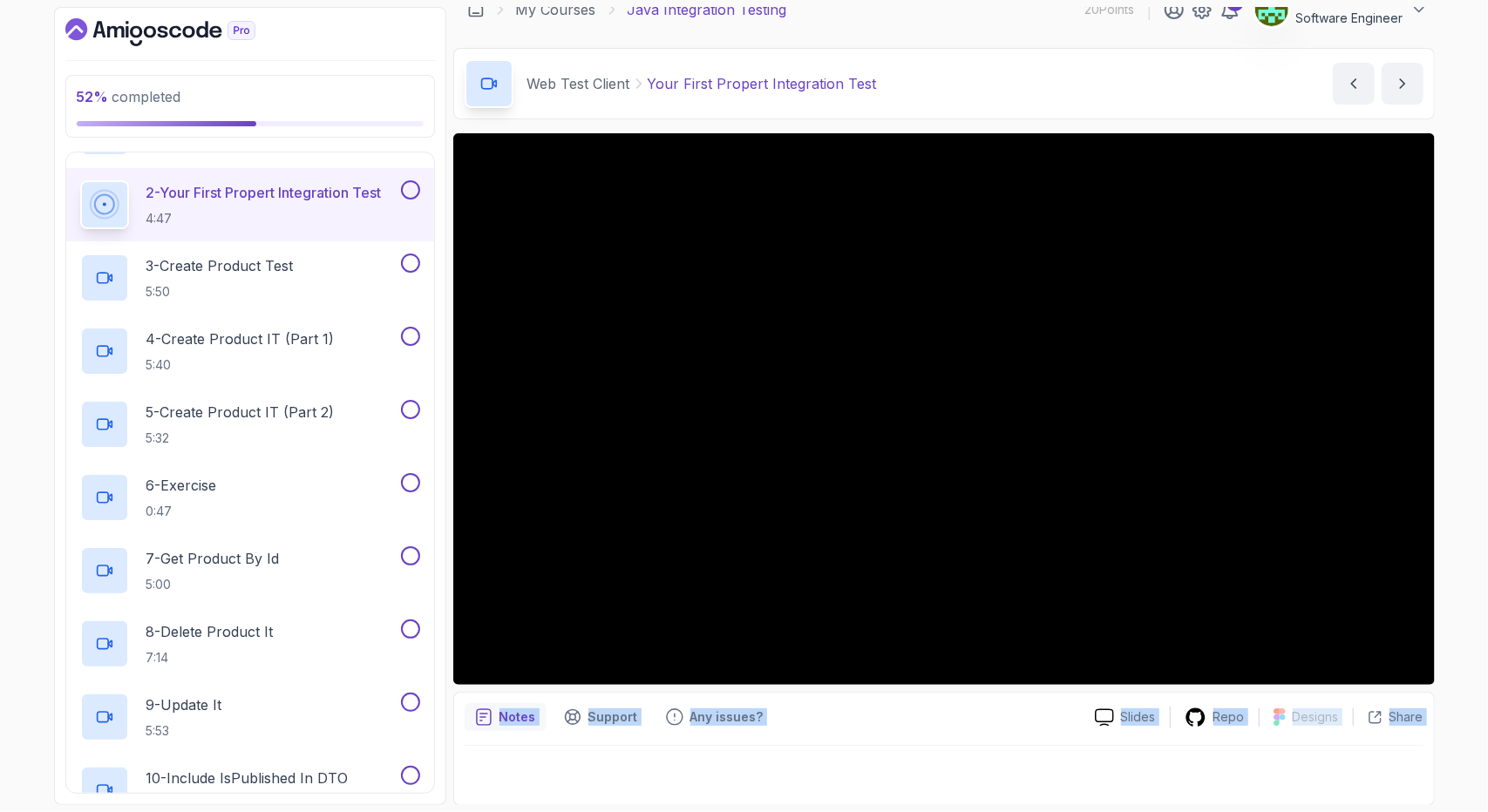
click at [913, 761] on div at bounding box center [944, 770] width 959 height 49
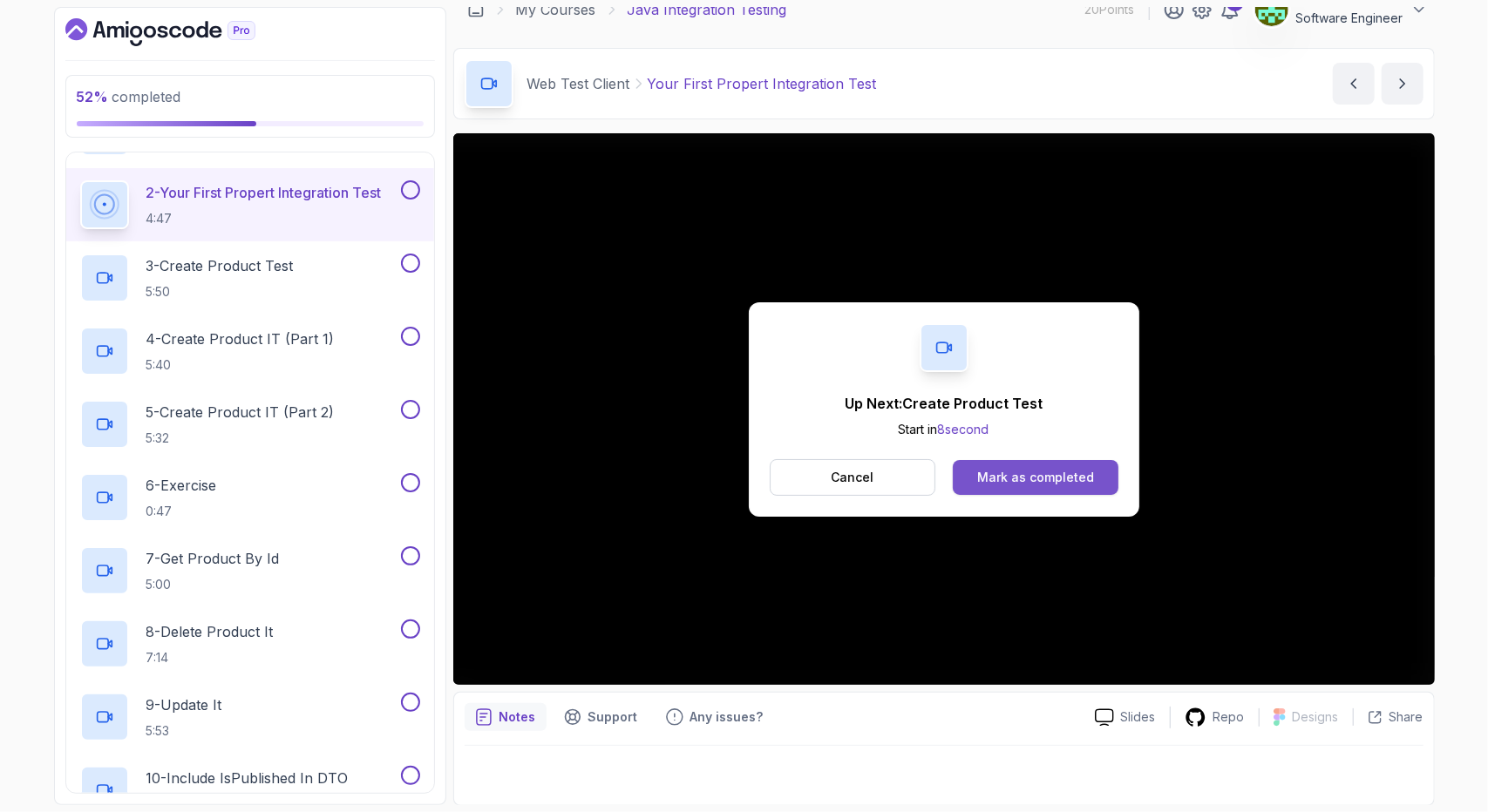
click at [1041, 469] on div "Mark as completed" at bounding box center [1036, 478] width 117 height 17
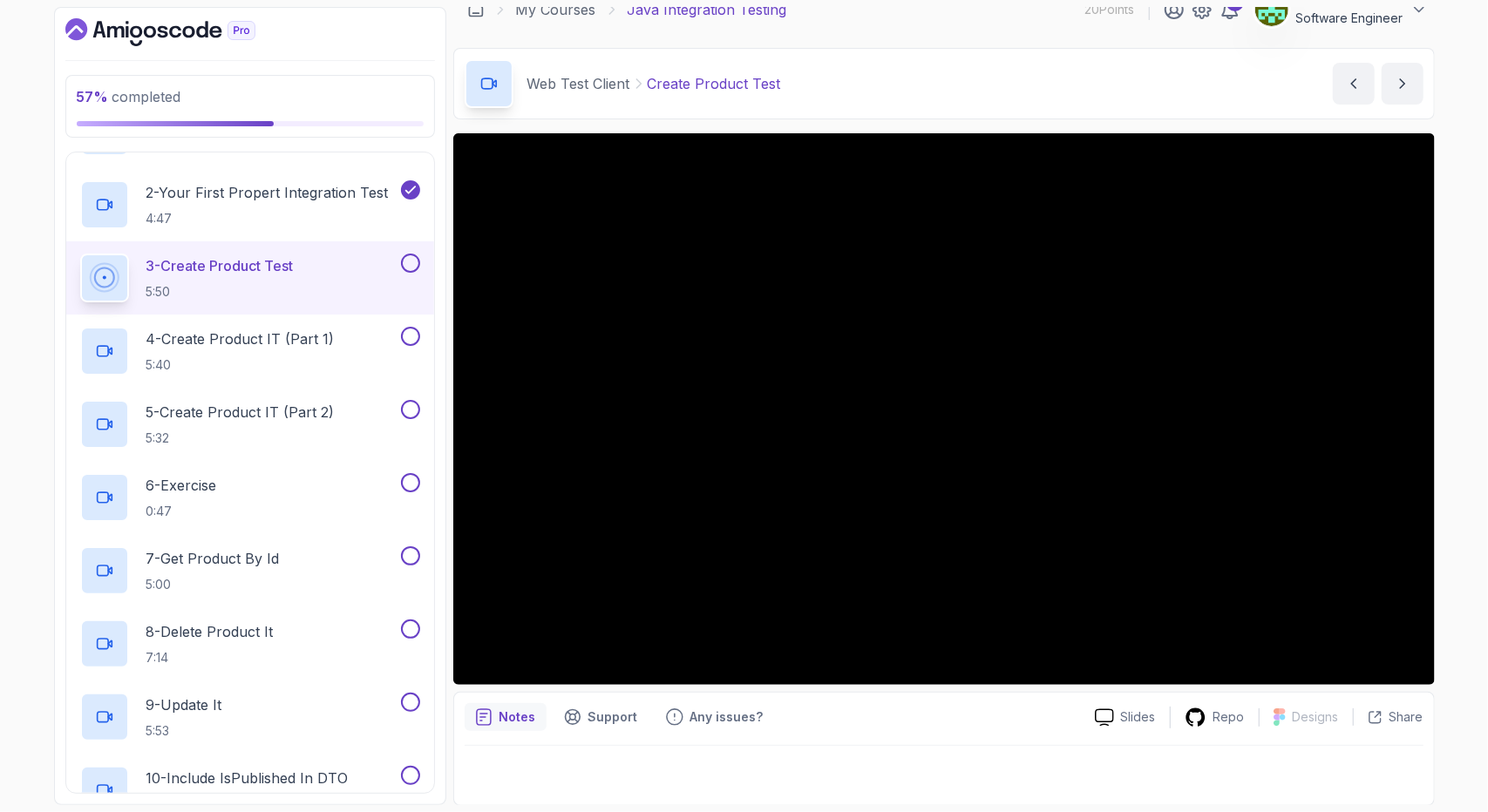
click at [760, 736] on div "Notes Support Any issues? Slides Repo Designs Design not available Share" at bounding box center [944, 749] width 982 height 114
click at [765, 736] on div "Notes Support Any issues? Slides Repo Designs Design not available Share" at bounding box center [944, 749] width 982 height 114
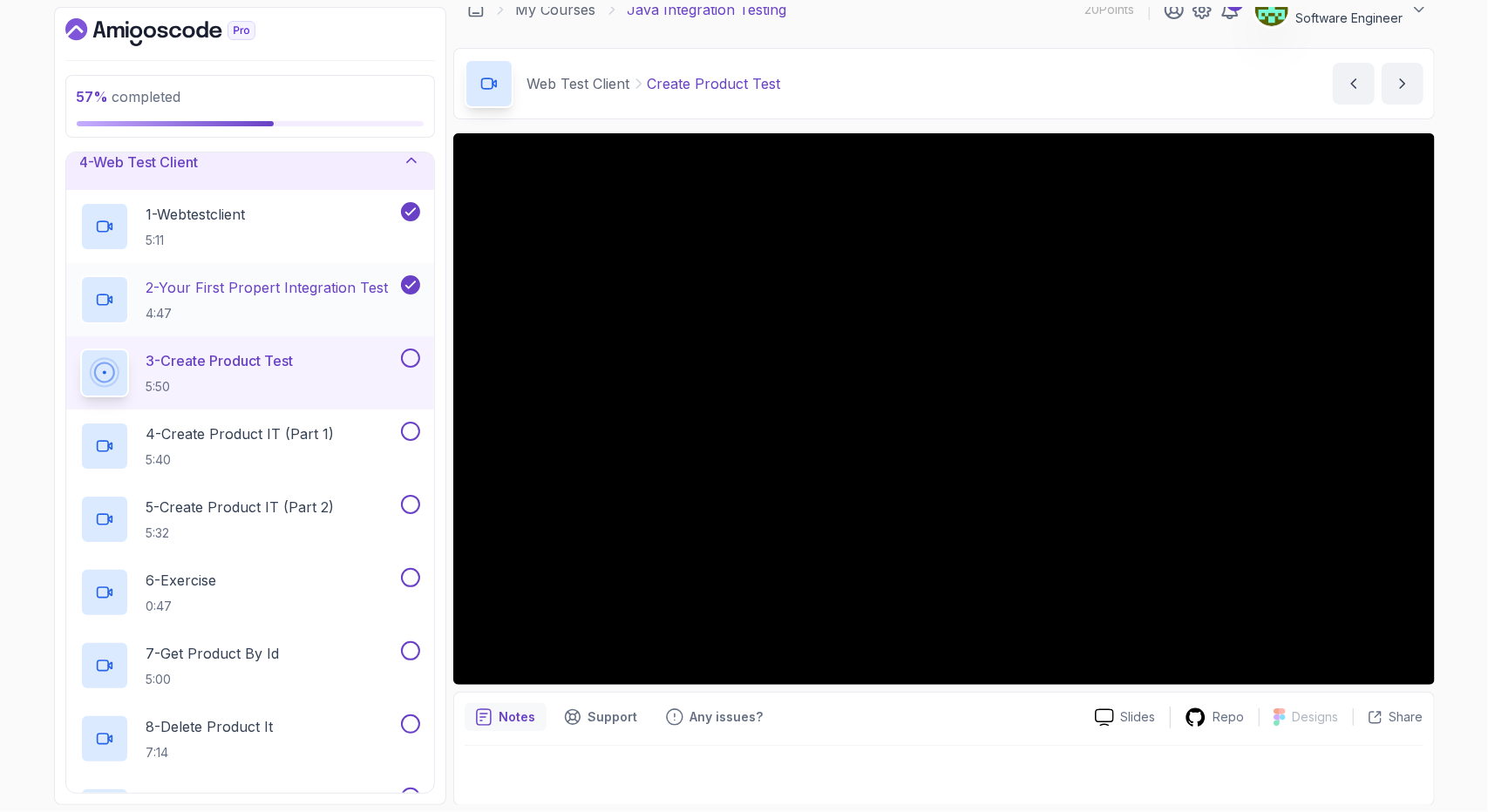
scroll to position [196, 0]
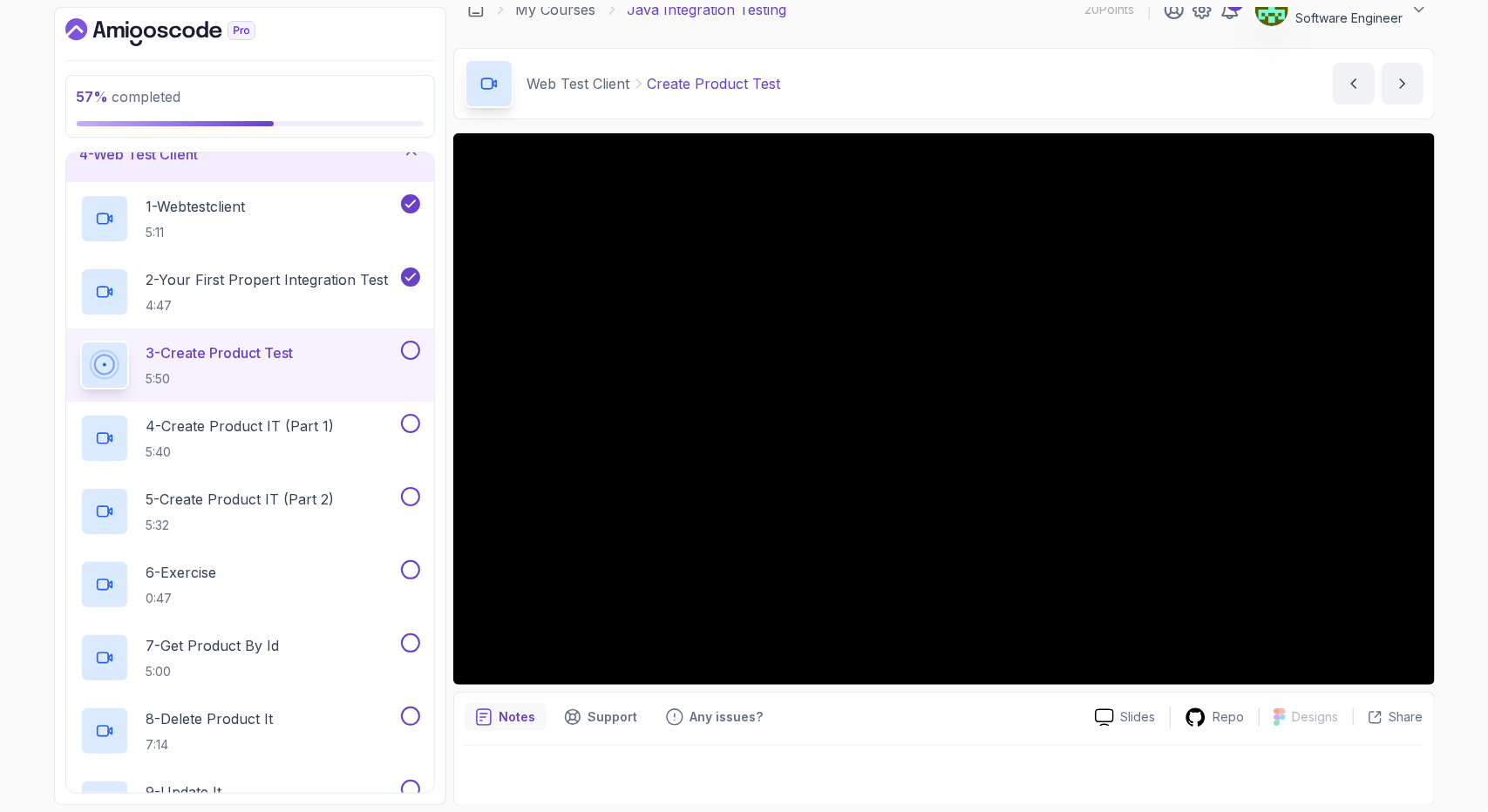
click at [739, 755] on div at bounding box center [944, 770] width 959 height 49
click at [698, 754] on div at bounding box center [944, 770] width 959 height 49
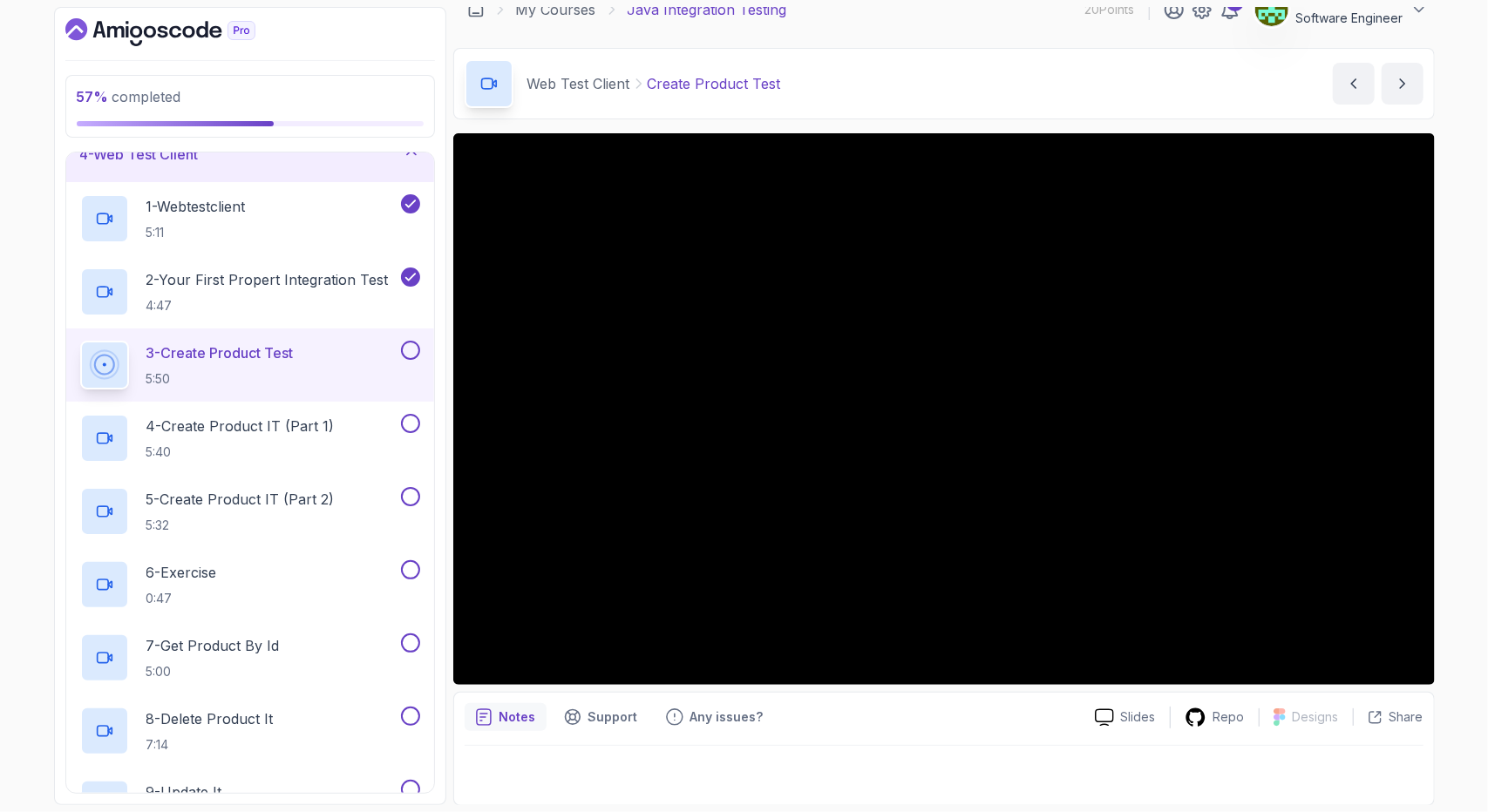
click at [698, 754] on div at bounding box center [944, 770] width 959 height 49
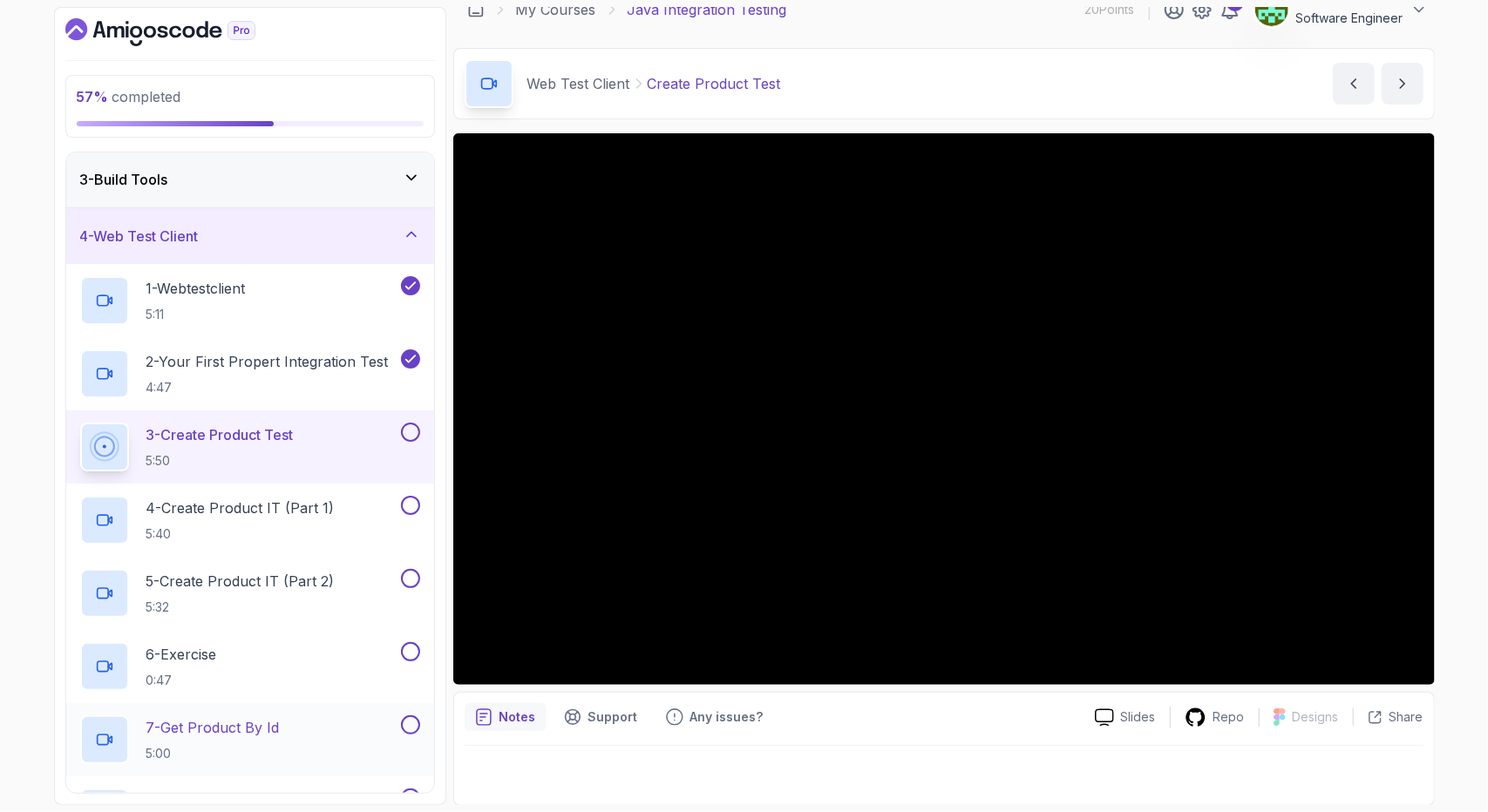
scroll to position [0, 0]
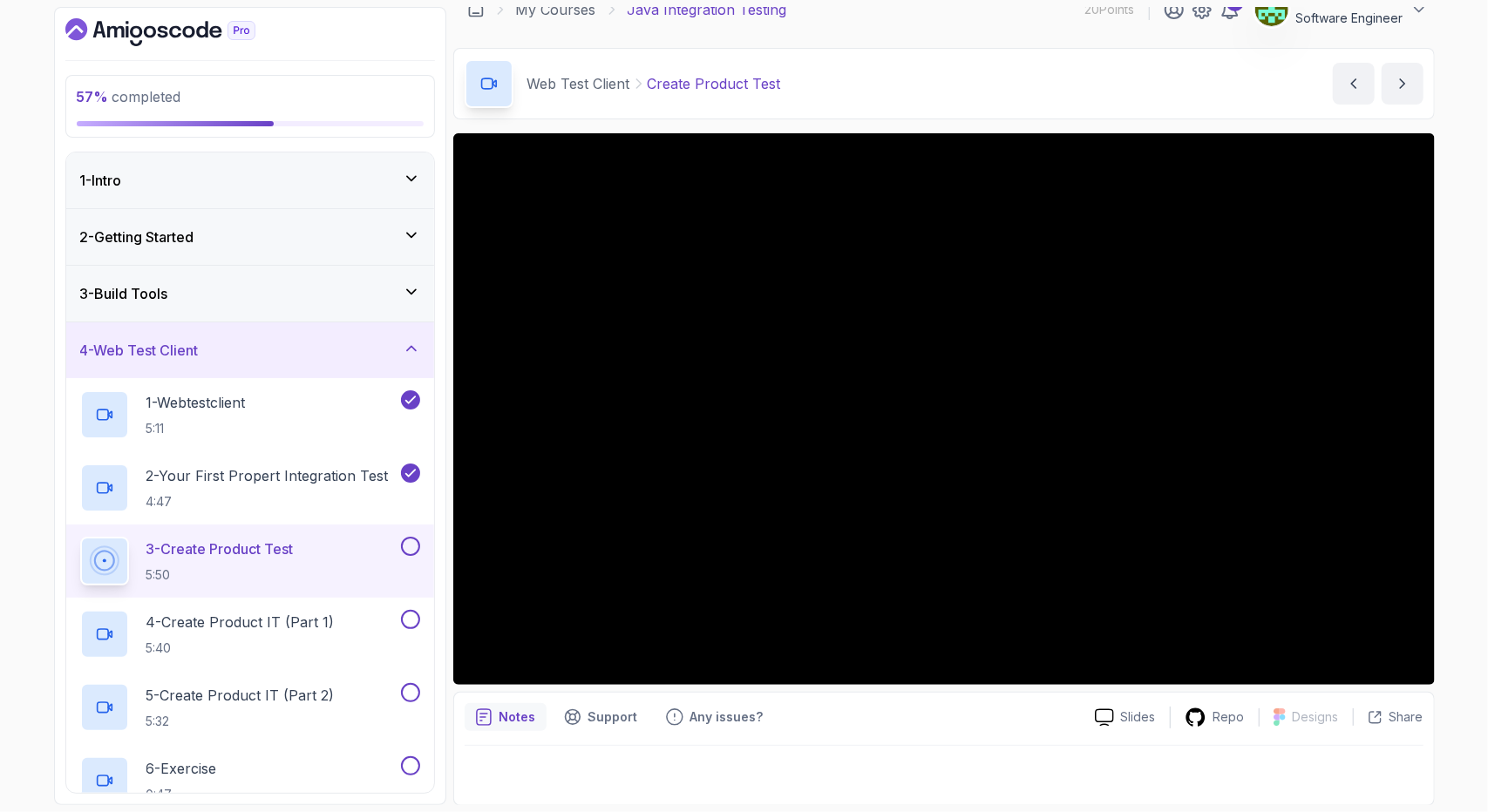
click at [420, 295] on div "3 - Build Tools" at bounding box center [250, 294] width 368 height 56
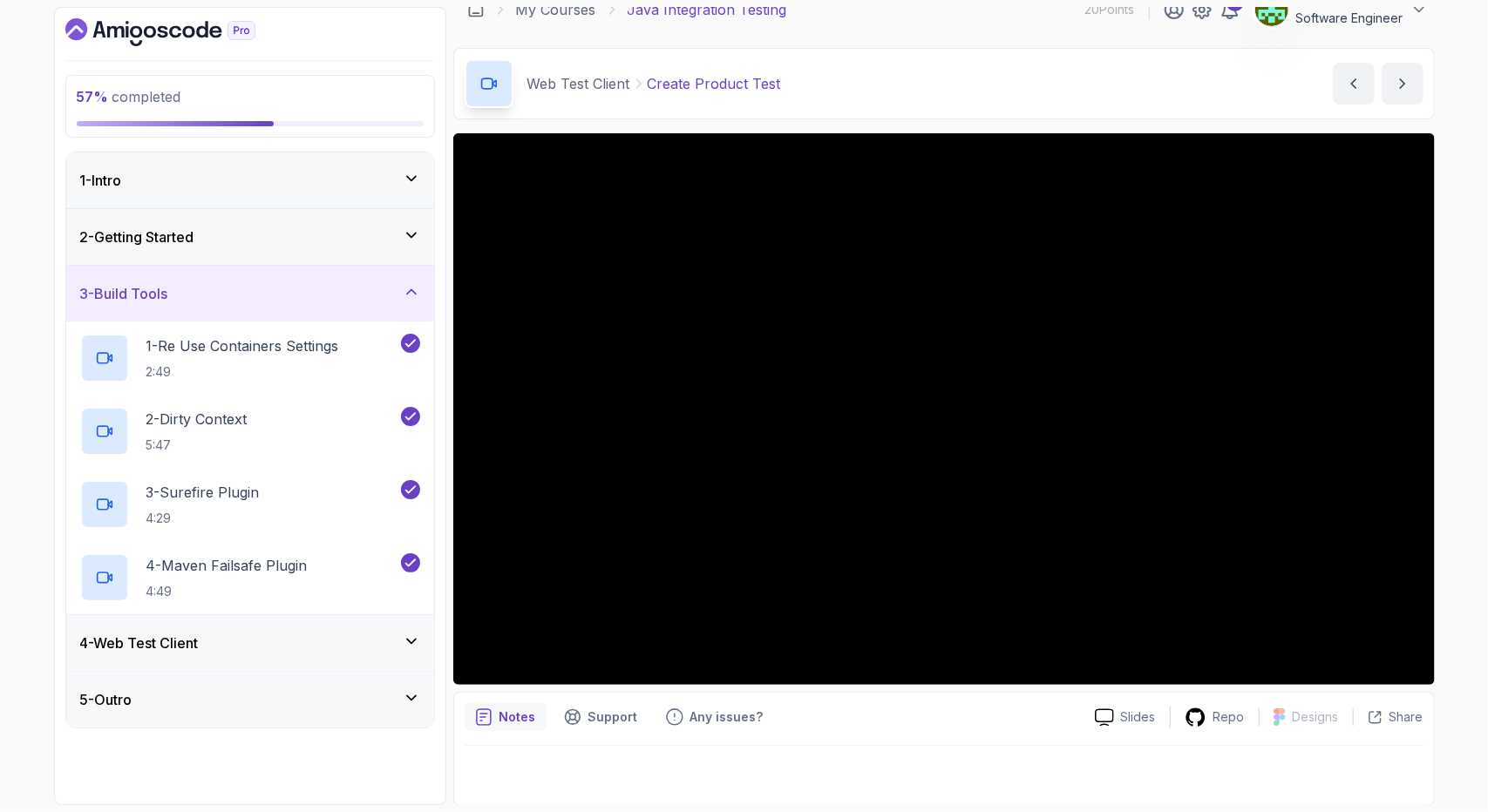
click at [423, 295] on div "3 - Build Tools" at bounding box center [250, 294] width 368 height 56
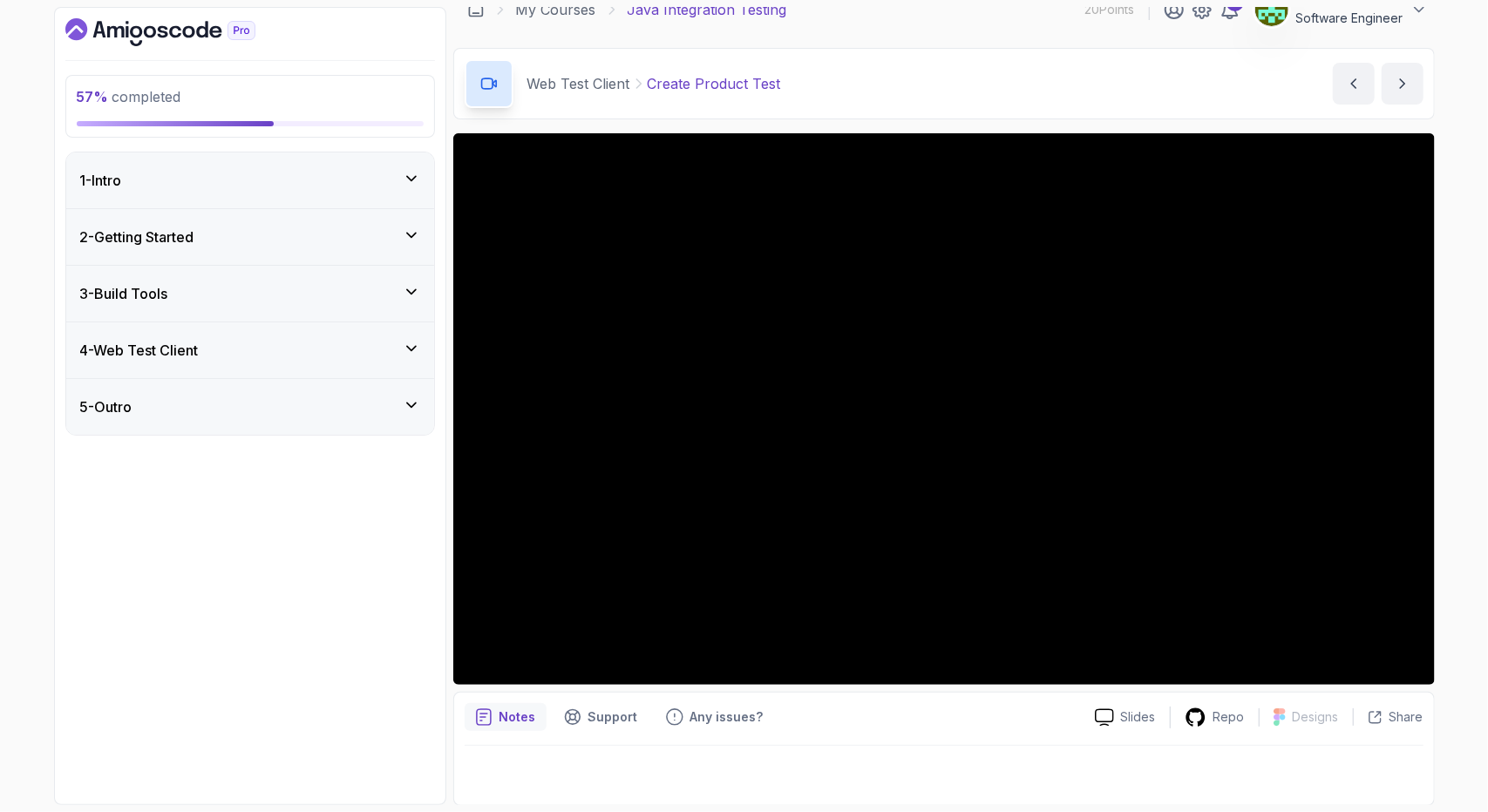
click at [424, 231] on div "2 - Getting Started" at bounding box center [250, 237] width 368 height 56
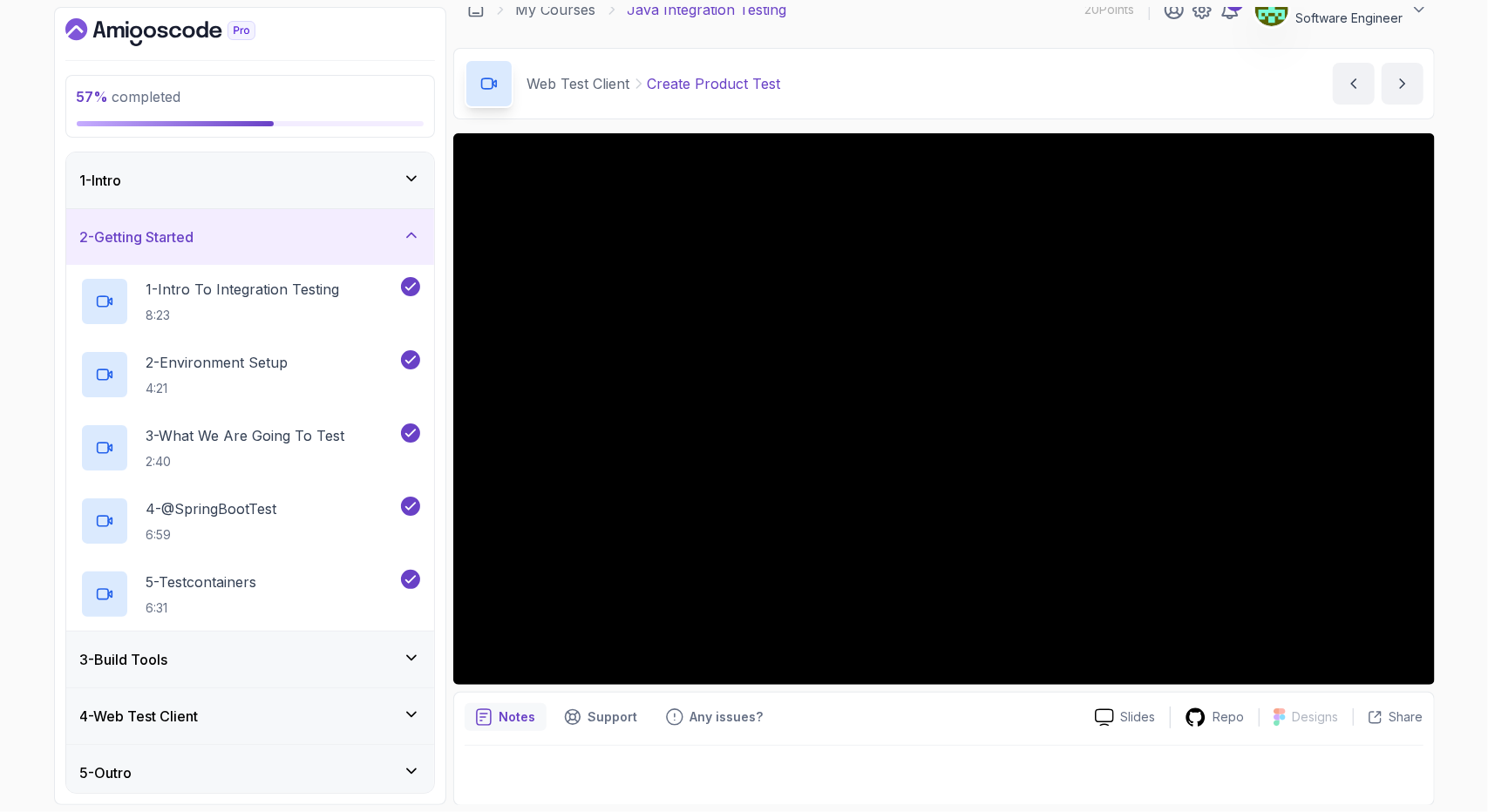
click at [420, 231] on div "2 - Getting Started" at bounding box center [250, 237] width 368 height 56
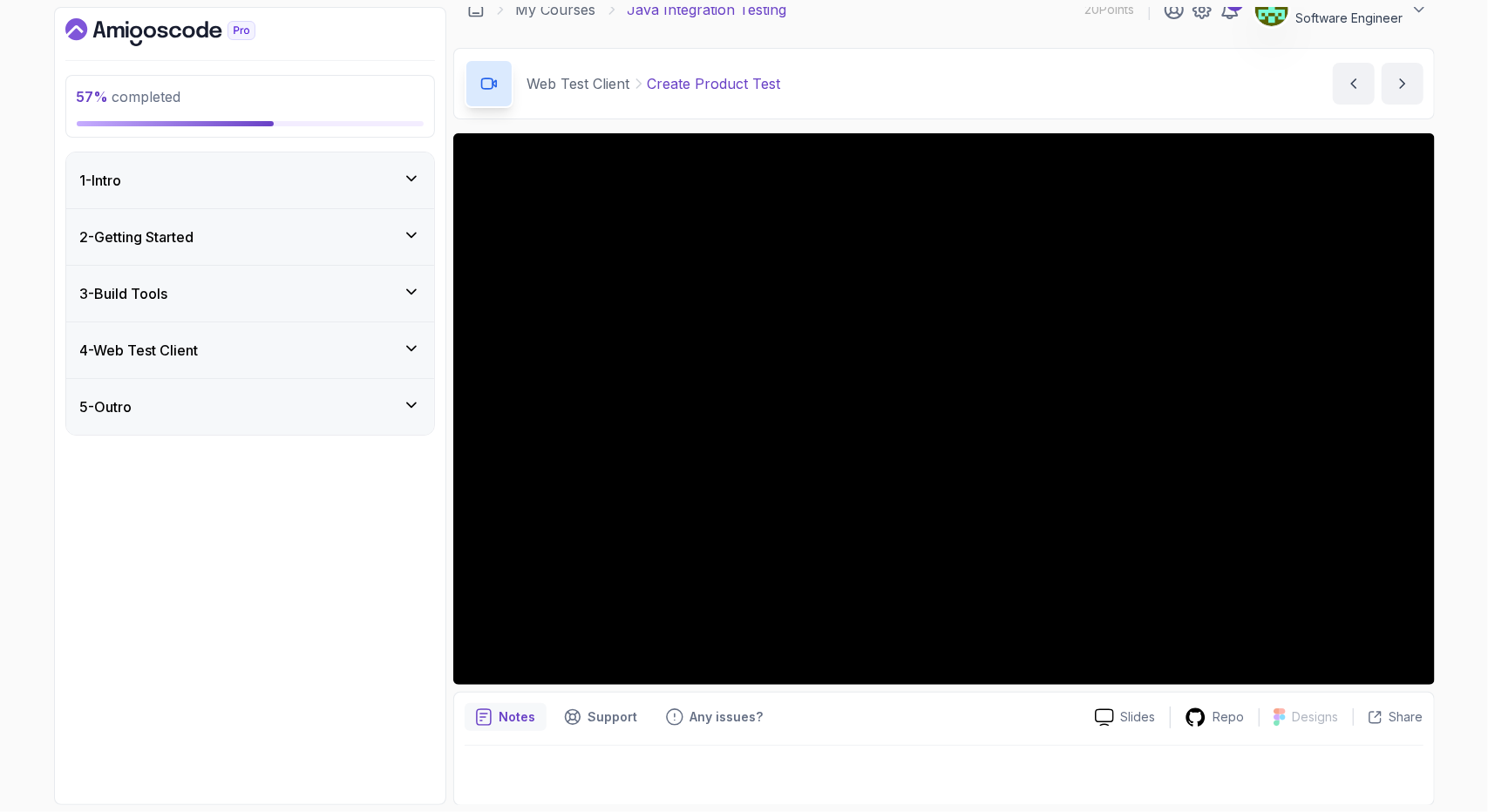
click at [417, 179] on icon at bounding box center [412, 179] width 17 height 17
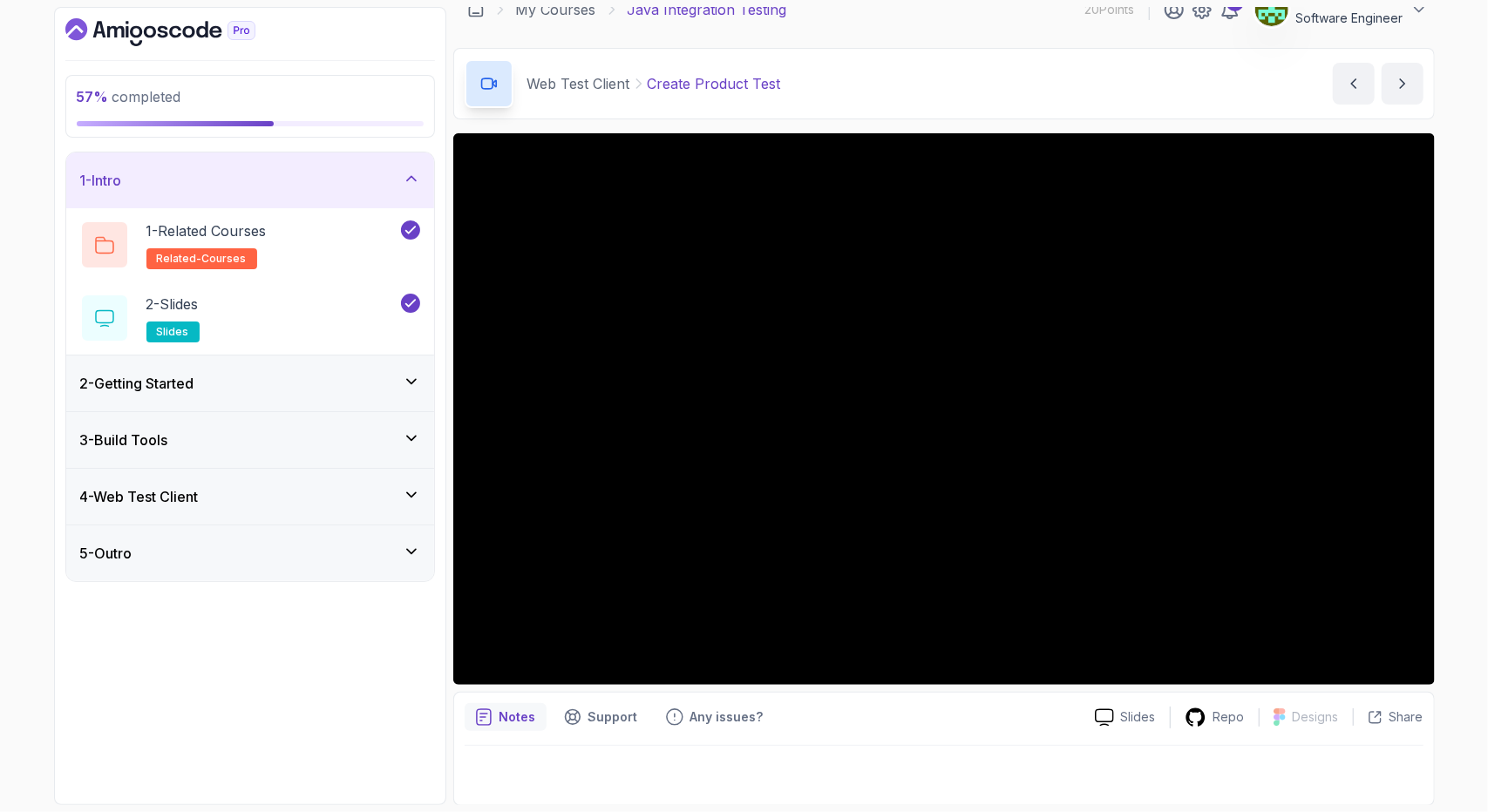
click at [418, 179] on icon at bounding box center [412, 179] width 17 height 17
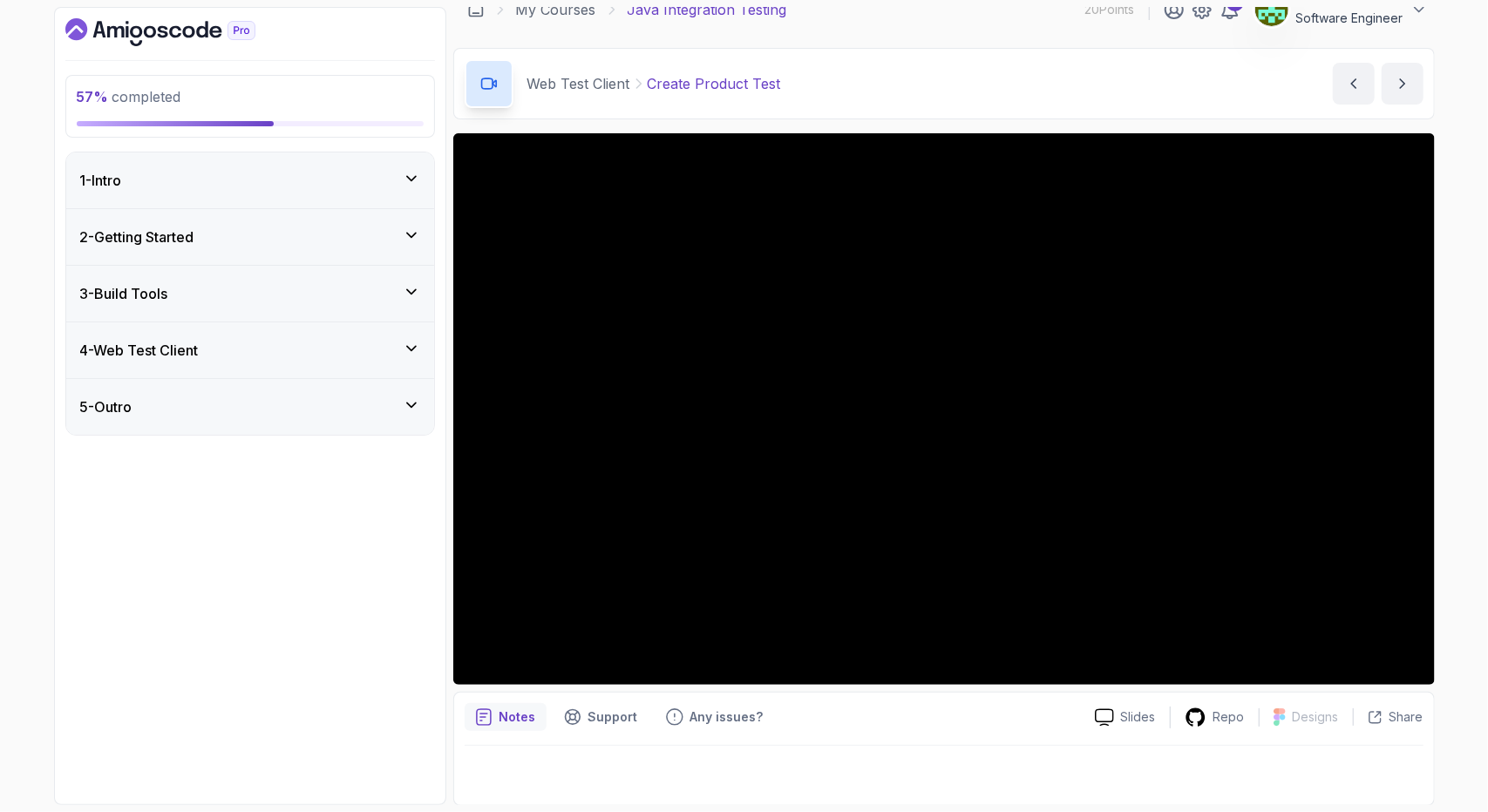
click at [409, 290] on icon at bounding box center [411, 292] width 9 height 5
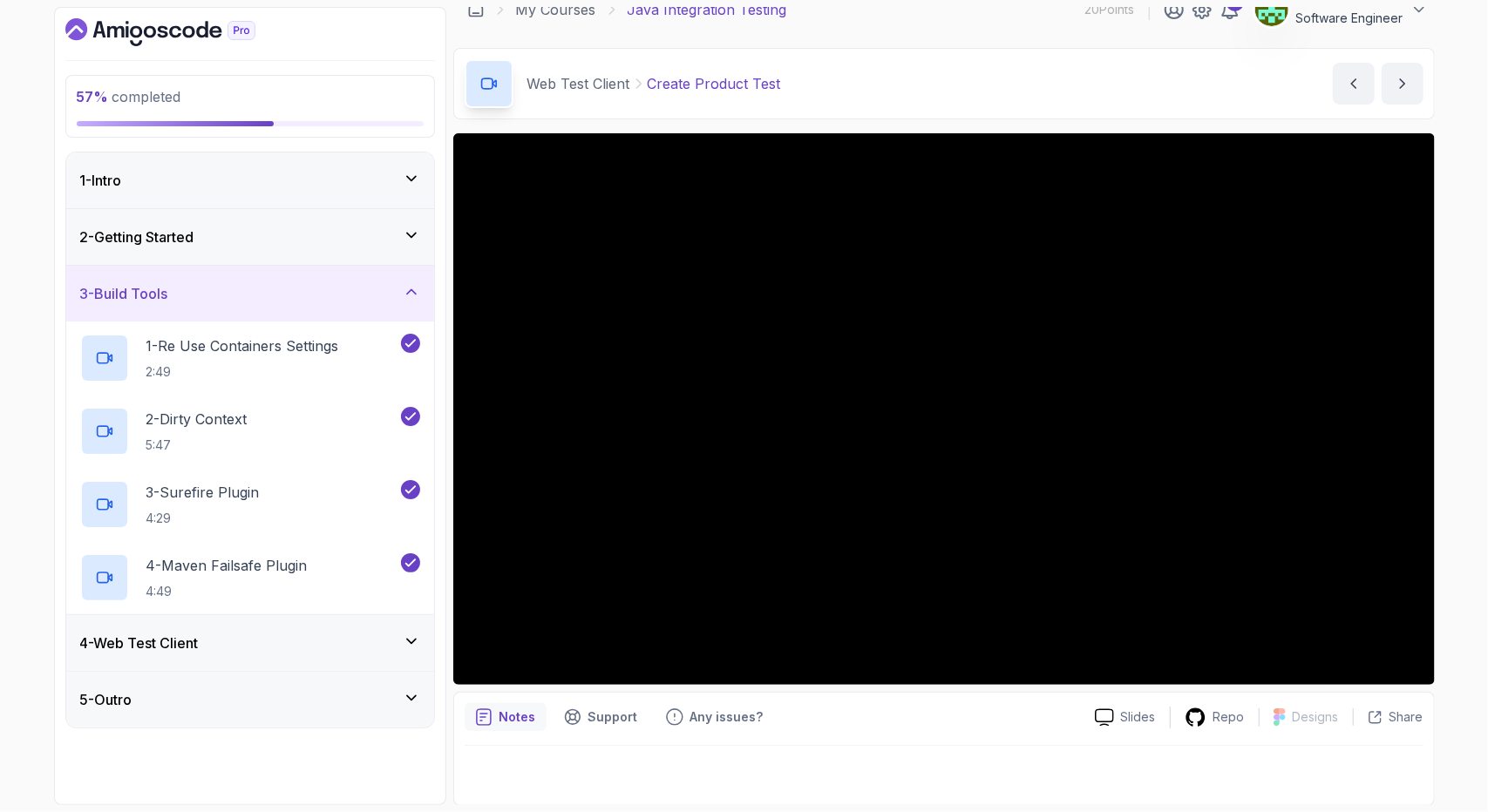
click at [409, 287] on icon at bounding box center [412, 292] width 17 height 17
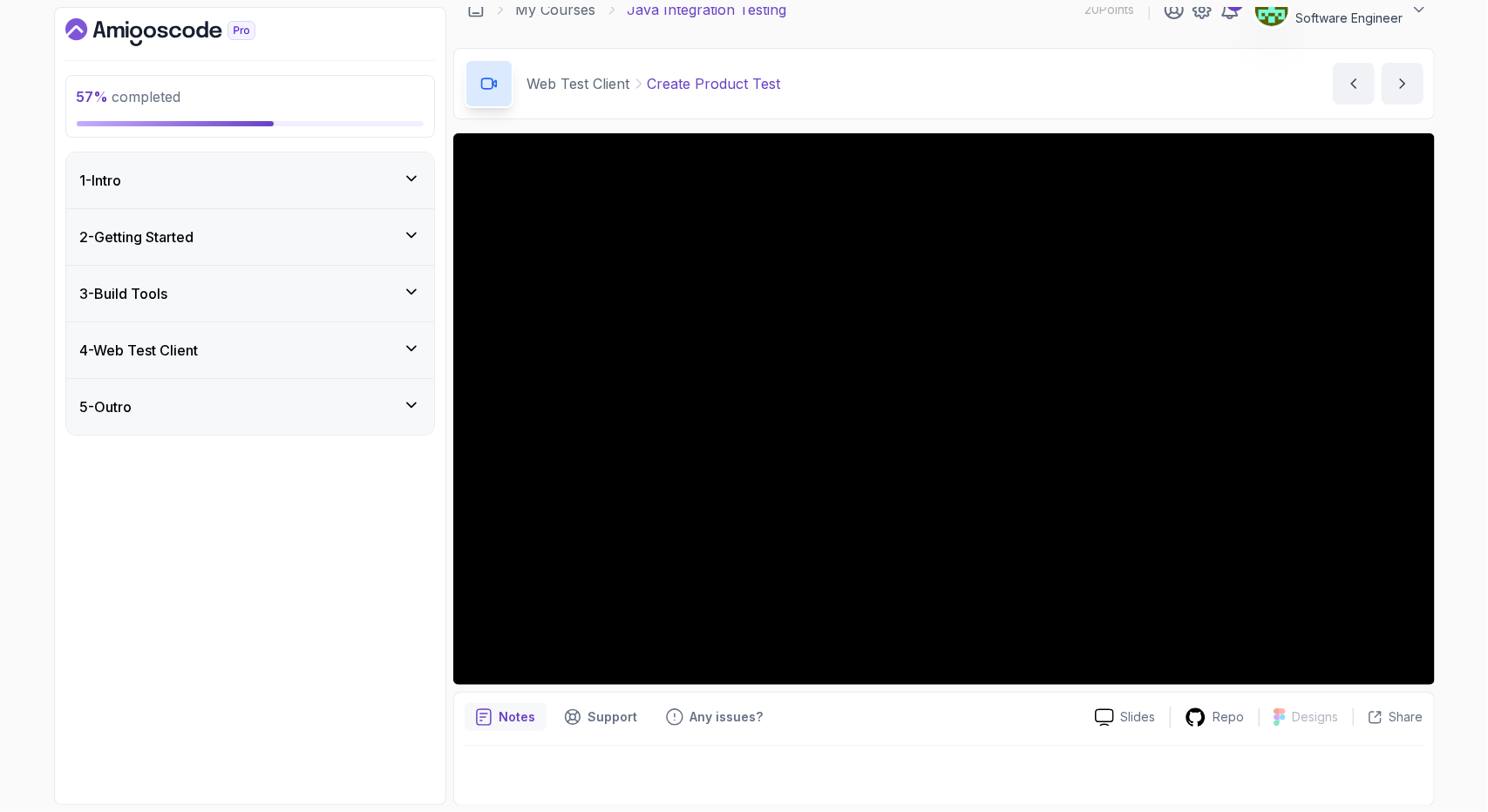
click at [412, 345] on icon at bounding box center [412, 348] width 17 height 17
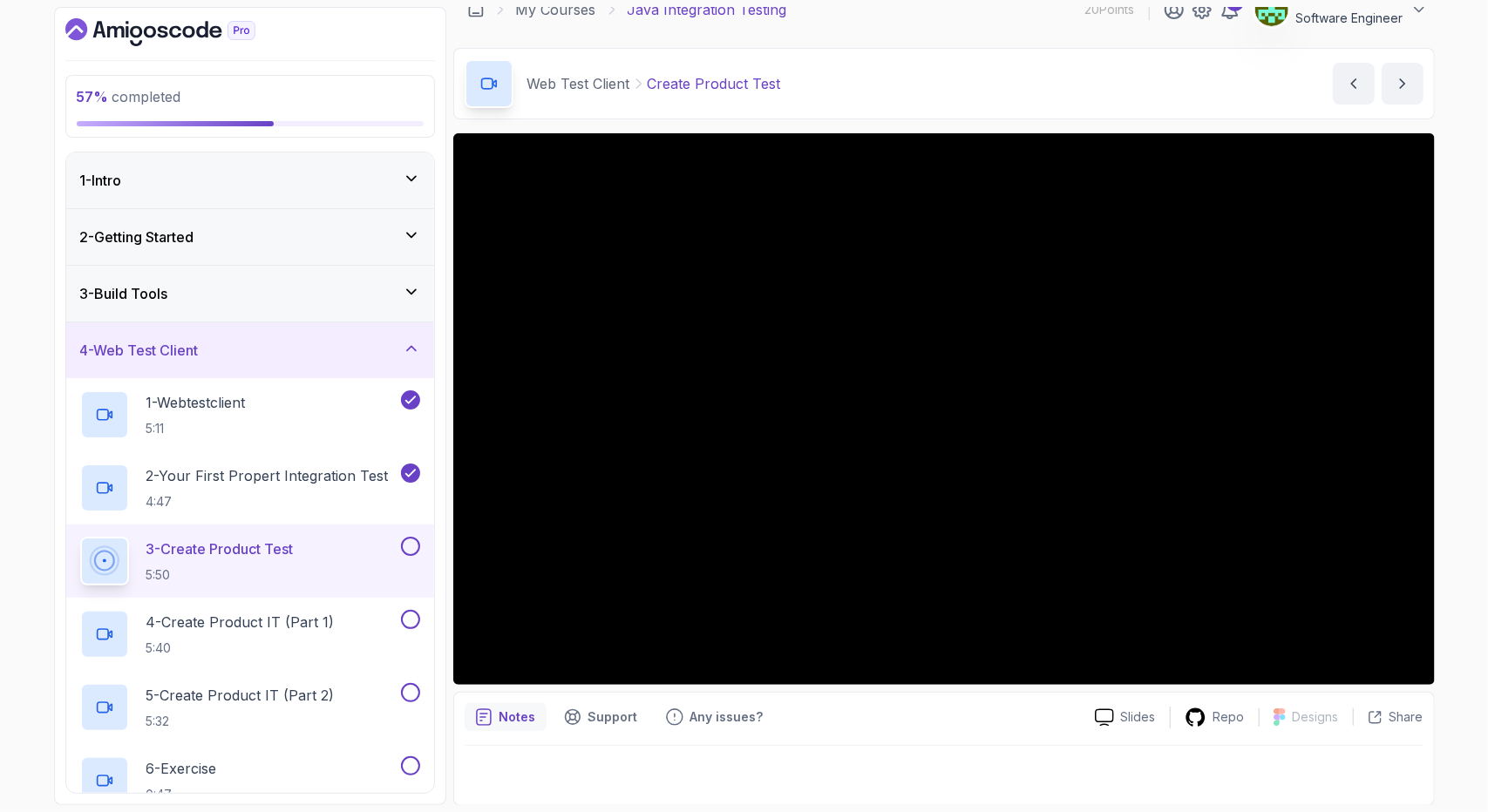
click at [412, 346] on icon at bounding box center [411, 348] width 9 height 5
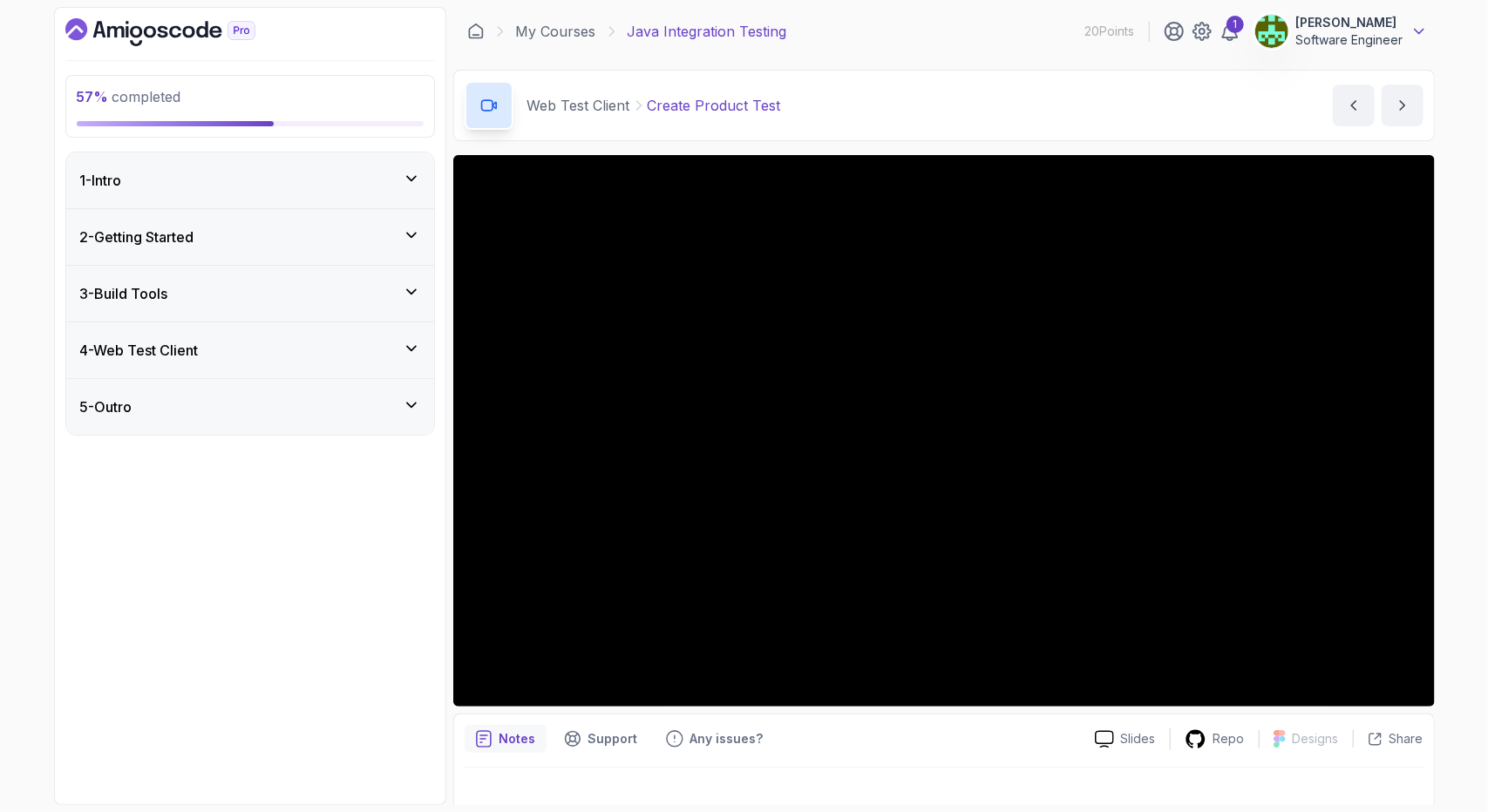
click at [1415, 27] on icon at bounding box center [1420, 32] width 17 height 17
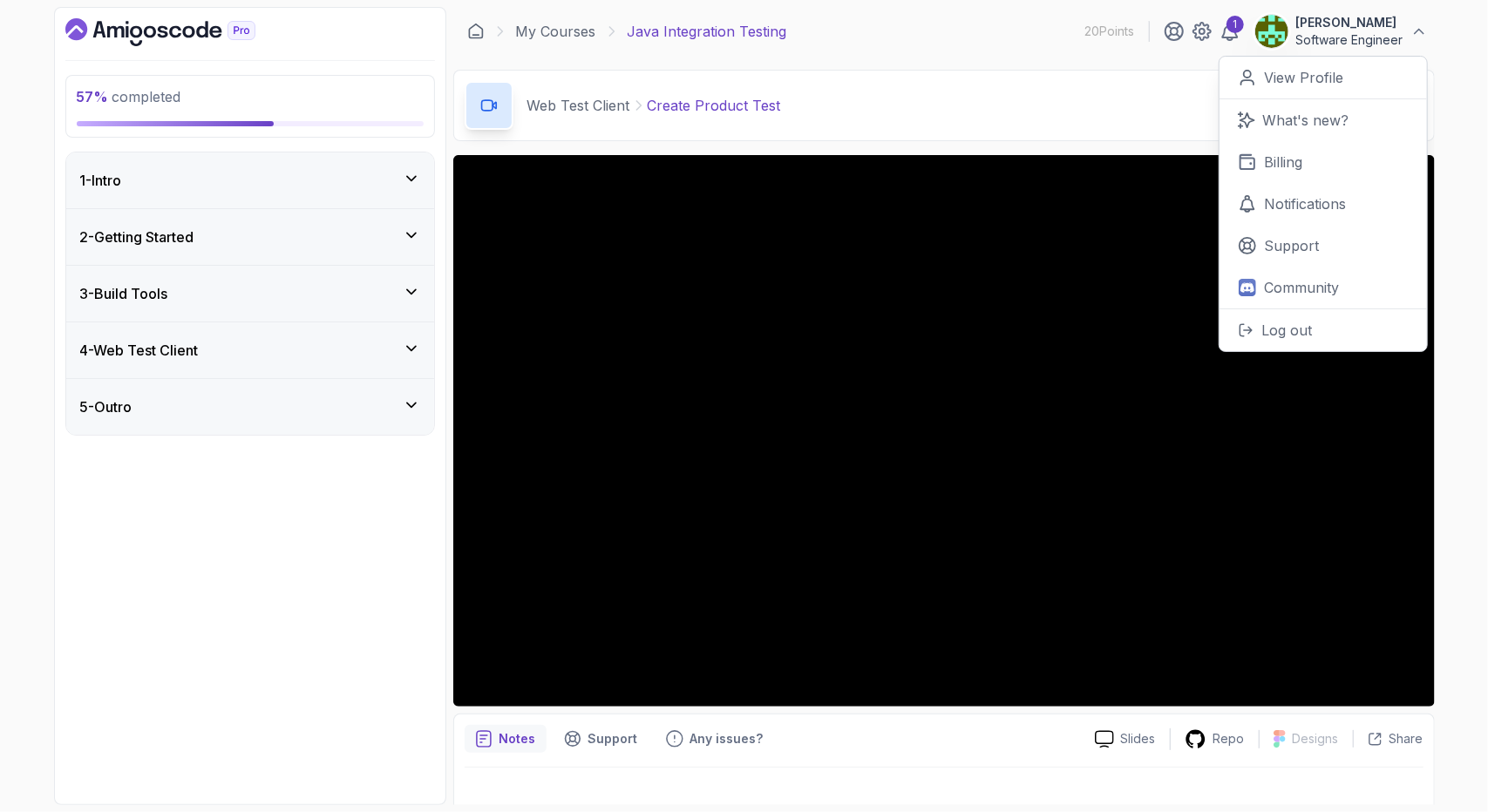
click at [1048, 69] on main "My Courses Java Integration Testing 20 Points 1 Osama Nagi Software Engineer 0 …" at bounding box center [944, 406] width 982 height 799
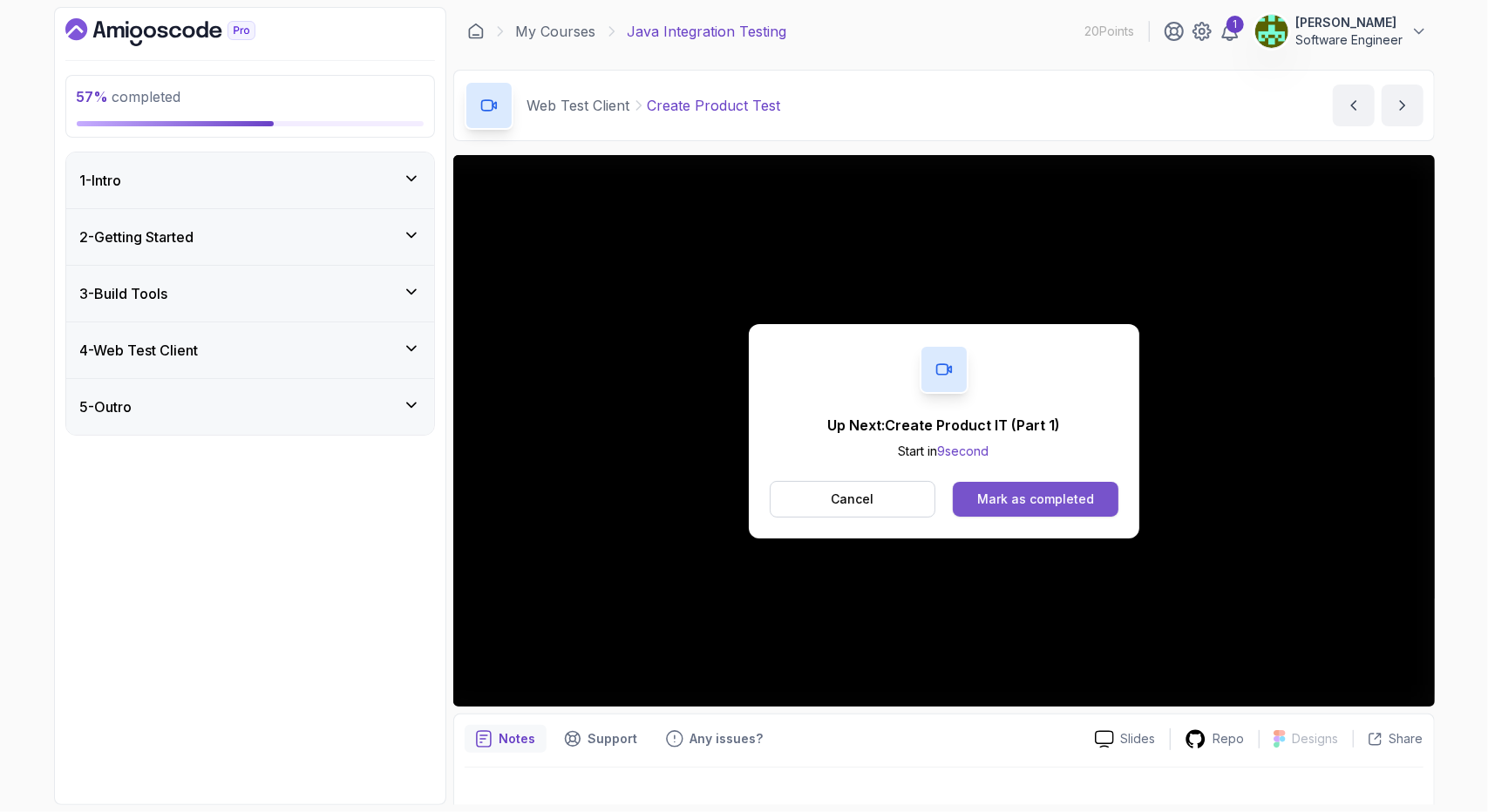
click at [1008, 507] on div "Mark as completed" at bounding box center [1036, 499] width 117 height 17
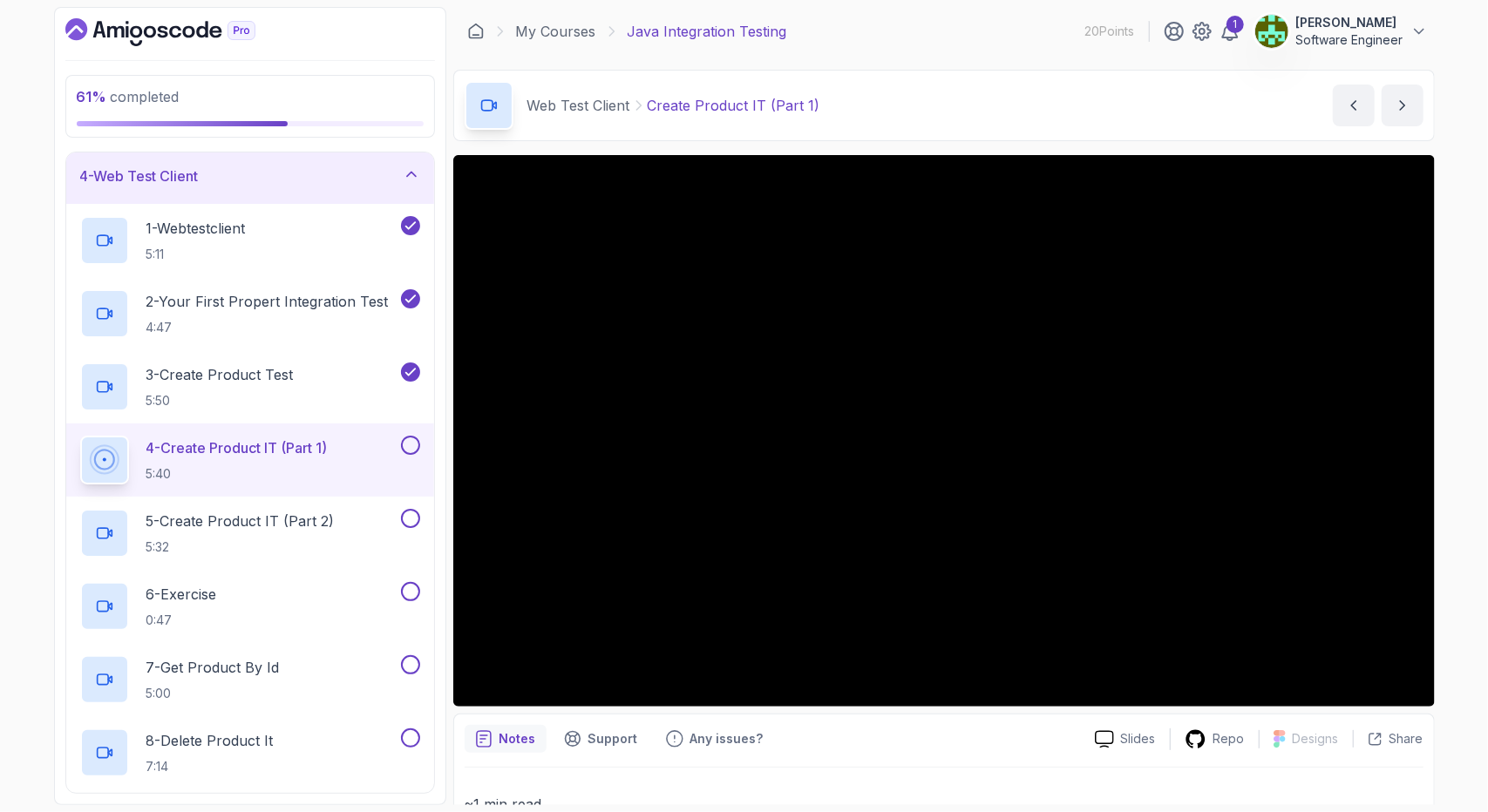
scroll to position [261, 0]
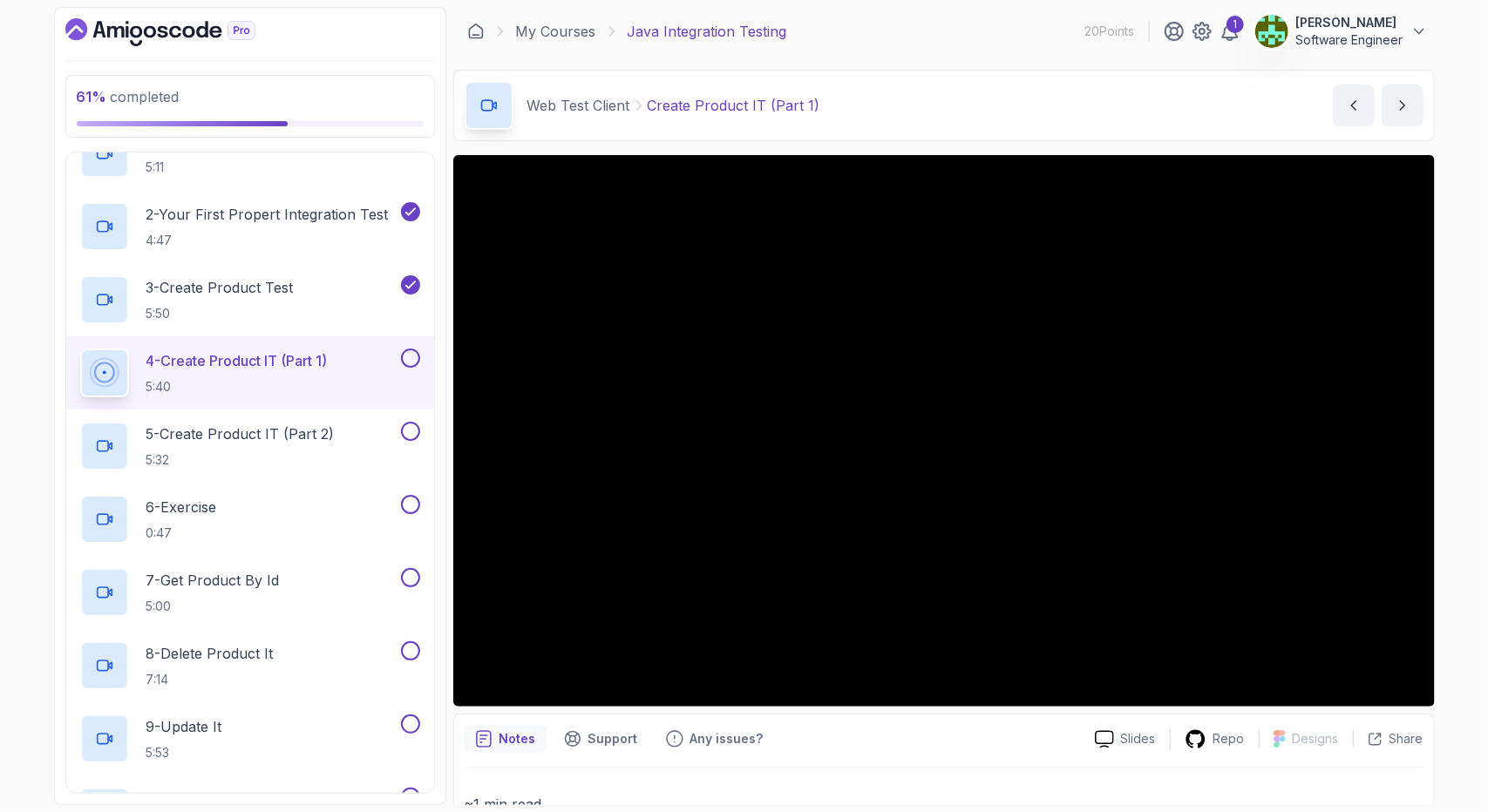
drag, startPoint x: 828, startPoint y: 745, endPoint x: 451, endPoint y: 739, distance: 377.0
click at [451, 739] on div "61 % completed 1 - Intro 2 - Getting Started 3 - Build Tools 4 - Web Test Clien…" at bounding box center [744, 406] width 1381 height 799
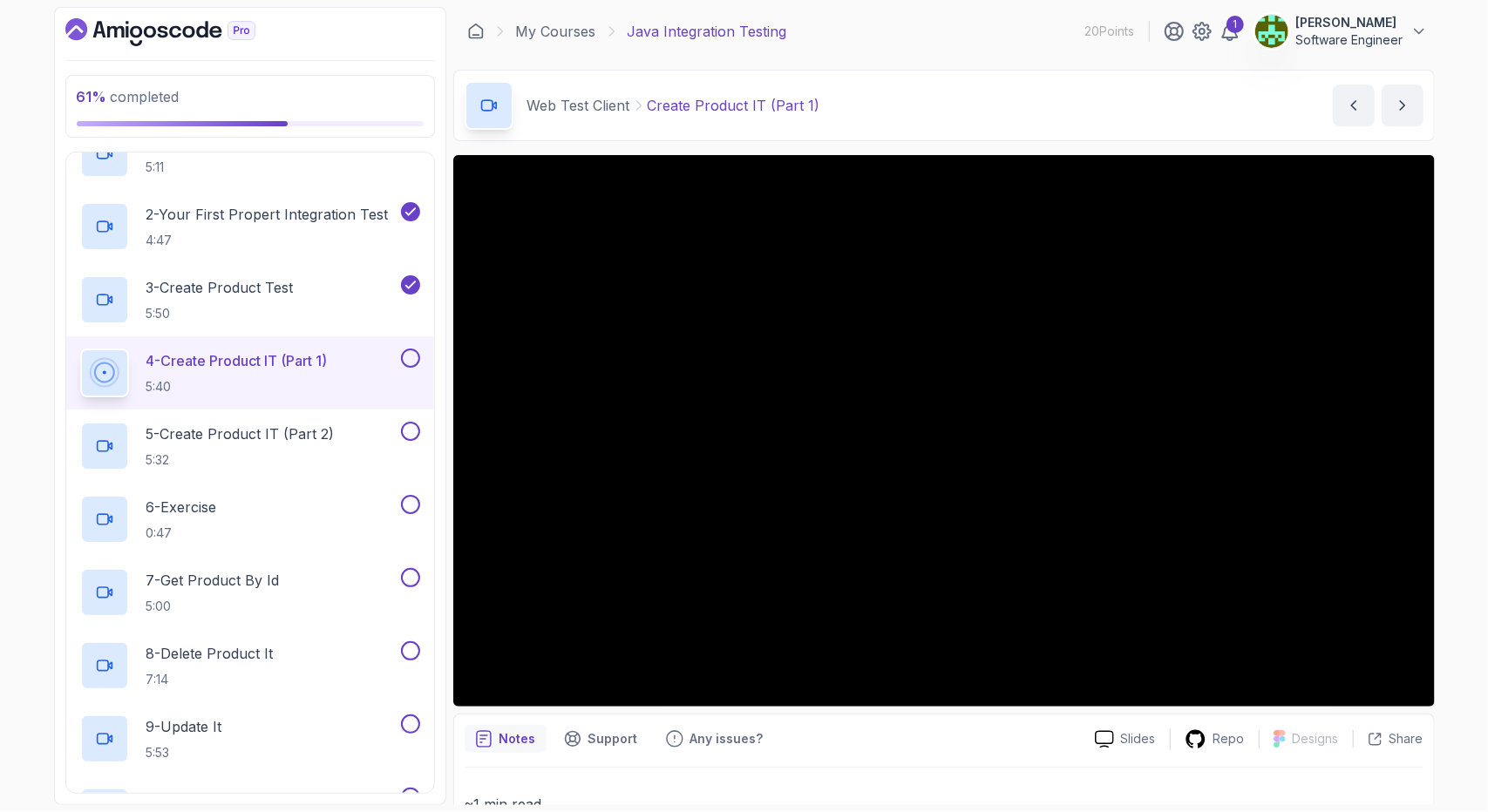
click at [917, 735] on div "Notes Support Any issues?" at bounding box center [773, 739] width 616 height 28
drag, startPoint x: 806, startPoint y: 761, endPoint x: 470, endPoint y: 723, distance: 338.1
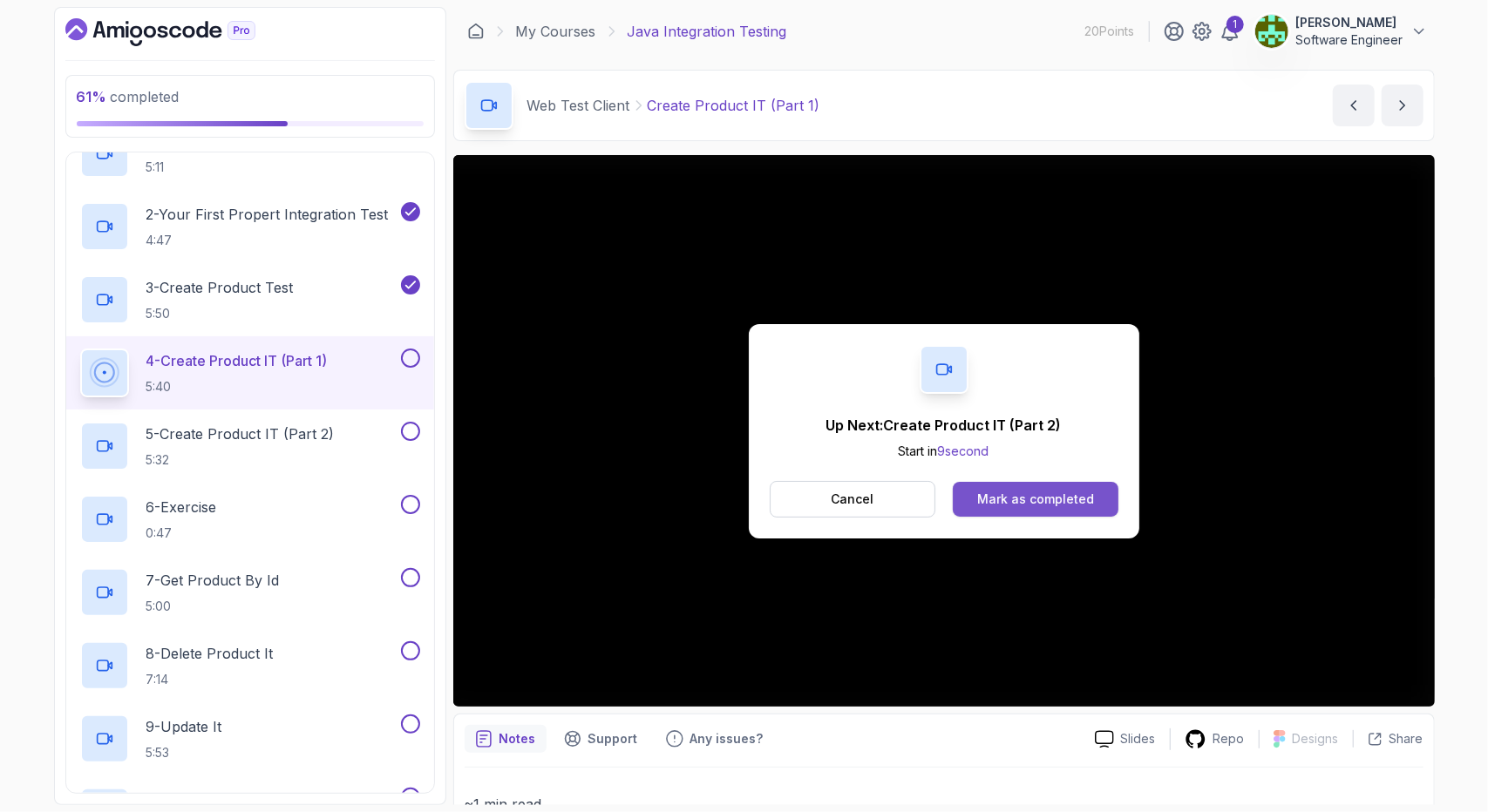
click at [1055, 487] on button "Mark as completed" at bounding box center [1036, 499] width 165 height 35
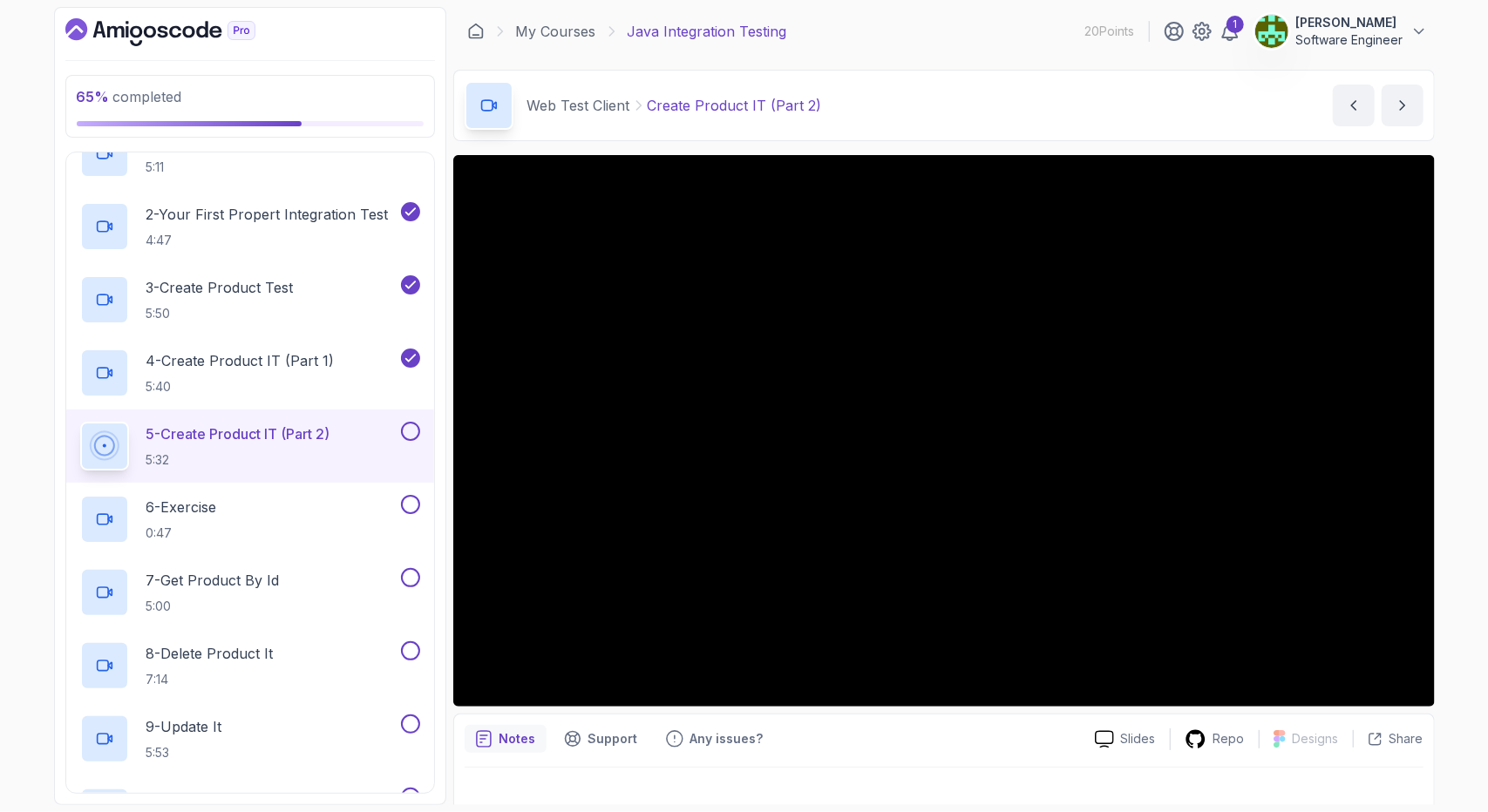
drag, startPoint x: 769, startPoint y: 768, endPoint x: 750, endPoint y: 766, distance: 19.1
click at [750, 767] on div at bounding box center [944, 767] width 959 height 1
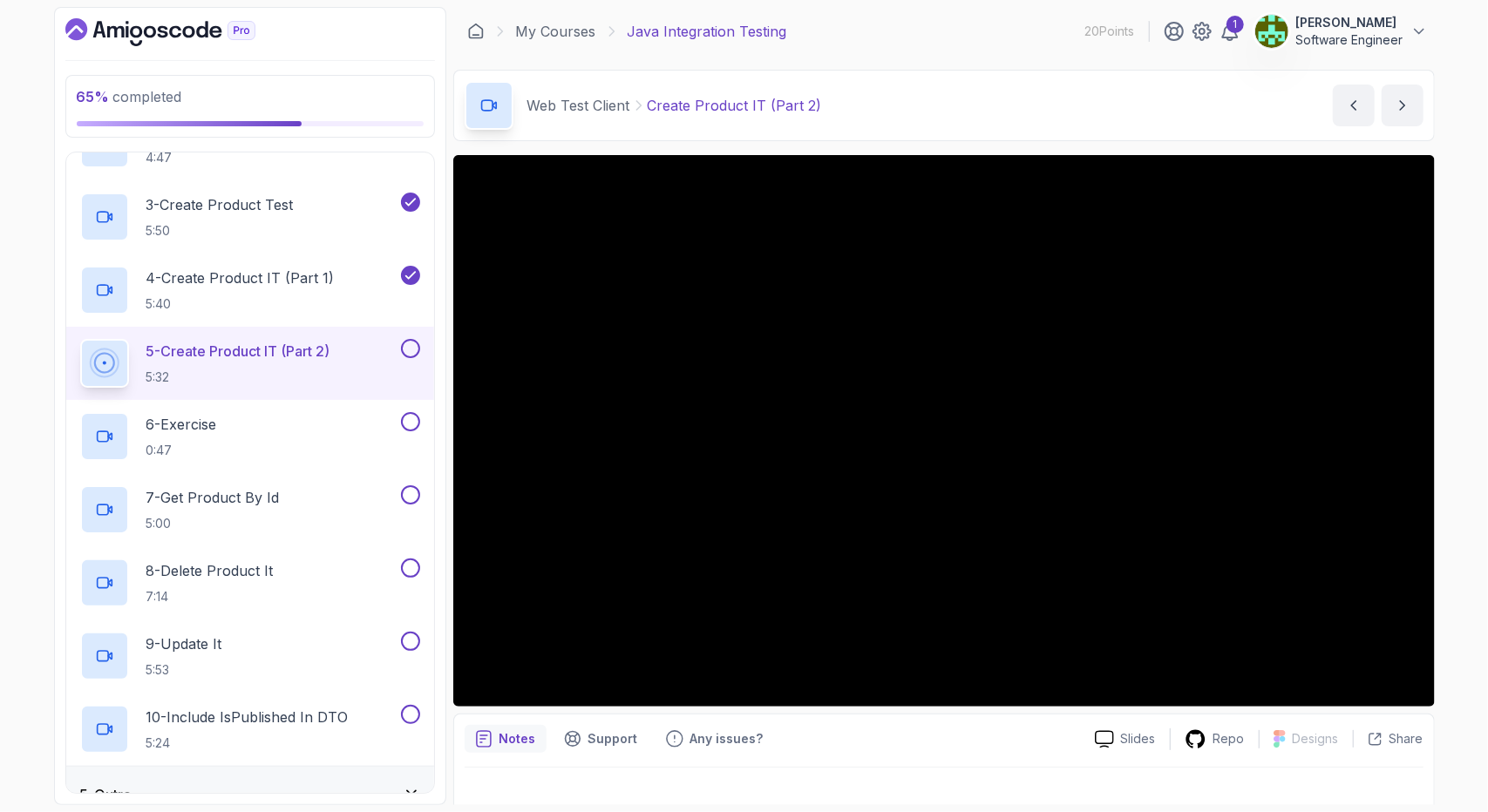
scroll to position [370, 0]
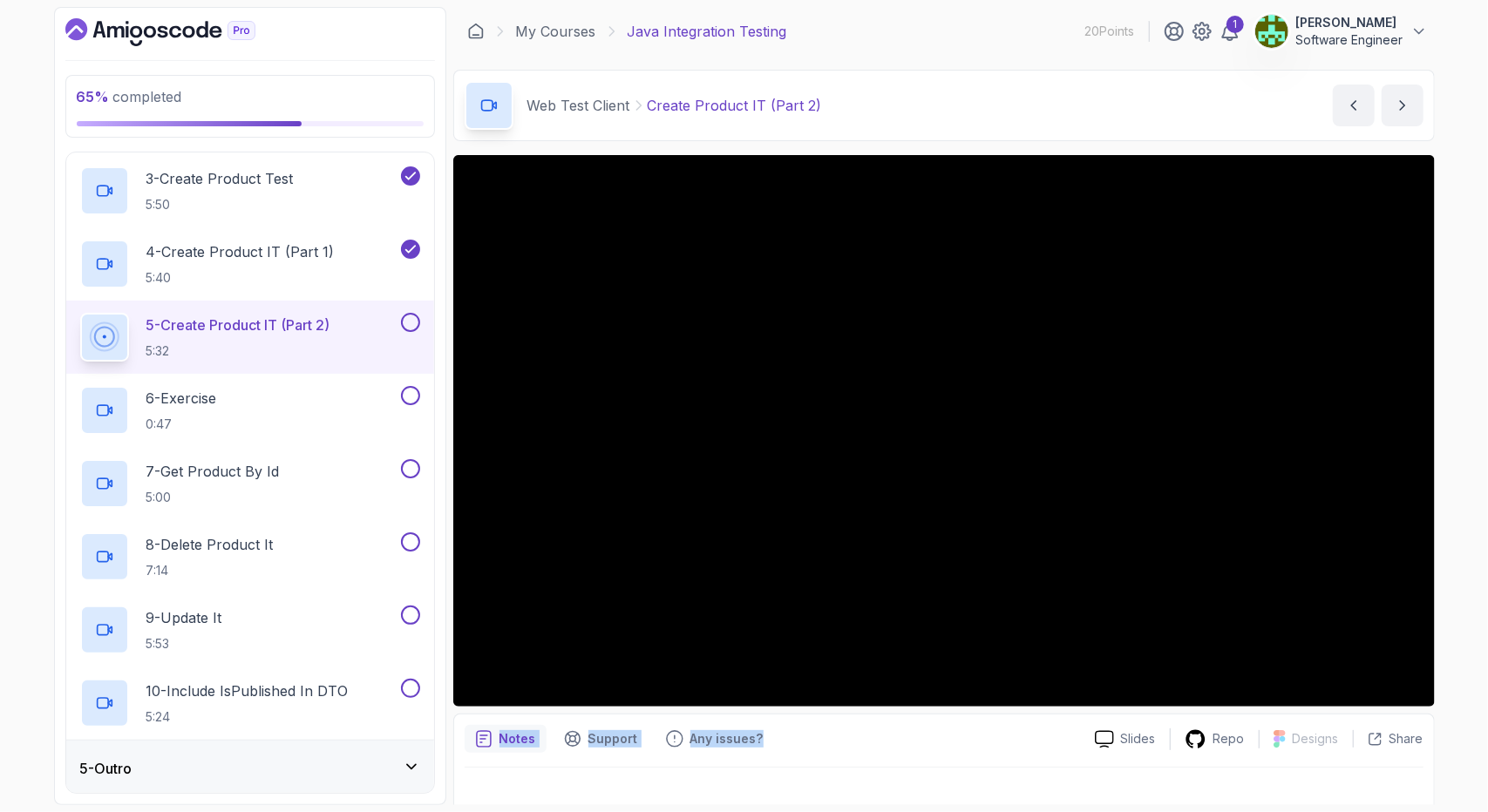
drag, startPoint x: 813, startPoint y: 742, endPoint x: 461, endPoint y: 725, distance: 352.4
click at [465, 727] on div "Notes Support Any issues?" at bounding box center [773, 739] width 616 height 28
click at [461, 724] on div "Notes Support Any issues? Slides Repo Designs Design not available Share" at bounding box center [944, 771] width 982 height 114
drag, startPoint x: 460, startPoint y: 724, endPoint x: 789, endPoint y: 752, distance: 330.2
click at [789, 752] on div "Notes Support Any issues? Slides Repo Designs Design not available Share" at bounding box center [944, 771] width 982 height 114
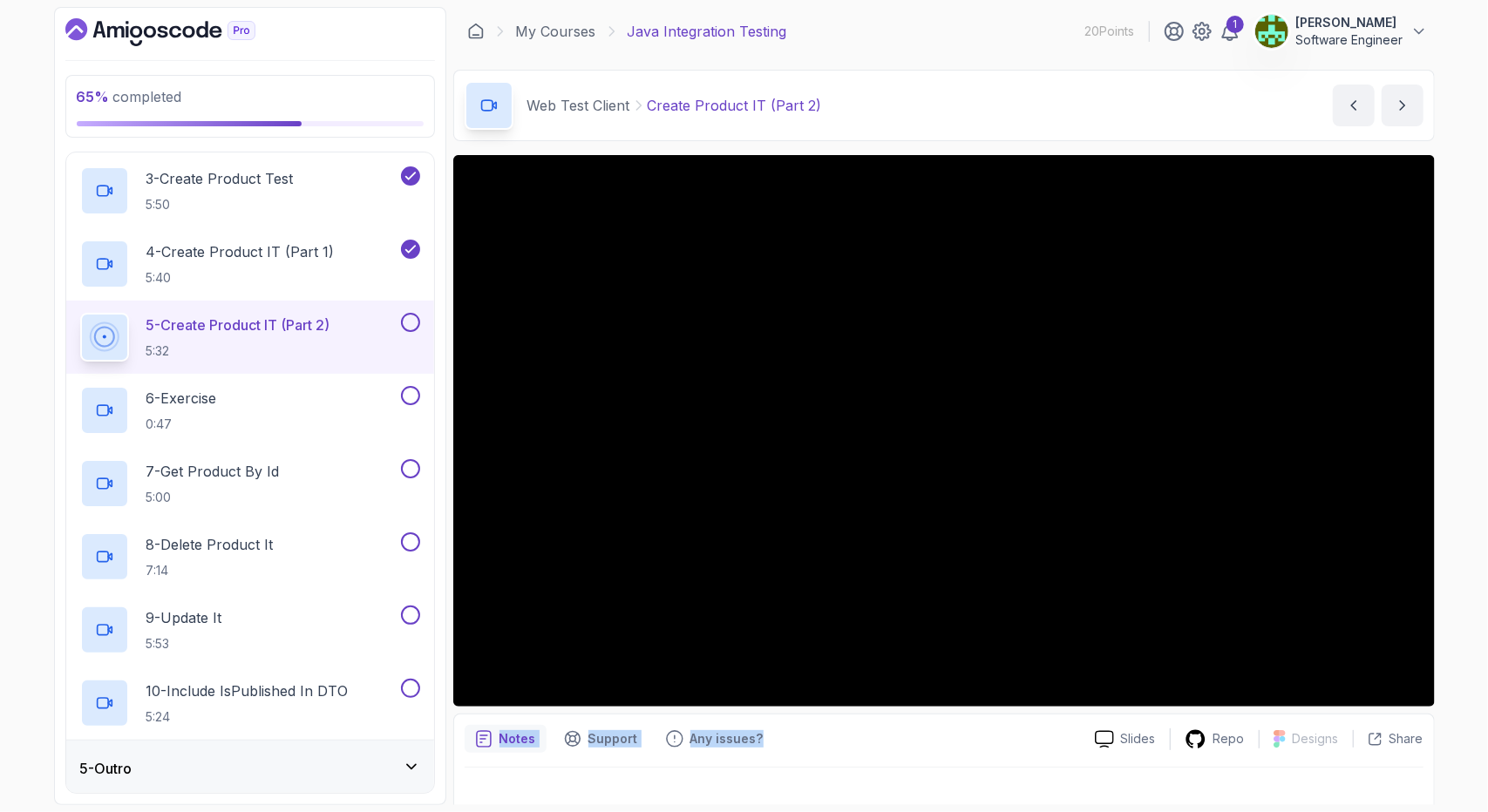
click at [795, 738] on div "Notes Support Any issues?" at bounding box center [773, 739] width 616 height 28
drag, startPoint x: 767, startPoint y: 728, endPoint x: 459, endPoint y: 719, distance: 308.1
click at [462, 723] on div "Notes Support Any issues? Slides Repo Designs Design not available Share" at bounding box center [944, 771] width 982 height 114
click at [457, 716] on div "Notes Support Any issues? Slides Repo Designs Design not available Share" at bounding box center [944, 771] width 982 height 114
drag, startPoint x: 457, startPoint y: 716, endPoint x: 841, endPoint y: 748, distance: 385.3
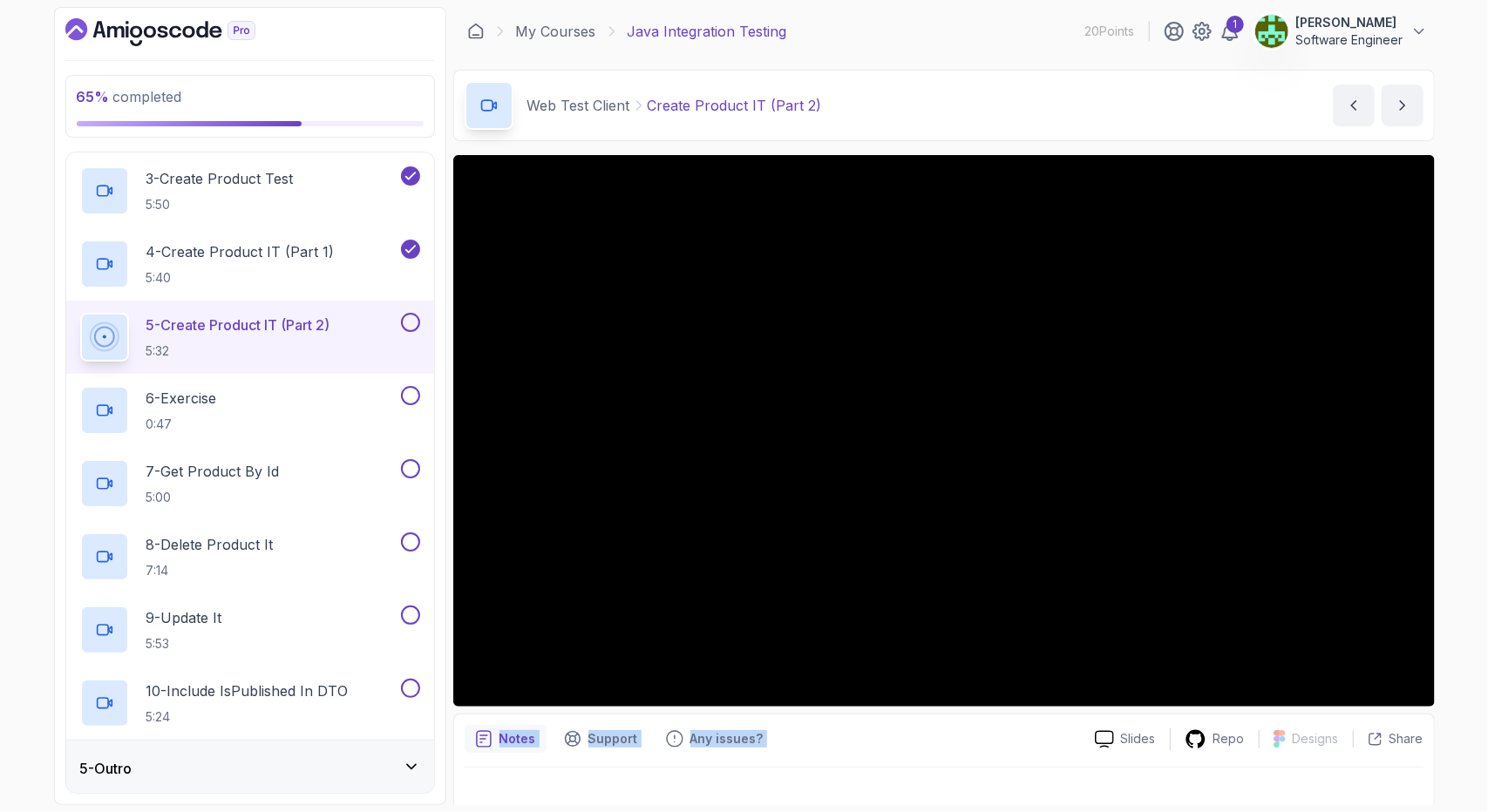
click at [841, 748] on div "Notes Support Any issues? Slides Repo Designs Design not available Share" at bounding box center [944, 771] width 982 height 114
click at [832, 748] on div "Notes Support Any issues?" at bounding box center [773, 739] width 616 height 28
drag, startPoint x: 792, startPoint y: 731, endPoint x: 466, endPoint y: 722, distance: 326.1
click at [468, 726] on div "Notes Support Any issues?" at bounding box center [773, 739] width 616 height 28
click at [465, 712] on div "Slides Repo Designs Design not available Share Notes Support Any issues? Slides…" at bounding box center [944, 491] width 982 height 673
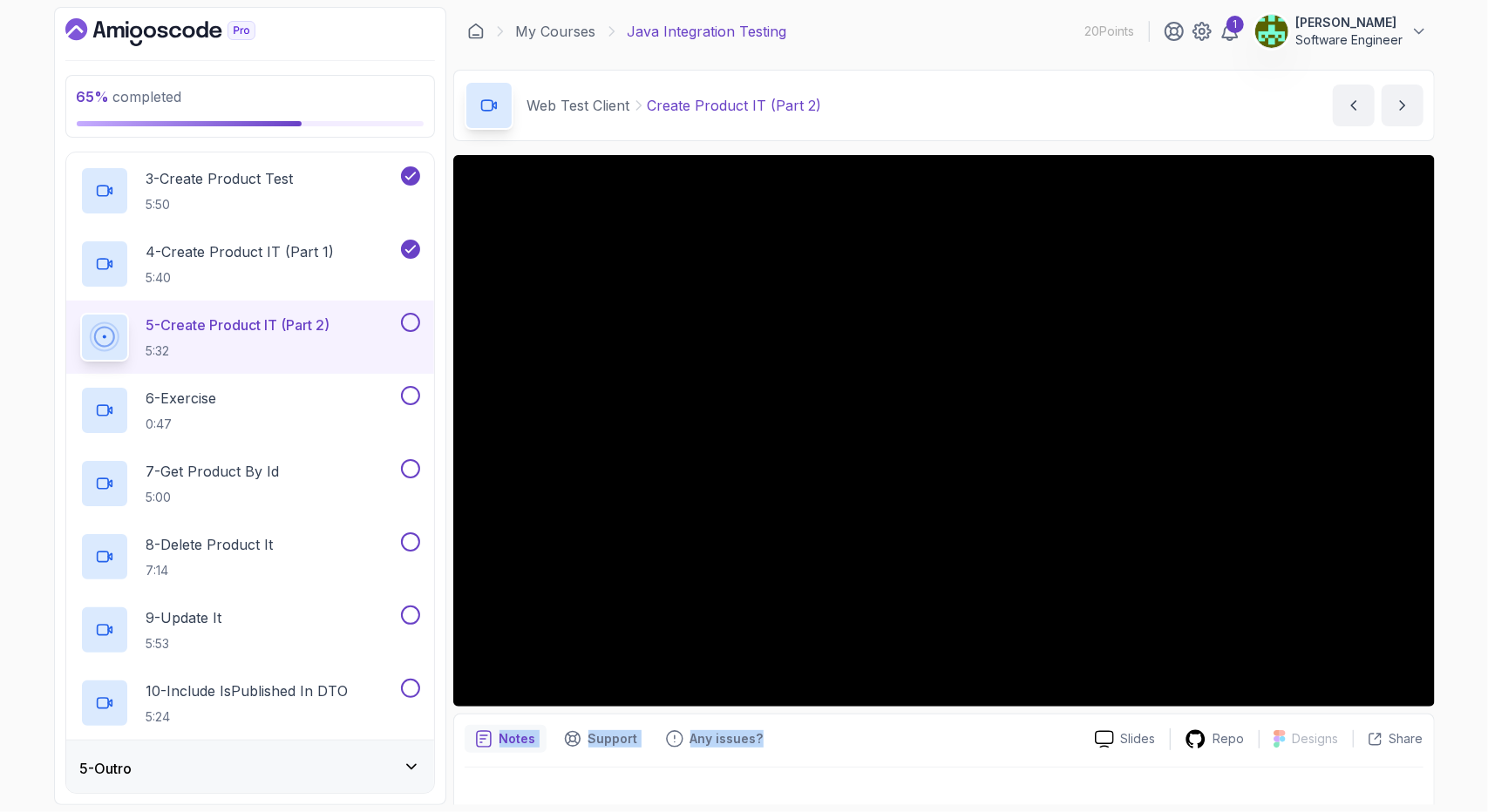
drag, startPoint x: 482, startPoint y: 710, endPoint x: 812, endPoint y: 751, distance: 332.5
click at [812, 751] on div "Slides Repo Designs Design not available Share Notes Support Any issues? Slides…" at bounding box center [944, 491] width 982 height 673
click at [812, 751] on div "Notes Support Any issues?" at bounding box center [773, 739] width 616 height 28
drag, startPoint x: 780, startPoint y: 750, endPoint x: 472, endPoint y: 747, distance: 308.0
click at [472, 747] on div "Notes Support Any issues?" at bounding box center [773, 739] width 616 height 28
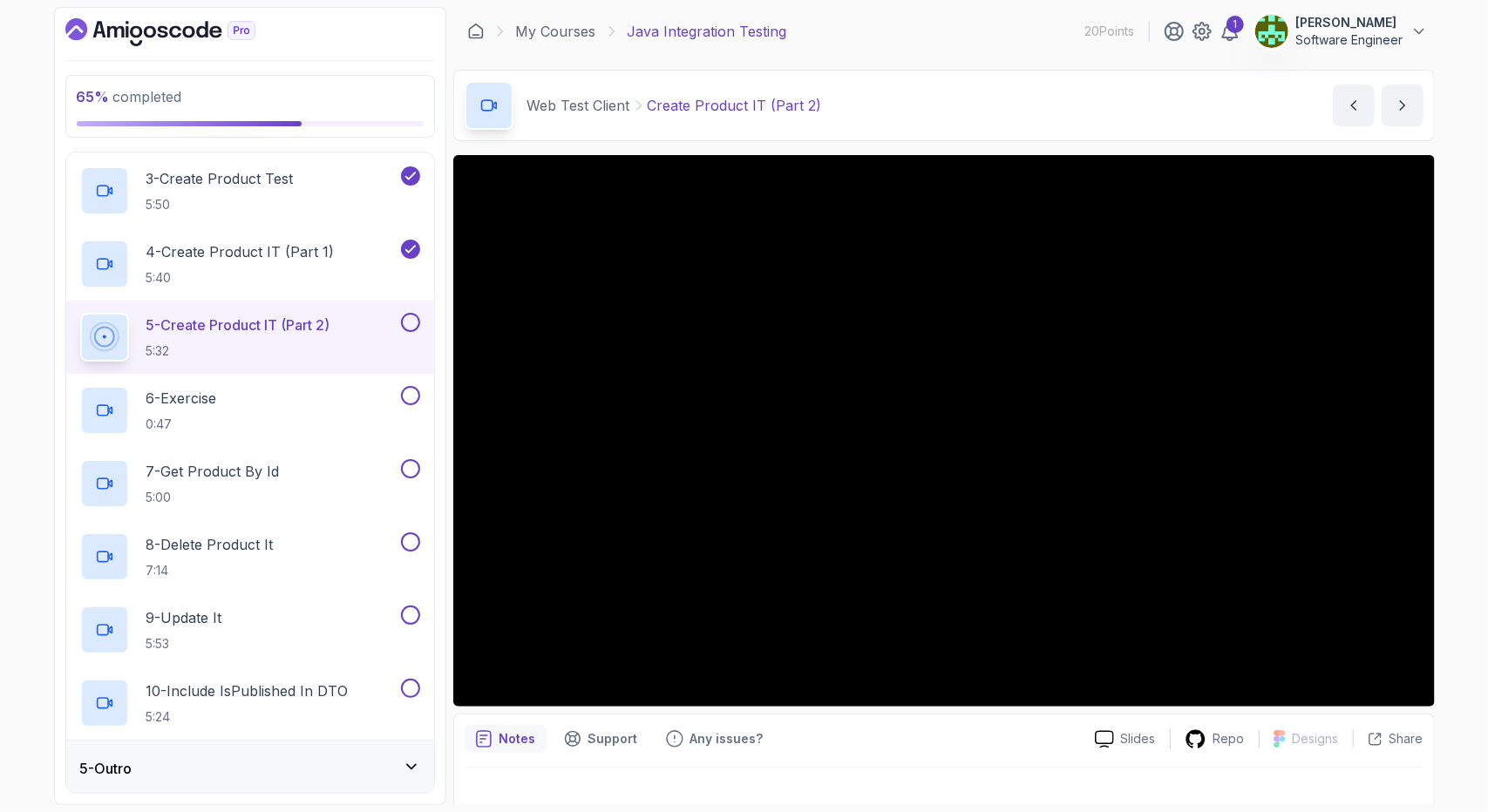
click at [461, 730] on div "Notes Support Any issues? Slides Repo Designs Design not available Share" at bounding box center [944, 771] width 982 height 114
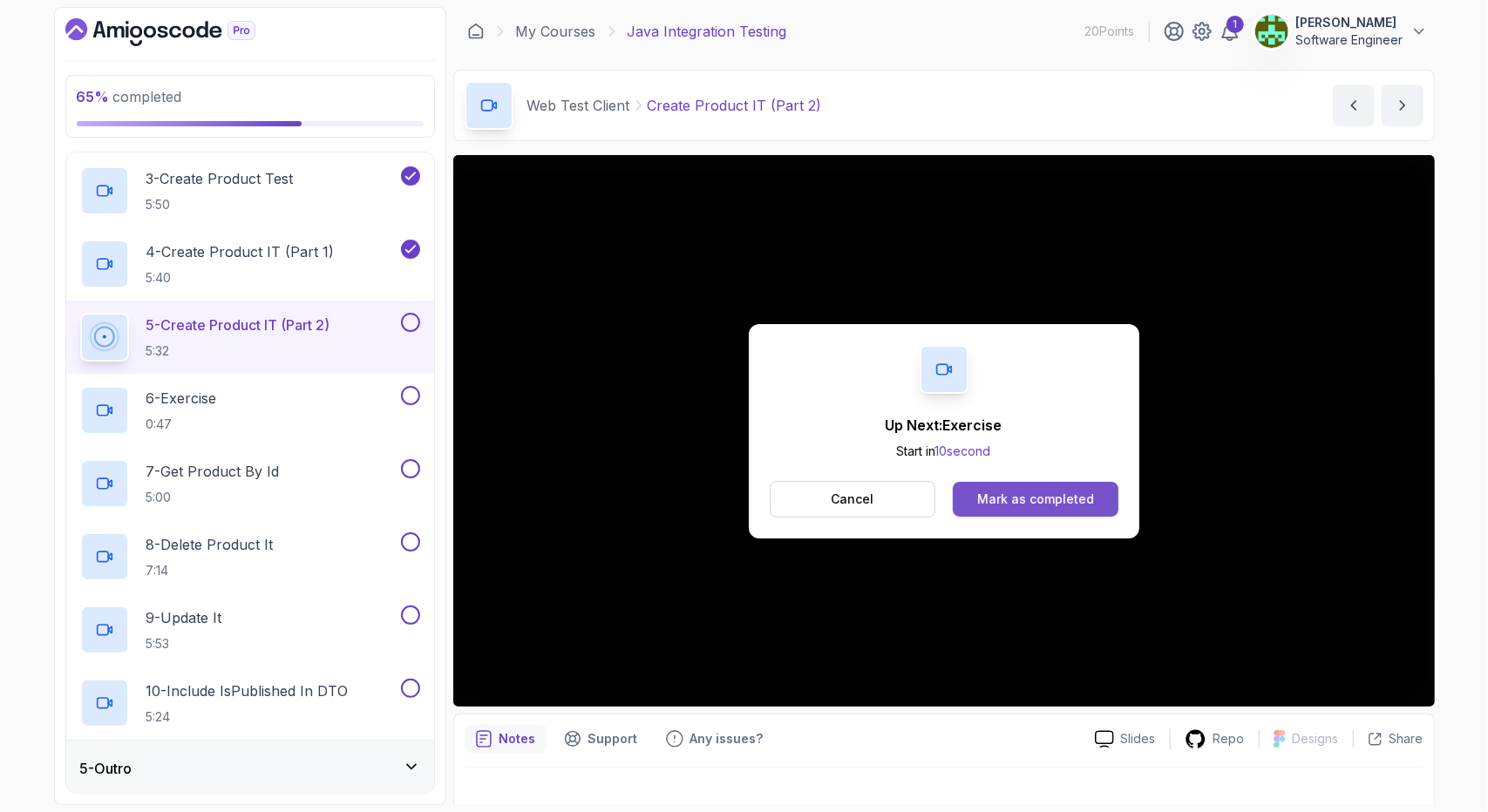
click at [1057, 497] on div "Mark as completed" at bounding box center [1036, 499] width 117 height 17
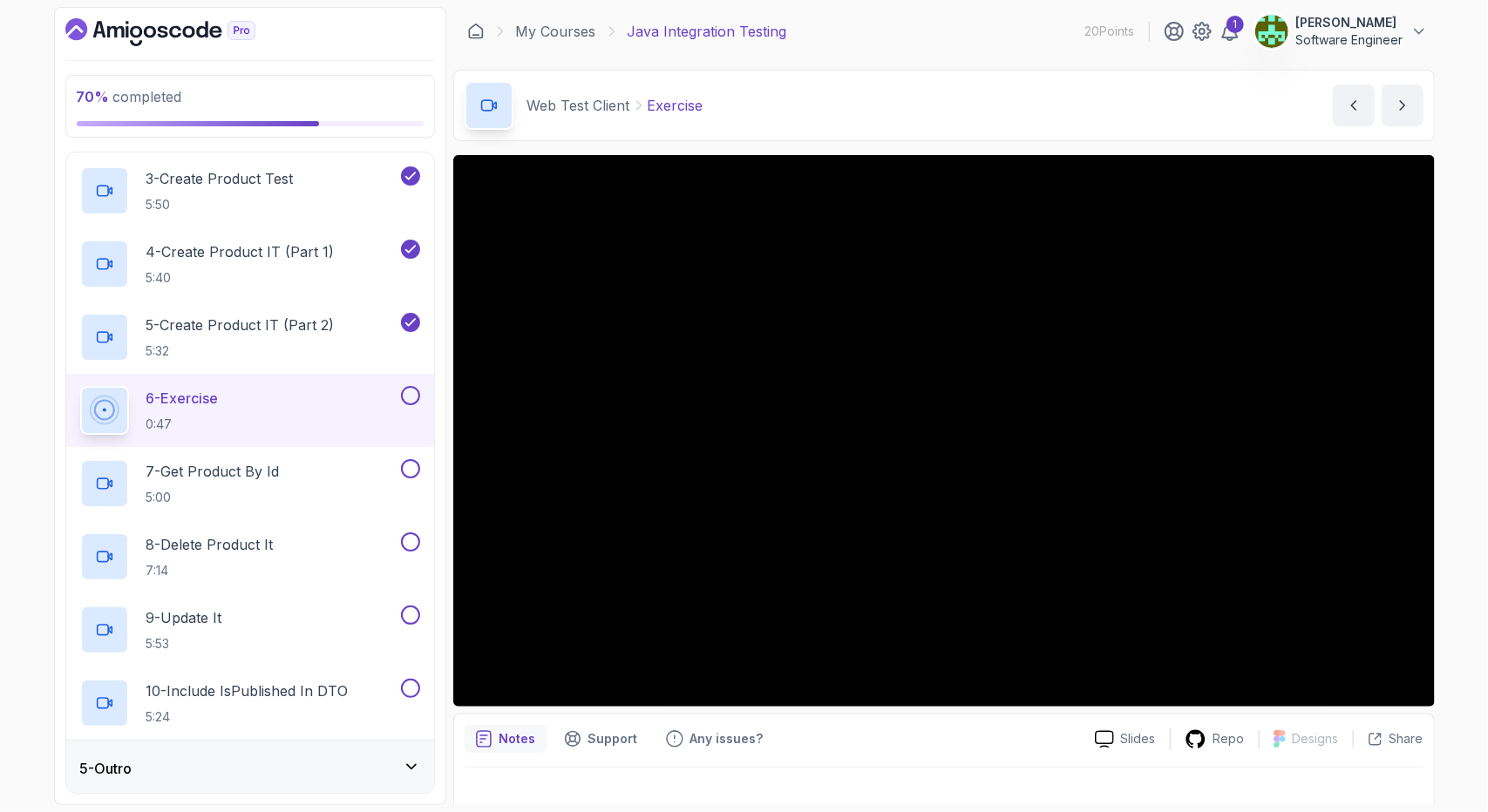
click at [788, 740] on div "Notes Support Any issues?" at bounding box center [773, 739] width 616 height 28
click at [800, 733] on div "Notes Support Any issues?" at bounding box center [773, 739] width 616 height 28
drag, startPoint x: 804, startPoint y: 766, endPoint x: 828, endPoint y: 738, distance: 36.9
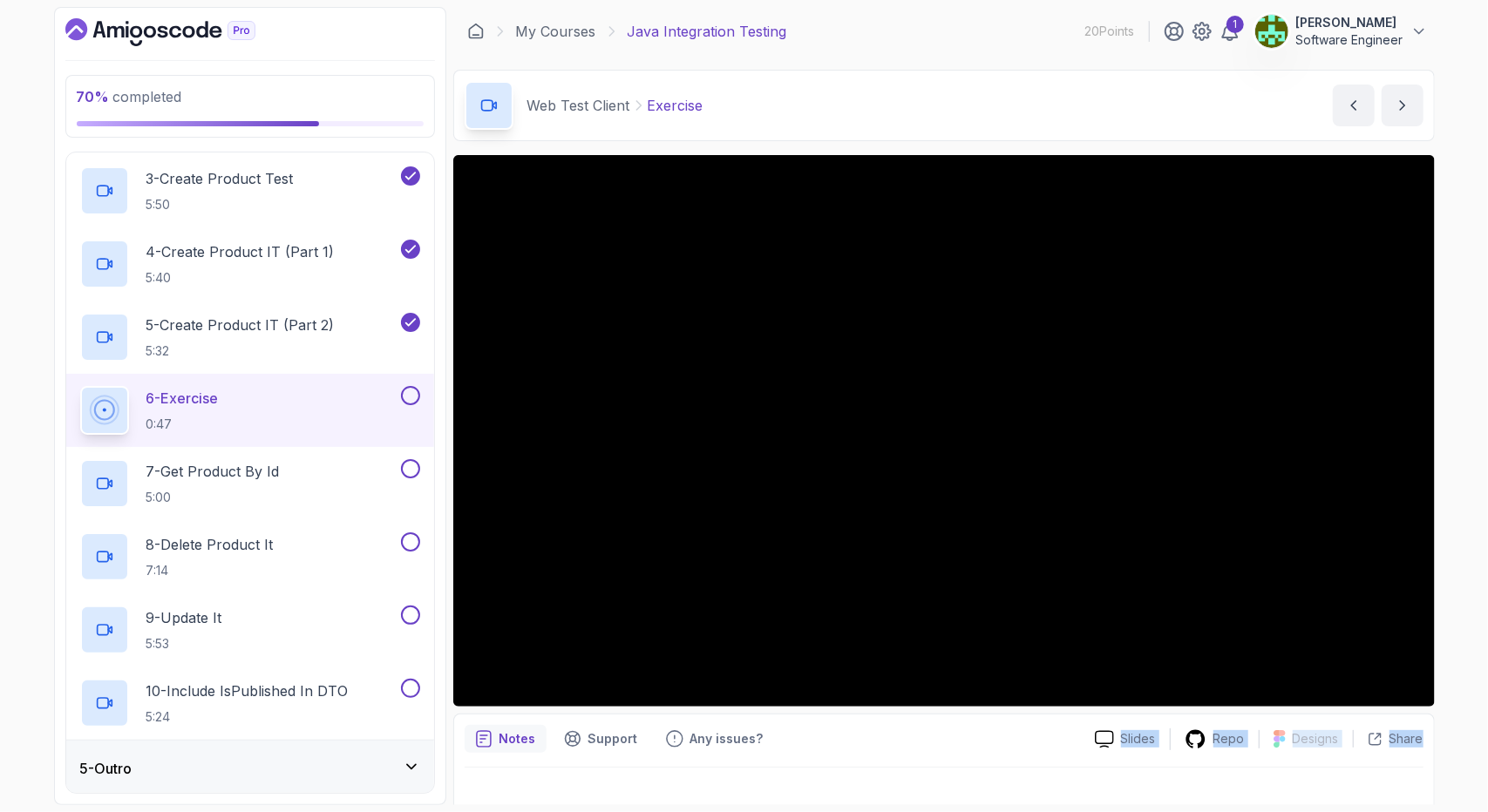
click at [828, 738] on div "Notes Support Any issues? Slides Repo Designs Design not available Share" at bounding box center [944, 771] width 982 height 114
click at [828, 738] on div "Notes Support Any issues?" at bounding box center [773, 739] width 616 height 28
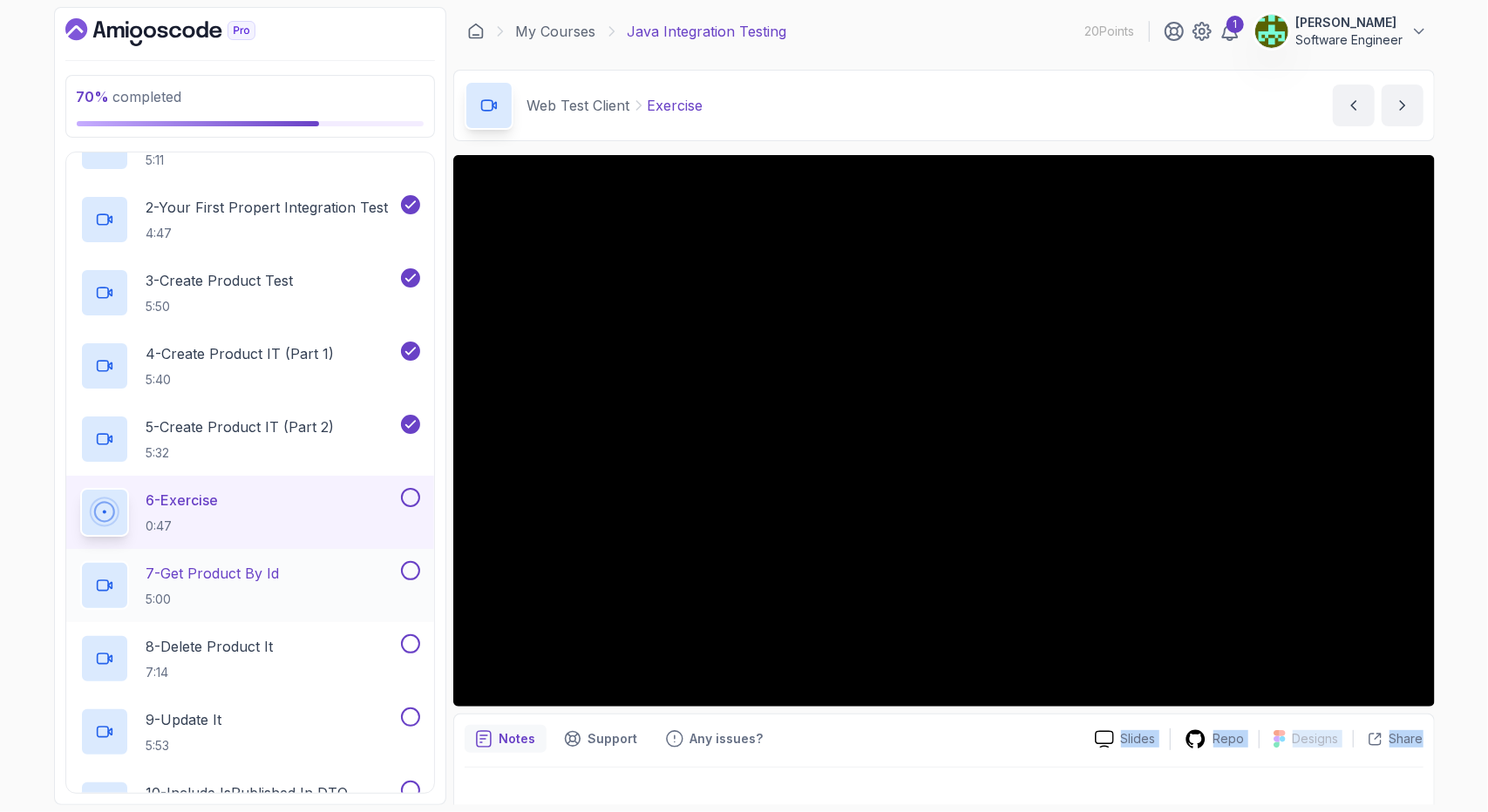
scroll to position [370, 0]
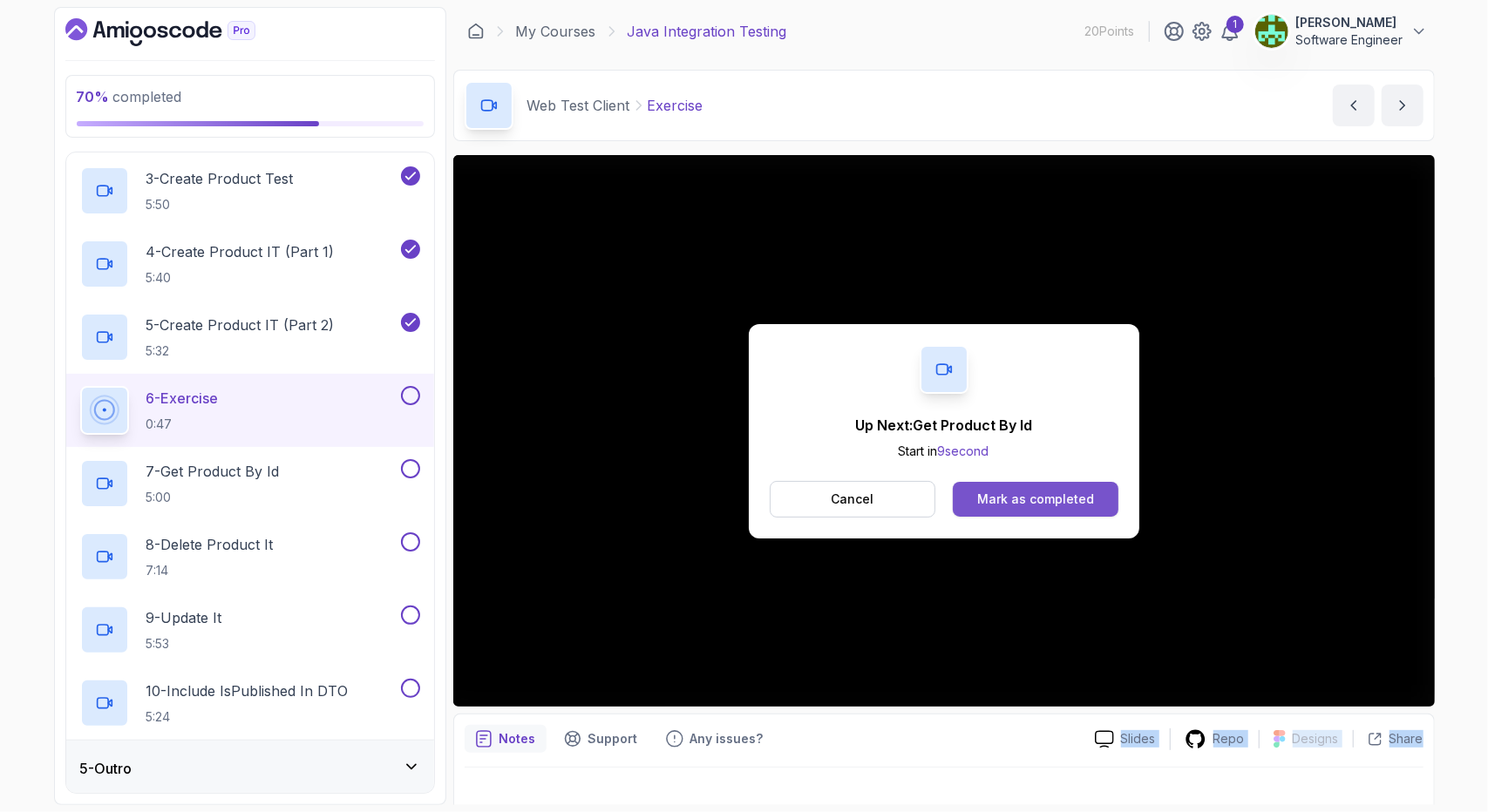
click at [1031, 499] on div "Mark as completed" at bounding box center [1036, 499] width 117 height 17
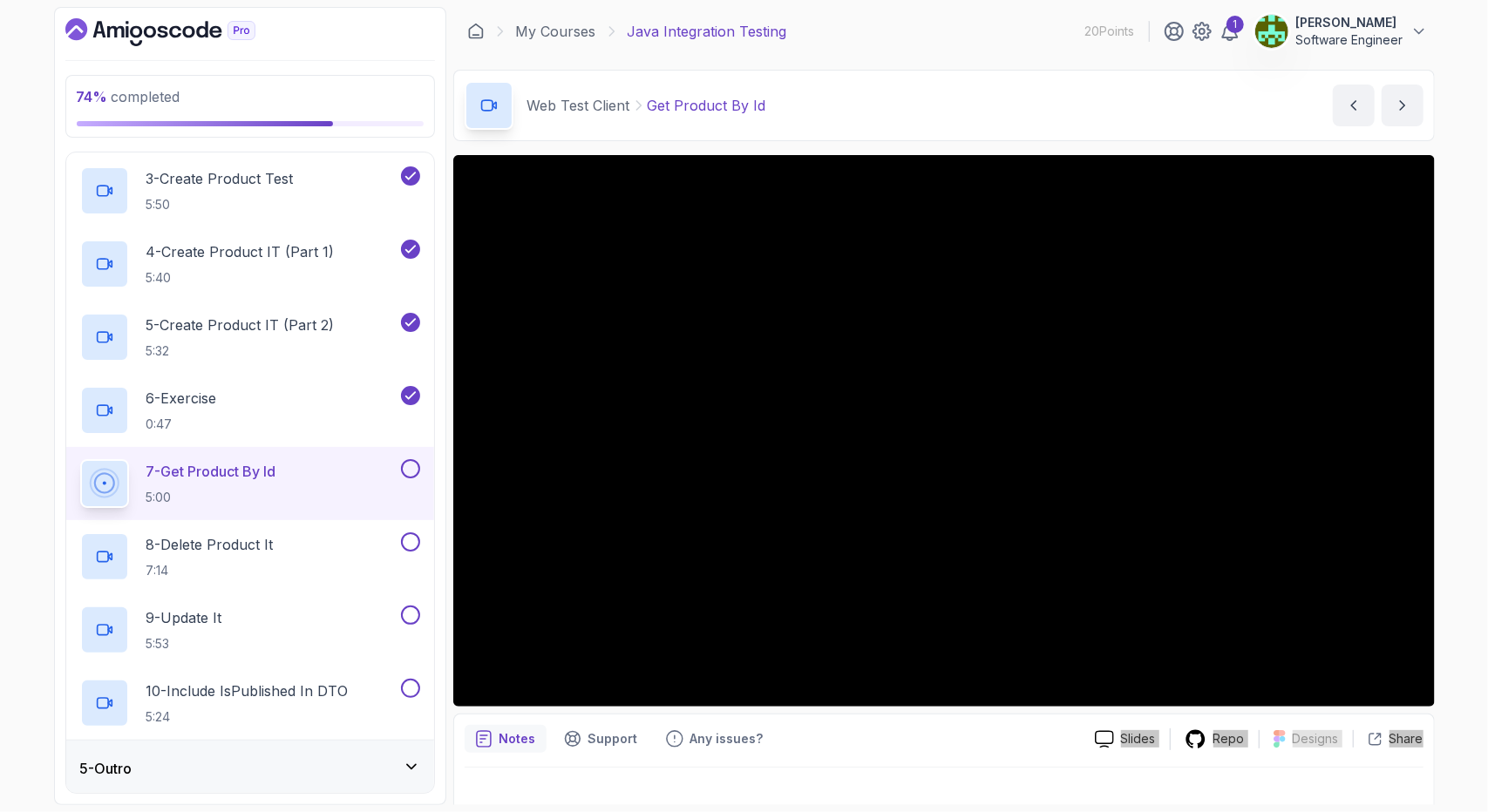
click at [880, 735] on div "Notes Support Any issues?" at bounding box center [773, 739] width 616 height 28
click at [852, 747] on div "Notes Support Any issues?" at bounding box center [773, 739] width 616 height 28
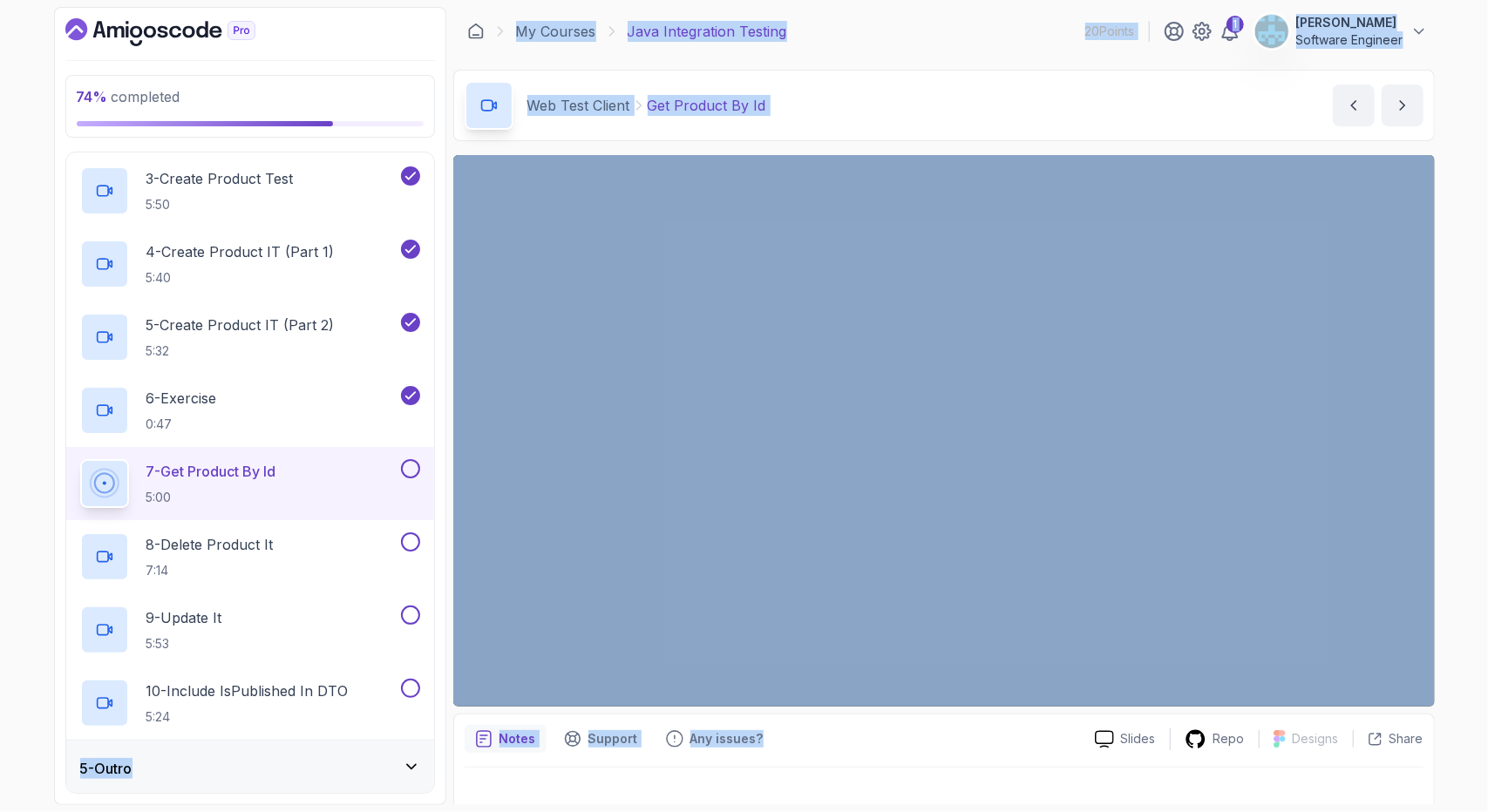
drag, startPoint x: 824, startPoint y: 732, endPoint x: 442, endPoint y: 736, distance: 382.0
click at [442, 736] on div "74 % completed 1 - Intro 2 - Getting Started 3 - Build Tools 4 - Web Test Clien…" at bounding box center [744, 406] width 1381 height 799
click at [457, 736] on div "Notes Support Any issues? Slides Repo Designs Design not available Share" at bounding box center [944, 771] width 982 height 114
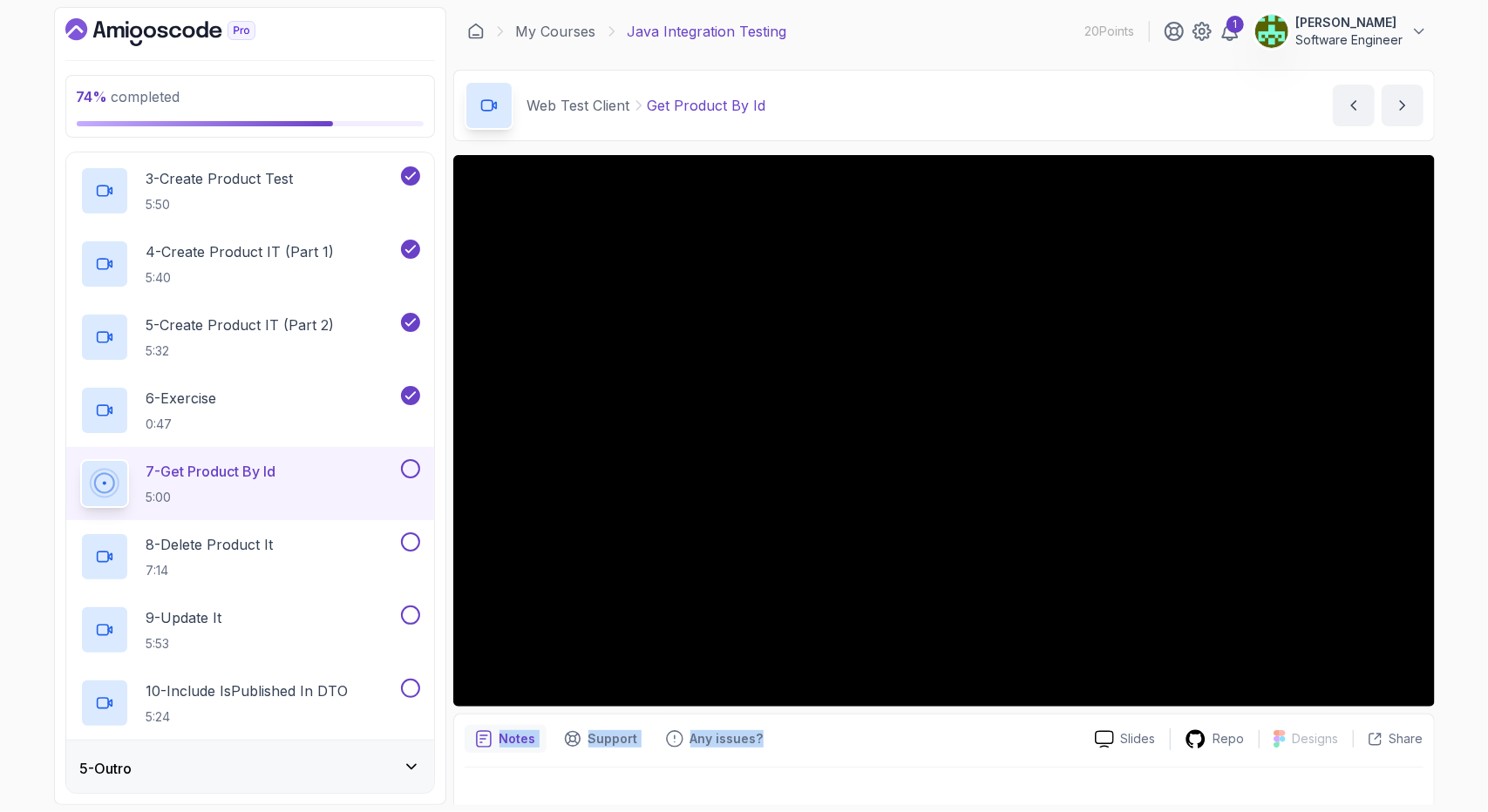
drag, startPoint x: 457, startPoint y: 736, endPoint x: 774, endPoint y: 754, distance: 317.5
click at [774, 754] on div "Notes Support Any issues? Slides Repo Designs Design not available Share" at bounding box center [944, 771] width 982 height 114
click at [776, 747] on div "Notes Support Any issues?" at bounding box center [773, 739] width 616 height 28
drag, startPoint x: 775, startPoint y: 740, endPoint x: 461, endPoint y: 742, distance: 314.0
click at [461, 742] on div "Notes Support Any issues? Slides Repo Designs Design not available Share" at bounding box center [944, 771] width 982 height 114
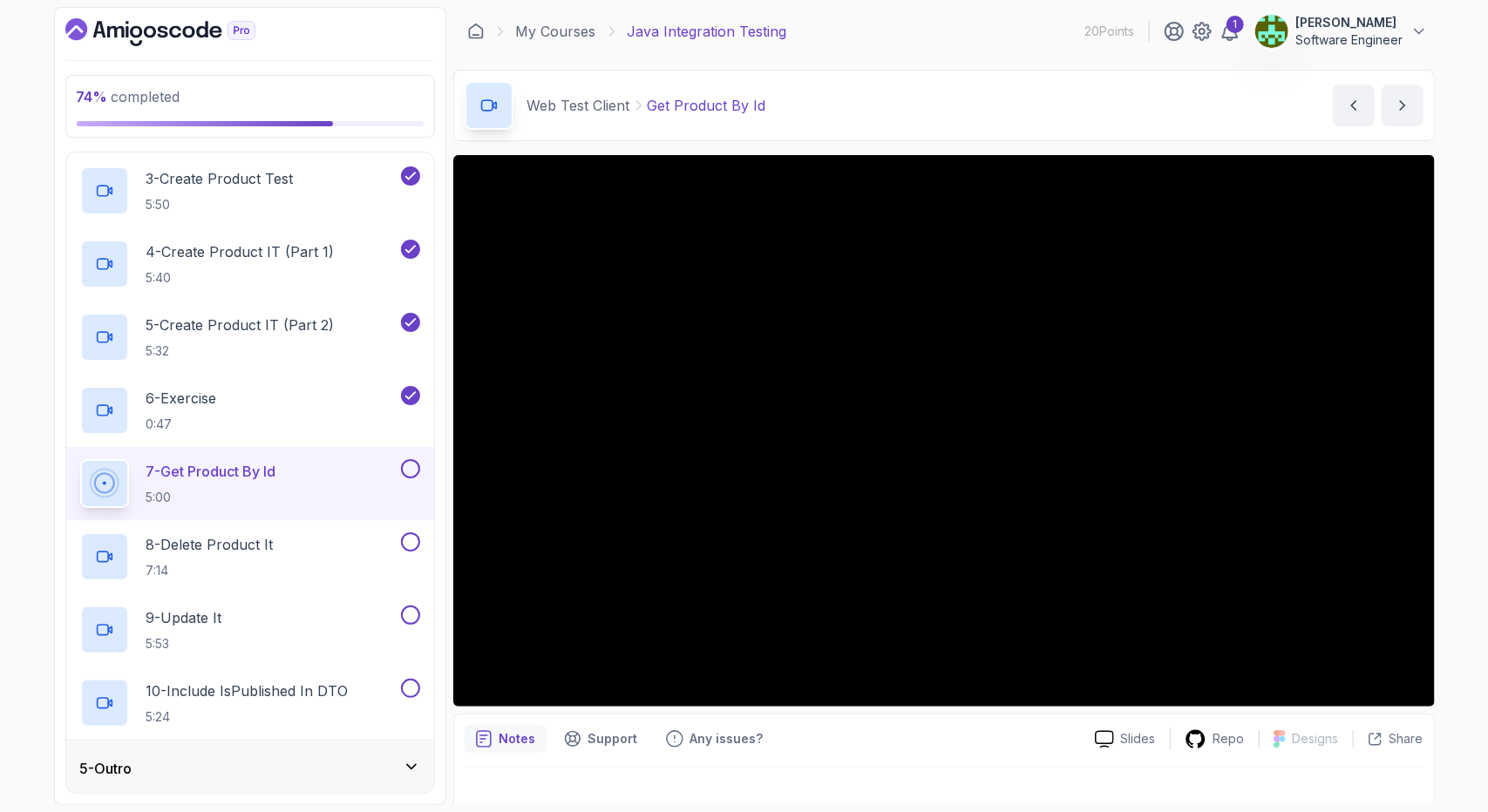
click at [461, 741] on div "Notes Support Any issues? Slides Repo Designs Design not available Share" at bounding box center [944, 771] width 982 height 114
drag, startPoint x: 809, startPoint y: 742, endPoint x: 775, endPoint y: 752, distance: 35.4
click at [775, 752] on div "Notes Support Any issues?" at bounding box center [773, 739] width 616 height 28
click at [800, 749] on div "Notes Support Any issues?" at bounding box center [773, 739] width 616 height 28
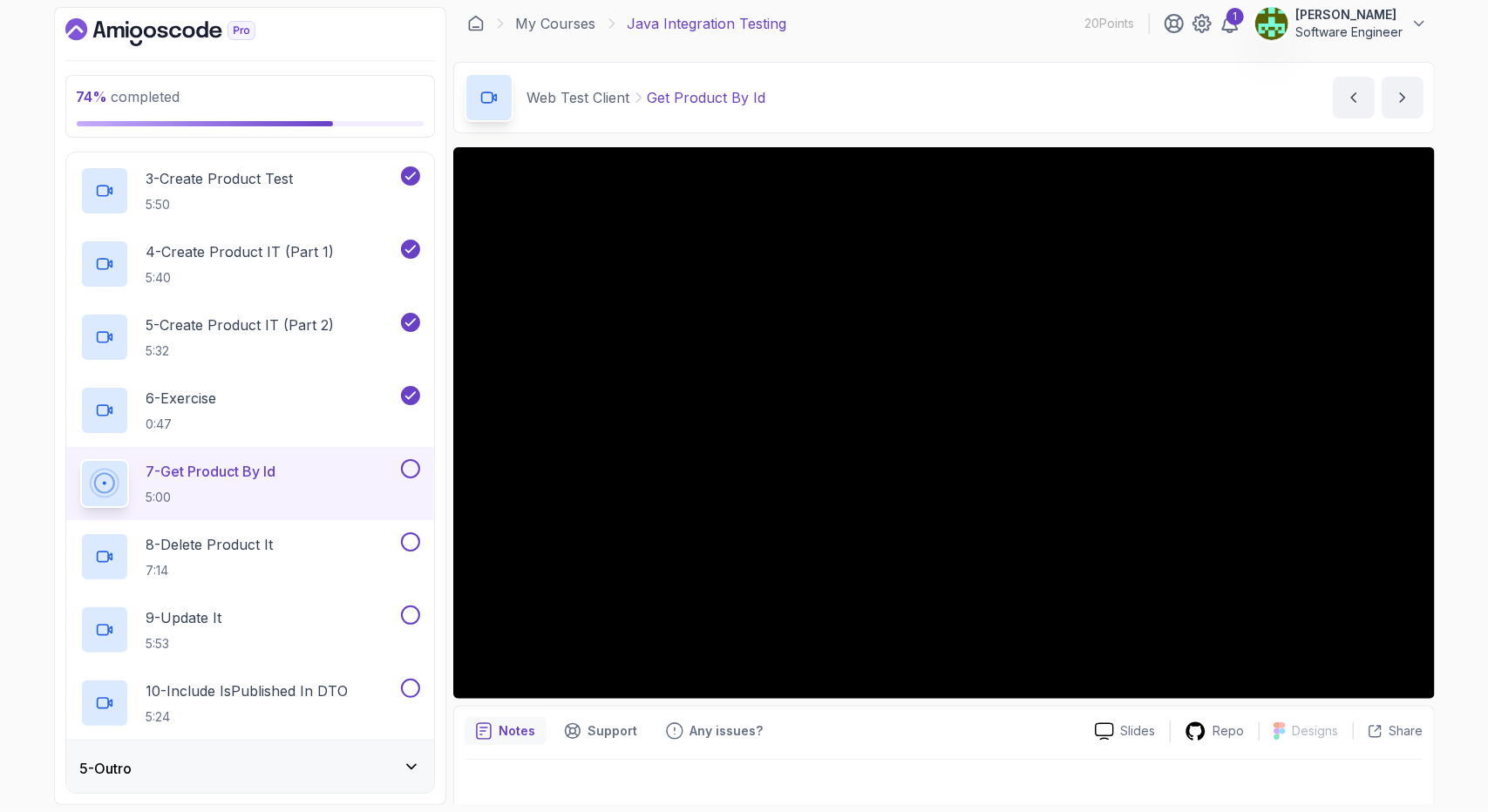
scroll to position [22, 0]
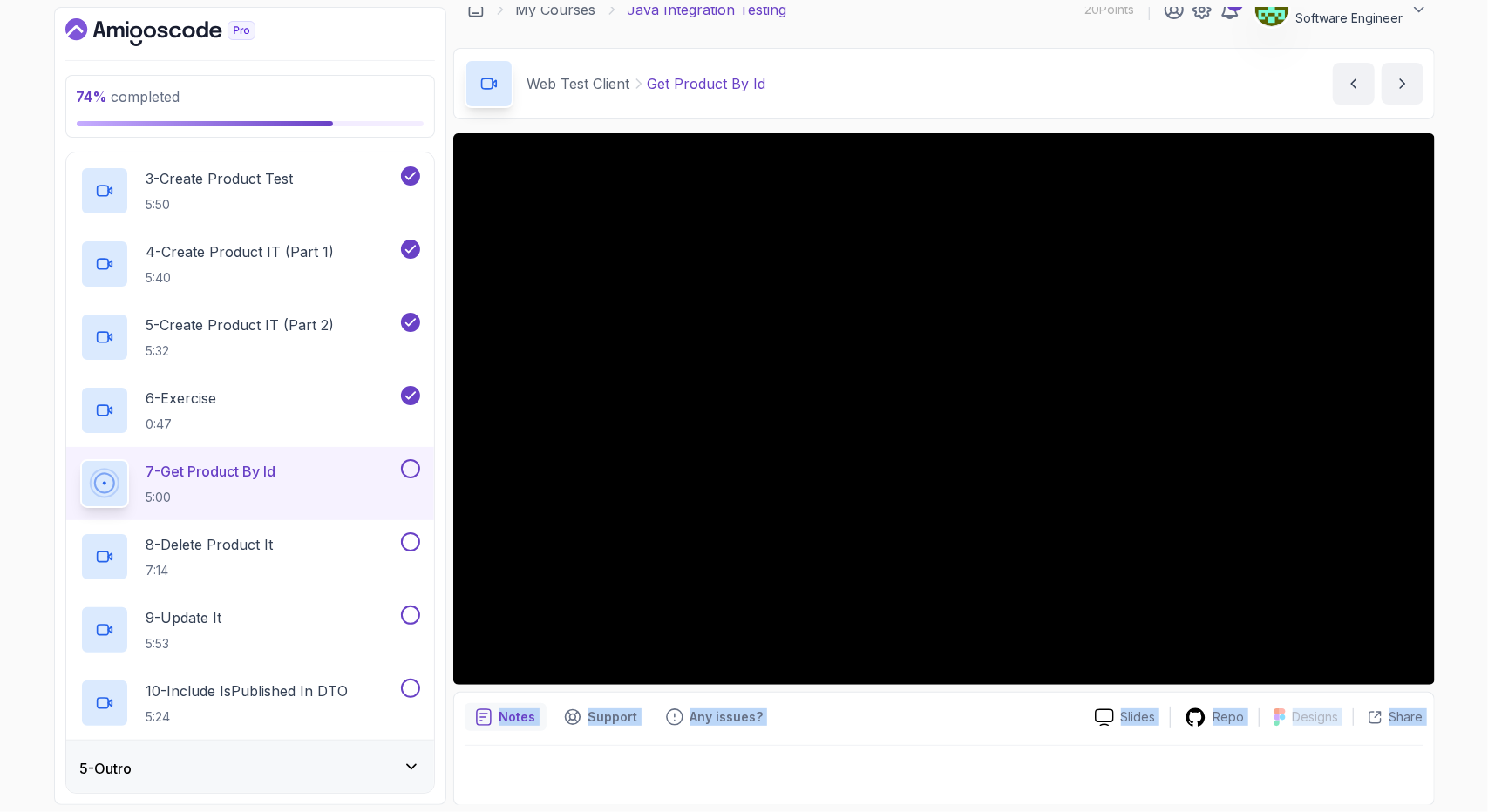
drag, startPoint x: 459, startPoint y: 699, endPoint x: 1375, endPoint y: 758, distance: 917.9
click at [1376, 755] on div "Notes Support Any issues? Slides Repo Designs Design not available Share" at bounding box center [944, 749] width 982 height 114
click at [1375, 758] on div at bounding box center [944, 770] width 959 height 49
drag, startPoint x: 1439, startPoint y: 736, endPoint x: 470, endPoint y: 711, distance: 969.3
click at [470, 711] on section "74 % completed 1 - Intro 2 - Getting Started 3 - Build Tools 4 - Web Test Clien…" at bounding box center [744, 406] width 1395 height 812
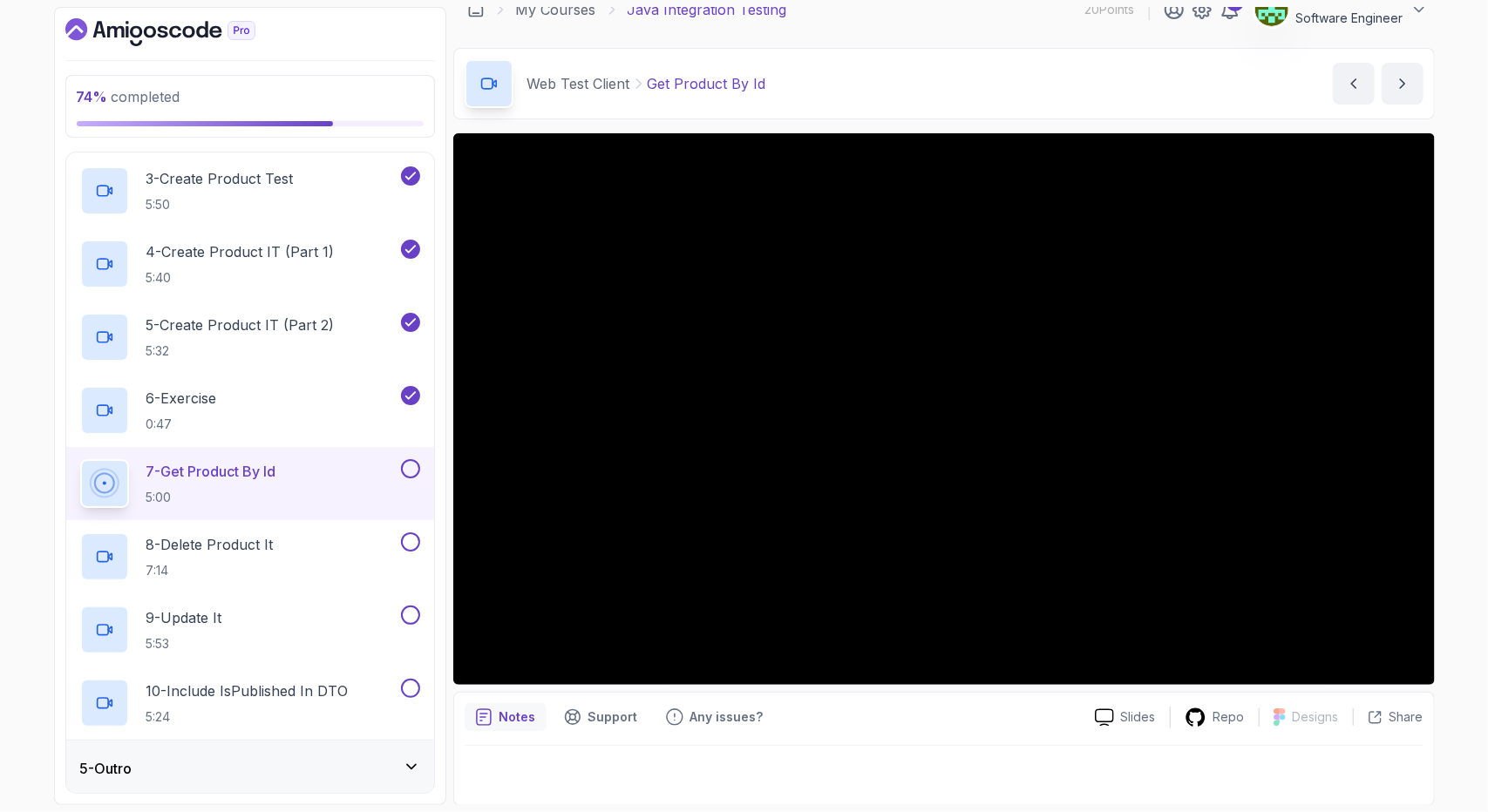
click at [463, 699] on div "Notes Support Any issues? Slides Repo Designs Design not available Share" at bounding box center [944, 749] width 982 height 114
drag, startPoint x: 463, startPoint y: 699, endPoint x: 1404, endPoint y: 747, distance: 942.2
click at [1404, 747] on div "Notes Support Any issues? Slides Repo Designs Design not available Share" at bounding box center [944, 749] width 982 height 114
click at [1320, 775] on div at bounding box center [944, 770] width 959 height 49
